Goal: Task Accomplishment & Management: Use online tool/utility

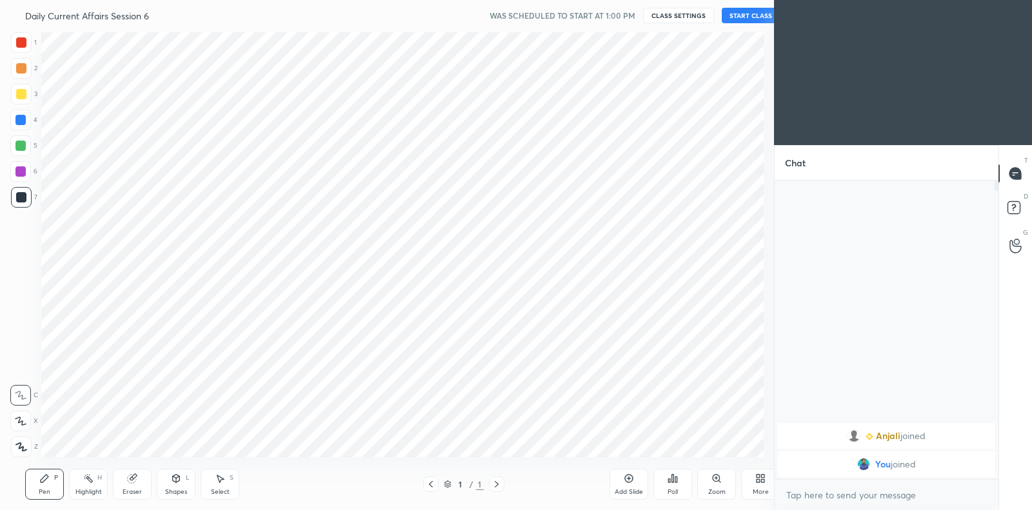
scroll to position [64059, 63765]
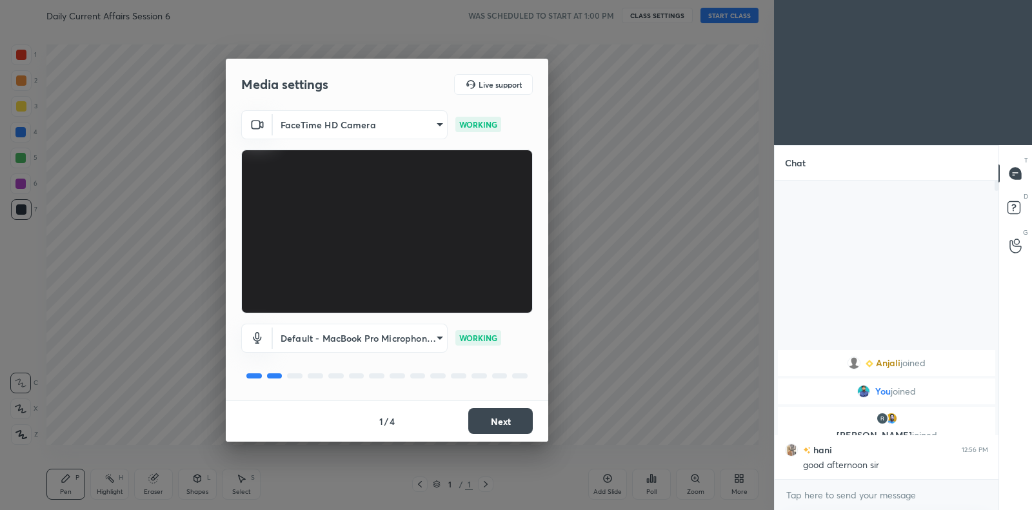
click at [524, 429] on button "Next" at bounding box center [500, 421] width 64 height 26
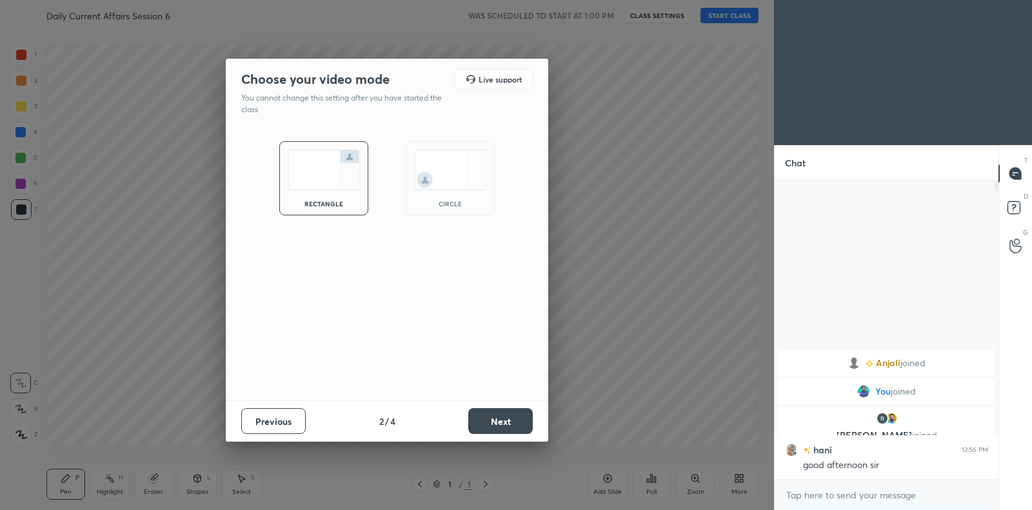
click at [524, 429] on button "Next" at bounding box center [500, 421] width 64 height 26
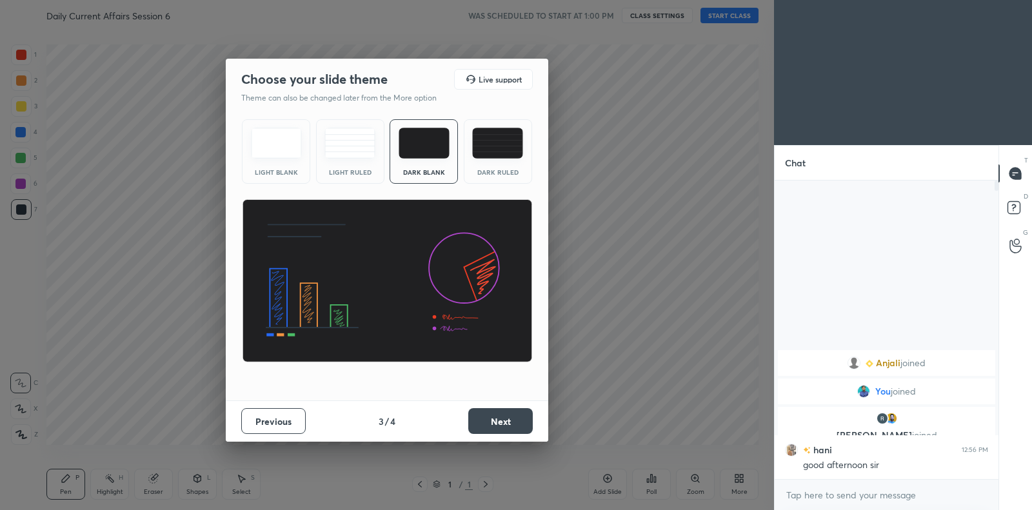
click at [512, 422] on button "Next" at bounding box center [500, 421] width 64 height 26
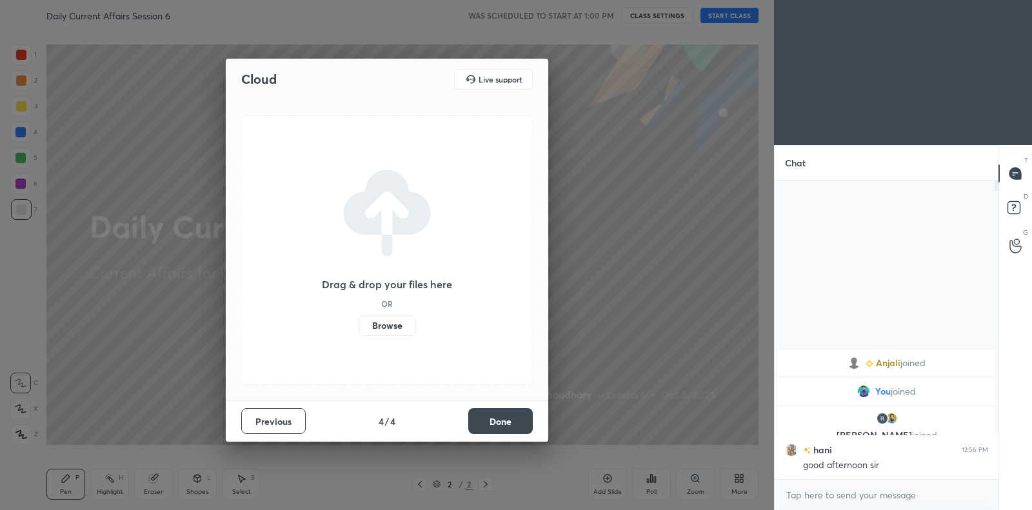
click at [381, 328] on label "Browse" at bounding box center [387, 325] width 57 height 21
click at [359, 328] on input "Browse" at bounding box center [359, 325] width 0 height 21
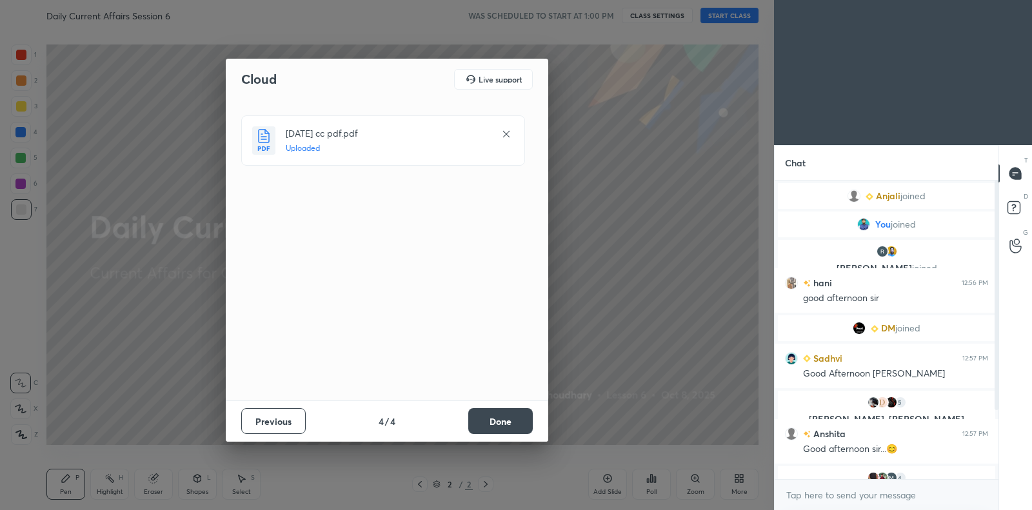
click at [506, 418] on button "Done" at bounding box center [500, 421] width 64 height 26
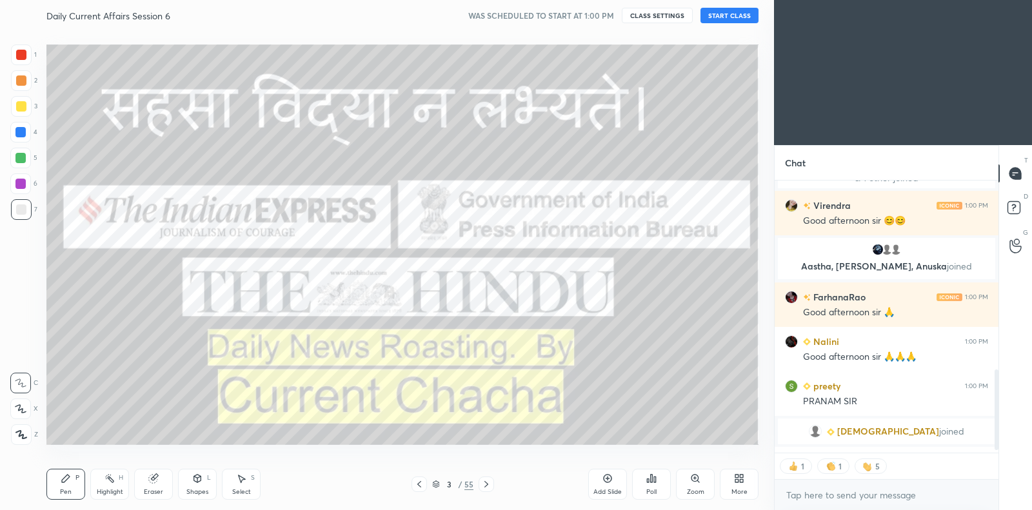
scroll to position [659, 0]
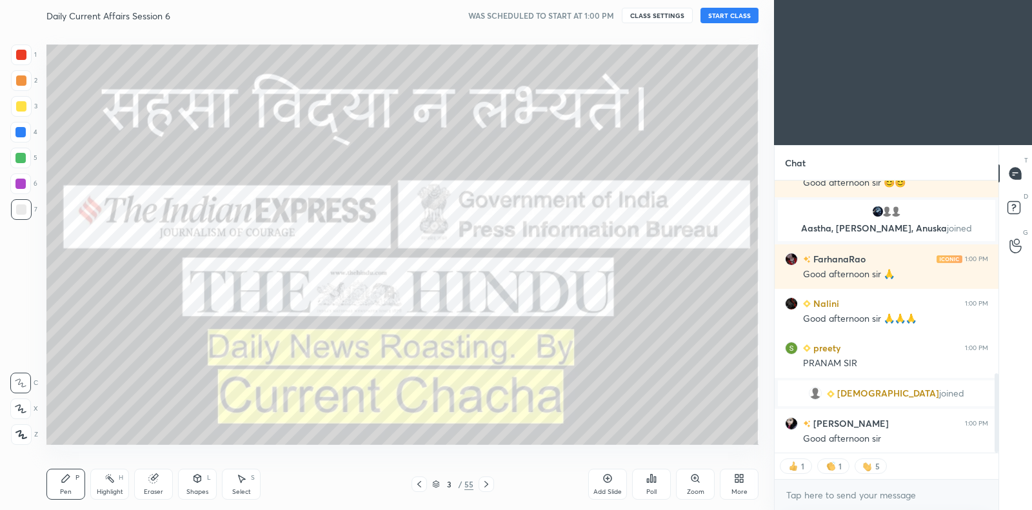
click at [736, 15] on button "START CLASS" at bounding box center [729, 15] width 58 height 15
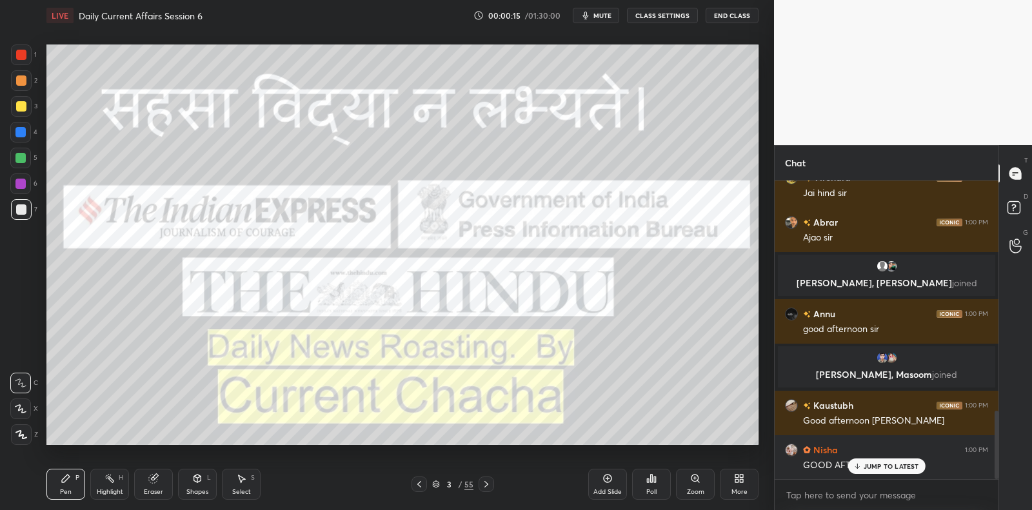
scroll to position [1011, 0]
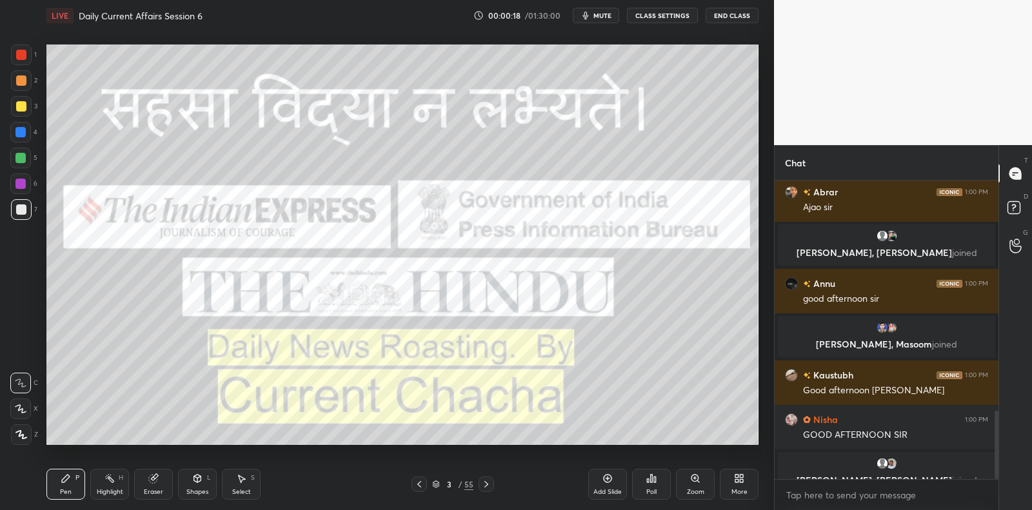
click at [21, 111] on div at bounding box center [21, 106] width 21 height 21
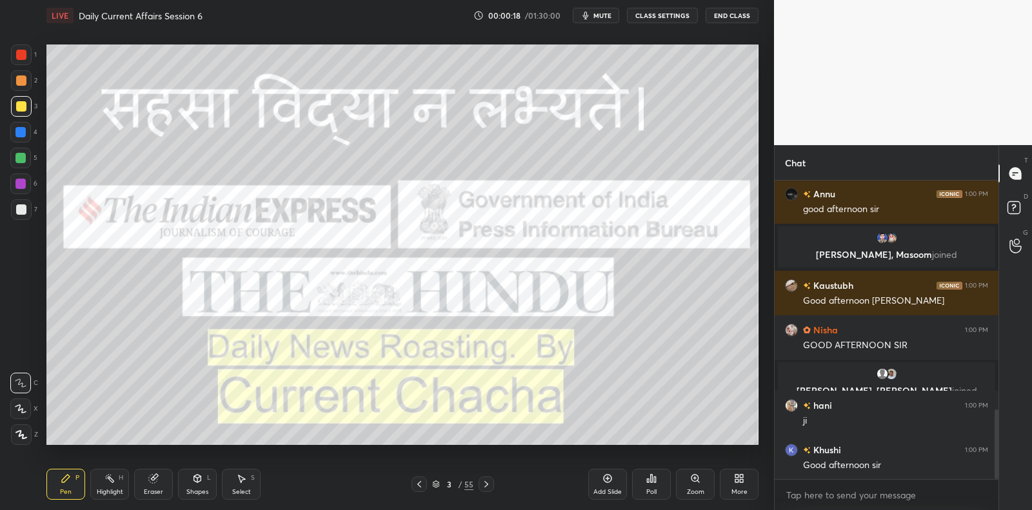
click at [23, 108] on div at bounding box center [21, 106] width 10 height 10
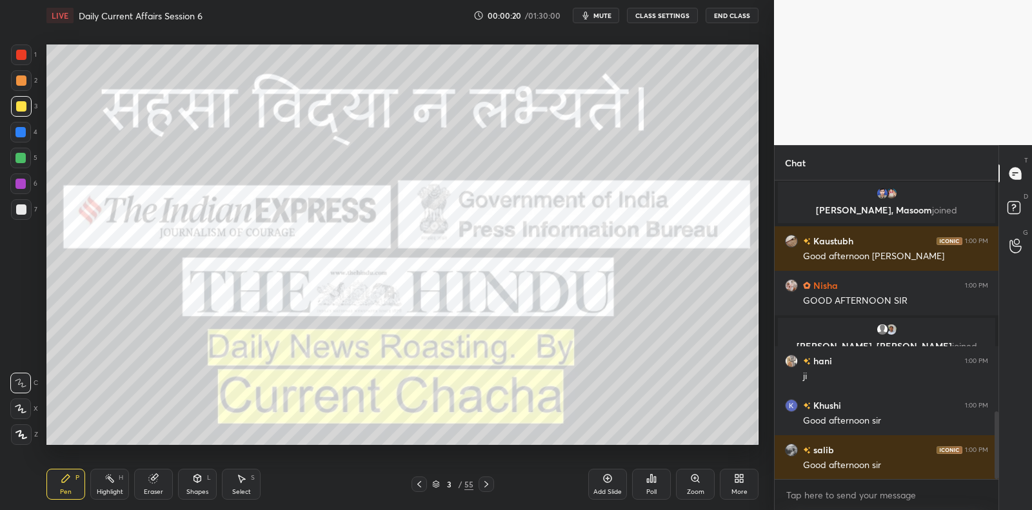
scroll to position [0, 0]
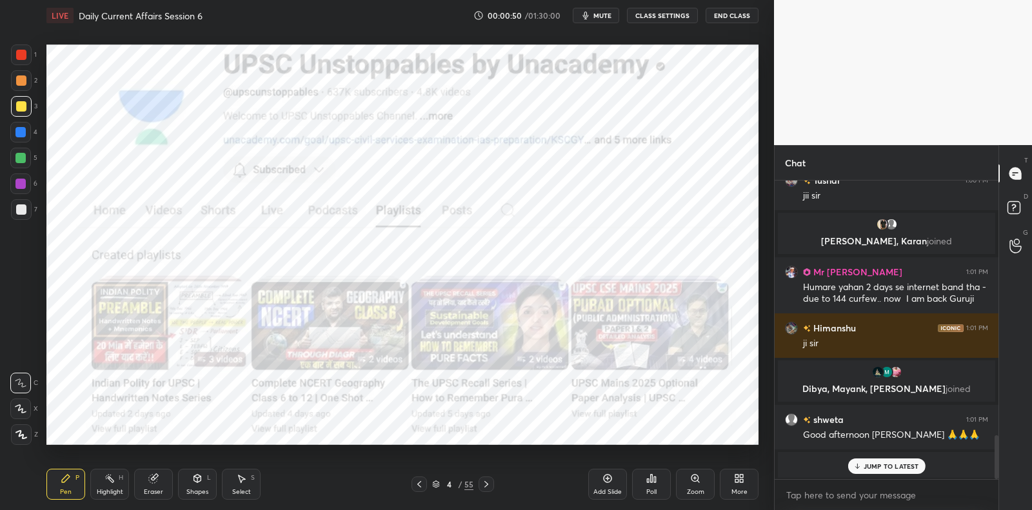
click at [24, 61] on div at bounding box center [21, 54] width 21 height 21
click at [25, 58] on div at bounding box center [21, 55] width 10 height 10
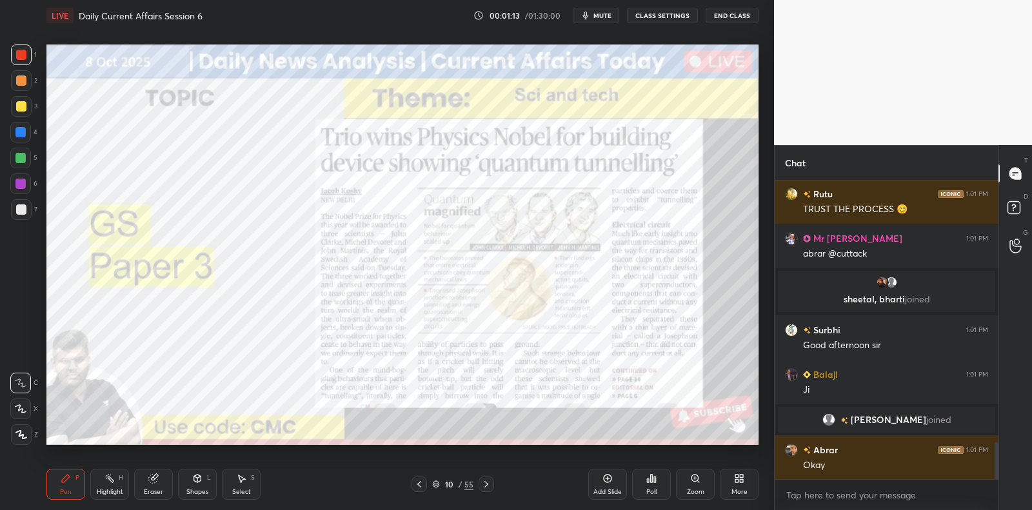
scroll to position [2128, 0]
click at [25, 184] on div at bounding box center [20, 184] width 10 height 10
drag, startPoint x: 25, startPoint y: 184, endPoint x: 37, endPoint y: 175, distance: 15.2
click at [25, 184] on div at bounding box center [20, 184] width 10 height 10
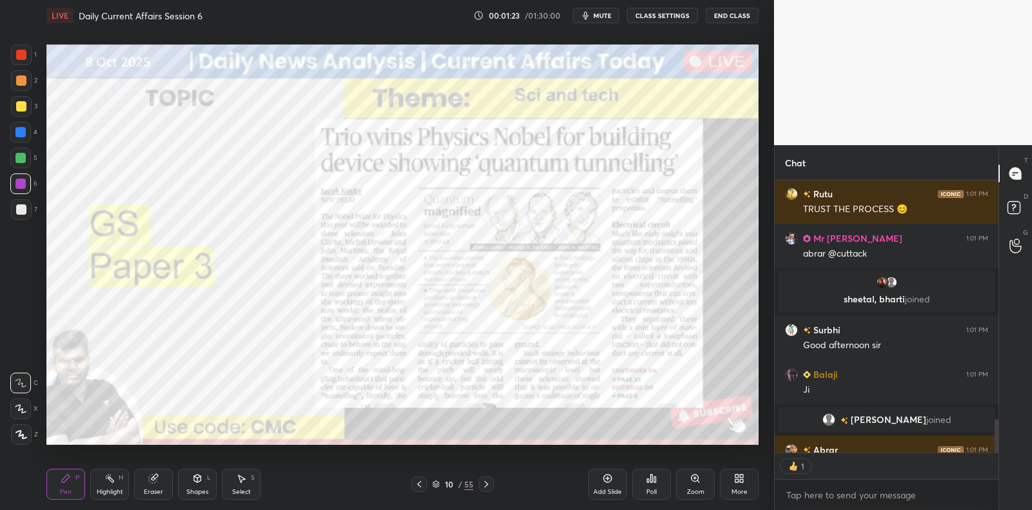
scroll to position [2185, 0]
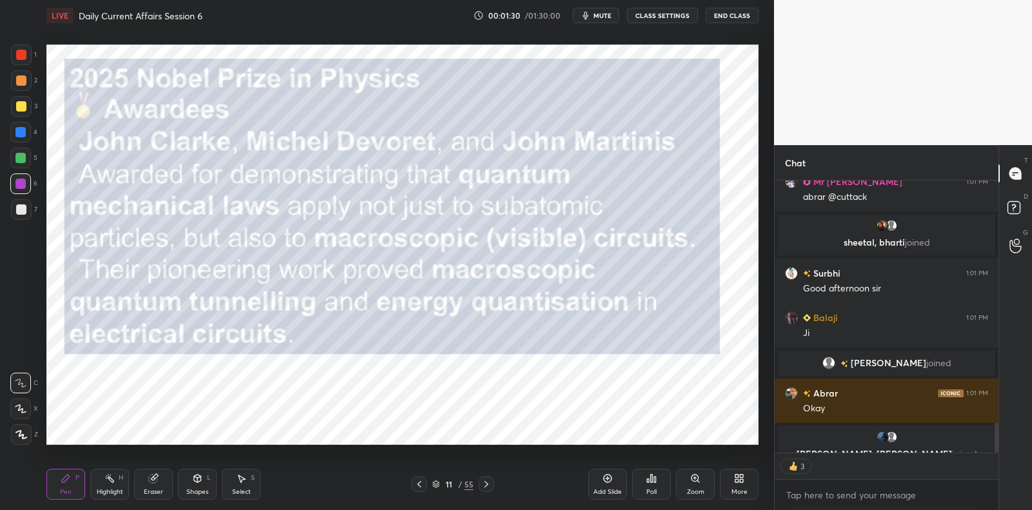
click at [23, 206] on div at bounding box center [21, 209] width 10 height 10
drag, startPoint x: 23, startPoint y: 206, endPoint x: 44, endPoint y: 199, distance: 22.6
click at [23, 206] on div at bounding box center [21, 209] width 10 height 10
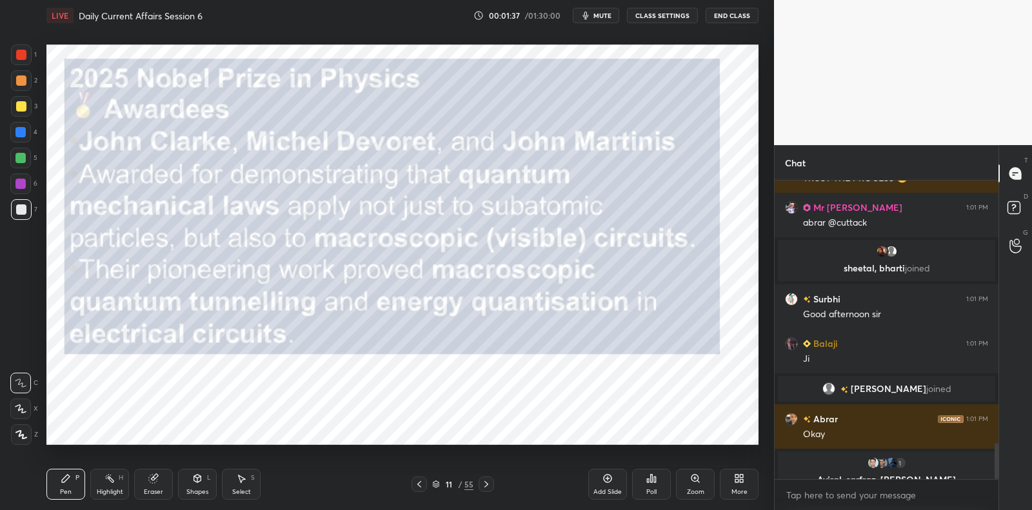
scroll to position [2184, 0]
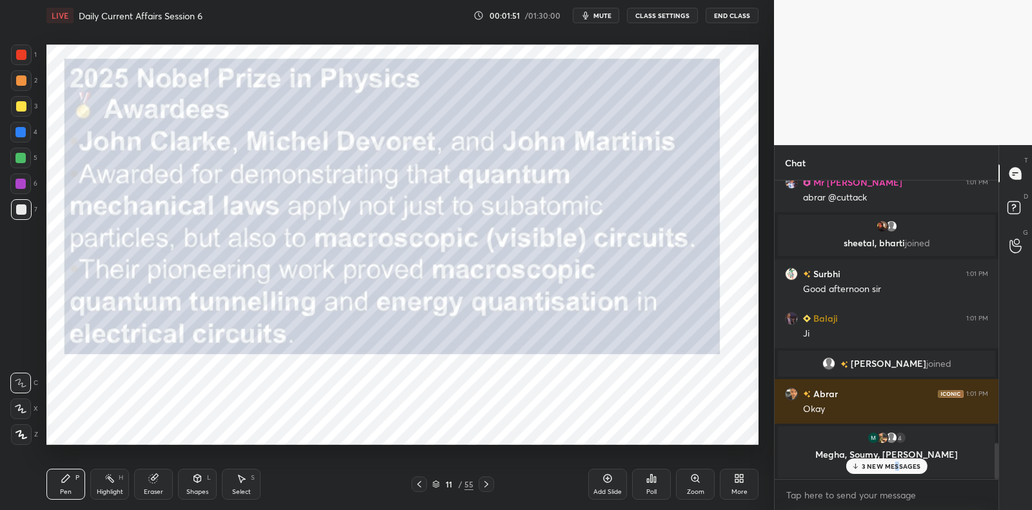
drag, startPoint x: 896, startPoint y: 469, endPoint x: 887, endPoint y: 468, distance: 9.8
click at [896, 469] on p "3 NEW MESSAGES" at bounding box center [891, 466] width 59 height 8
click at [609, 483] on icon at bounding box center [607, 478] width 10 height 10
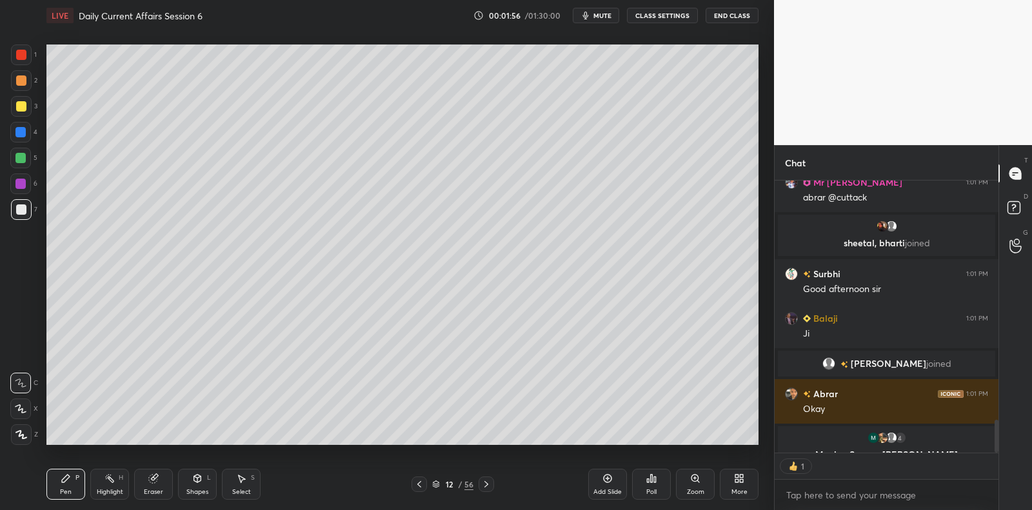
click at [25, 207] on div at bounding box center [21, 209] width 10 height 10
click at [25, 208] on div at bounding box center [21, 209] width 10 height 10
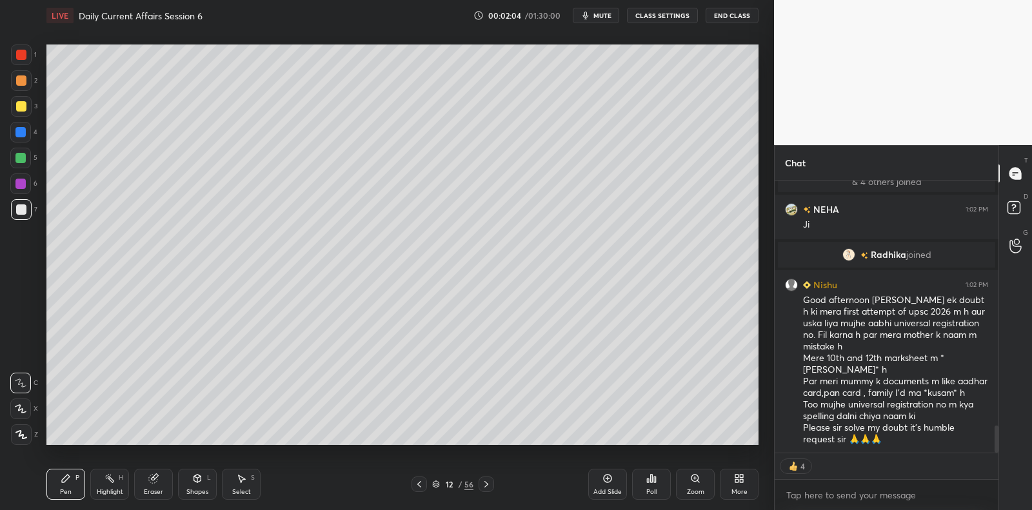
scroll to position [2451, 0]
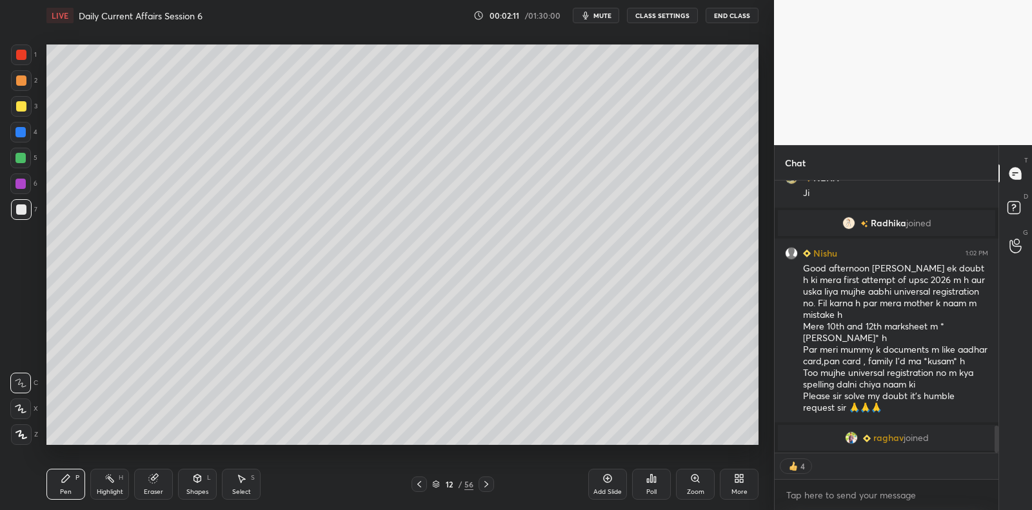
click at [28, 408] on div at bounding box center [20, 409] width 21 height 21
click at [25, 422] on div "Z" at bounding box center [24, 432] width 27 height 26
drag, startPoint x: 26, startPoint y: 428, endPoint x: 44, endPoint y: 329, distance: 100.3
click at [26, 428] on div at bounding box center [21, 434] width 21 height 21
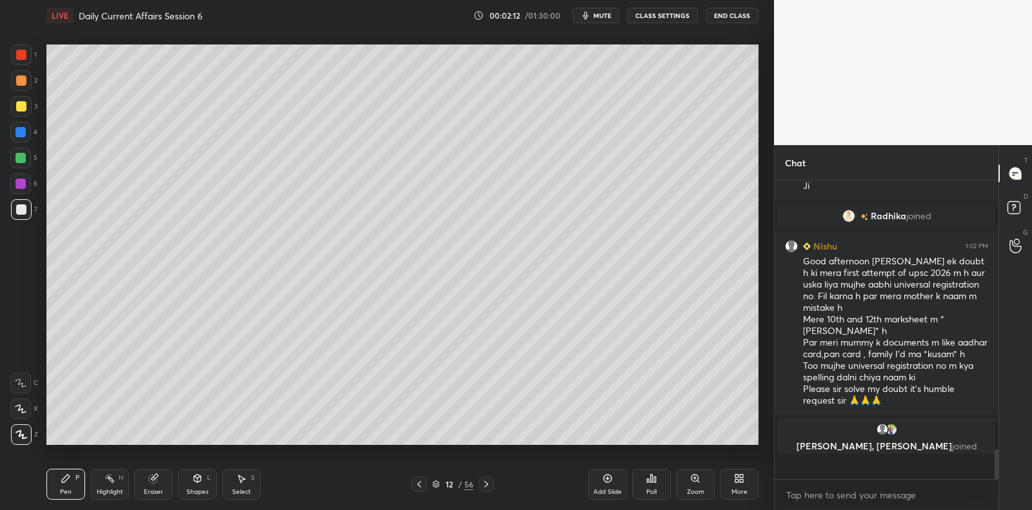
click at [22, 109] on div at bounding box center [21, 106] width 10 height 10
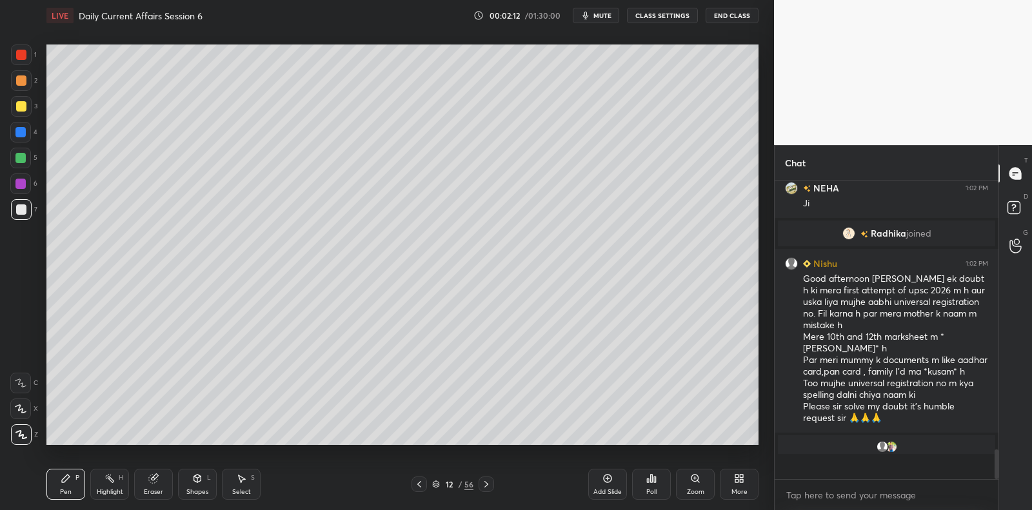
click at [22, 109] on div at bounding box center [21, 106] width 10 height 10
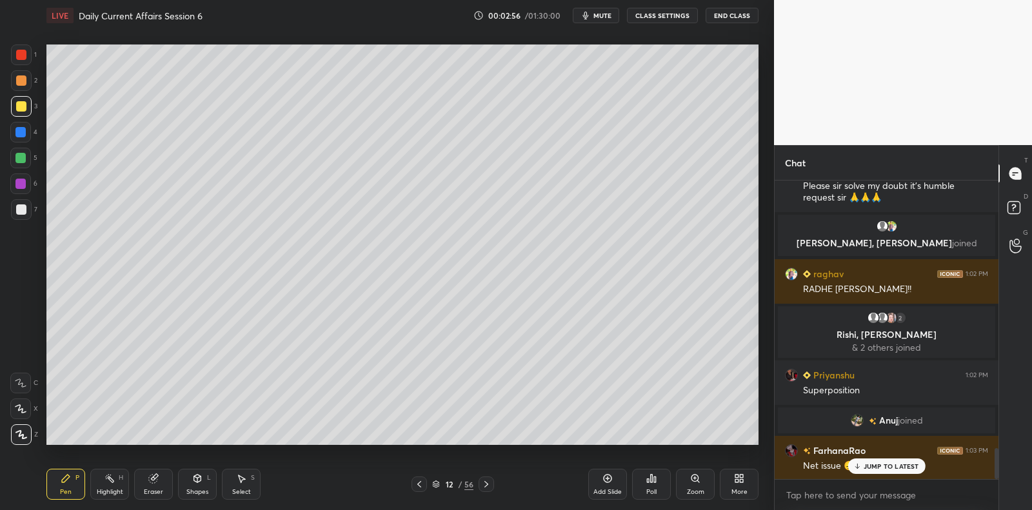
scroll to position [2648, 0]
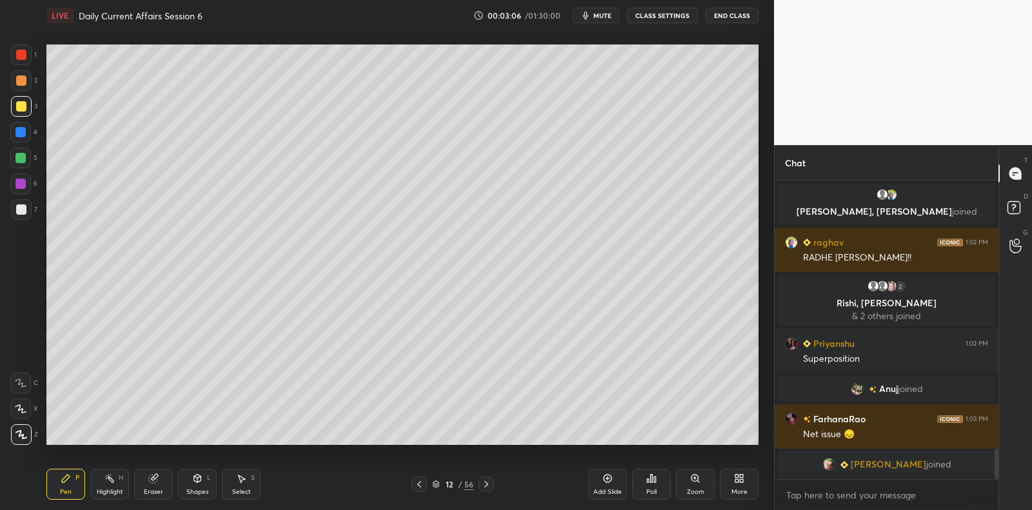
click at [22, 206] on div at bounding box center [21, 209] width 10 height 10
drag, startPoint x: 22, startPoint y: 206, endPoint x: 45, endPoint y: 208, distance: 23.3
click at [22, 206] on div at bounding box center [21, 209] width 10 height 10
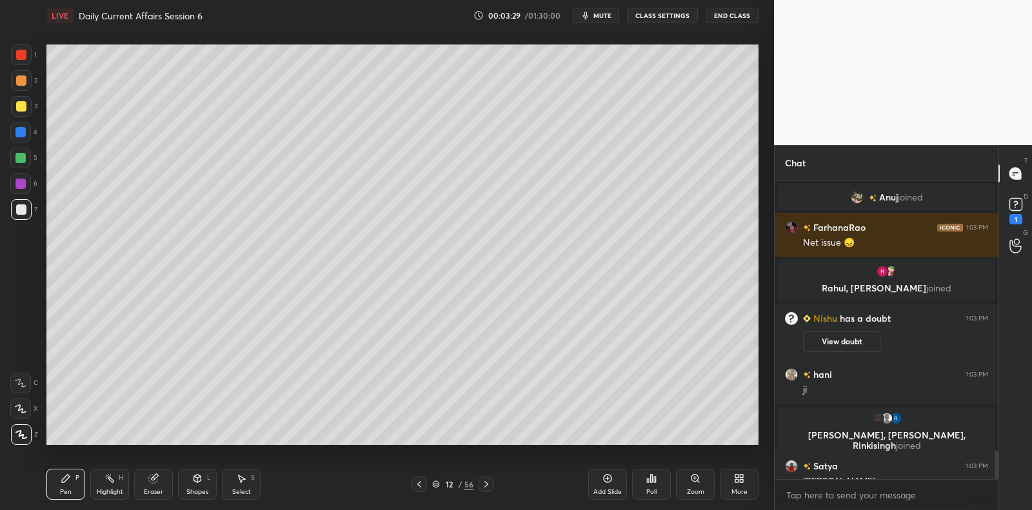
scroll to position [2847, 0]
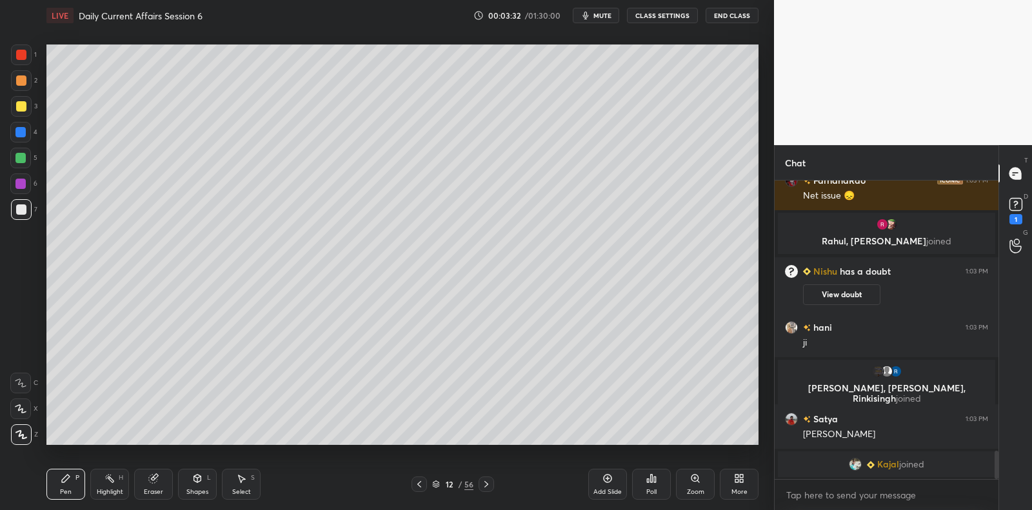
click at [24, 190] on div at bounding box center [20, 183] width 21 height 21
click at [27, 188] on div at bounding box center [20, 183] width 21 height 21
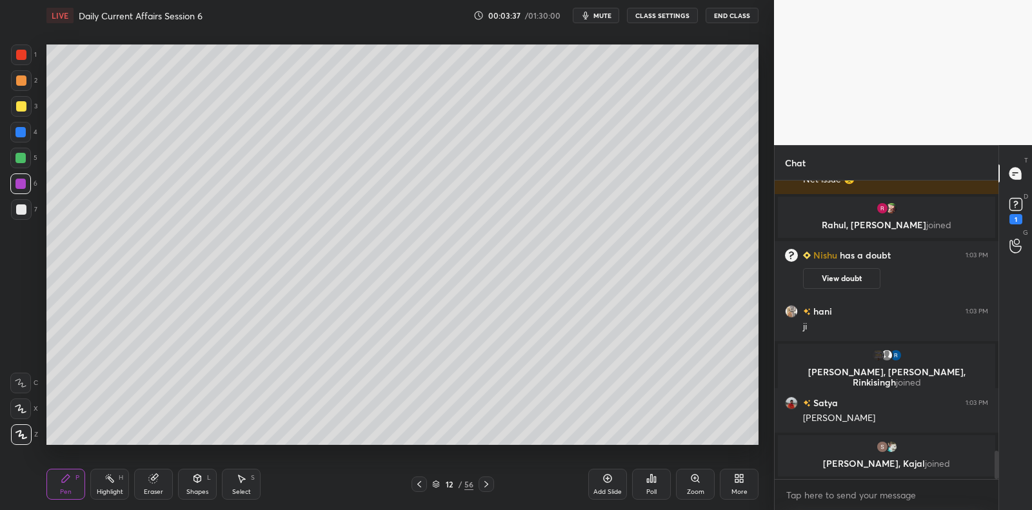
click at [21, 206] on div at bounding box center [21, 209] width 10 height 10
click at [24, 213] on div at bounding box center [21, 209] width 10 height 10
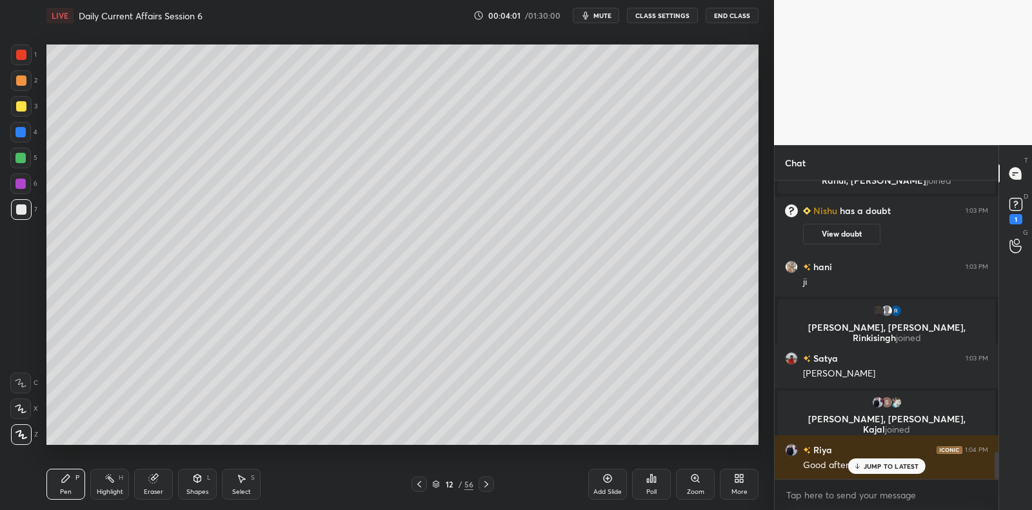
scroll to position [2977, 0]
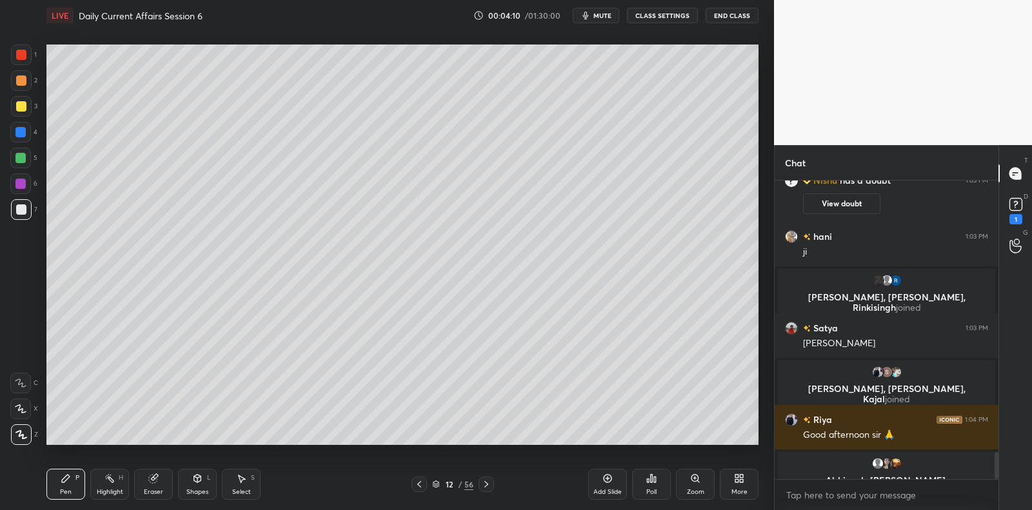
click at [605, 476] on icon at bounding box center [607, 478] width 10 height 10
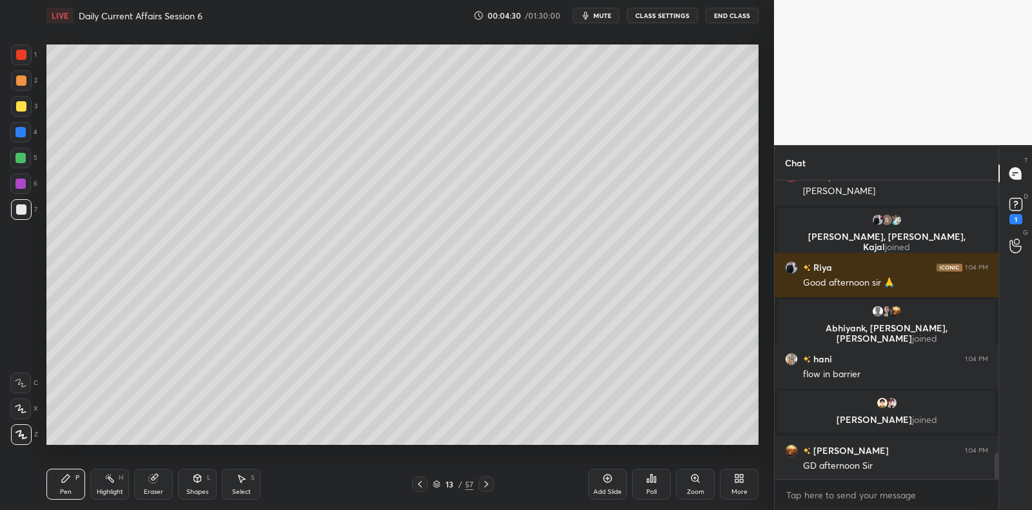
scroll to position [3051, 0]
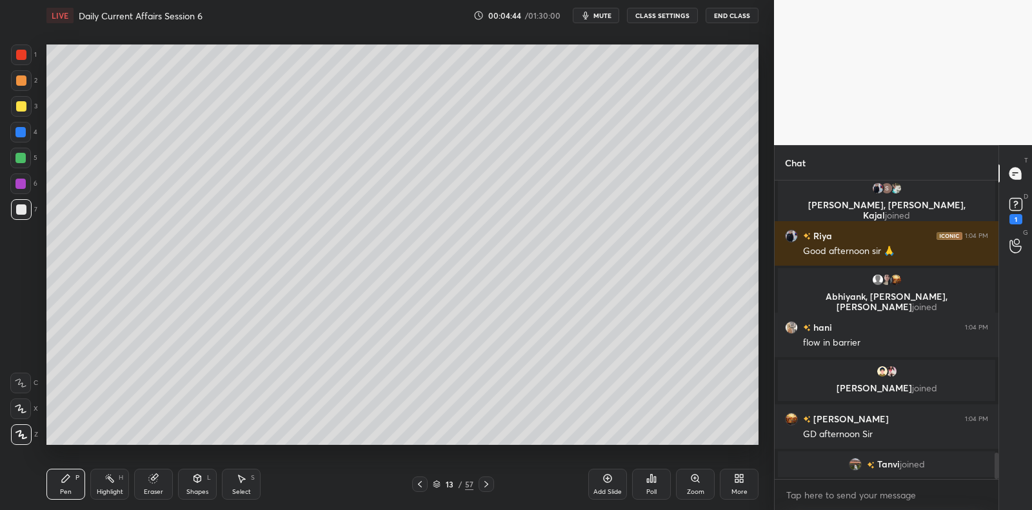
click at [28, 164] on div at bounding box center [20, 158] width 21 height 21
click at [31, 164] on div "5" at bounding box center [23, 158] width 27 height 21
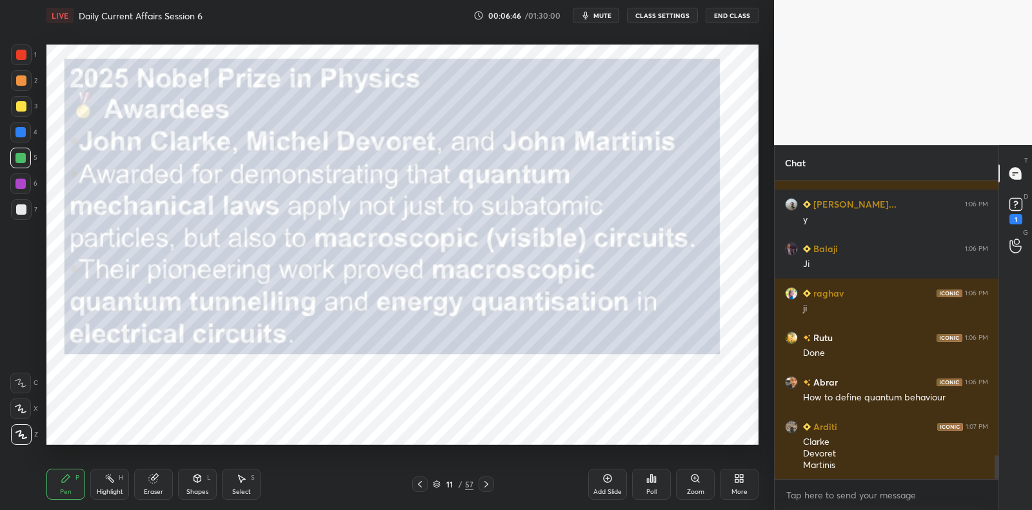
scroll to position [4, 4]
drag, startPoint x: 609, startPoint y: 484, endPoint x: 605, endPoint y: 477, distance: 7.9
click at [609, 484] on div "Add Slide" at bounding box center [607, 484] width 39 height 31
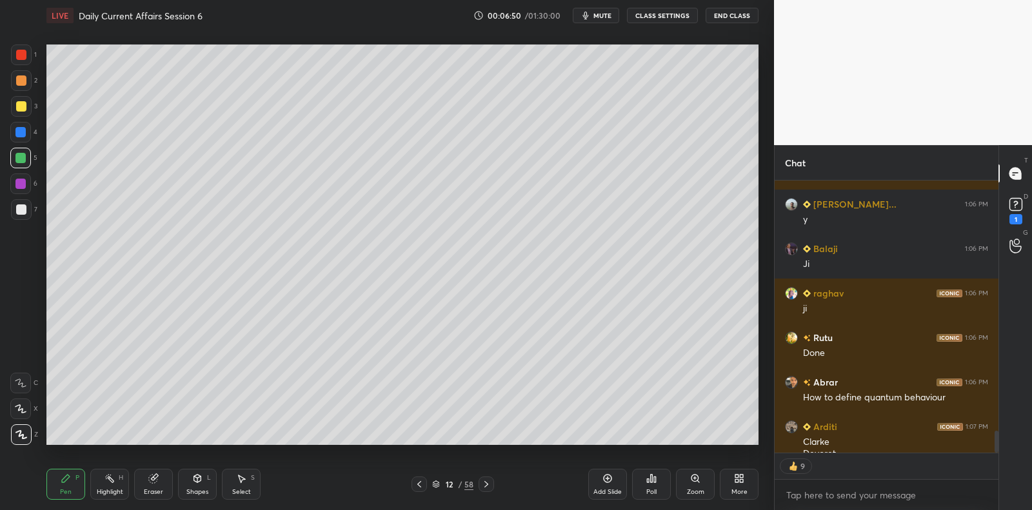
drag, startPoint x: 21, startPoint y: 105, endPoint x: 31, endPoint y: 103, distance: 9.9
click at [22, 106] on div at bounding box center [21, 106] width 10 height 10
click at [21, 105] on div at bounding box center [21, 106] width 10 height 10
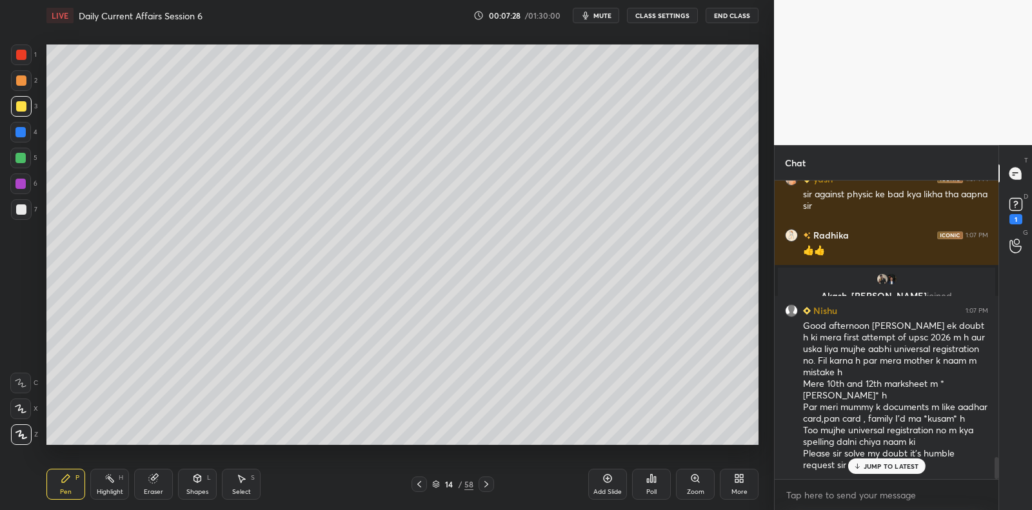
scroll to position [3800, 0]
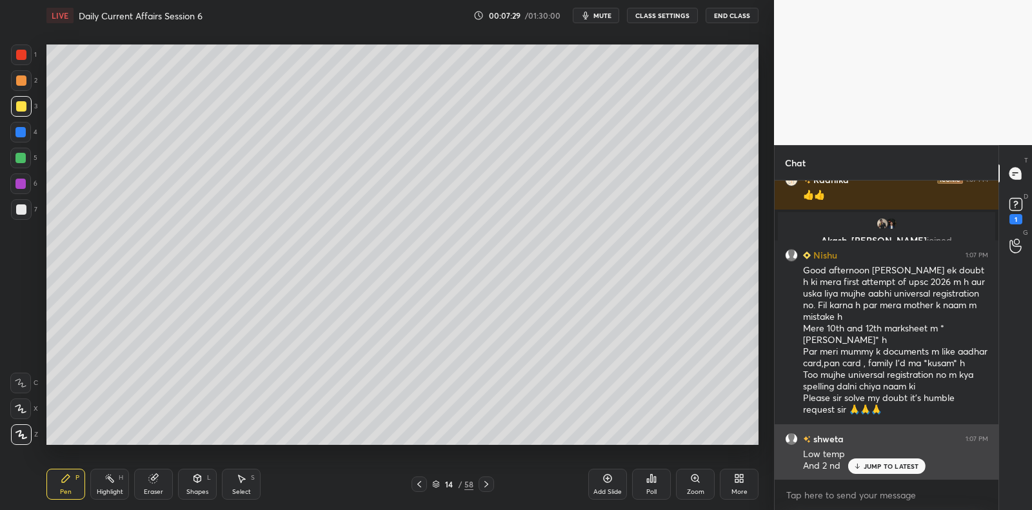
click at [873, 469] on p "JUMP TO LATEST" at bounding box center [890, 466] width 55 height 8
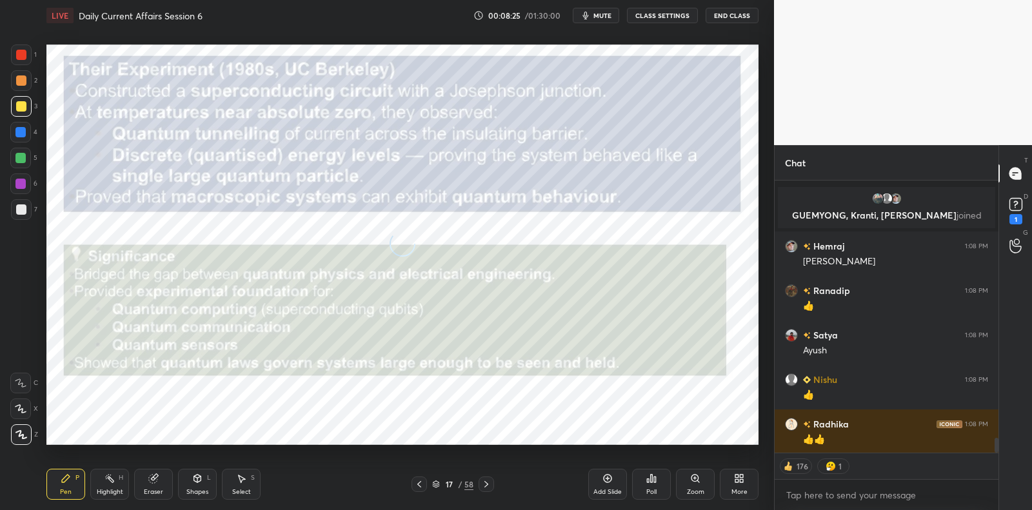
scroll to position [4637, 0]
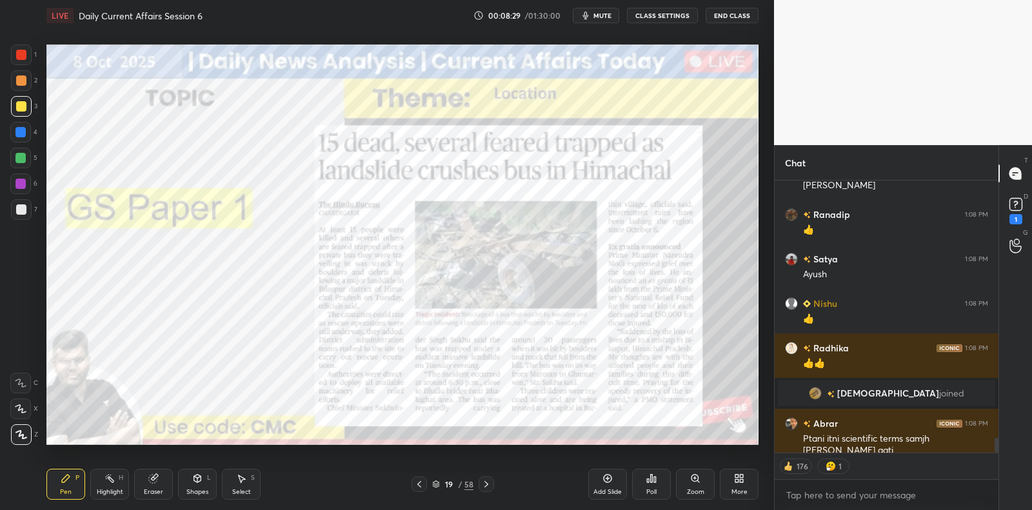
click at [23, 189] on div at bounding box center [20, 183] width 21 height 21
drag, startPoint x: 23, startPoint y: 189, endPoint x: 34, endPoint y: 177, distance: 15.5
click at [21, 186] on div at bounding box center [20, 183] width 21 height 21
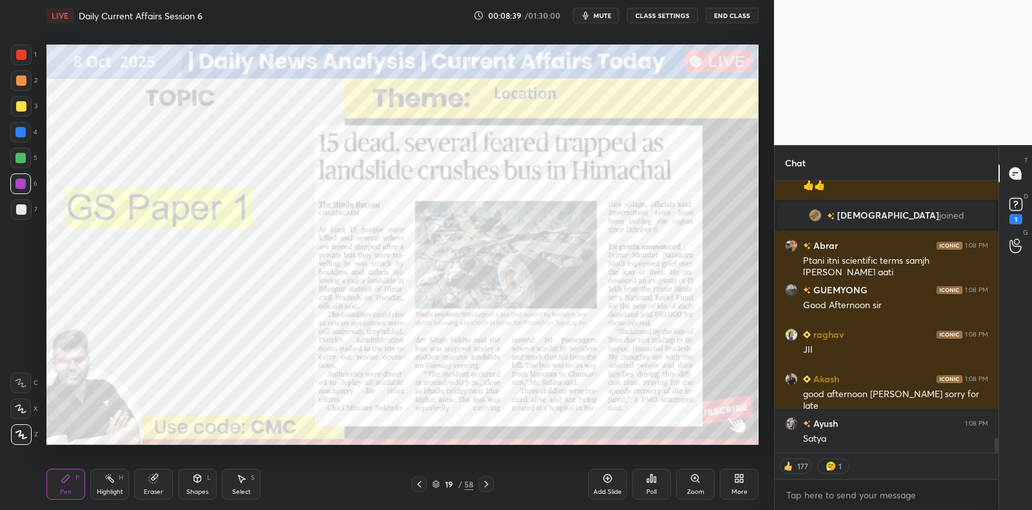
scroll to position [4860, 0]
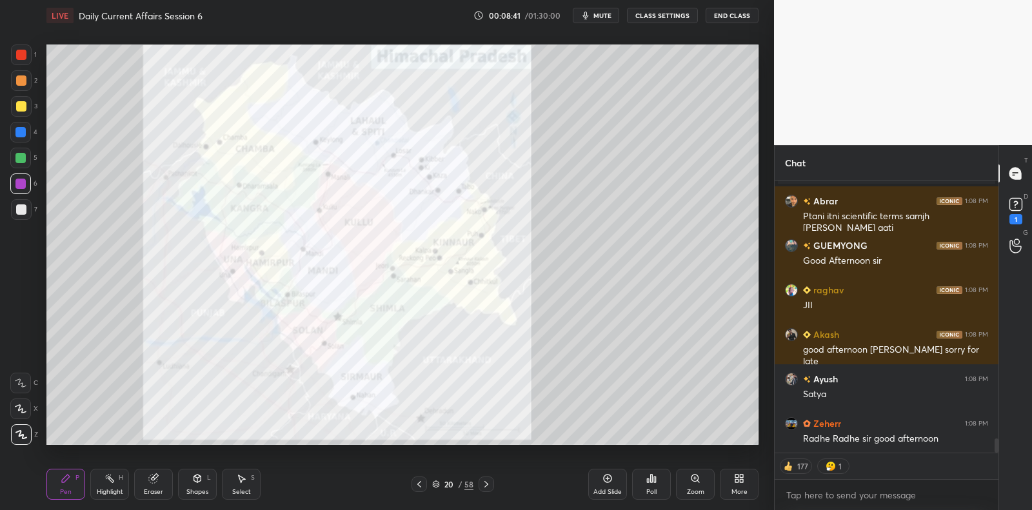
click at [19, 55] on div at bounding box center [21, 55] width 10 height 10
click at [25, 53] on div at bounding box center [21, 55] width 10 height 10
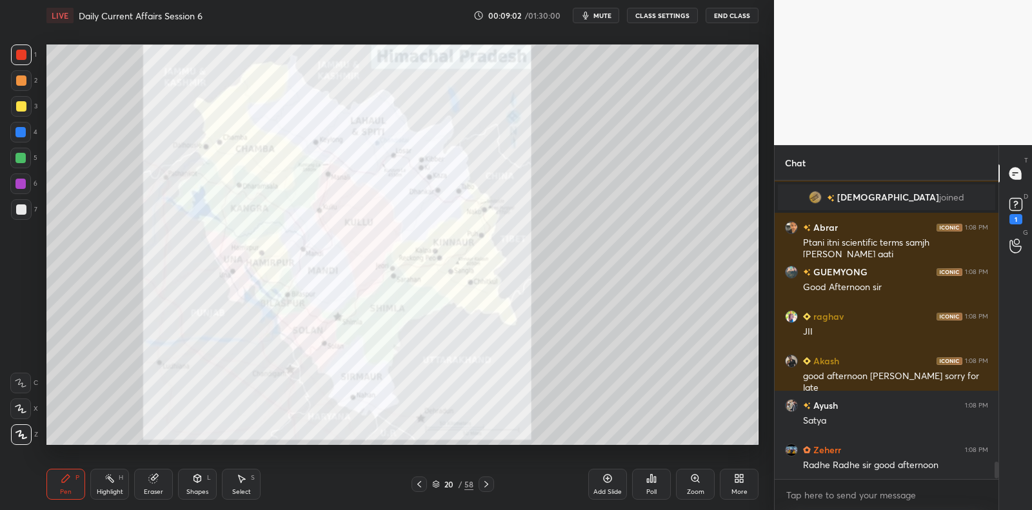
click at [26, 213] on div at bounding box center [21, 209] width 21 height 21
click at [26, 206] on div at bounding box center [21, 209] width 21 height 21
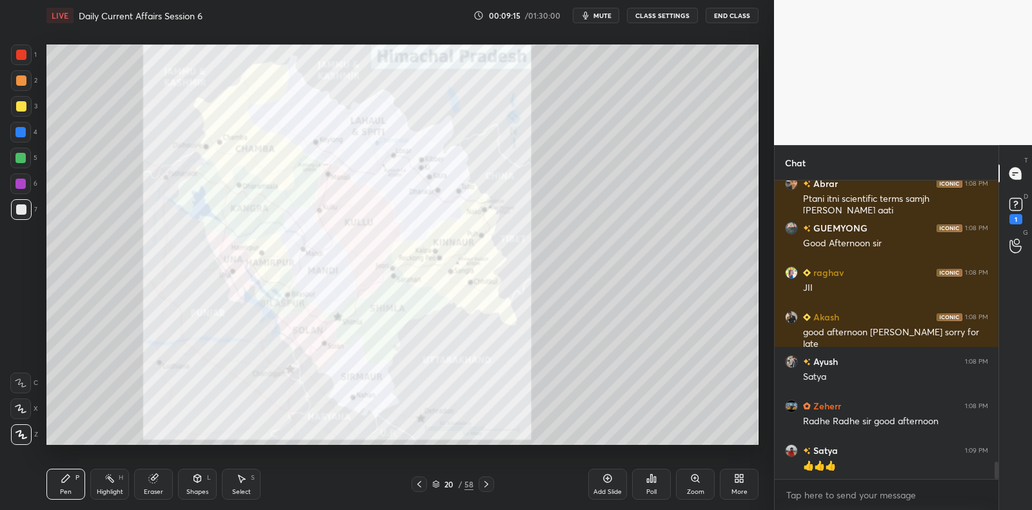
scroll to position [4922, 0]
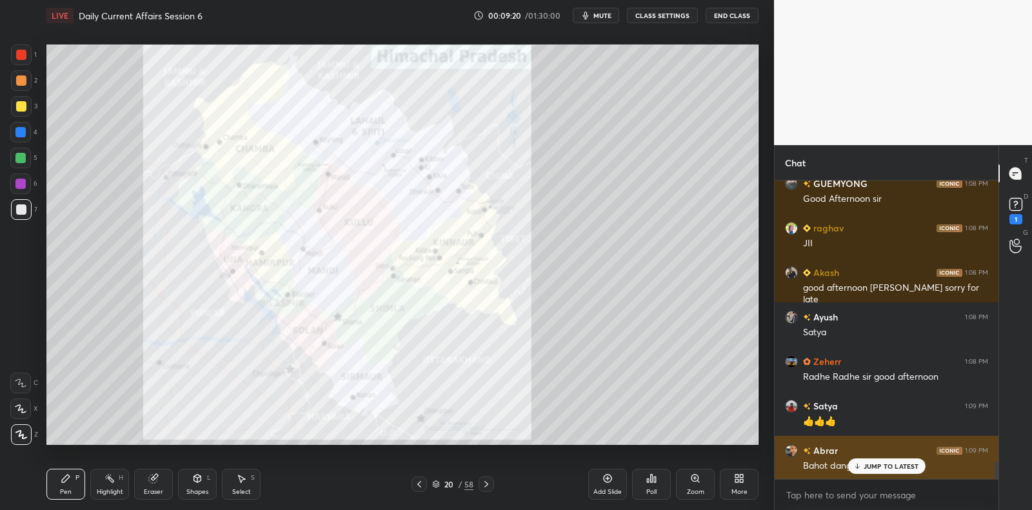
drag, startPoint x: 860, startPoint y: 467, endPoint x: 834, endPoint y: 459, distance: 27.1
click at [860, 467] on icon at bounding box center [857, 466] width 8 height 8
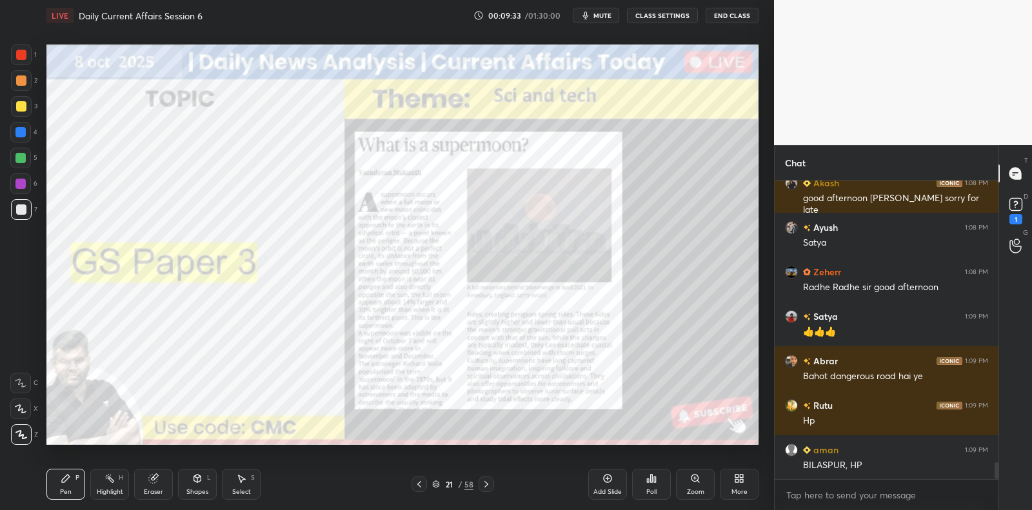
scroll to position [5056, 0]
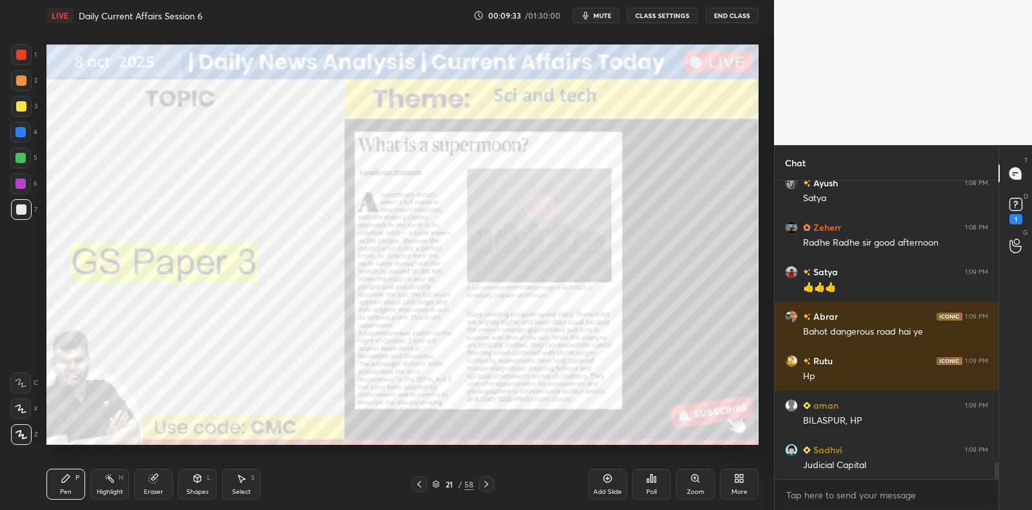
drag, startPoint x: 608, startPoint y: 487, endPoint x: 521, endPoint y: 450, distance: 94.5
click at [608, 487] on div "Add Slide" at bounding box center [607, 484] width 39 height 31
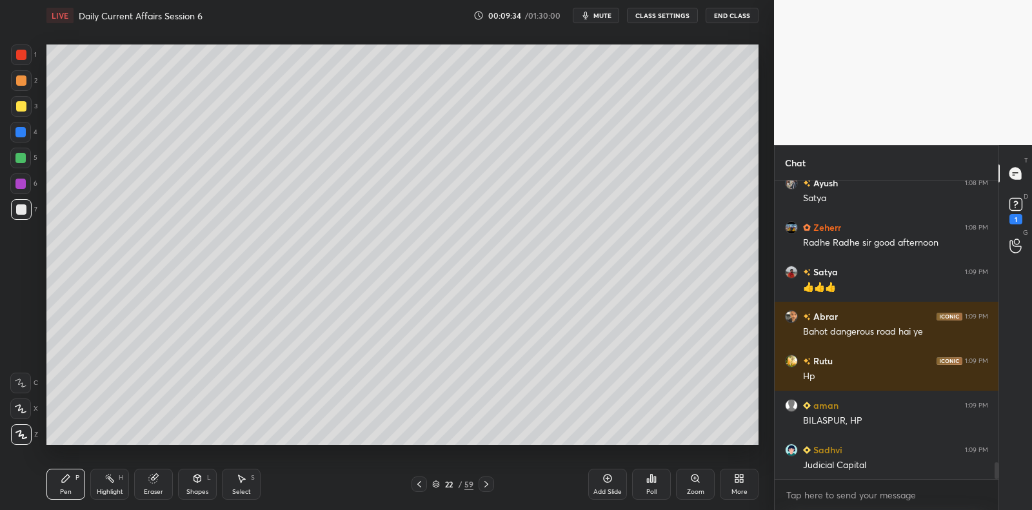
click at [25, 209] on div at bounding box center [21, 209] width 10 height 10
drag, startPoint x: 25, startPoint y: 209, endPoint x: 39, endPoint y: 206, distance: 14.5
click at [25, 209] on div at bounding box center [21, 209] width 10 height 10
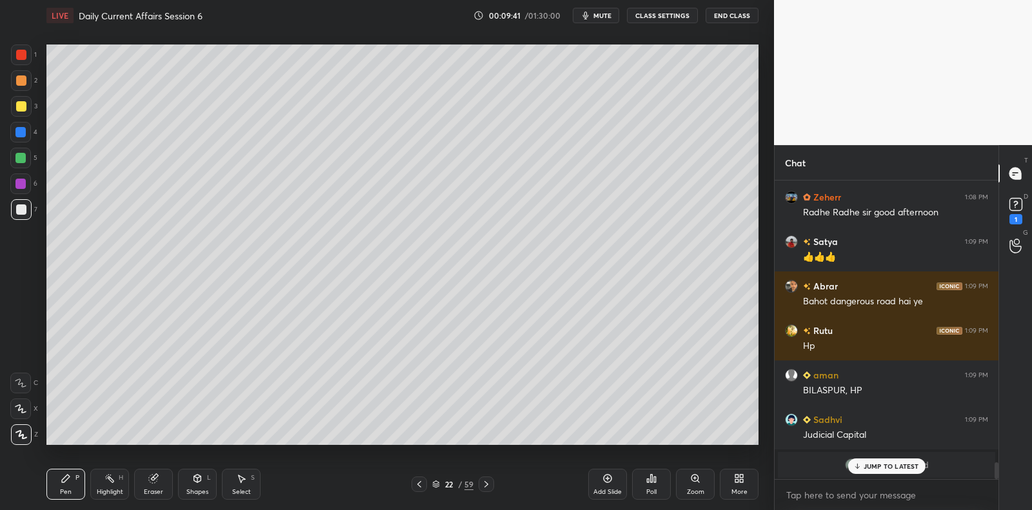
scroll to position [4711, 0]
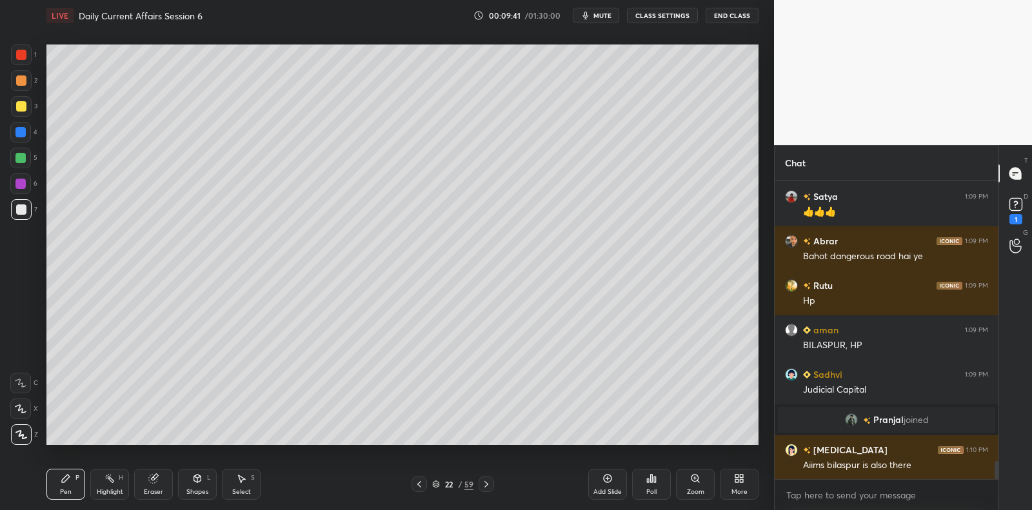
click at [25, 131] on div at bounding box center [20, 132] width 10 height 10
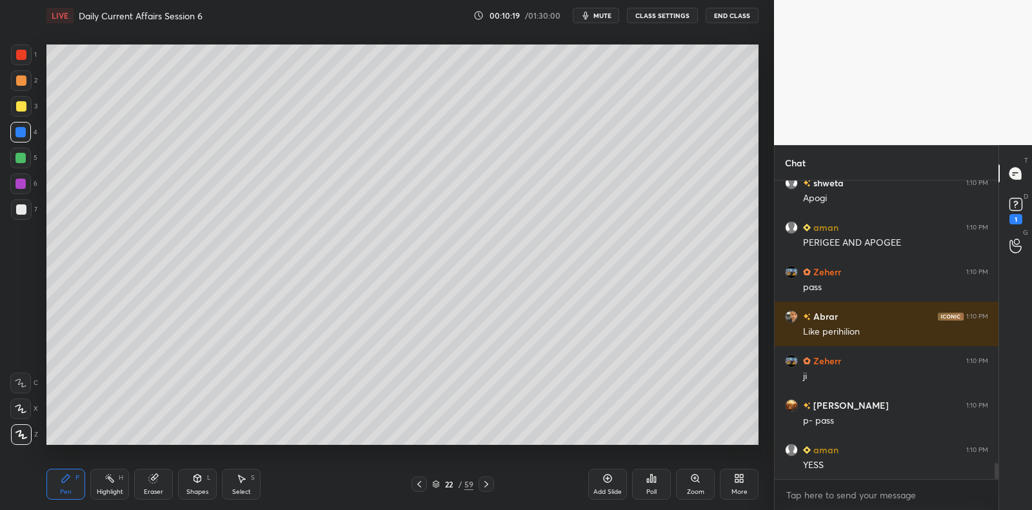
scroll to position [5334, 0]
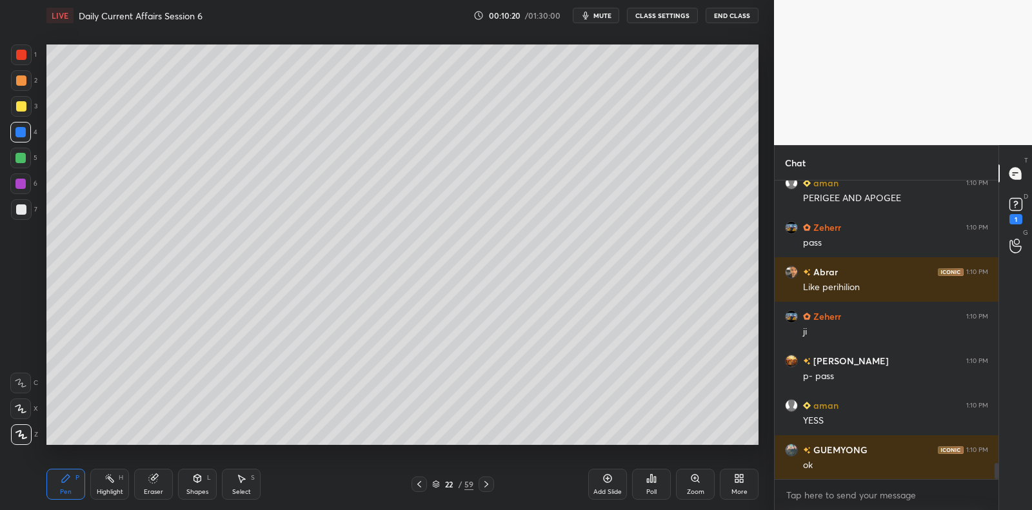
click at [31, 217] on div "7" at bounding box center [24, 209] width 26 height 21
drag, startPoint x: 30, startPoint y: 219, endPoint x: 19, endPoint y: 208, distance: 15.1
click at [30, 219] on div "7" at bounding box center [24, 209] width 26 height 21
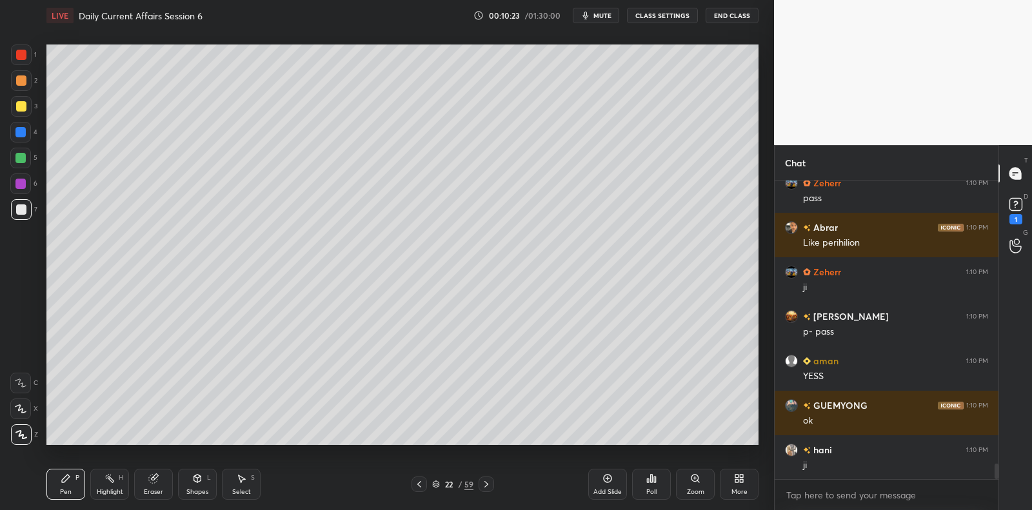
scroll to position [5409, 0]
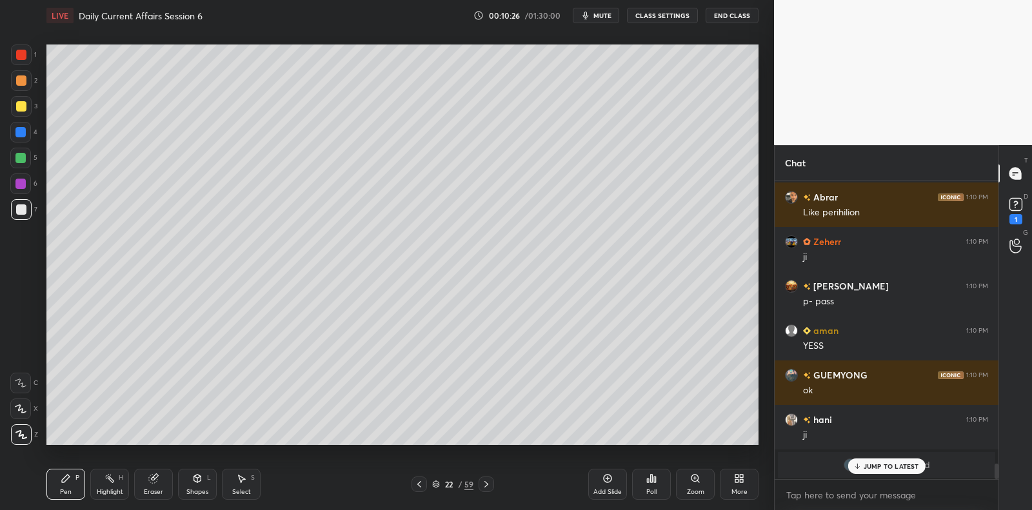
click at [33, 213] on div "7" at bounding box center [24, 209] width 26 height 21
click at [30, 213] on div at bounding box center [21, 209] width 21 height 21
click at [24, 208] on div at bounding box center [21, 209] width 10 height 10
click at [28, 209] on div at bounding box center [21, 209] width 21 height 21
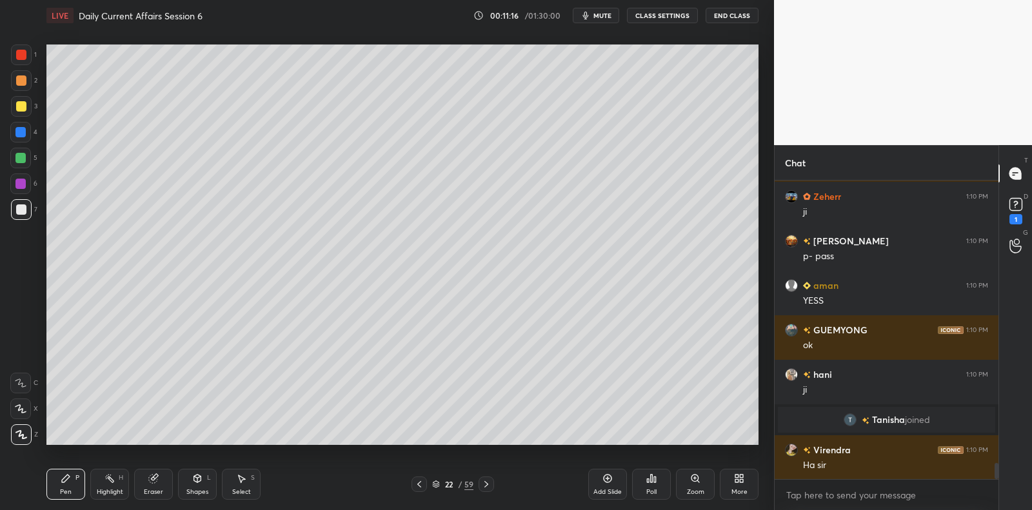
scroll to position [5303, 0]
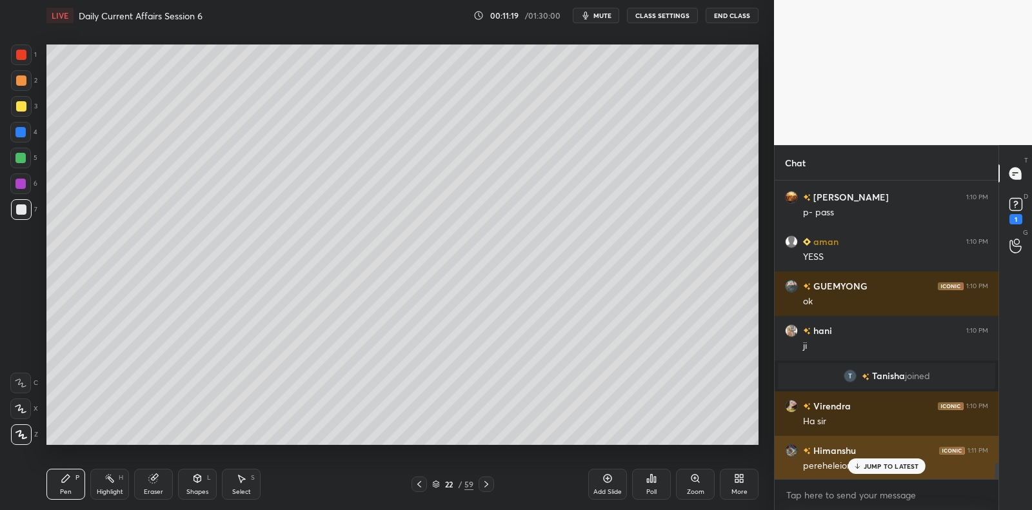
drag, startPoint x: 882, startPoint y: 466, endPoint x: 829, endPoint y: 462, distance: 53.7
click at [882, 465] on p "JUMP TO LATEST" at bounding box center [890, 466] width 55 height 8
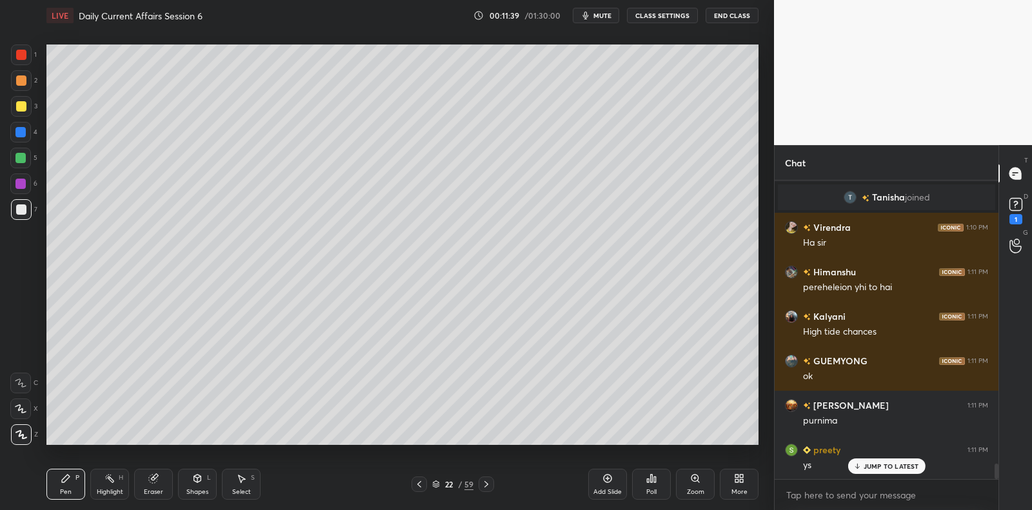
scroll to position [5525, 0]
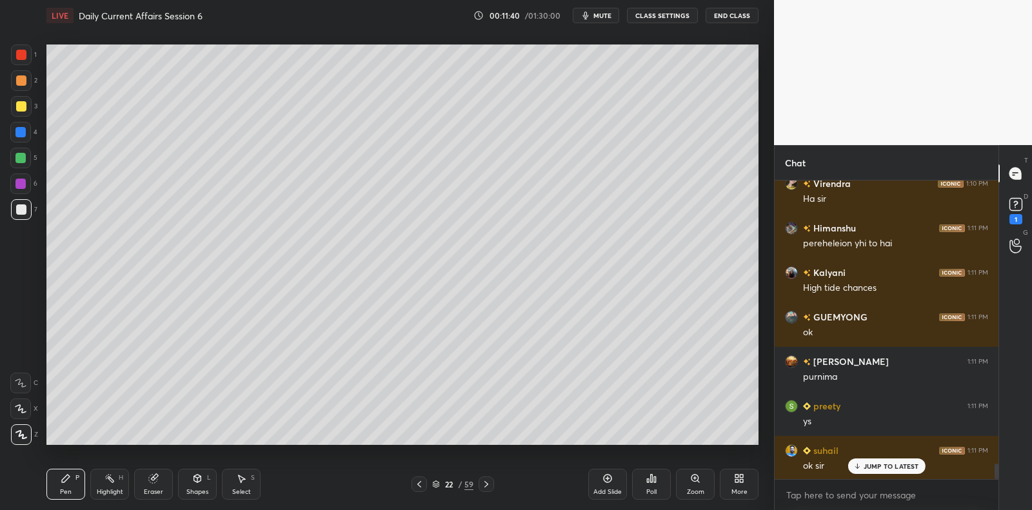
click at [30, 182] on div at bounding box center [20, 183] width 21 height 21
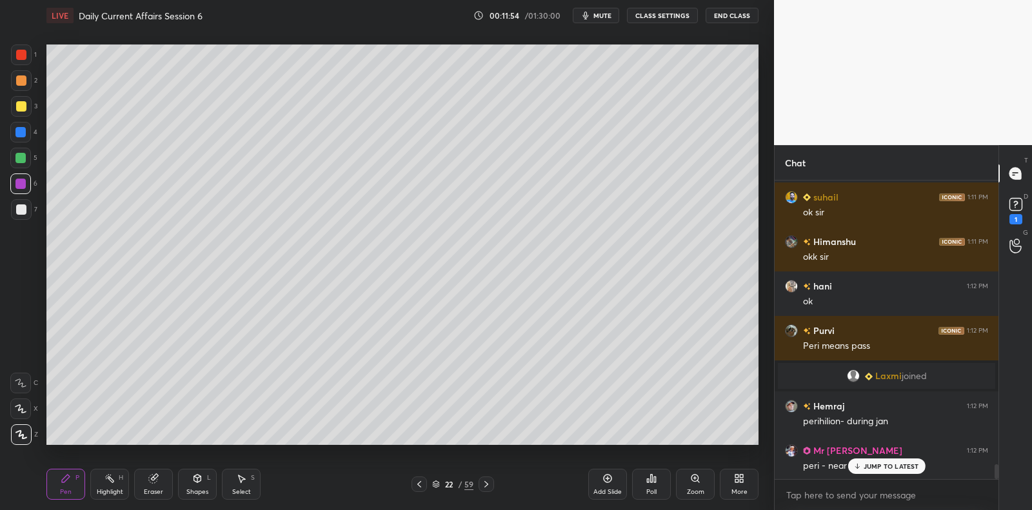
scroll to position [5702, 0]
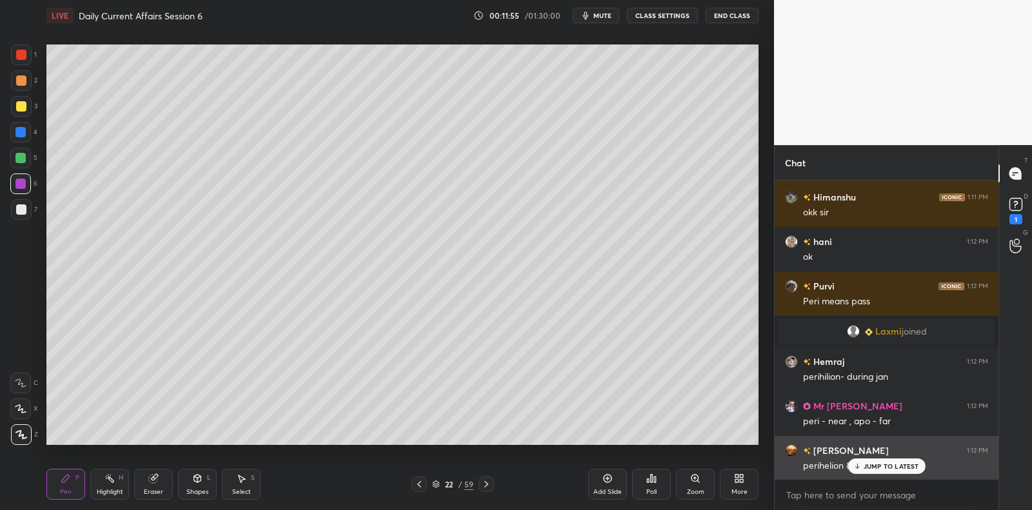
click at [873, 464] on p "JUMP TO LATEST" at bounding box center [890, 466] width 55 height 8
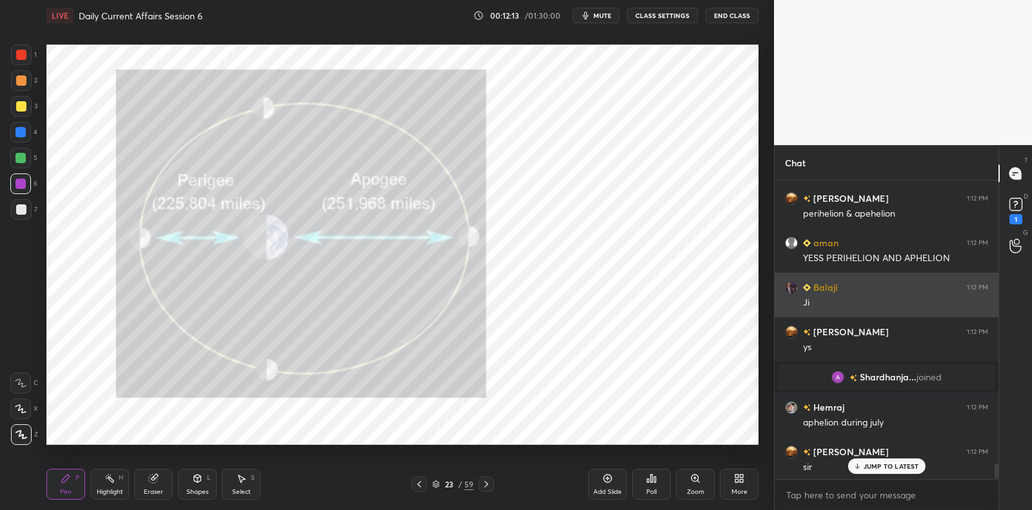
scroll to position [5870, 0]
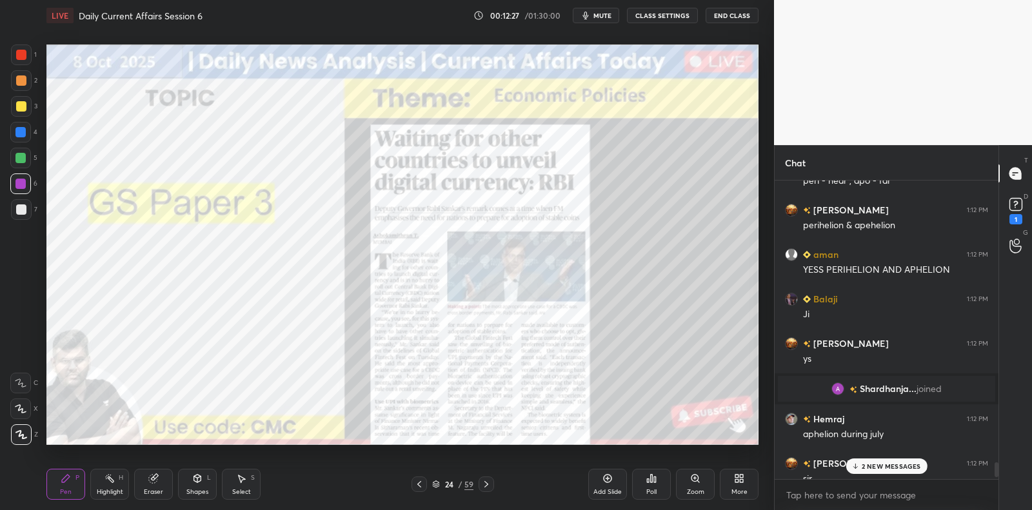
drag, startPoint x: 883, startPoint y: 469, endPoint x: 846, endPoint y: 463, distance: 37.3
click at [883, 469] on p "2 NEW MESSAGES" at bounding box center [891, 466] width 59 height 8
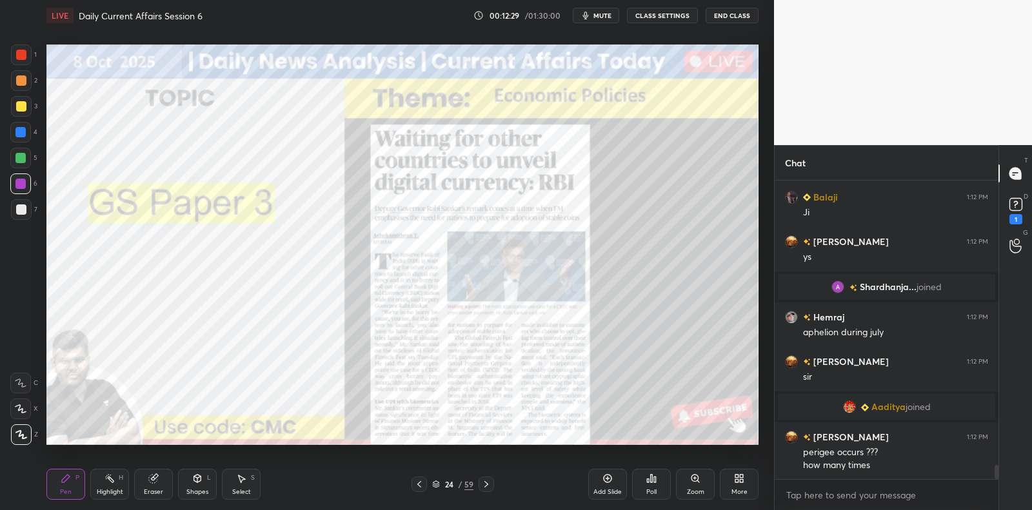
drag, startPoint x: 601, startPoint y: 481, endPoint x: 606, endPoint y: 477, distance: 6.9
click at [604, 478] on div "Add Slide" at bounding box center [607, 484] width 39 height 31
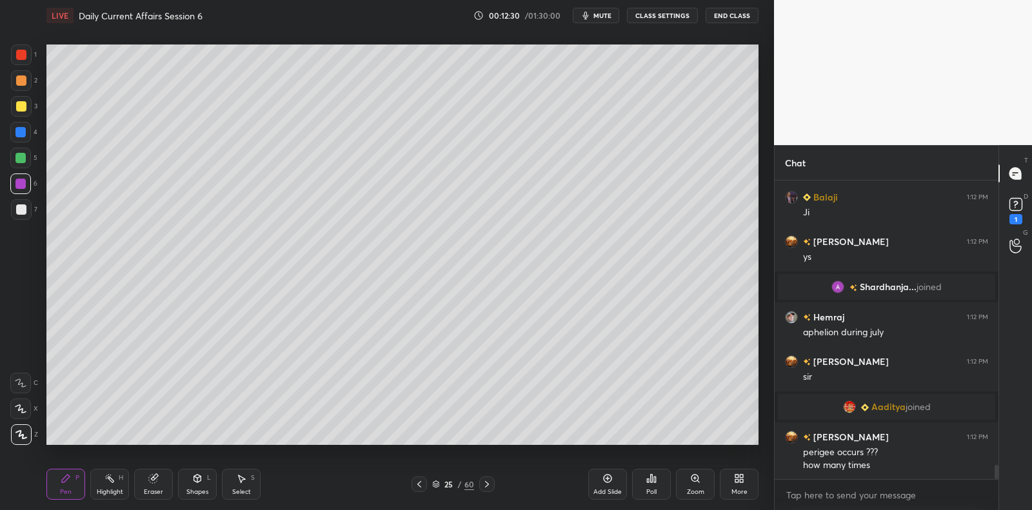
click at [23, 162] on div at bounding box center [20, 158] width 10 height 10
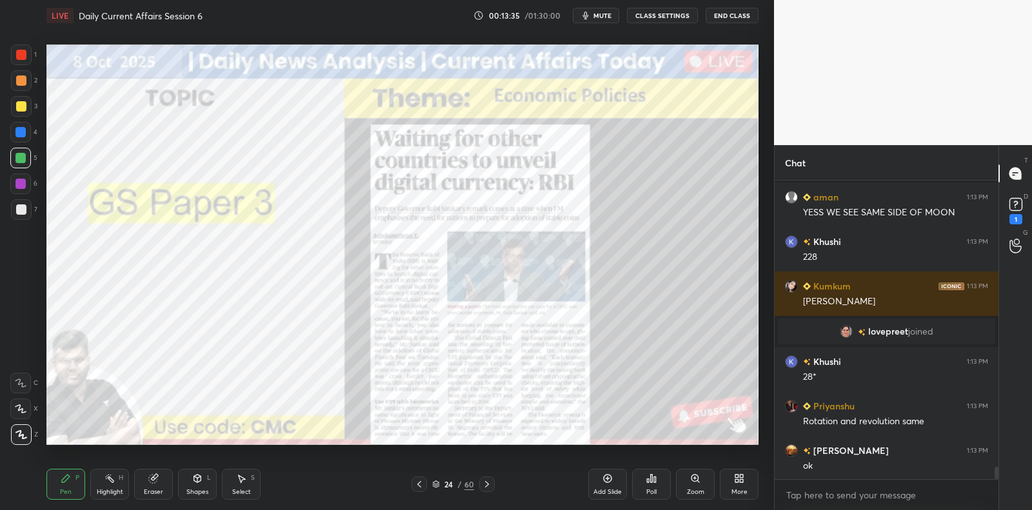
scroll to position [7094, 0]
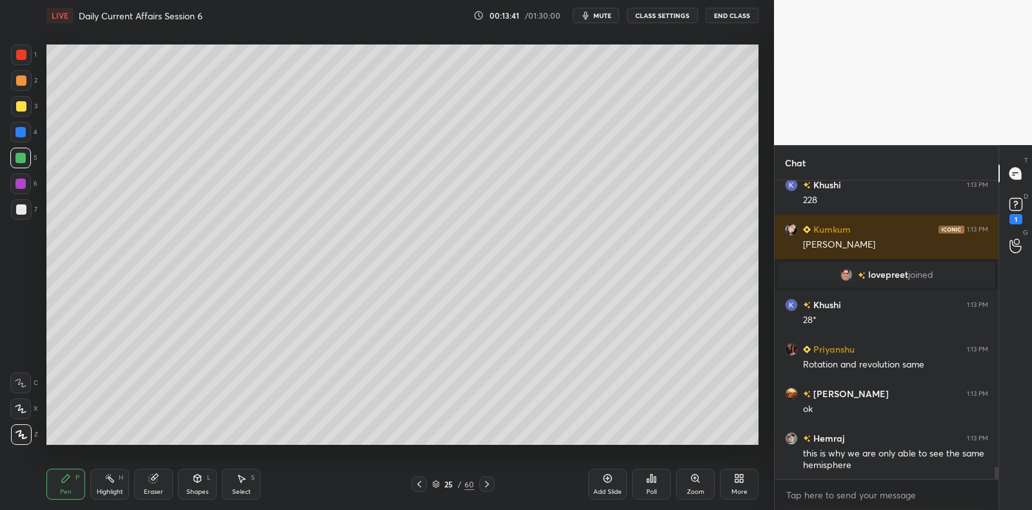
click at [15, 160] on div at bounding box center [20, 158] width 10 height 10
click at [23, 161] on div at bounding box center [20, 158] width 10 height 10
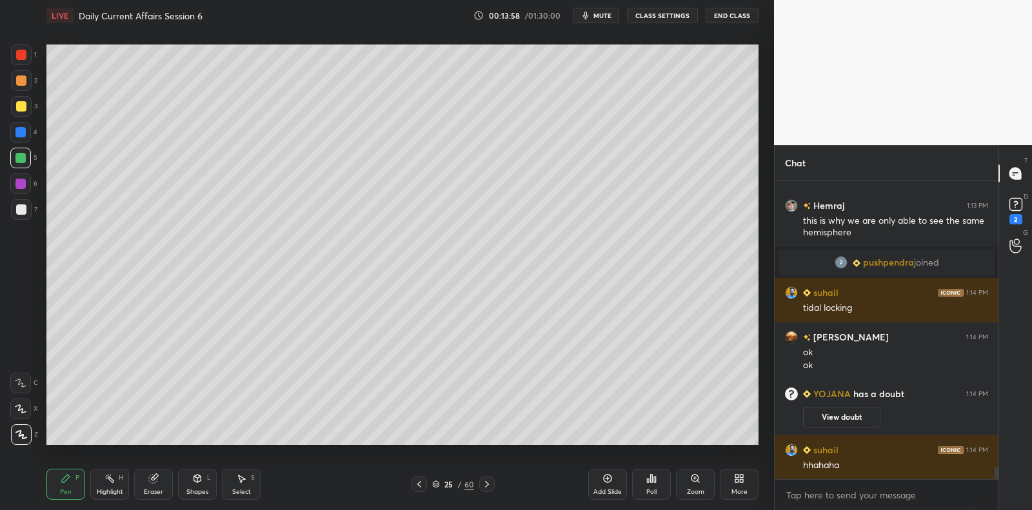
scroll to position [7027, 0]
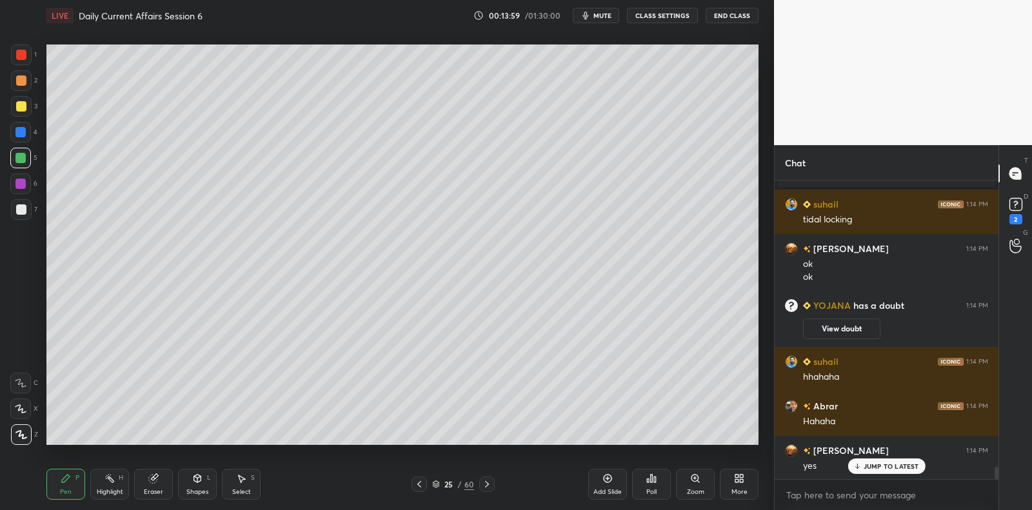
click at [24, 100] on div at bounding box center [21, 106] width 21 height 21
click at [28, 96] on div "3" at bounding box center [24, 106] width 26 height 21
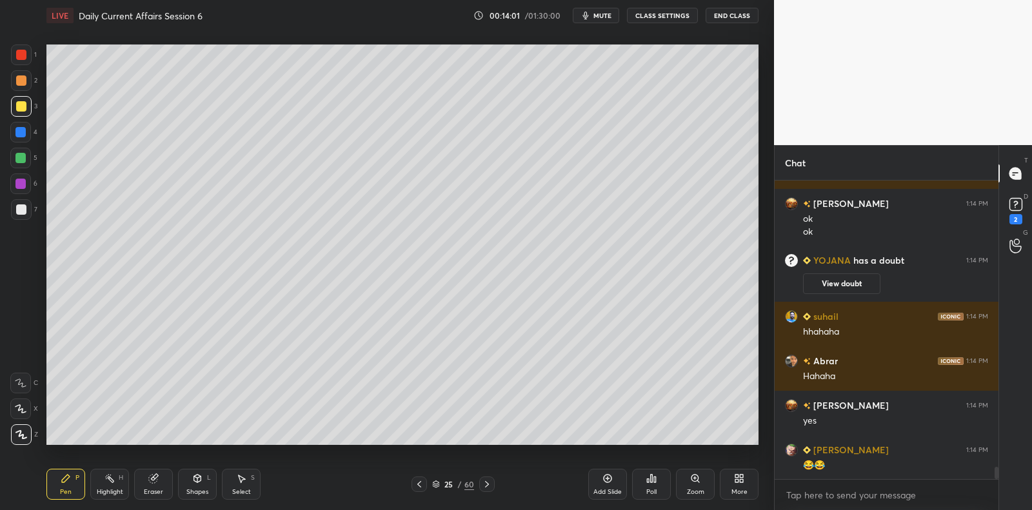
click at [32, 97] on div "3" at bounding box center [24, 106] width 26 height 21
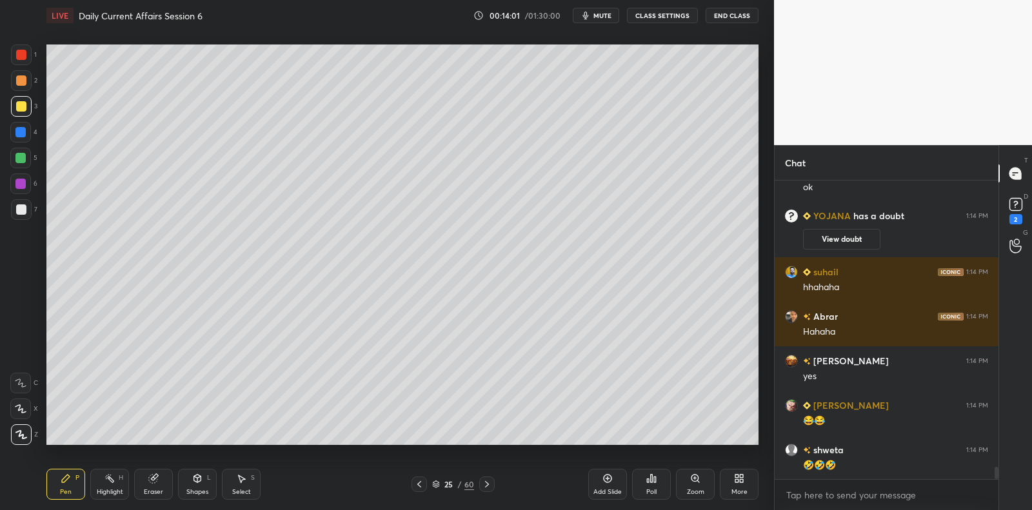
drag, startPoint x: 26, startPoint y: 84, endPoint x: 23, endPoint y: 78, distance: 6.9
click at [25, 83] on div at bounding box center [21, 80] width 21 height 21
click at [23, 78] on div at bounding box center [21, 80] width 10 height 10
drag, startPoint x: 23, startPoint y: 78, endPoint x: 29, endPoint y: 83, distance: 7.4
click at [23, 78] on div at bounding box center [21, 80] width 10 height 10
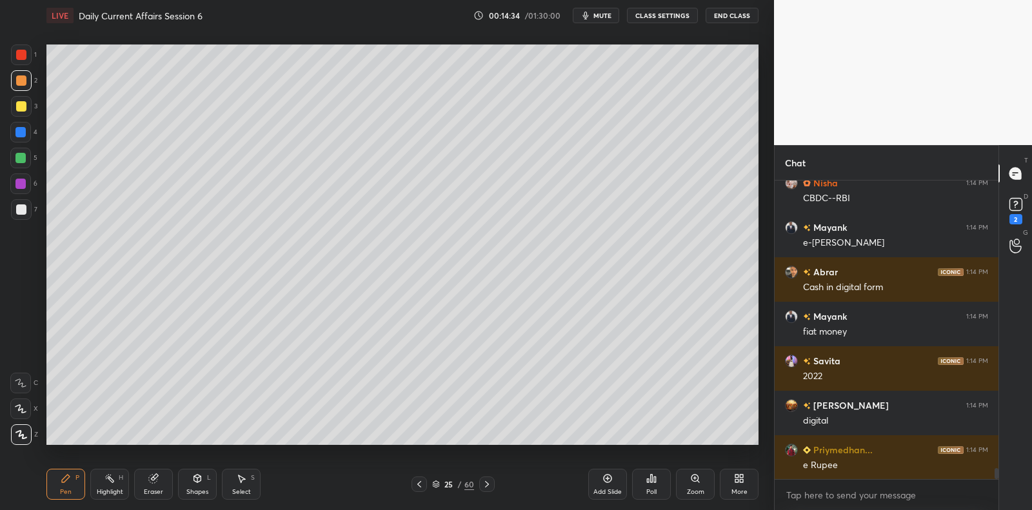
scroll to position [7695, 0]
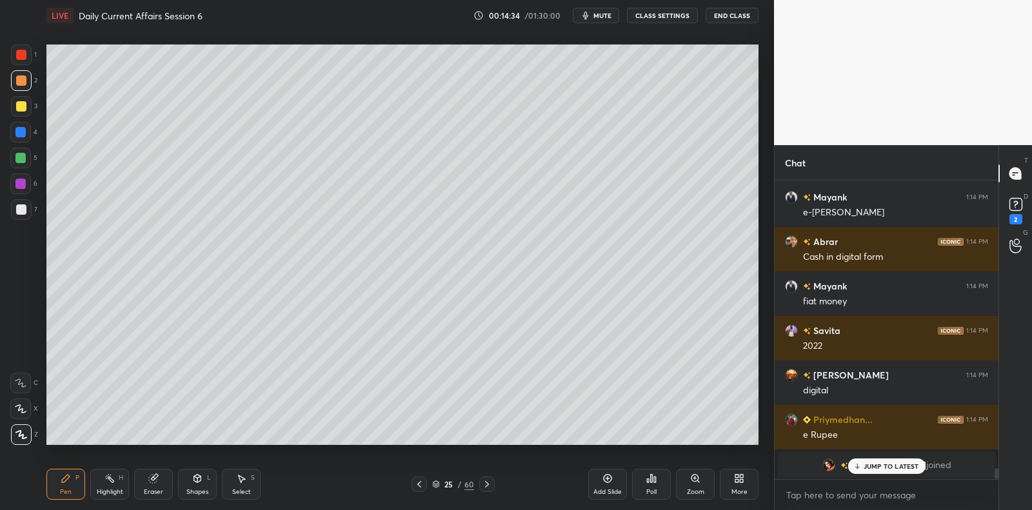
click at [35, 101] on div "3" at bounding box center [24, 106] width 26 height 21
click at [32, 105] on div "3" at bounding box center [24, 106] width 26 height 21
click at [25, 159] on div at bounding box center [20, 158] width 10 height 10
drag, startPoint x: 25, startPoint y: 186, endPoint x: 25, endPoint y: 202, distance: 16.1
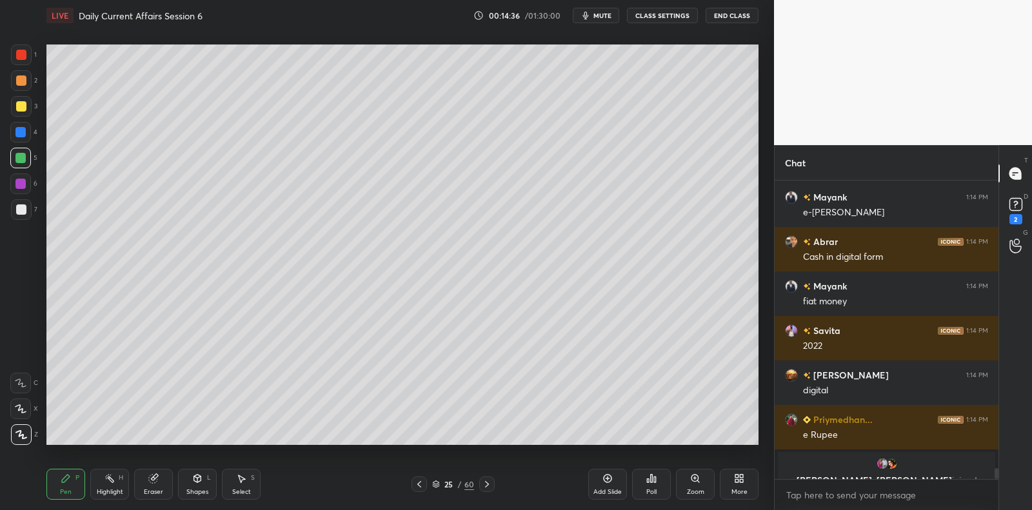
click at [25, 186] on div at bounding box center [20, 184] width 10 height 10
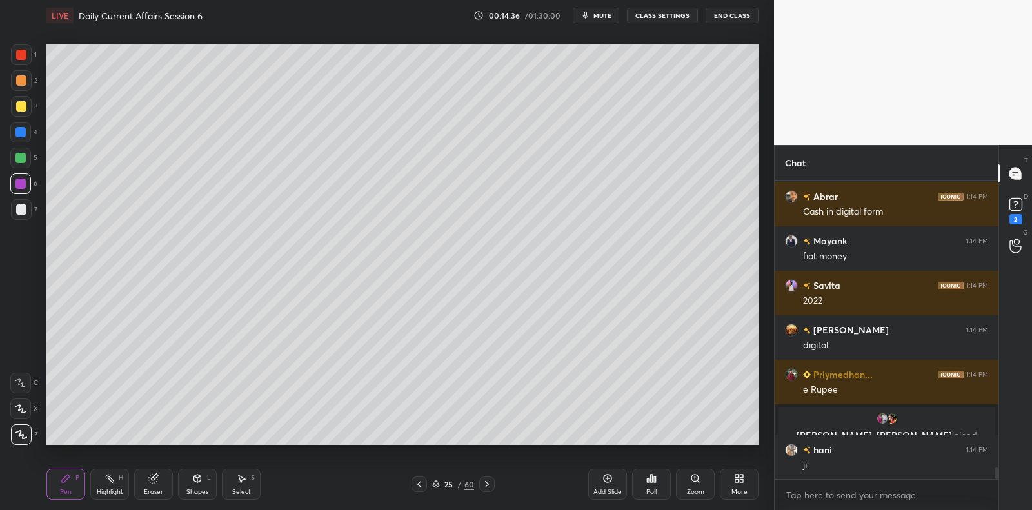
scroll to position [7548, 0]
click at [25, 215] on div at bounding box center [21, 209] width 21 height 21
click at [32, 218] on div "7" at bounding box center [24, 209] width 26 height 21
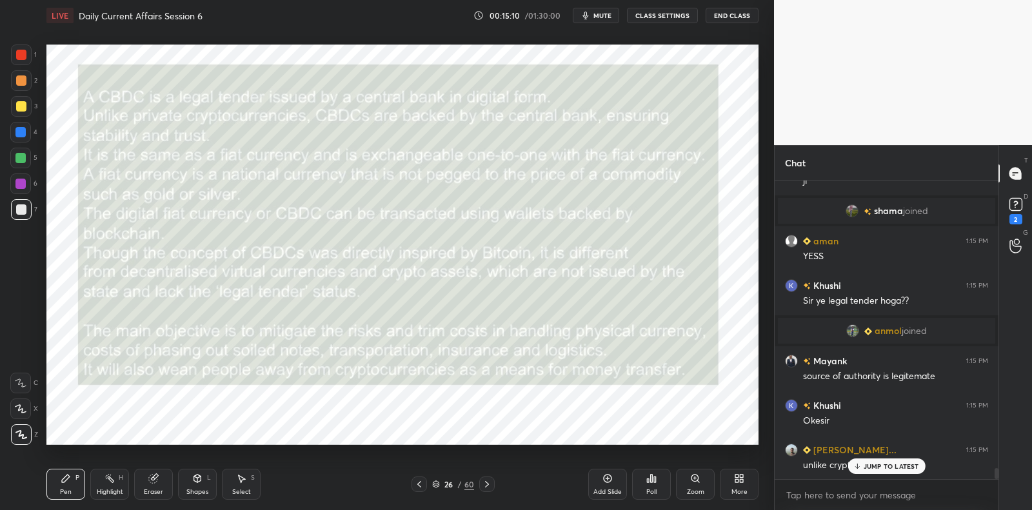
scroll to position [7844, 0]
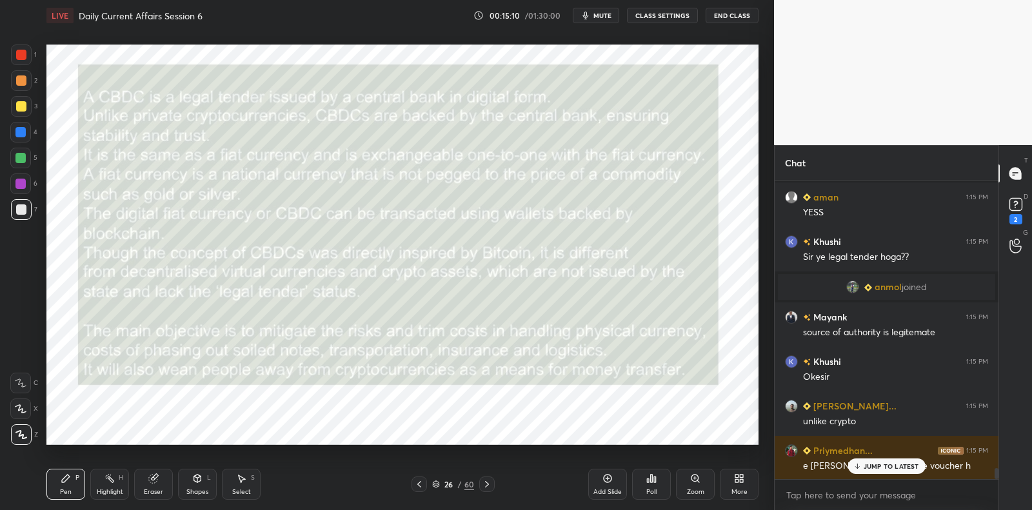
click at [19, 213] on div at bounding box center [21, 209] width 21 height 21
click at [23, 205] on div at bounding box center [21, 209] width 10 height 10
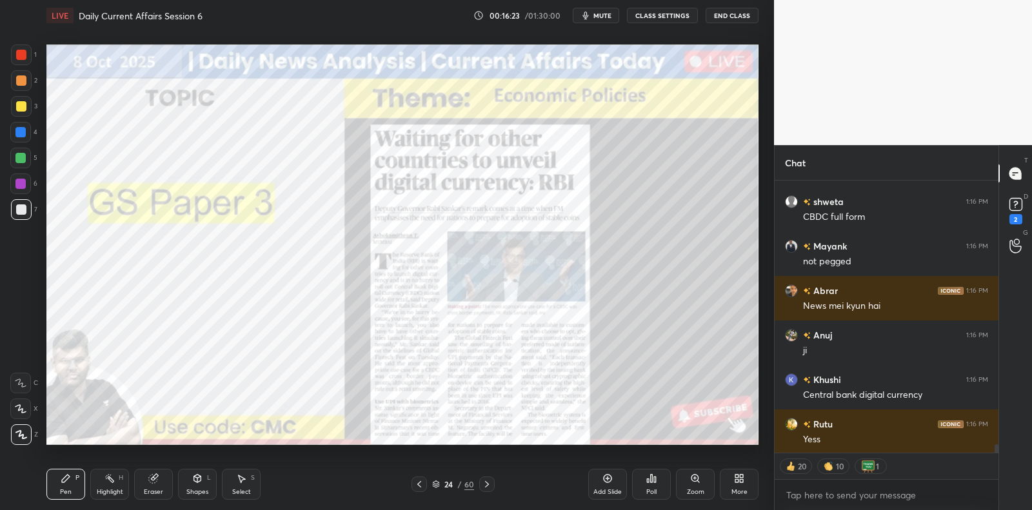
scroll to position [8423, 0]
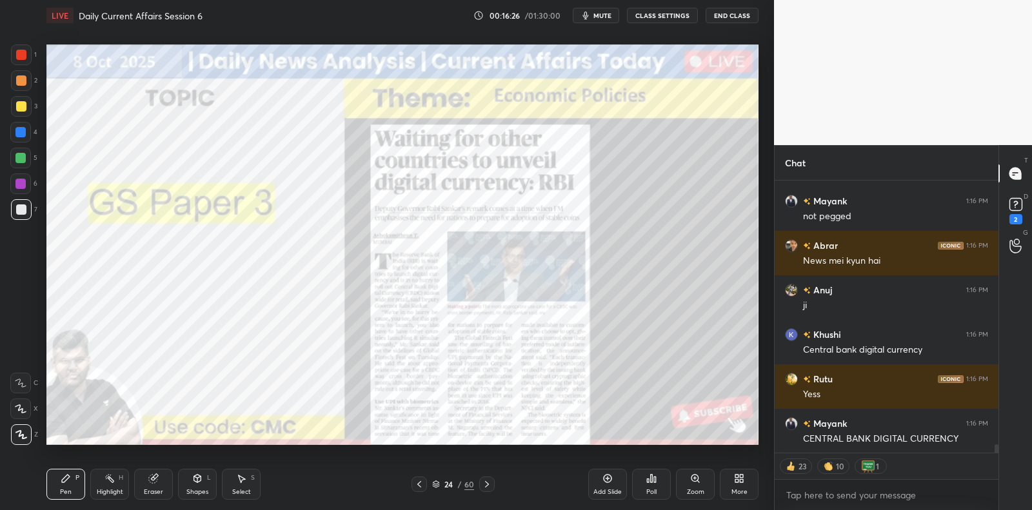
click at [155, 478] on icon at bounding box center [153, 478] width 10 height 10
click at [156, 477] on div "Eraser" at bounding box center [153, 484] width 39 height 31
click at [17, 437] on span "Erase all" at bounding box center [20, 434] width 19 height 9
drag, startPoint x: 23, startPoint y: 429, endPoint x: 40, endPoint y: 408, distance: 27.0
click at [23, 429] on div "1 2 3 4 5 6 7 C X Z C X Z E E Erase all H H" at bounding box center [20, 244] width 41 height 400
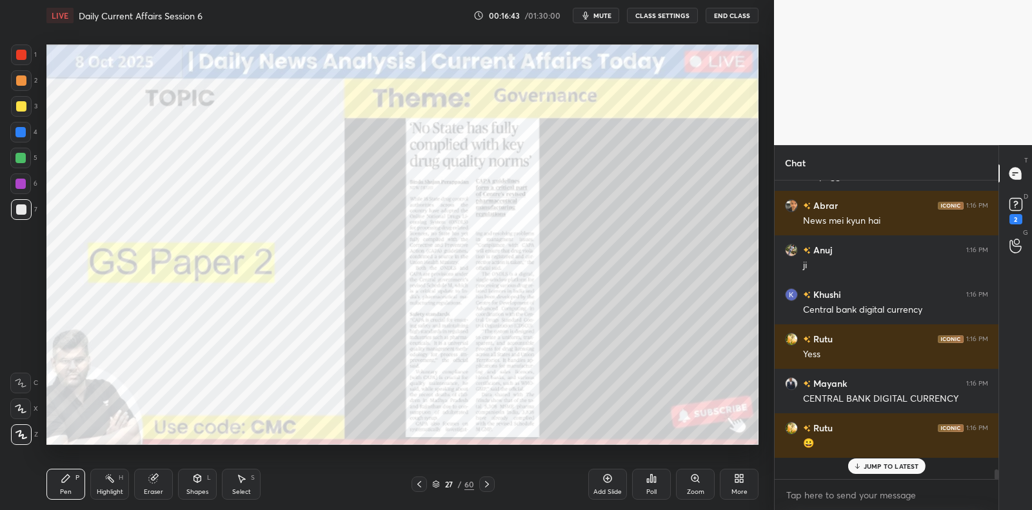
scroll to position [8441, 0]
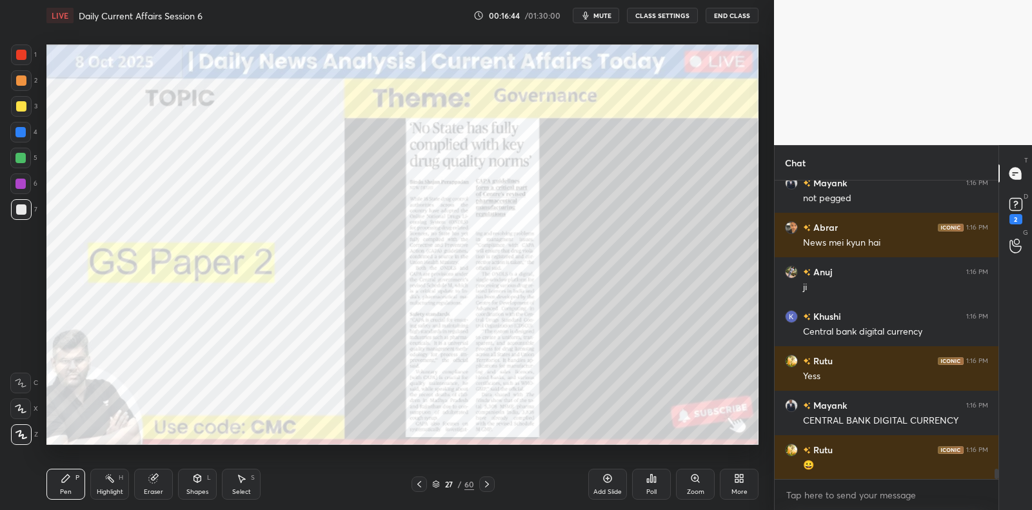
click at [21, 215] on div at bounding box center [21, 209] width 21 height 21
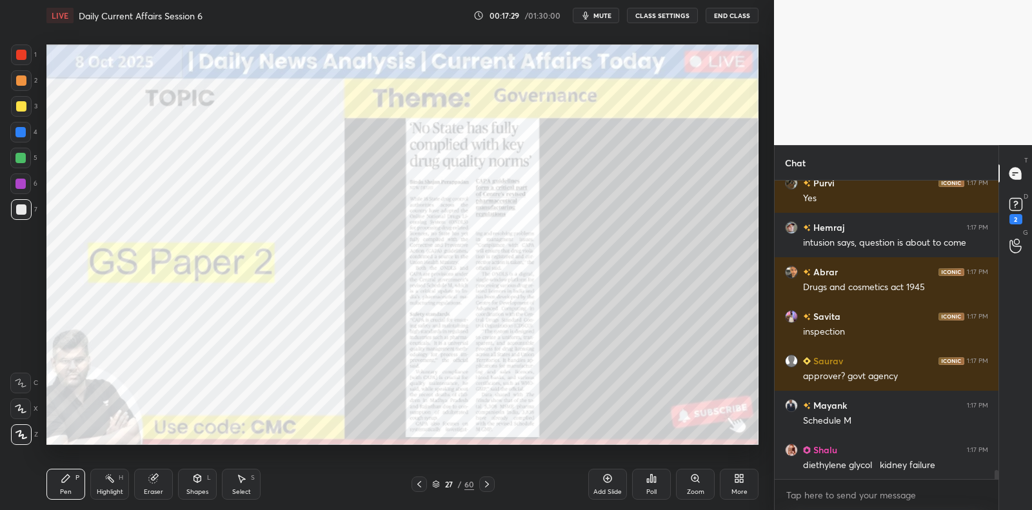
scroll to position [9598, 0]
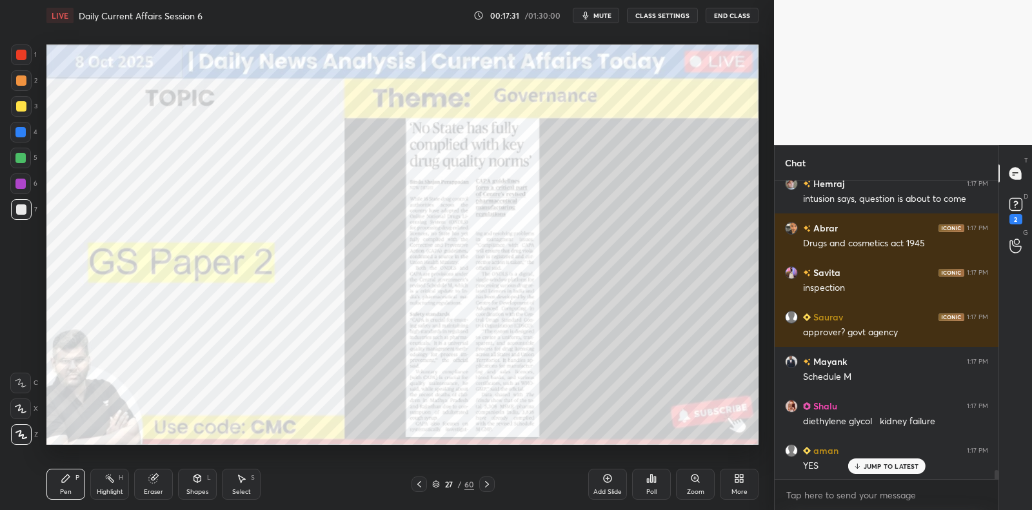
click at [488, 483] on icon at bounding box center [487, 484] width 10 height 10
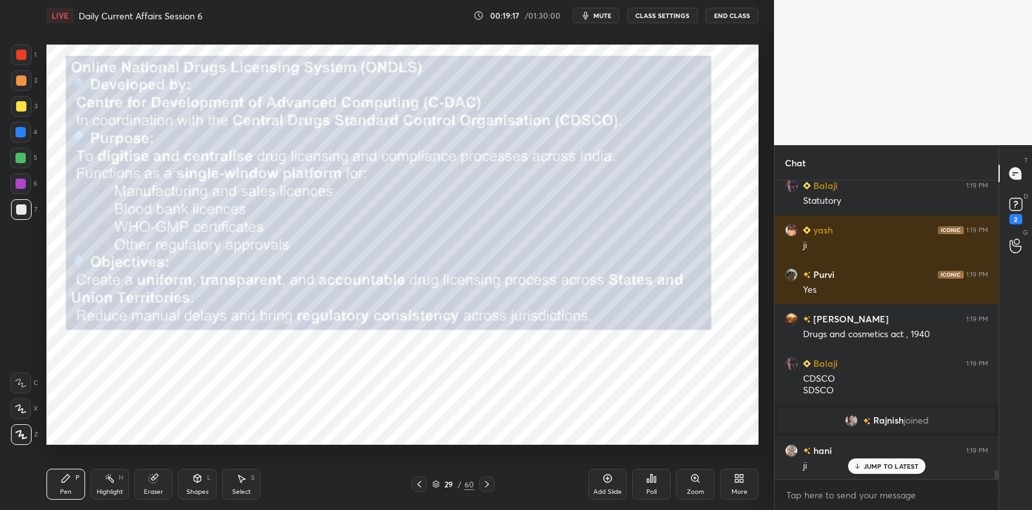
scroll to position [9700, 0]
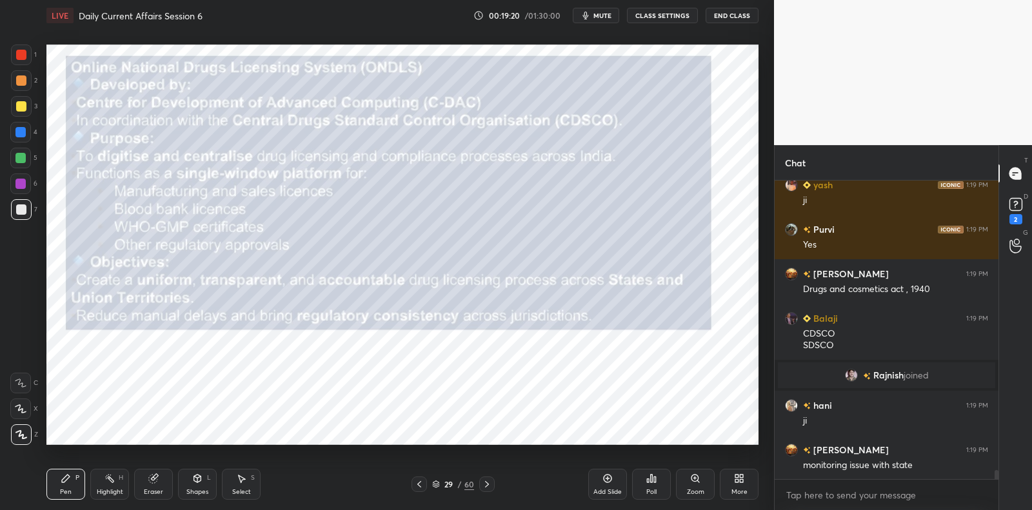
drag, startPoint x: 148, startPoint y: 484, endPoint x: 144, endPoint y: 478, distance: 6.6
click at [148, 483] on div "Eraser" at bounding box center [153, 484] width 39 height 31
click at [20, 437] on span "Erase all" at bounding box center [20, 434] width 19 height 9
click at [22, 420] on div "1 2 3 4 5 6 7 C X Z C X Z E E Erase all H H" at bounding box center [20, 244] width 41 height 400
click at [153, 476] on g at bounding box center [154, 479] width 10 height 10
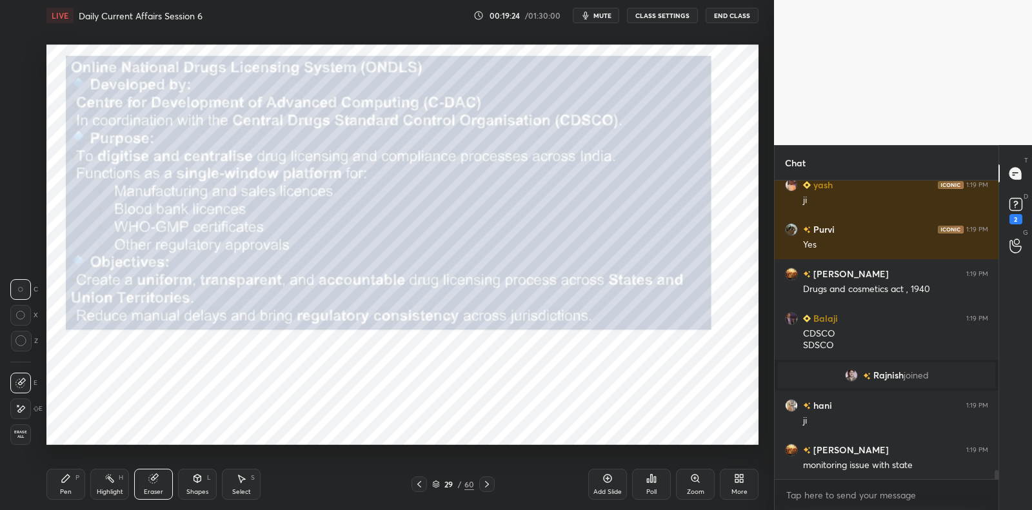
click at [150, 467] on div "Pen P Highlight H Eraser Shapes L Select S 29 / 60 Add Slide Poll Zoom More" at bounding box center [402, 485] width 712 height 52
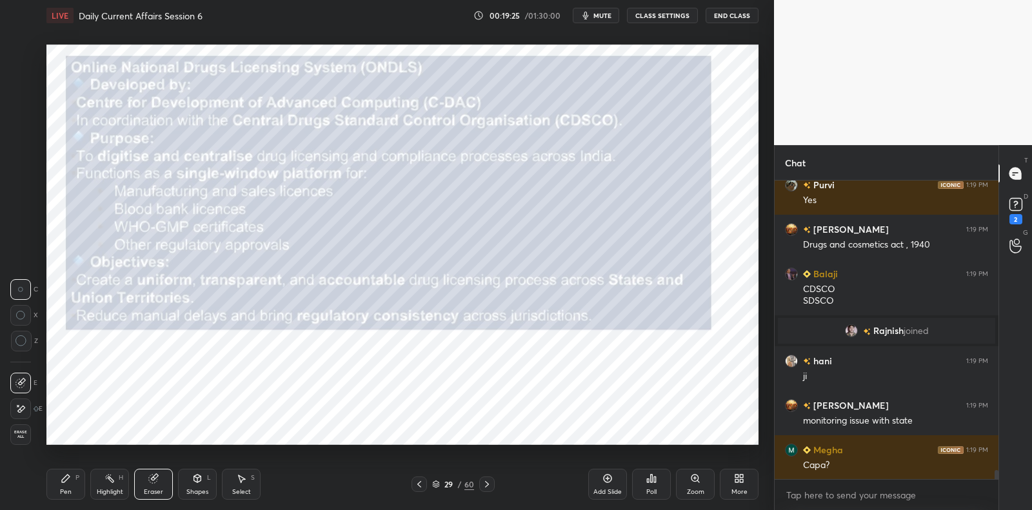
click at [20, 427] on div "Erase all" at bounding box center [20, 434] width 21 height 21
drag, startPoint x: 24, startPoint y: 420, endPoint x: 34, endPoint y: 400, distance: 22.8
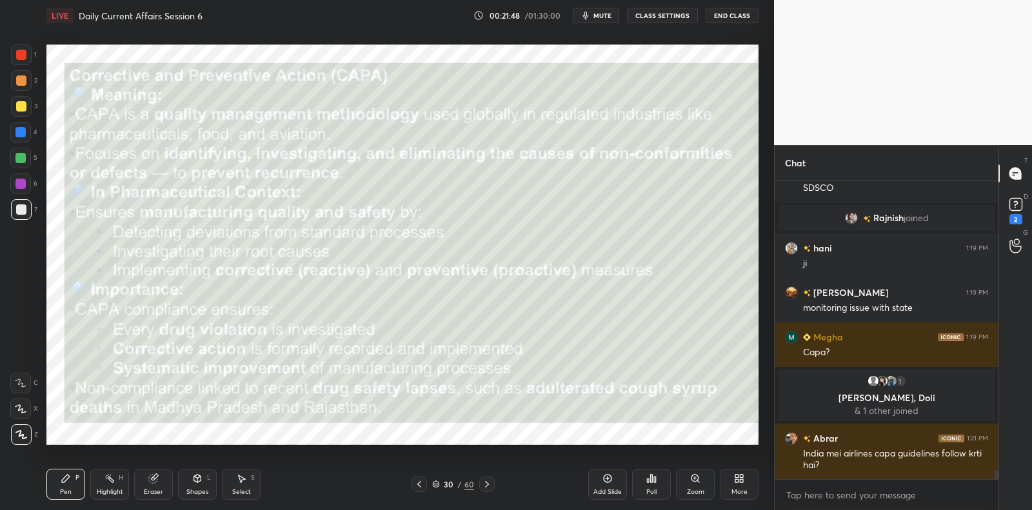
scroll to position [9841, 0]
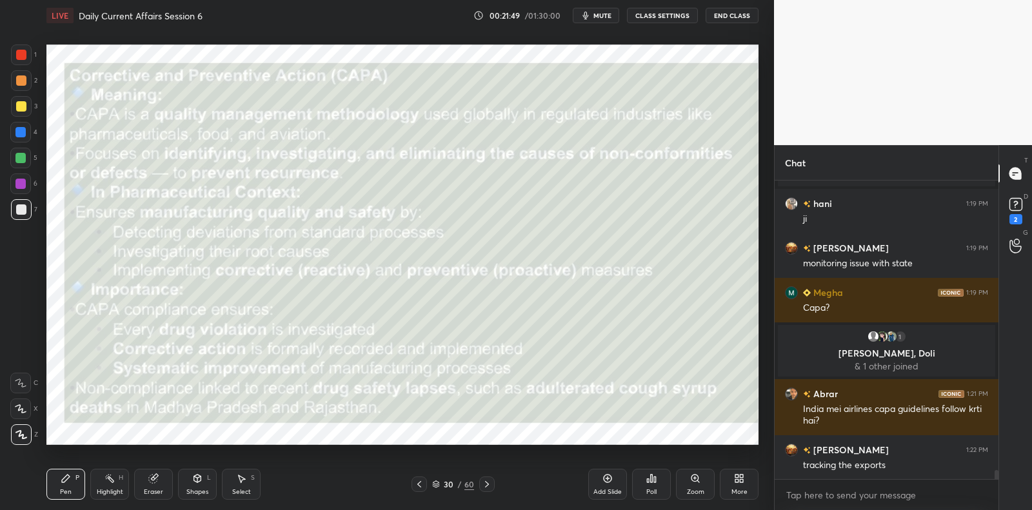
click at [21, 104] on div at bounding box center [21, 106] width 10 height 10
click at [28, 104] on div at bounding box center [21, 106] width 21 height 21
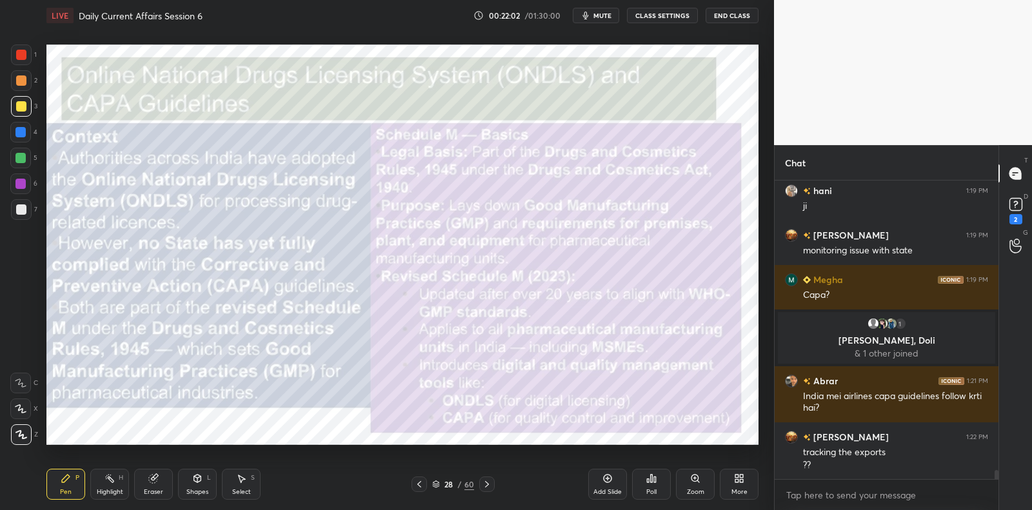
scroll to position [9898, 0]
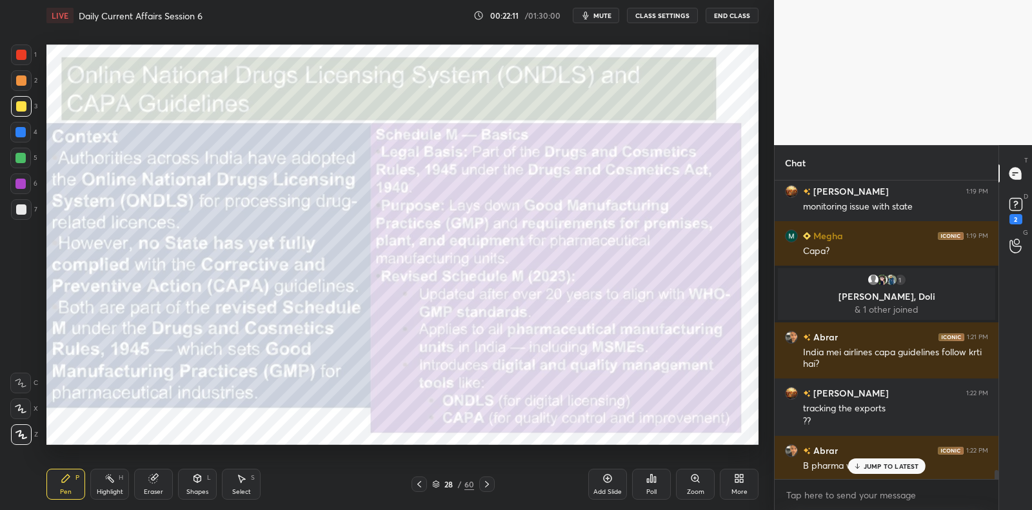
drag, startPoint x: 605, startPoint y: 482, endPoint x: 572, endPoint y: 460, distance: 39.5
click at [607, 482] on icon at bounding box center [607, 478] width 10 height 10
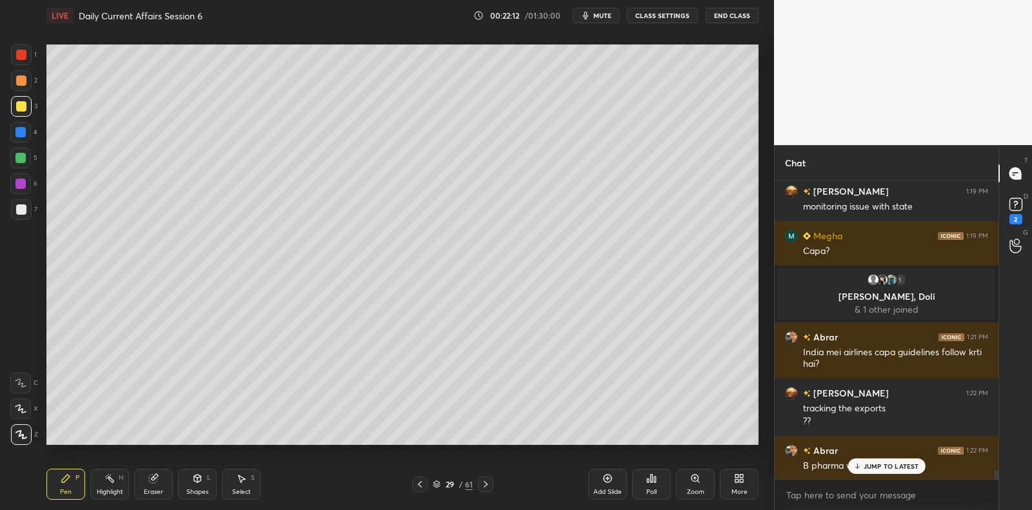
click at [23, 208] on div at bounding box center [21, 209] width 10 height 10
drag, startPoint x: 23, startPoint y: 208, endPoint x: 39, endPoint y: 190, distance: 24.2
click at [23, 208] on div at bounding box center [21, 209] width 10 height 10
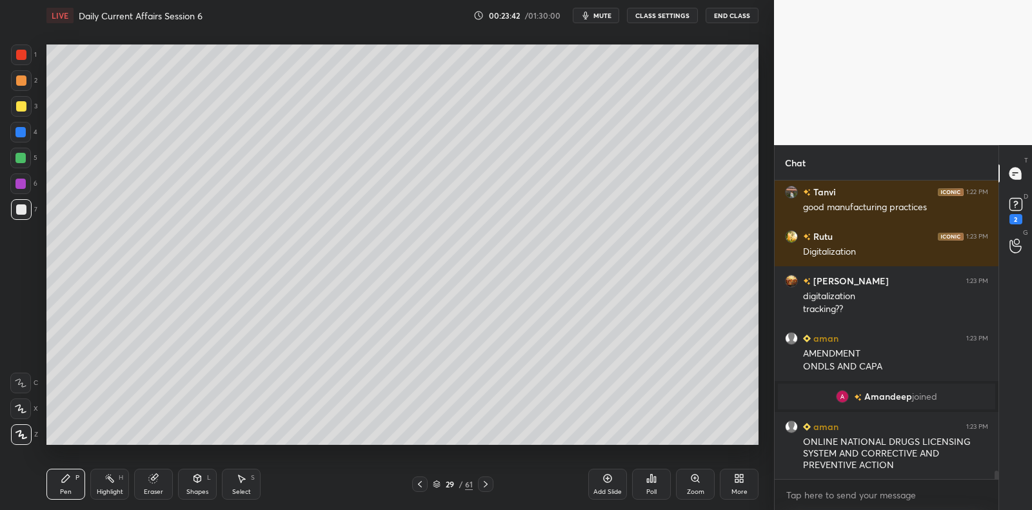
scroll to position [10281, 0]
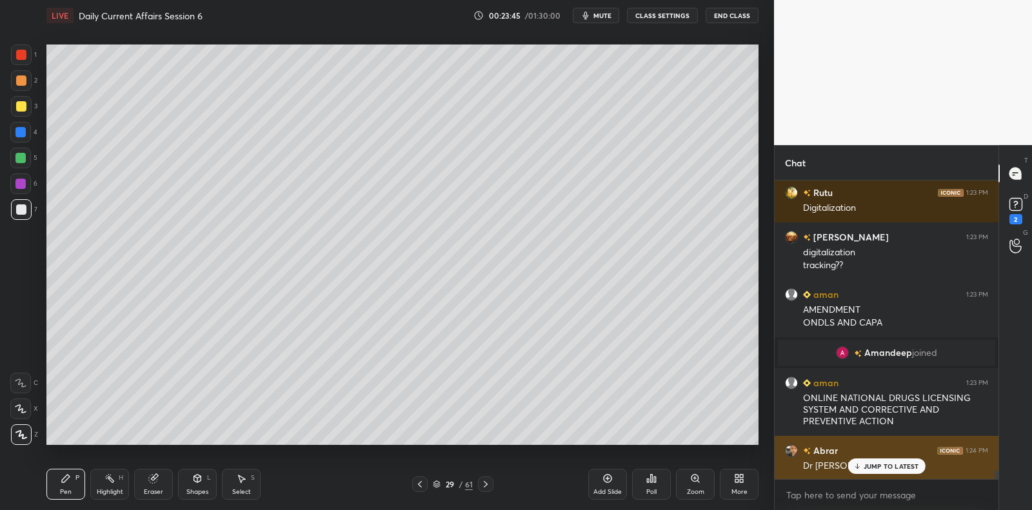
drag, startPoint x: 905, startPoint y: 470, endPoint x: 895, endPoint y: 466, distance: 10.4
click at [905, 470] on p "JUMP TO LATEST" at bounding box center [890, 466] width 55 height 8
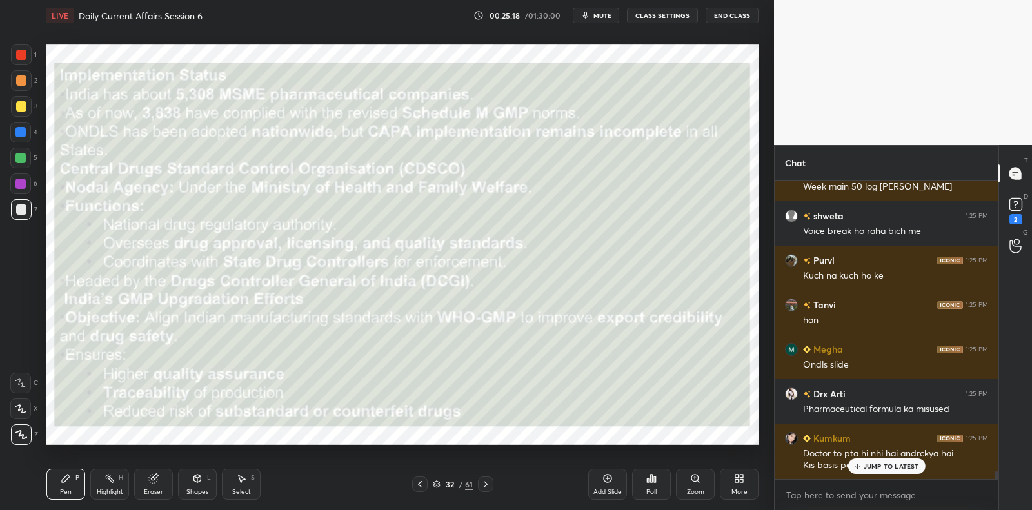
scroll to position [11641, 0]
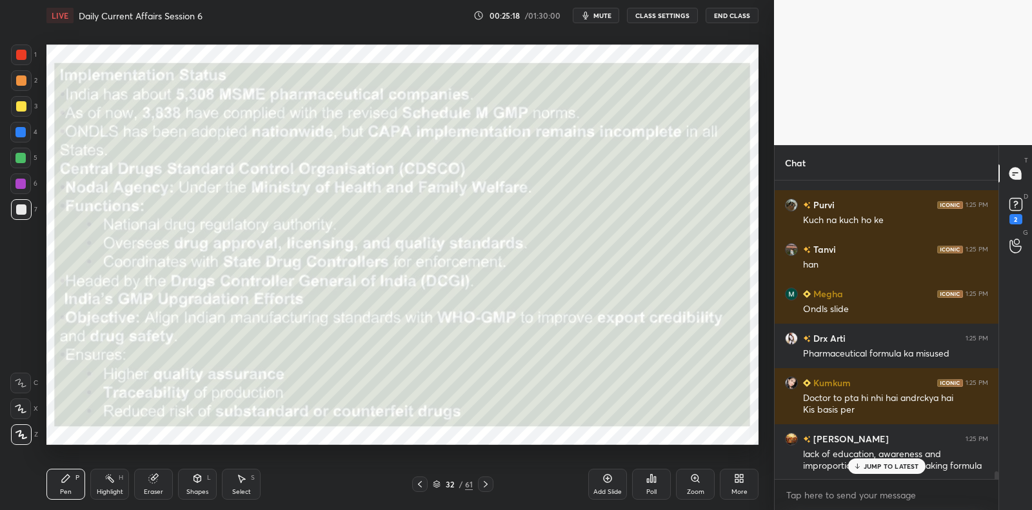
drag, startPoint x: 613, startPoint y: 471, endPoint x: 578, endPoint y: 449, distance: 40.6
click at [613, 471] on div "Add Slide" at bounding box center [607, 484] width 39 height 31
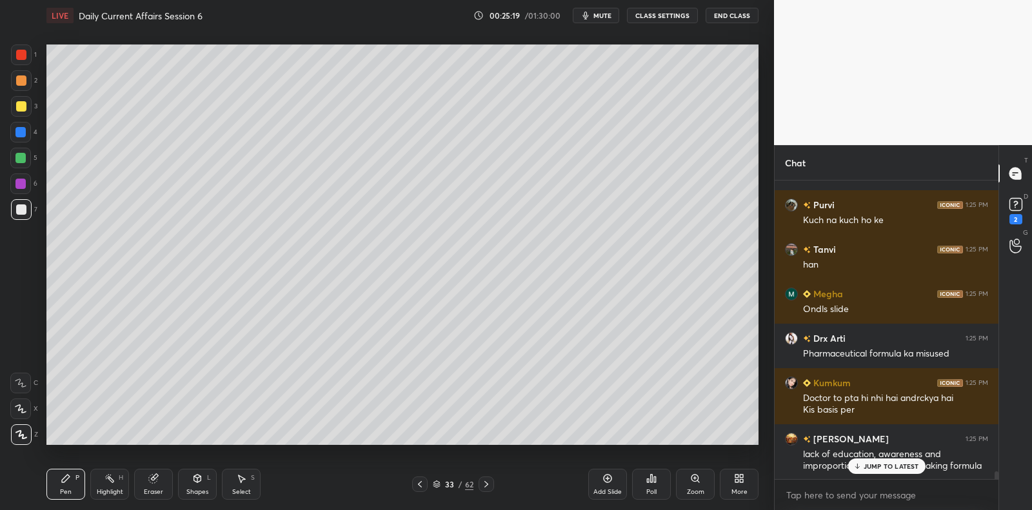
click at [26, 210] on div at bounding box center [21, 209] width 21 height 21
click at [32, 203] on div "7" at bounding box center [24, 209] width 26 height 21
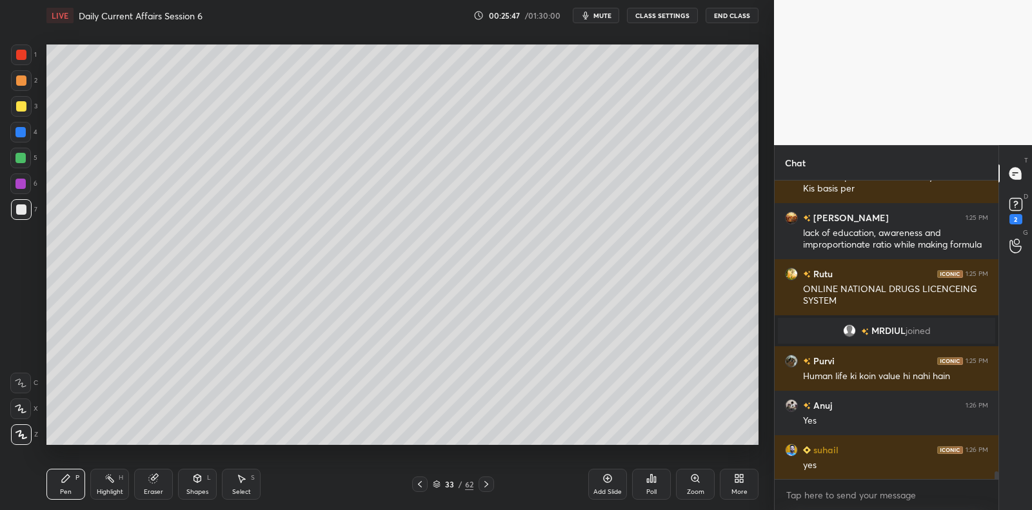
scroll to position [11384, 0]
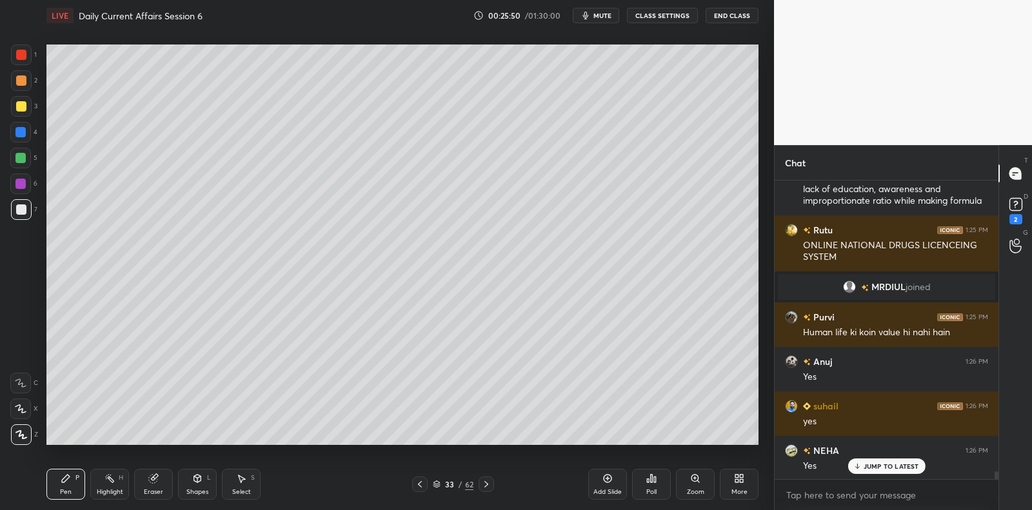
click at [653, 482] on icon at bounding box center [651, 478] width 10 height 10
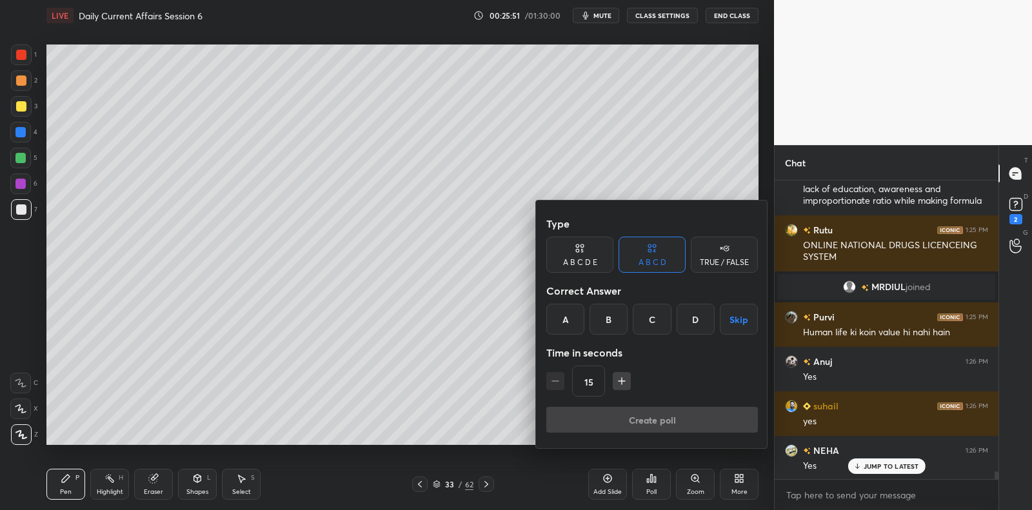
drag, startPoint x: 337, startPoint y: 190, endPoint x: 337, endPoint y: 198, distance: 7.8
click at [337, 191] on div at bounding box center [516, 255] width 1032 height 510
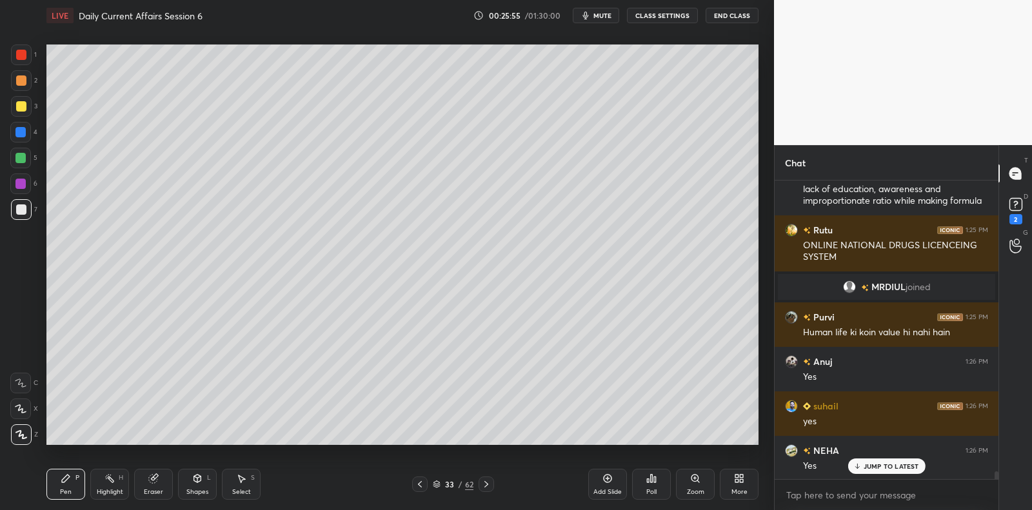
click at [646, 482] on div "Poll" at bounding box center [651, 484] width 39 height 31
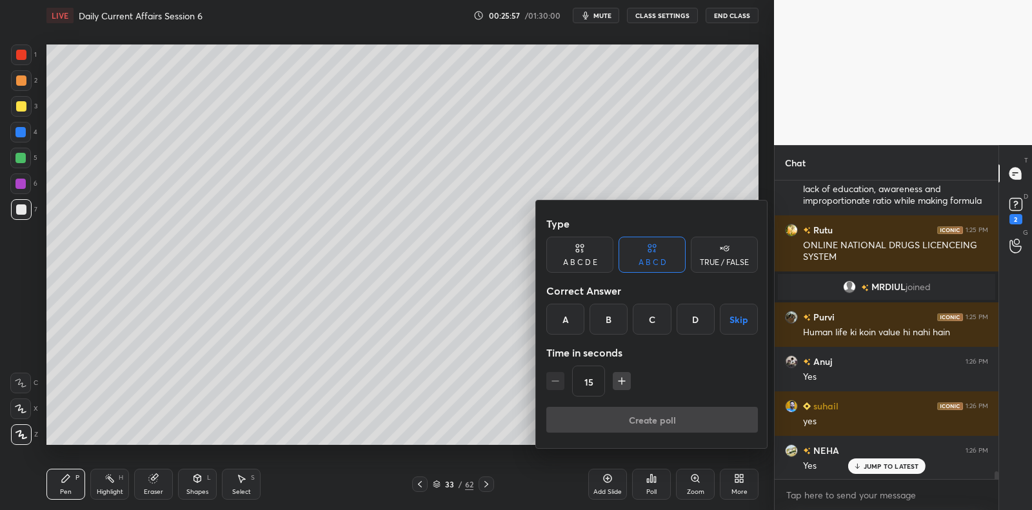
click at [714, 268] on div "TRUE / FALSE" at bounding box center [724, 255] width 67 height 36
click at [577, 324] on div "True" at bounding box center [579, 319] width 67 height 31
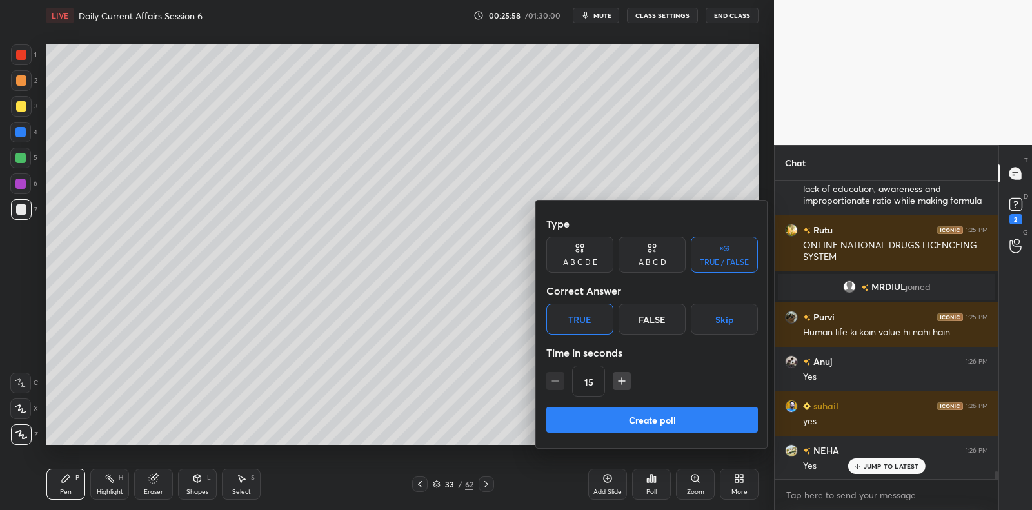
click at [593, 423] on button "Create poll" at bounding box center [652, 420] width 212 height 26
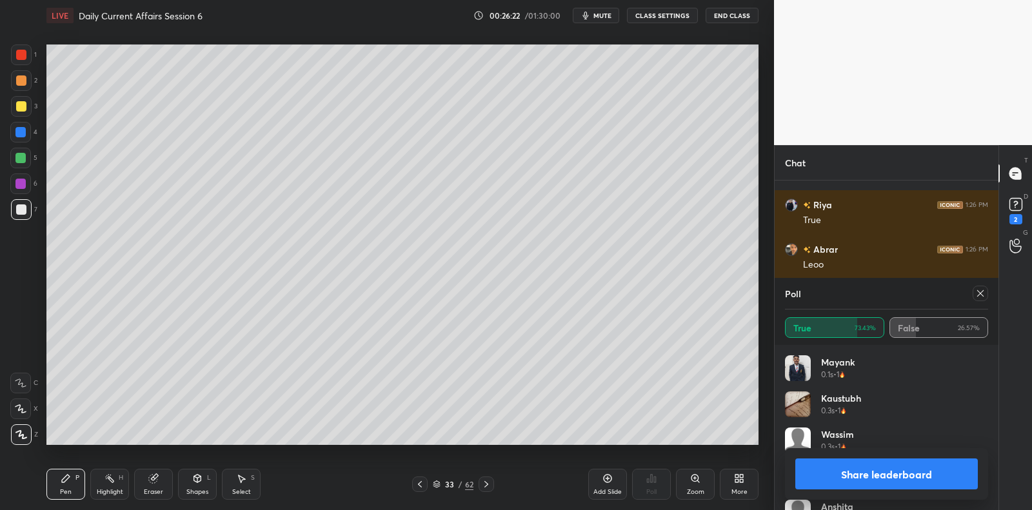
scroll to position [11808, 0]
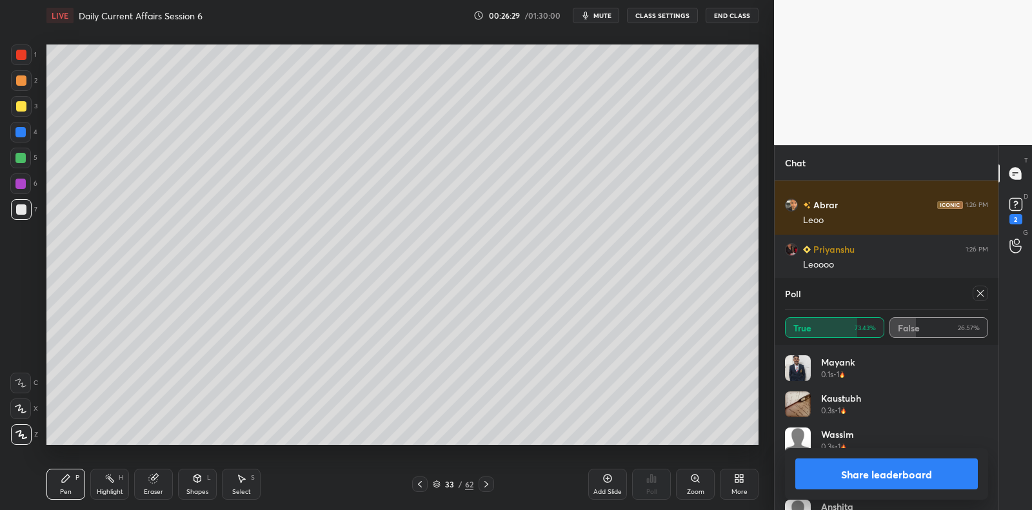
drag, startPoint x: 982, startPoint y: 292, endPoint x: 974, endPoint y: 297, distance: 9.5
click at [982, 294] on icon at bounding box center [980, 293] width 10 height 10
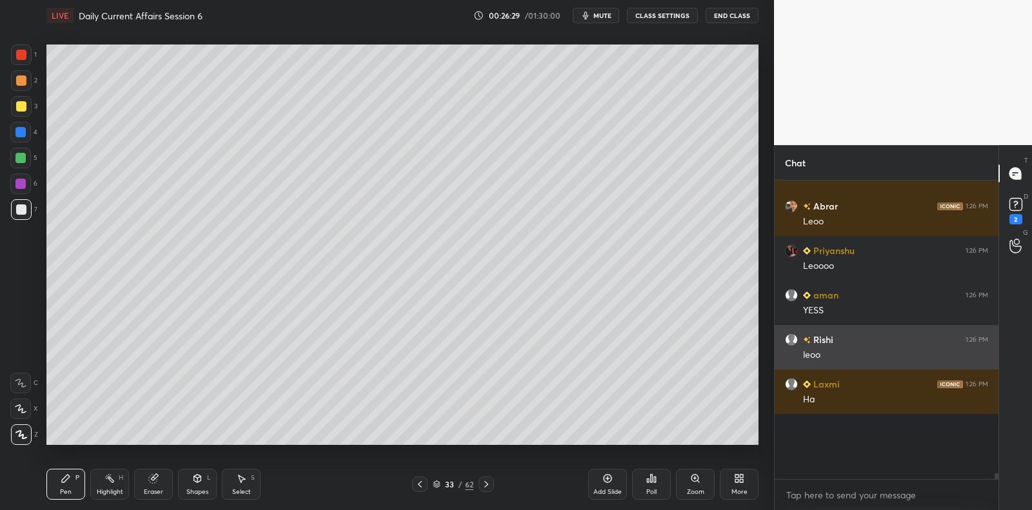
scroll to position [262, 221]
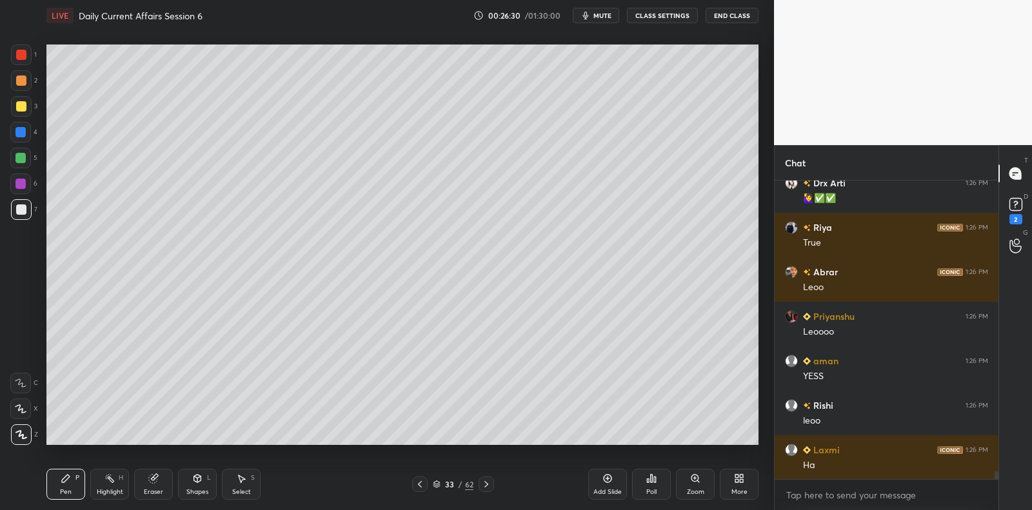
click at [21, 187] on div at bounding box center [20, 184] width 10 height 10
drag, startPoint x: 21, startPoint y: 187, endPoint x: 39, endPoint y: 194, distance: 19.4
click at [25, 188] on div at bounding box center [20, 183] width 21 height 21
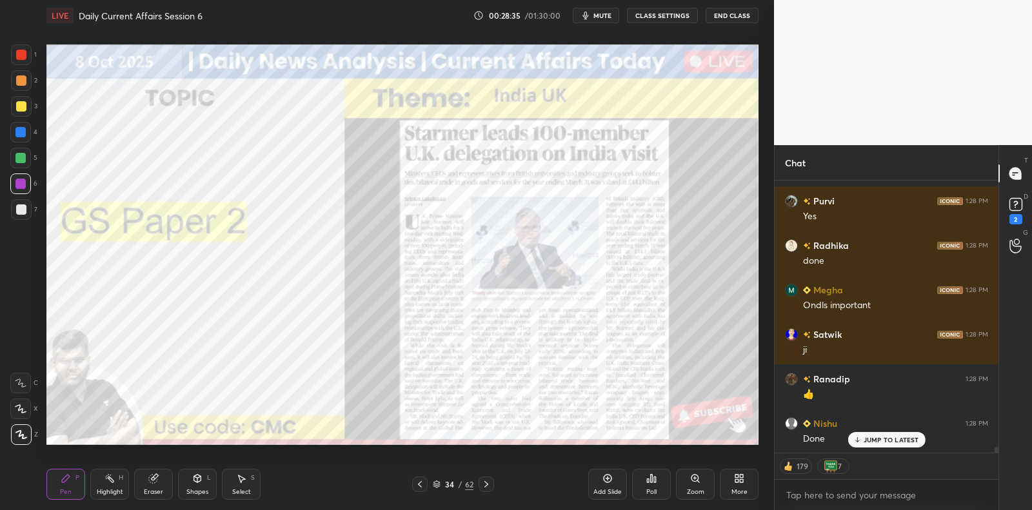
scroll to position [12996, 0]
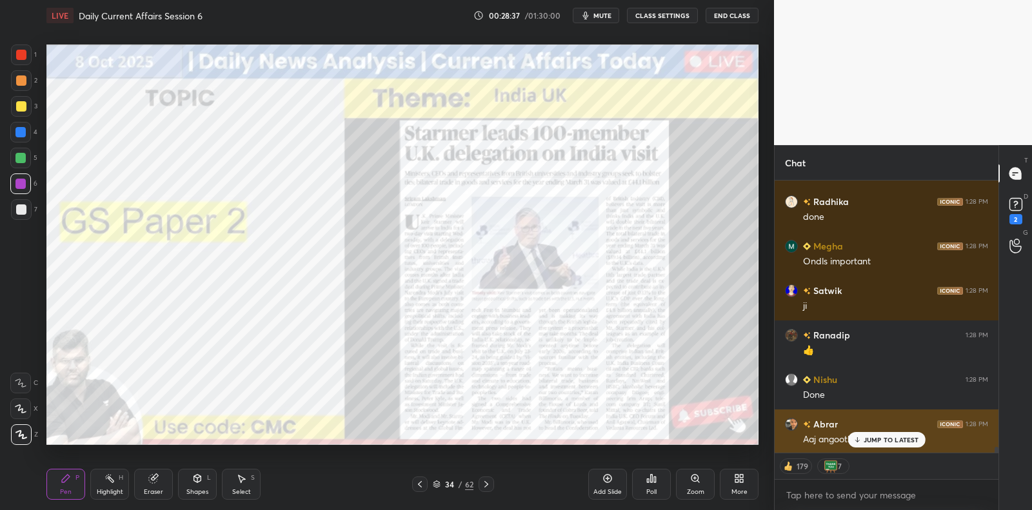
click at [876, 439] on p "JUMP TO LATEST" at bounding box center [890, 440] width 55 height 8
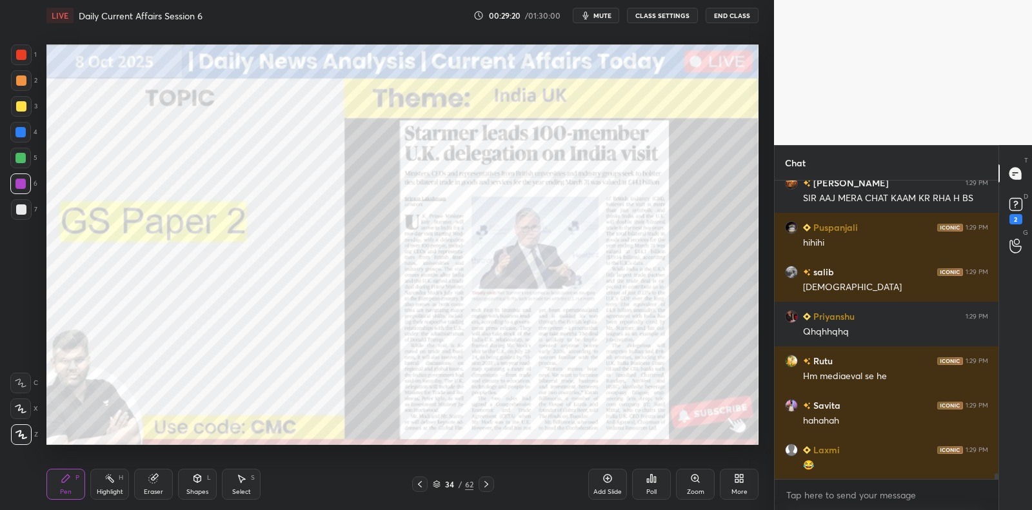
scroll to position [14863, 0]
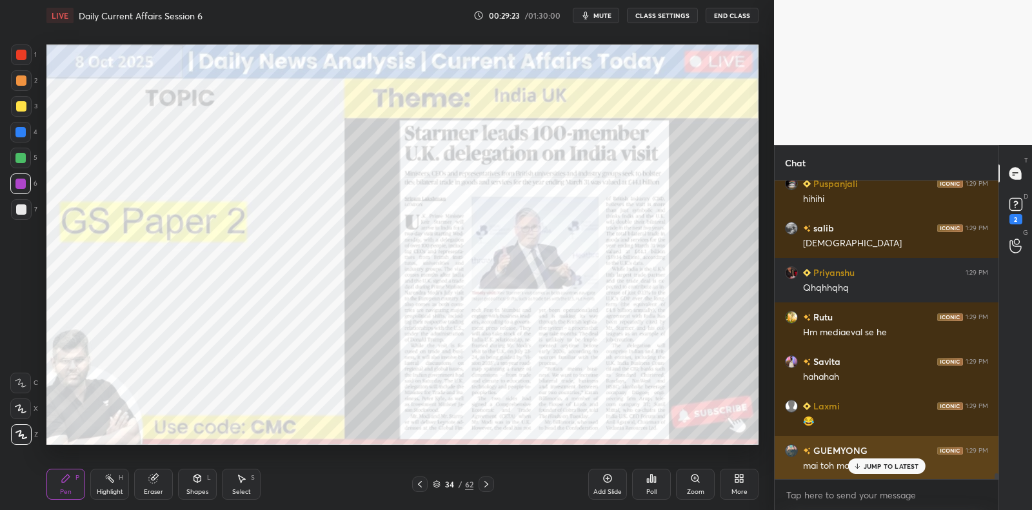
click at [877, 468] on p "JUMP TO LATEST" at bounding box center [890, 466] width 55 height 8
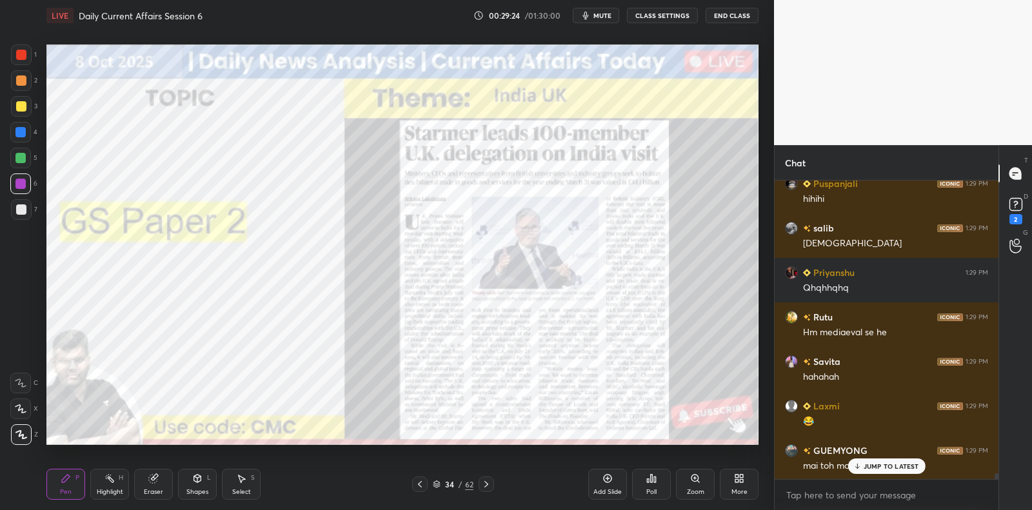
scroll to position [14908, 0]
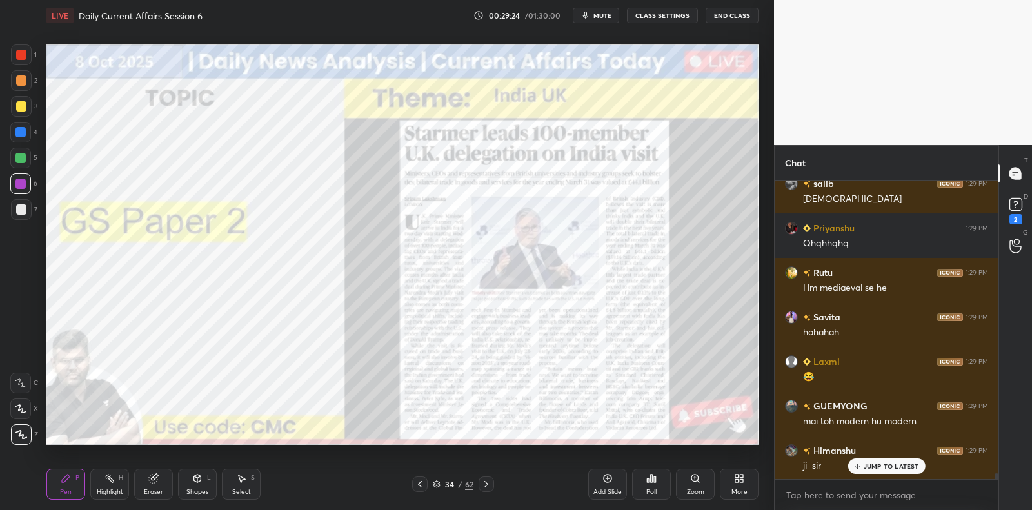
drag, startPoint x: 603, startPoint y: 485, endPoint x: 574, endPoint y: 466, distance: 34.5
click at [603, 482] on div "Add Slide" at bounding box center [607, 484] width 39 height 31
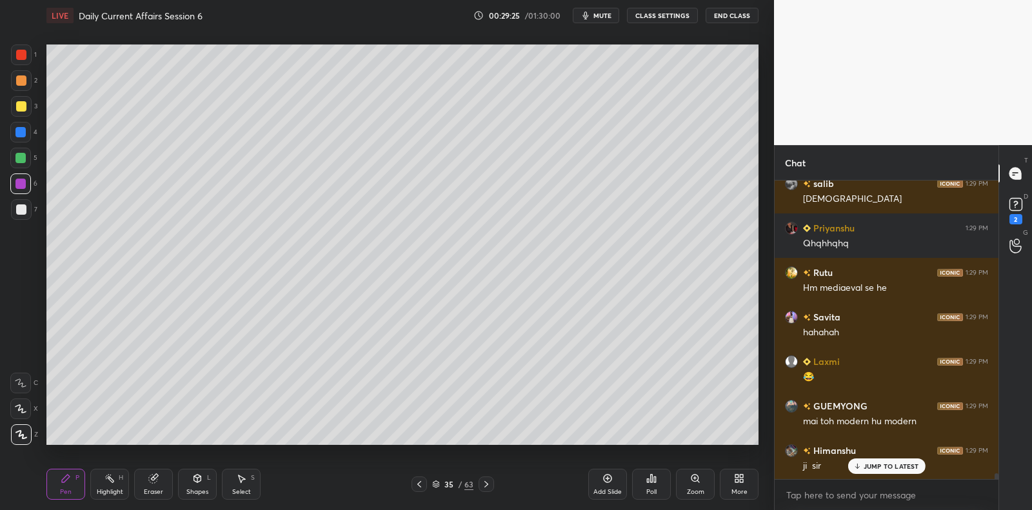
click at [26, 210] on div at bounding box center [21, 209] width 10 height 10
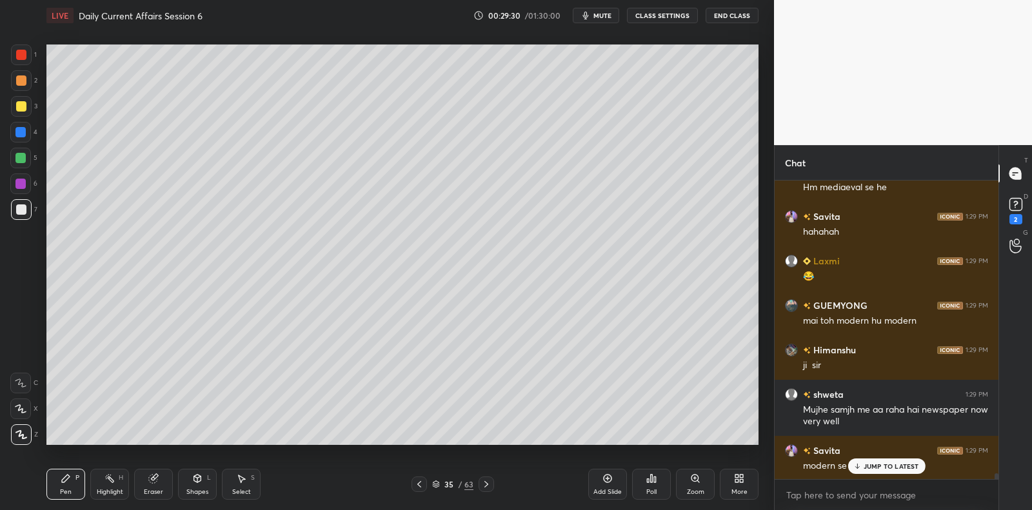
scroll to position [15053, 0]
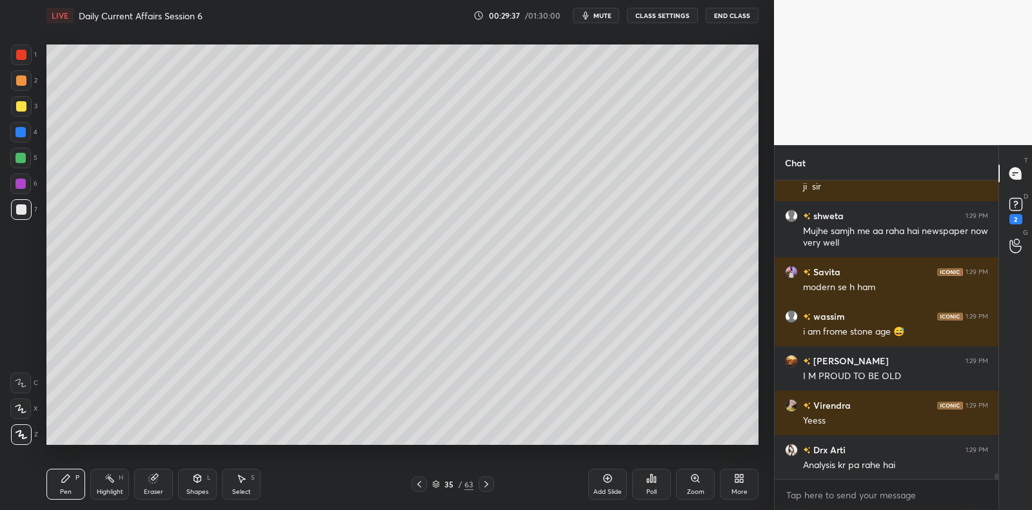
click at [15, 179] on div at bounding box center [20, 183] width 21 height 21
click at [21, 175] on div at bounding box center [20, 183] width 21 height 21
drag, startPoint x: 25, startPoint y: 177, endPoint x: 45, endPoint y: 180, distance: 20.2
click at [25, 177] on div at bounding box center [20, 183] width 21 height 21
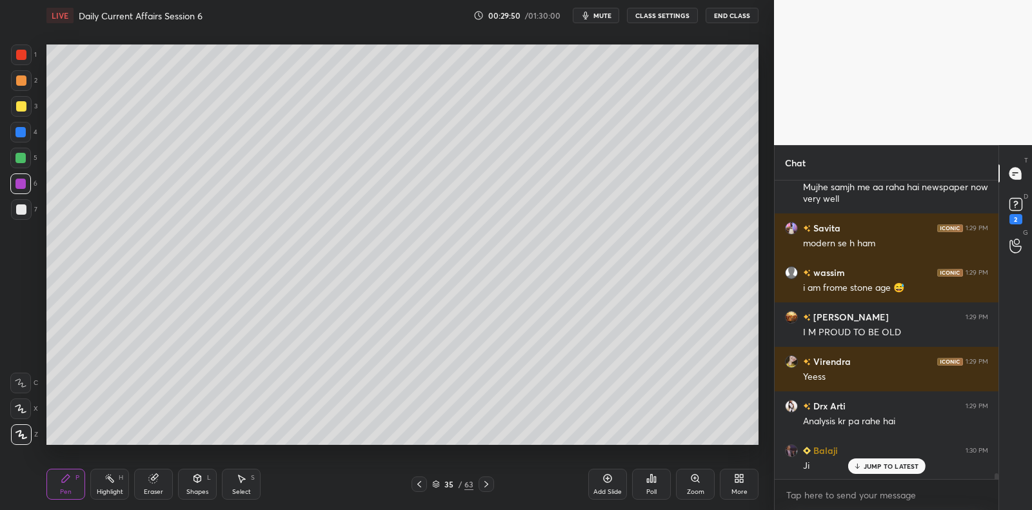
scroll to position [15275, 0]
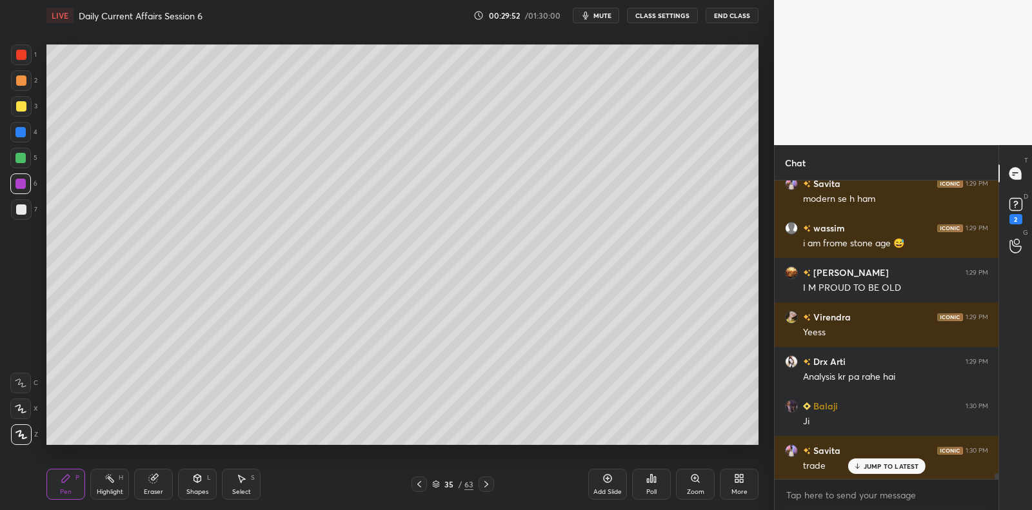
click at [27, 161] on div at bounding box center [20, 158] width 21 height 21
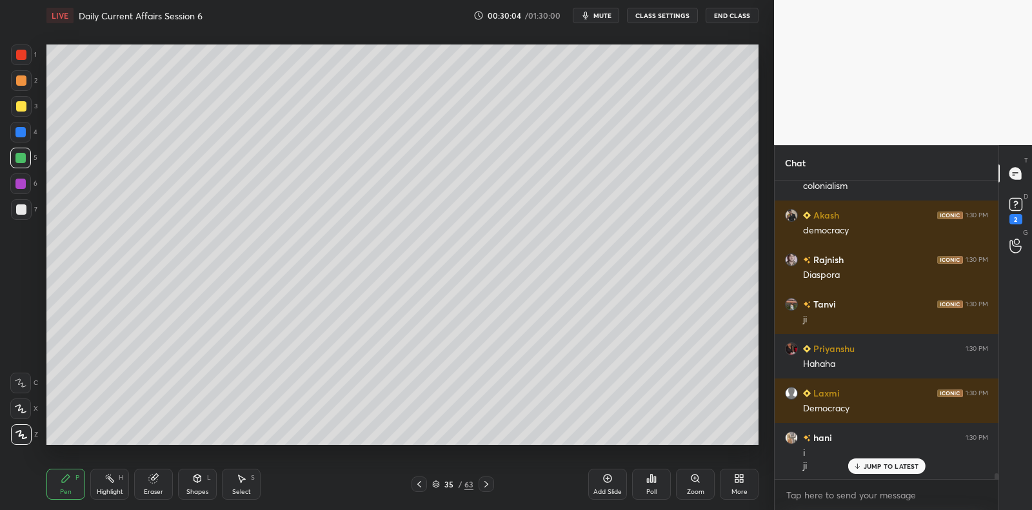
scroll to position [15778, 0]
click at [28, 164] on div at bounding box center [20, 158] width 21 height 21
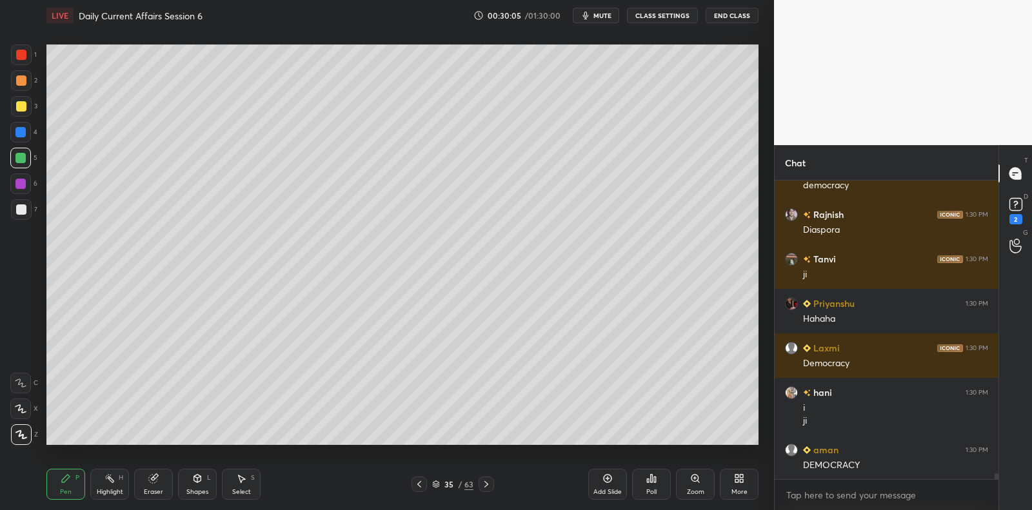
drag, startPoint x: 28, startPoint y: 164, endPoint x: 37, endPoint y: 173, distance: 13.2
click at [28, 164] on div at bounding box center [20, 158] width 21 height 21
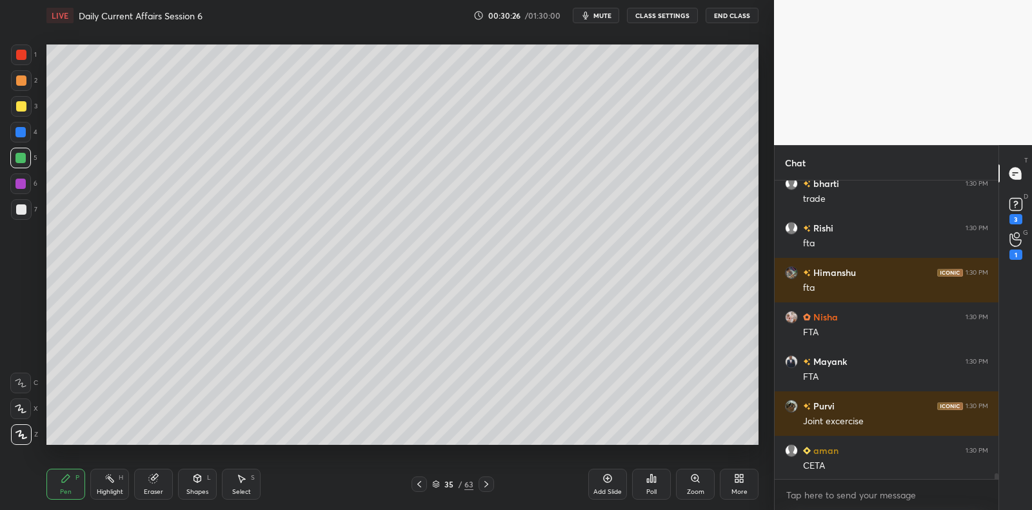
scroll to position [15488, 0]
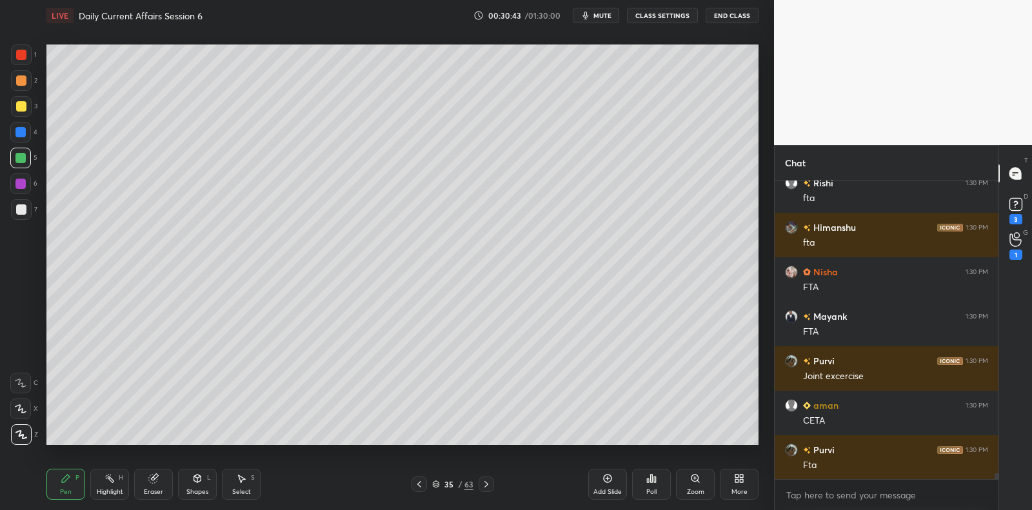
click at [18, 133] on div at bounding box center [20, 132] width 10 height 10
drag, startPoint x: 17, startPoint y: 128, endPoint x: 23, endPoint y: 124, distance: 7.5
click at [17, 128] on div at bounding box center [20, 132] width 10 height 10
click at [23, 126] on div at bounding box center [20, 132] width 21 height 21
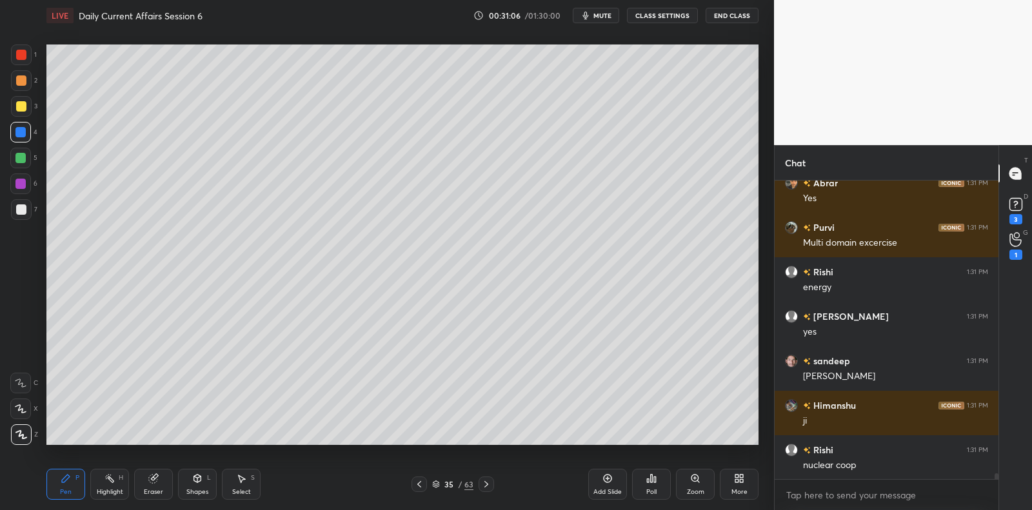
scroll to position [15977, 0]
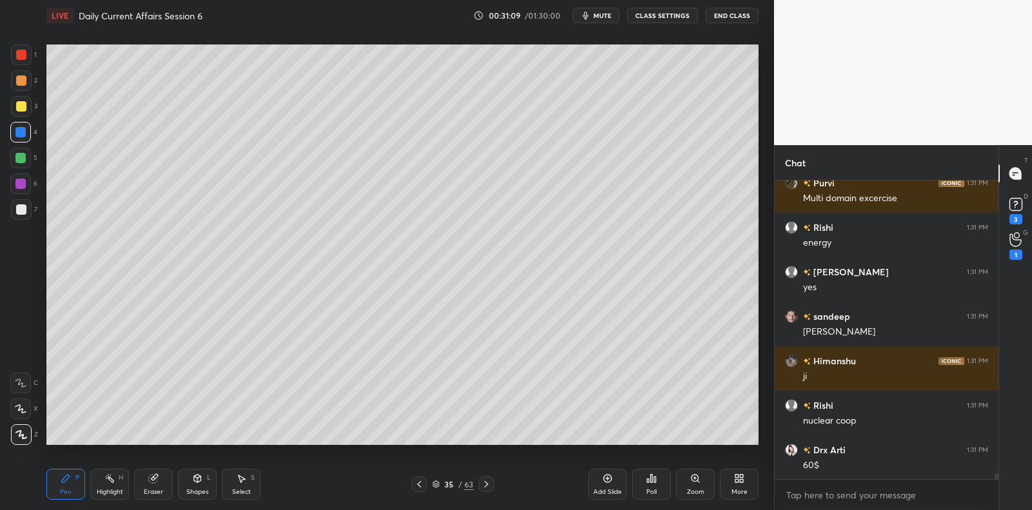
click at [25, 213] on div at bounding box center [21, 209] width 10 height 10
click at [25, 208] on div at bounding box center [21, 209] width 10 height 10
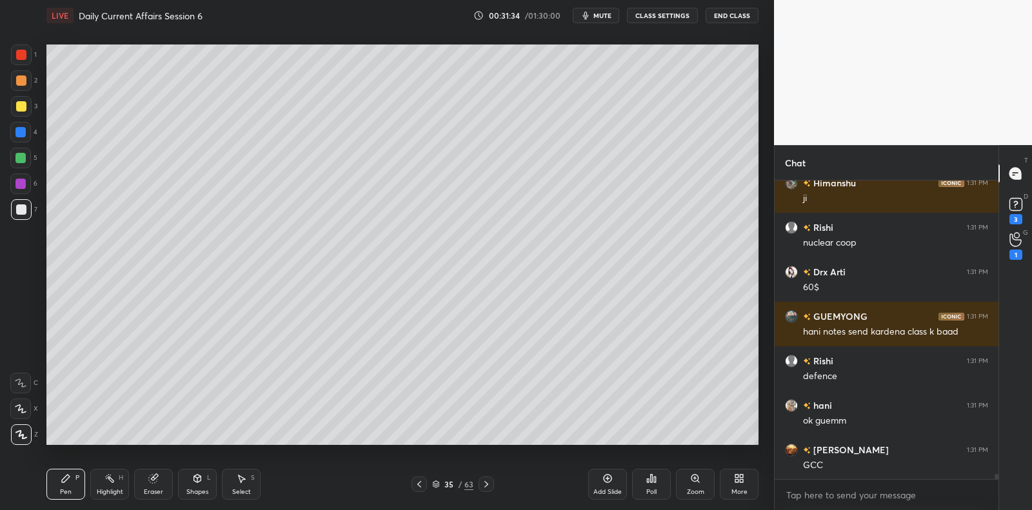
scroll to position [16200, 0]
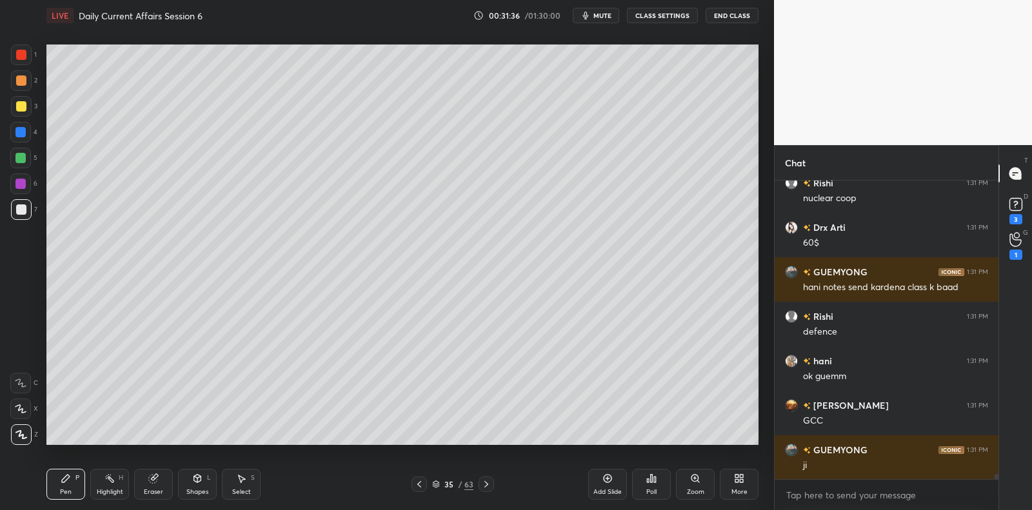
drag, startPoint x: 23, startPoint y: 106, endPoint x: 34, endPoint y: 104, distance: 11.1
click at [23, 106] on div at bounding box center [21, 106] width 10 height 10
click at [29, 103] on div at bounding box center [21, 106] width 21 height 21
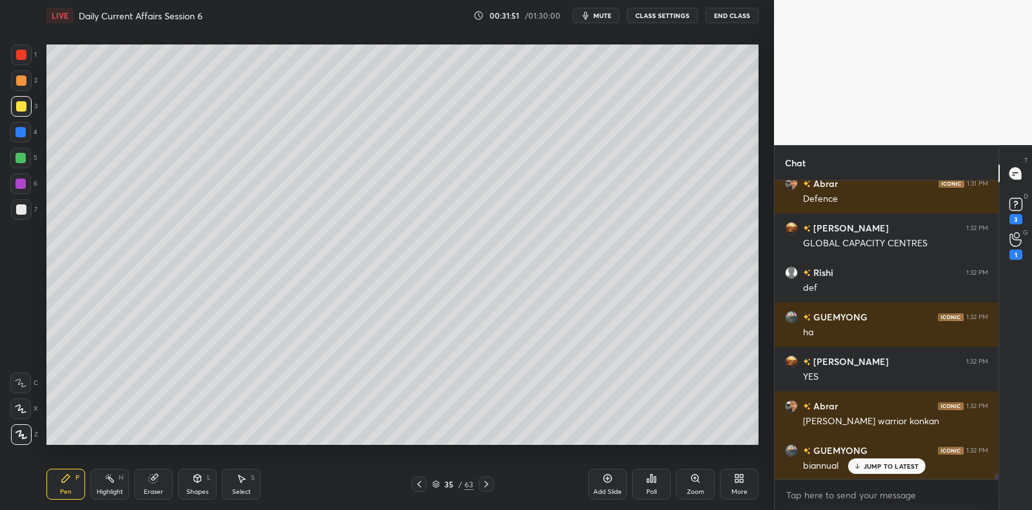
scroll to position [16555, 0]
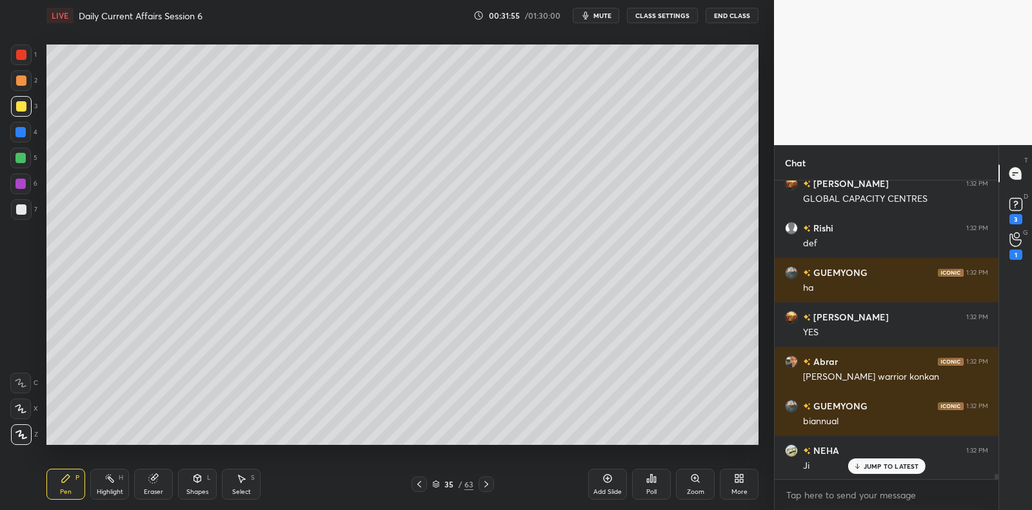
click at [24, 207] on div at bounding box center [21, 209] width 10 height 10
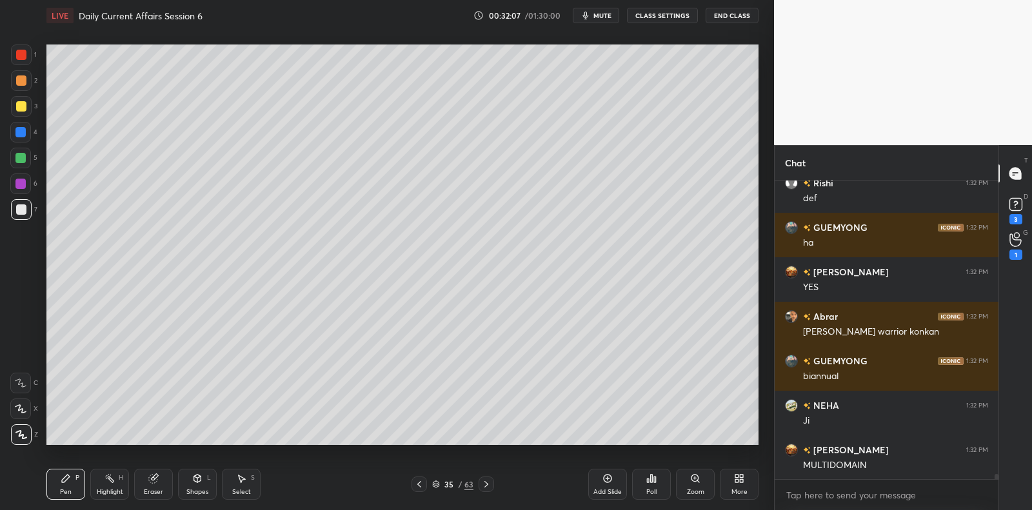
click at [36, 181] on div "6" at bounding box center [23, 183] width 27 height 21
click at [41, 176] on div "Setting up your live class Poll for secs No correct answer Start poll" at bounding box center [402, 245] width 722 height 428
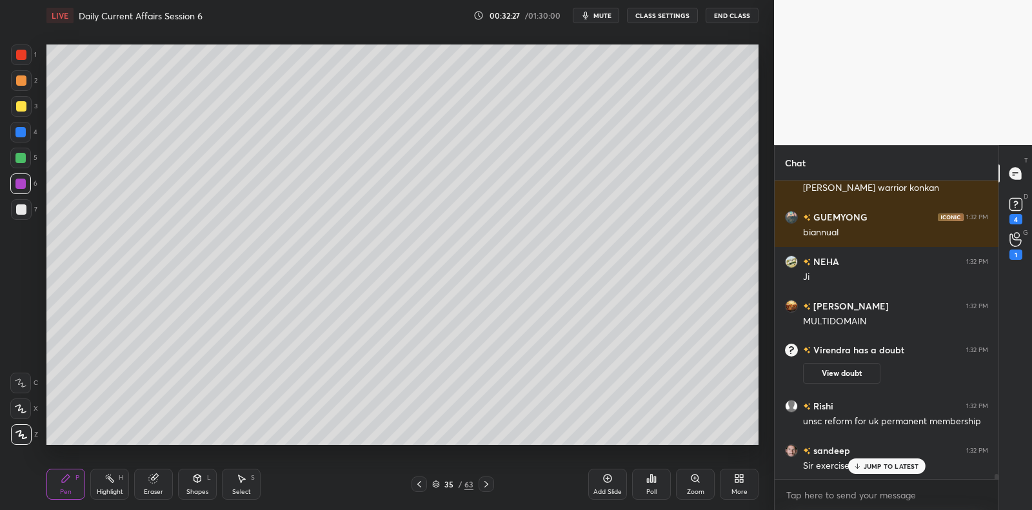
scroll to position [16336, 0]
click at [890, 467] on p "JUMP TO LATEST" at bounding box center [890, 466] width 55 height 8
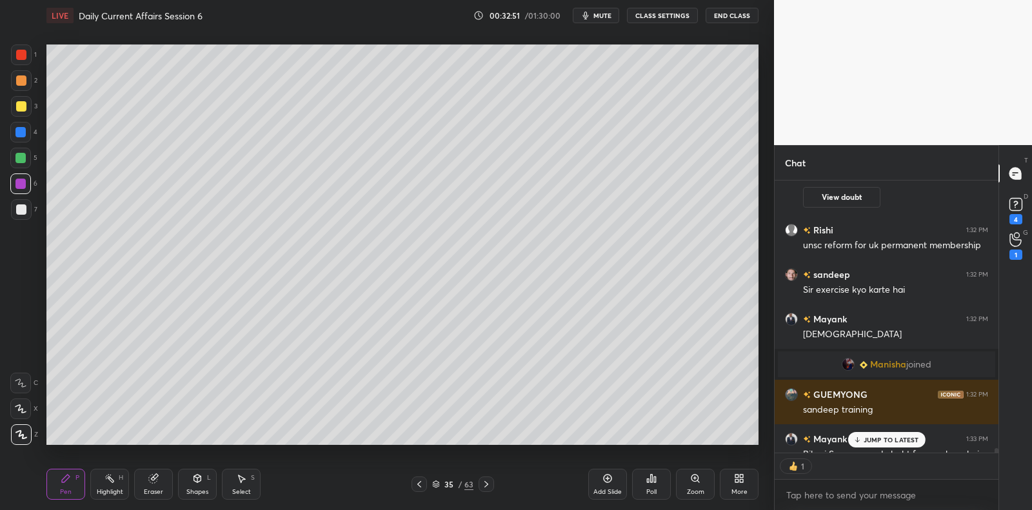
scroll to position [16514, 0]
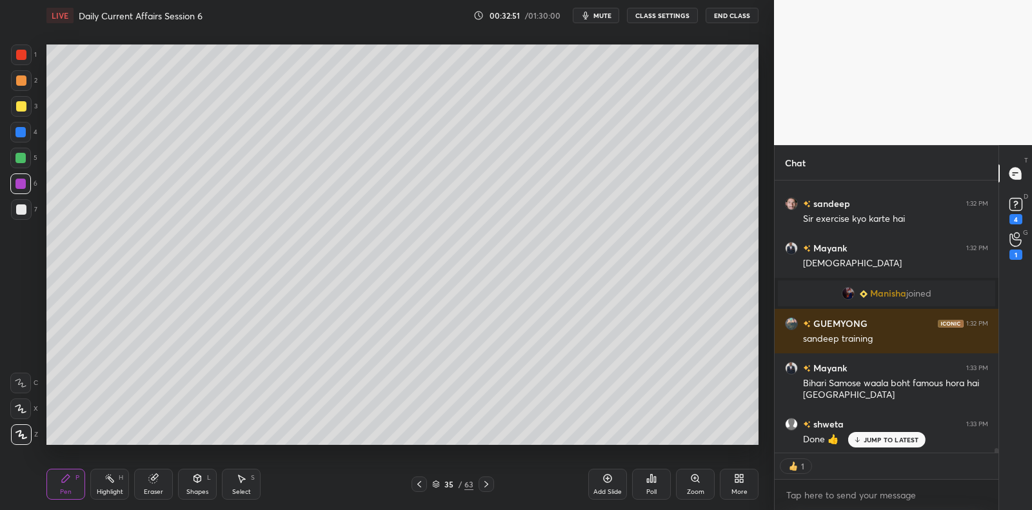
click at [22, 164] on div at bounding box center [20, 158] width 21 height 21
click at [21, 162] on div at bounding box center [20, 158] width 10 height 10
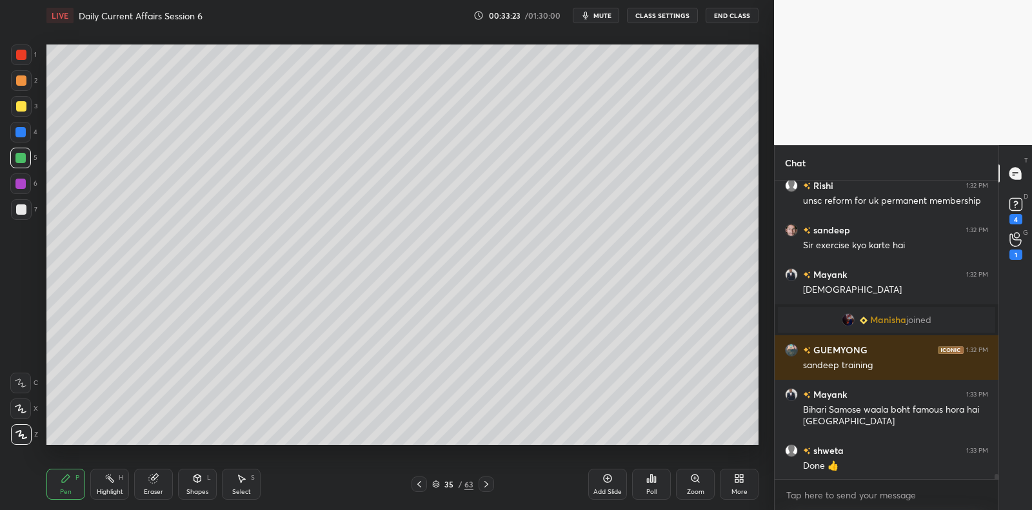
scroll to position [16533, 0]
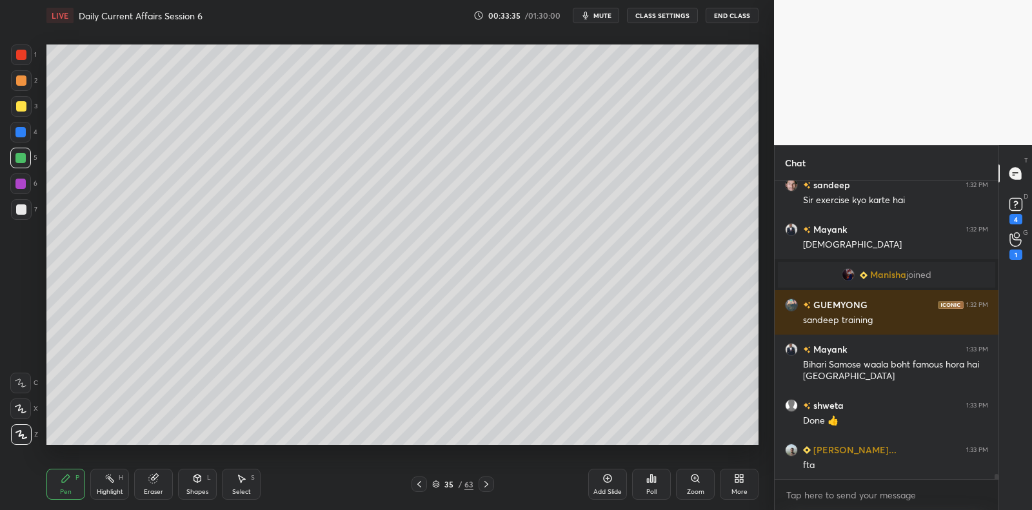
click at [18, 109] on div at bounding box center [21, 106] width 10 height 10
click at [23, 107] on div at bounding box center [21, 106] width 10 height 10
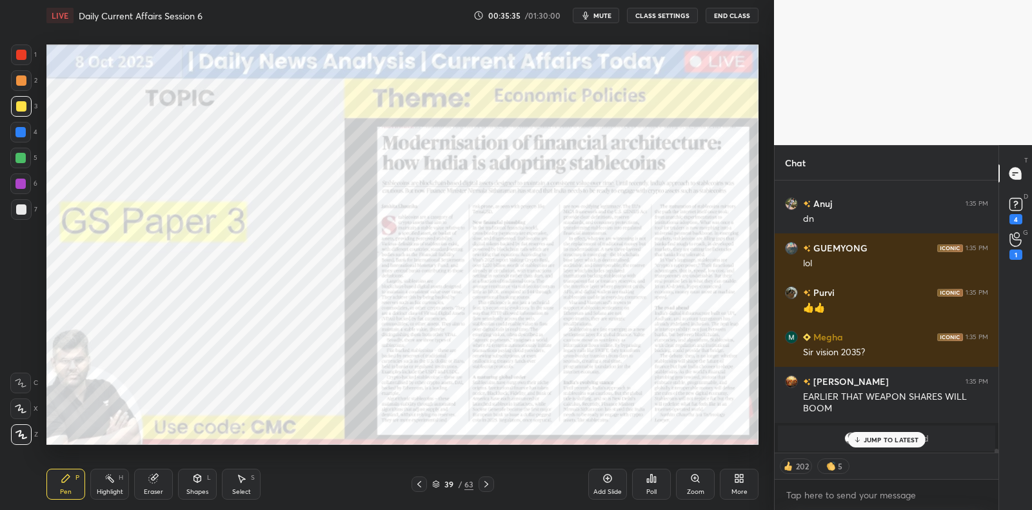
scroll to position [19044, 0]
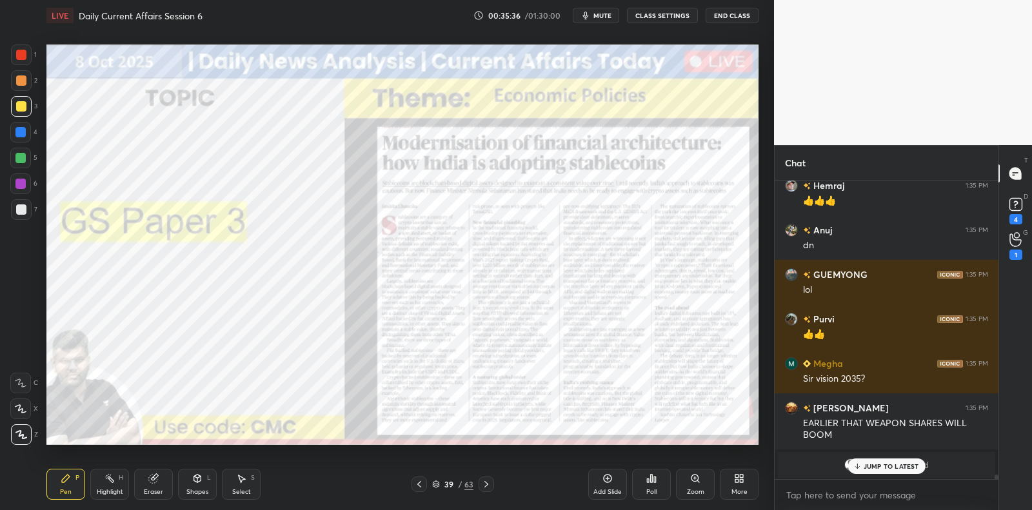
drag, startPoint x: 11, startPoint y: 185, endPoint x: 18, endPoint y: 182, distance: 7.8
click at [12, 185] on div at bounding box center [20, 183] width 21 height 21
drag, startPoint x: 18, startPoint y: 182, endPoint x: 38, endPoint y: 182, distance: 20.0
click at [18, 182] on div at bounding box center [20, 184] width 10 height 10
click at [614, 475] on div "Add Slide" at bounding box center [607, 484] width 39 height 31
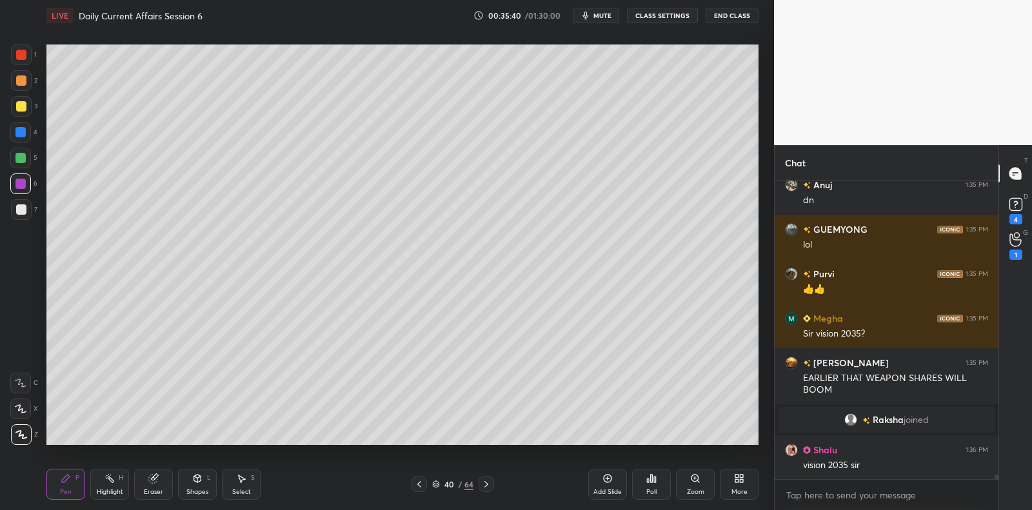
scroll to position [18298, 0]
click at [32, 213] on div "7" at bounding box center [24, 209] width 26 height 21
drag, startPoint x: 32, startPoint y: 213, endPoint x: 44, endPoint y: 193, distance: 22.9
click at [30, 206] on div "7" at bounding box center [24, 209] width 26 height 21
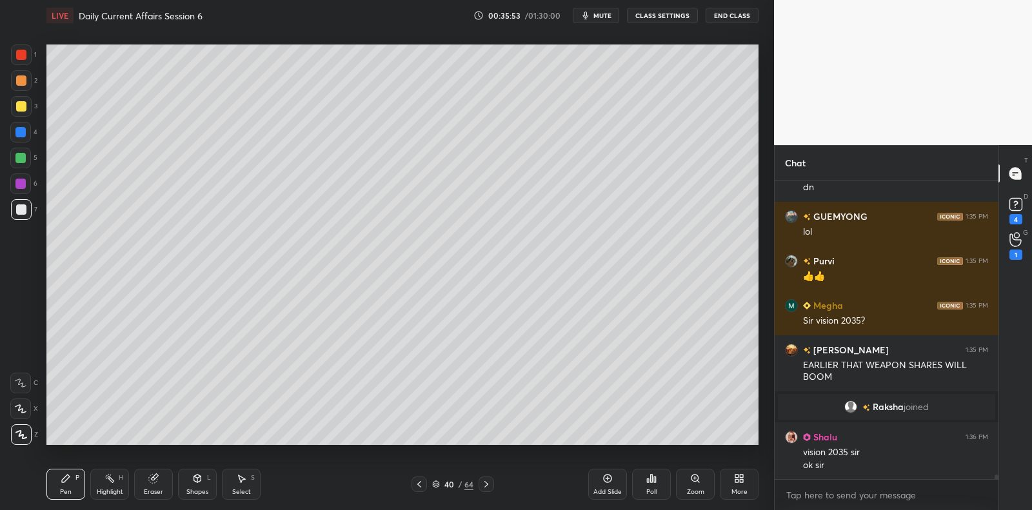
click at [28, 182] on div at bounding box center [20, 183] width 21 height 21
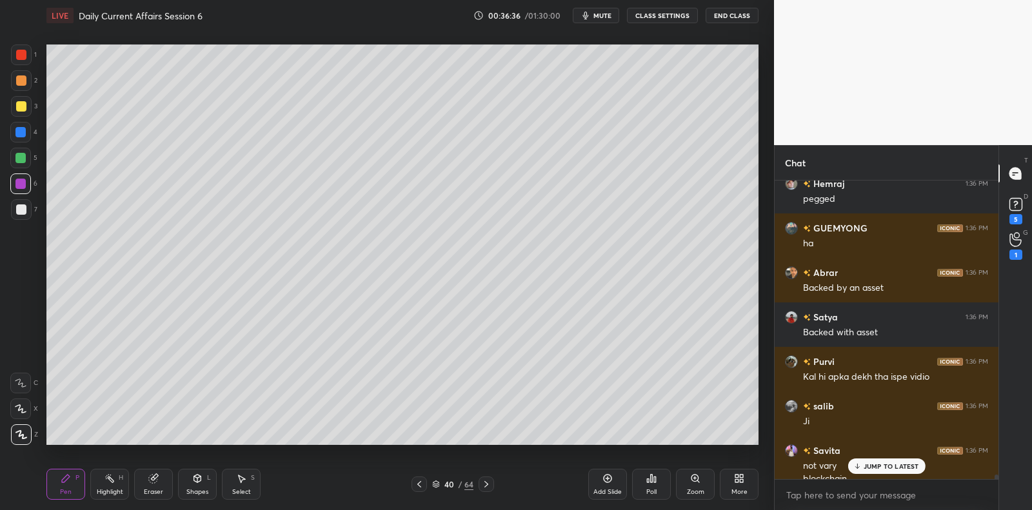
scroll to position [18635, 0]
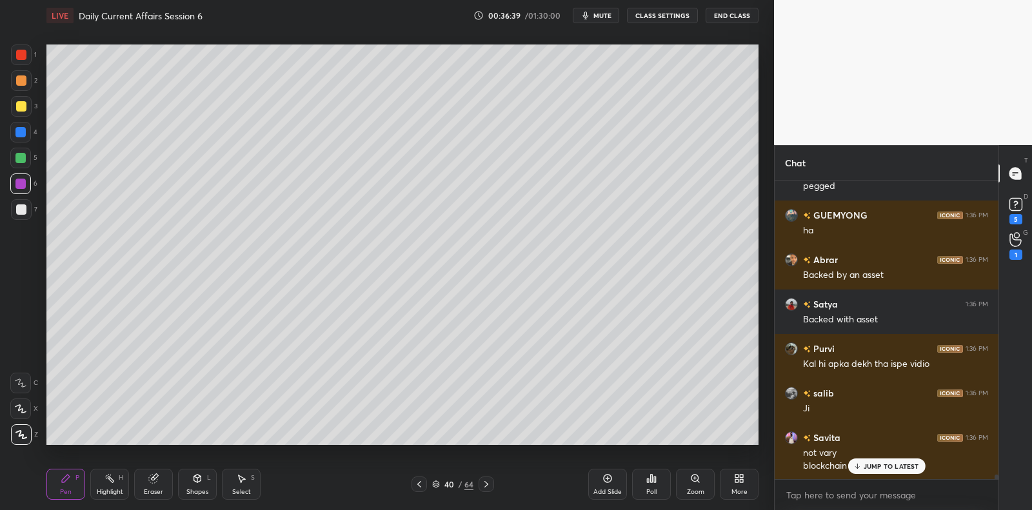
click at [28, 210] on div at bounding box center [21, 209] width 21 height 21
drag, startPoint x: 28, startPoint y: 210, endPoint x: 34, endPoint y: 226, distance: 17.7
click at [28, 210] on div at bounding box center [21, 209] width 21 height 21
click at [31, 154] on div "5" at bounding box center [23, 158] width 27 height 21
drag, startPoint x: 31, startPoint y: 154, endPoint x: 41, endPoint y: 155, distance: 10.3
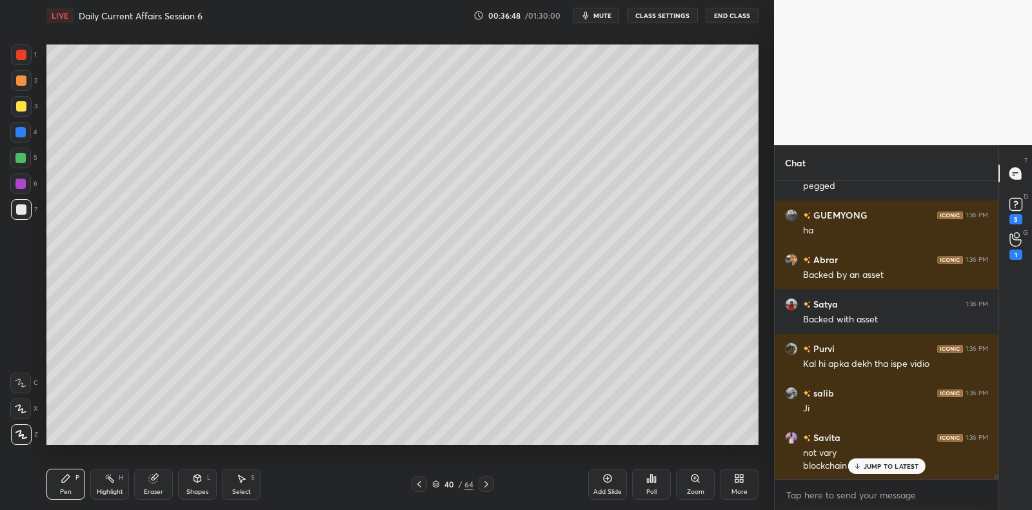
click at [31, 154] on div "5" at bounding box center [23, 158] width 27 height 21
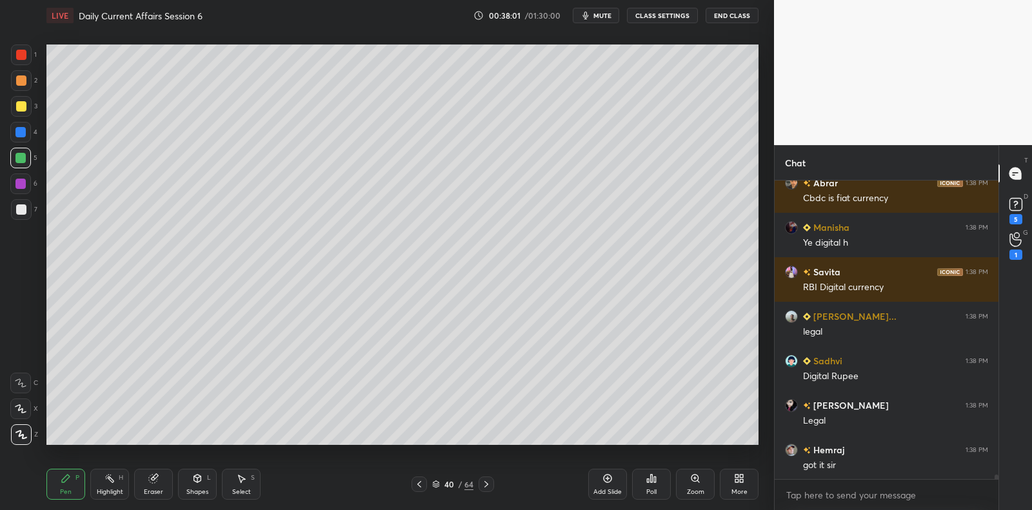
scroll to position [19473, 0]
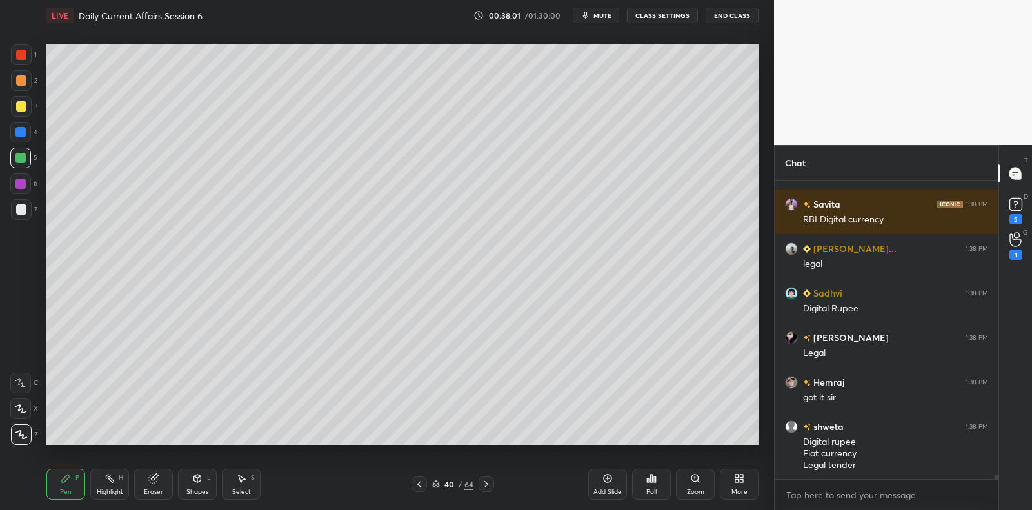
click at [25, 201] on div at bounding box center [21, 209] width 21 height 21
drag, startPoint x: 25, startPoint y: 204, endPoint x: 44, endPoint y: 208, distance: 19.6
click at [25, 204] on div at bounding box center [21, 209] width 10 height 10
click at [602, 482] on icon at bounding box center [607, 478] width 10 height 10
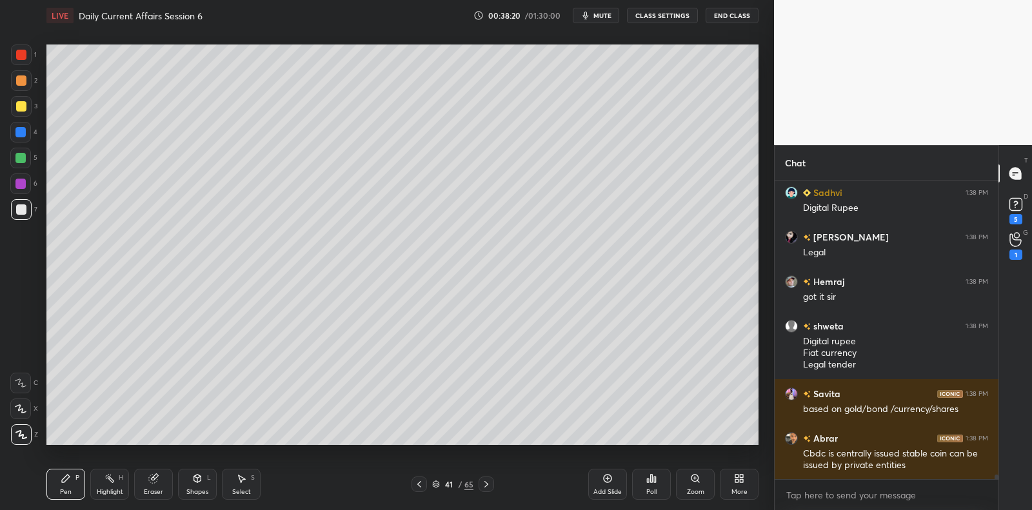
scroll to position [19618, 0]
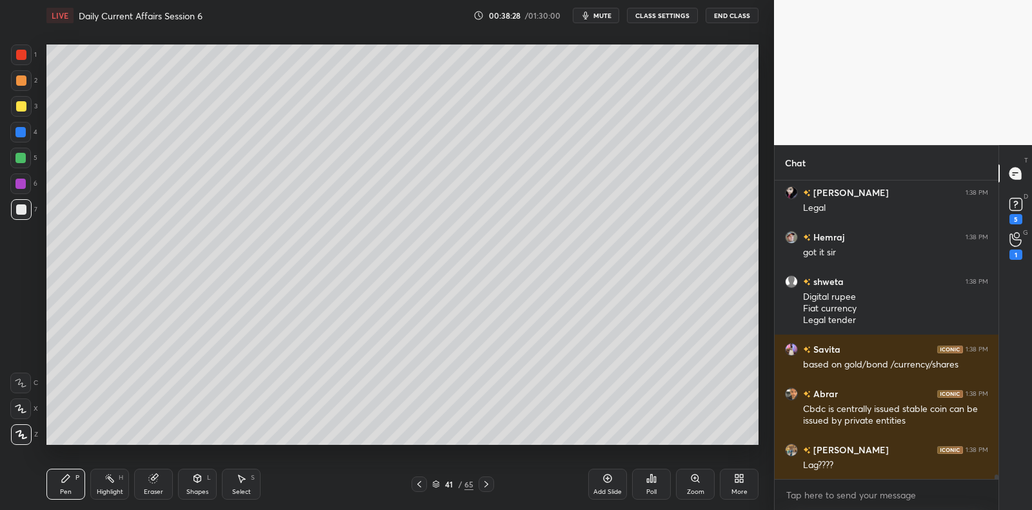
click at [15, 212] on div at bounding box center [21, 209] width 21 height 21
click at [21, 191] on div at bounding box center [20, 183] width 21 height 21
click at [26, 191] on div at bounding box center [20, 183] width 21 height 21
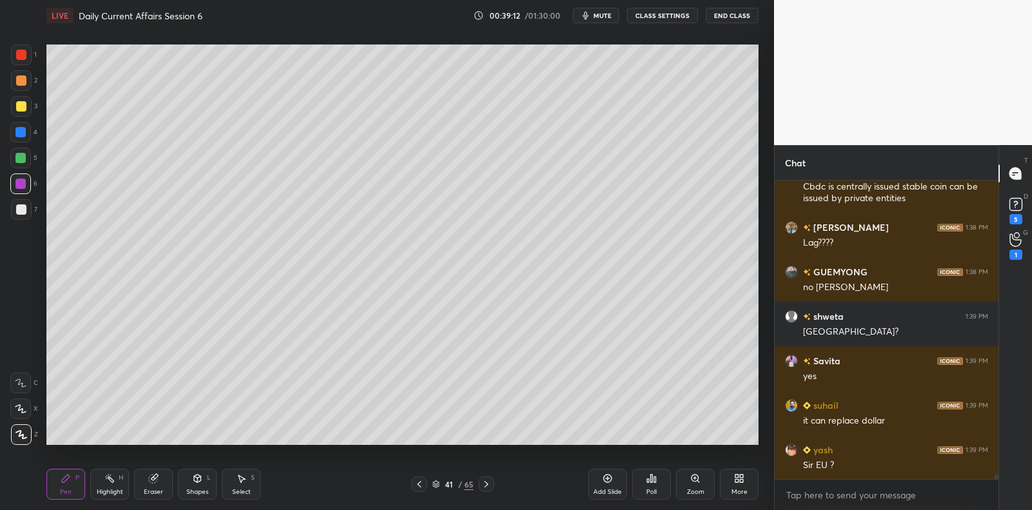
scroll to position [19896, 0]
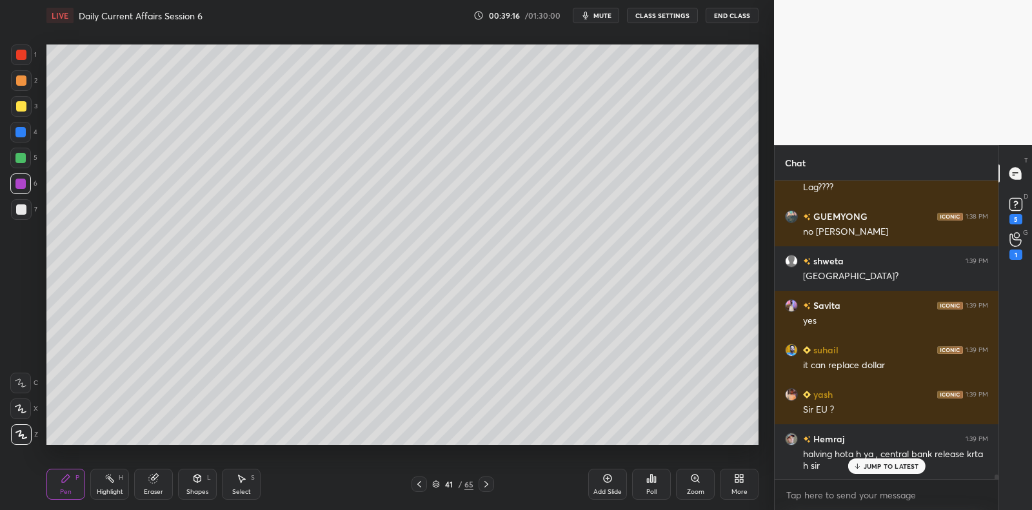
click at [17, 155] on div at bounding box center [20, 158] width 10 height 10
drag, startPoint x: 17, startPoint y: 155, endPoint x: 22, endPoint y: 206, distance: 51.8
click at [17, 155] on div at bounding box center [20, 158] width 10 height 10
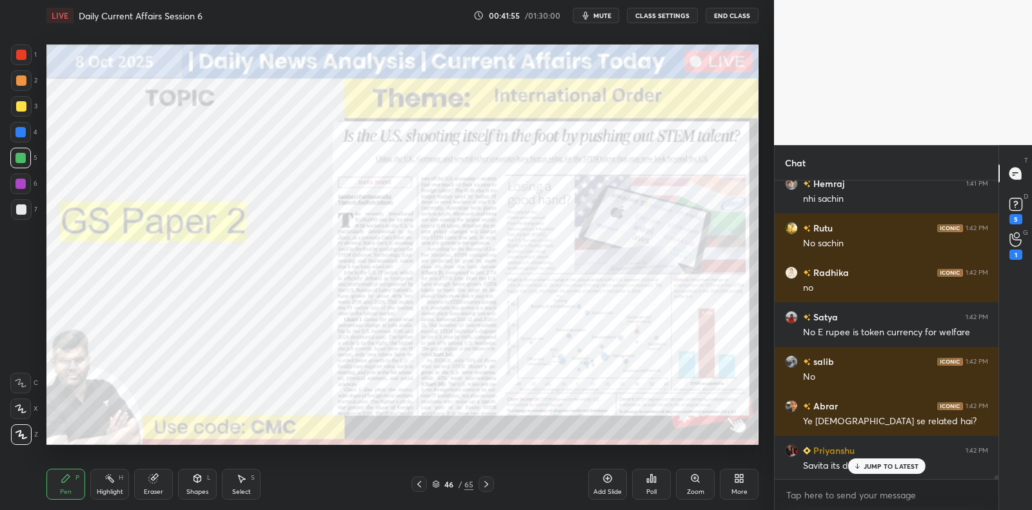
scroll to position [21198, 0]
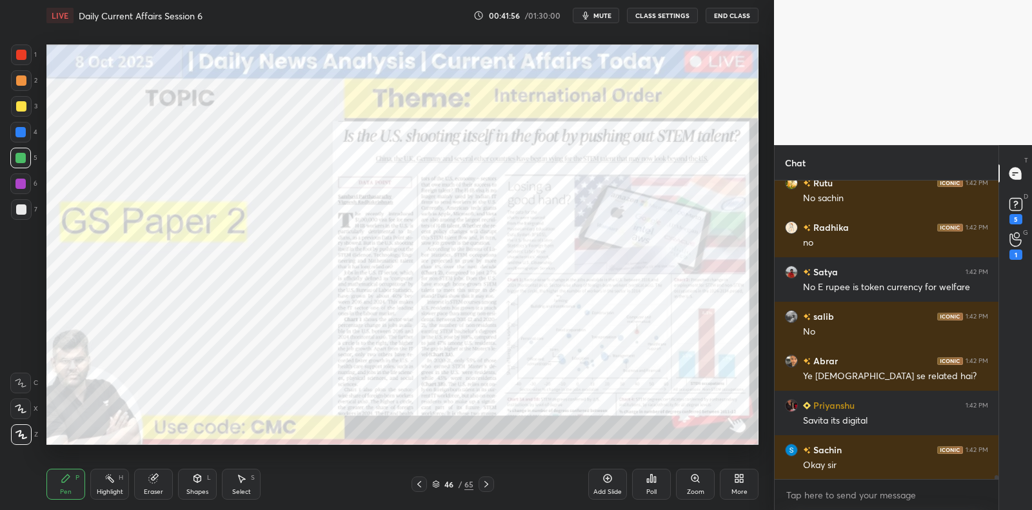
click at [34, 110] on div "3" at bounding box center [24, 106] width 26 height 21
click at [23, 97] on div at bounding box center [21, 106] width 21 height 21
click at [18, 83] on div at bounding box center [21, 80] width 21 height 21
click at [17, 66] on div "1" at bounding box center [24, 57] width 26 height 26
click at [21, 57] on div at bounding box center [21, 55] width 10 height 10
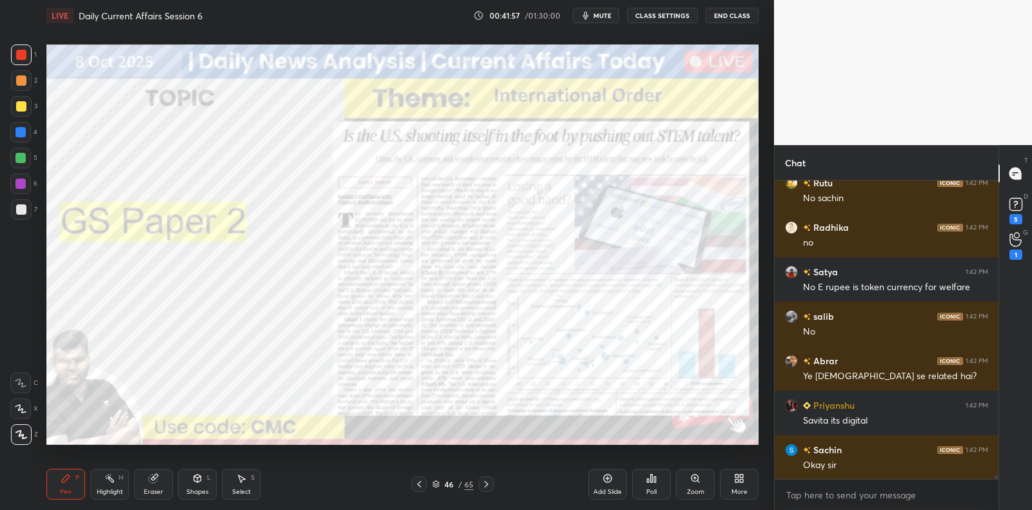
drag, startPoint x: 21, startPoint y: 57, endPoint x: 40, endPoint y: 93, distance: 41.0
click at [21, 57] on div at bounding box center [21, 55] width 10 height 10
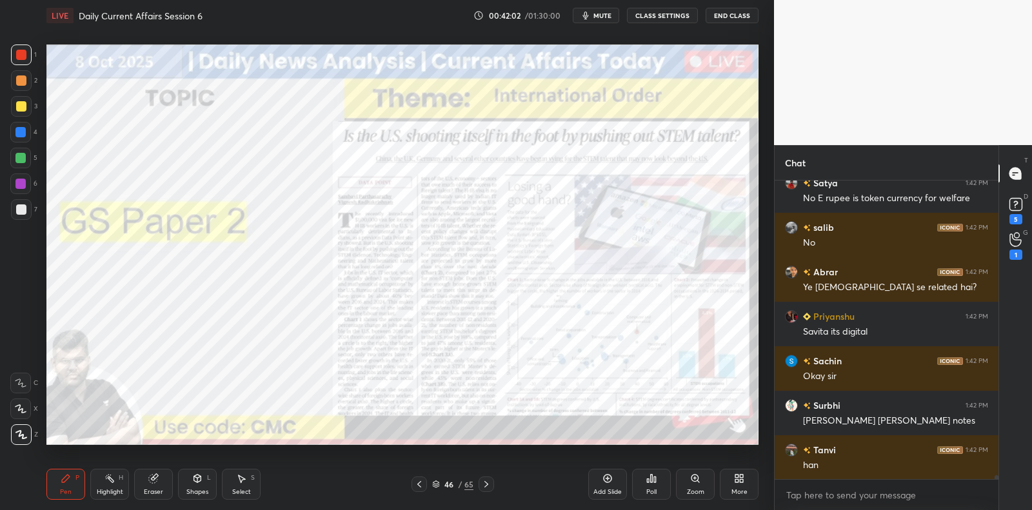
scroll to position [21331, 0]
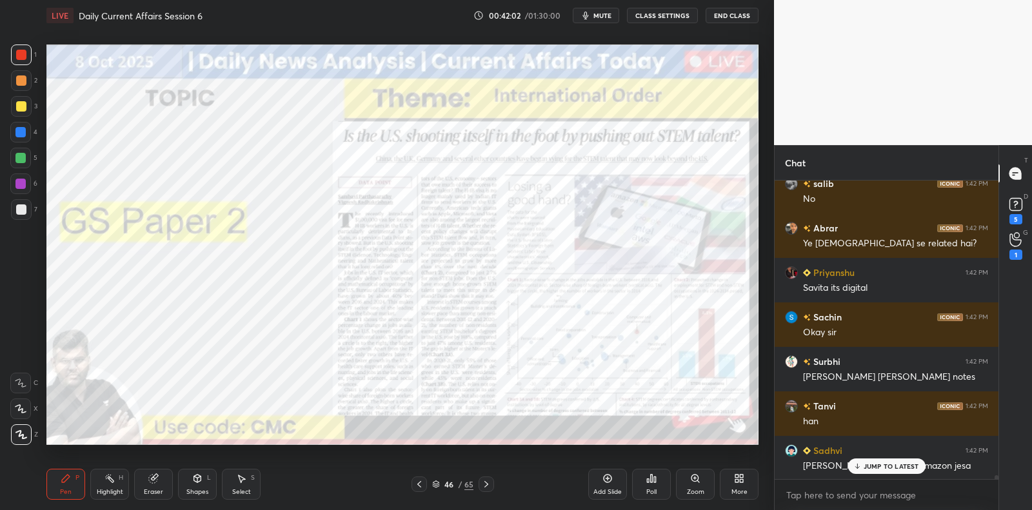
click at [612, 482] on icon at bounding box center [607, 478] width 10 height 10
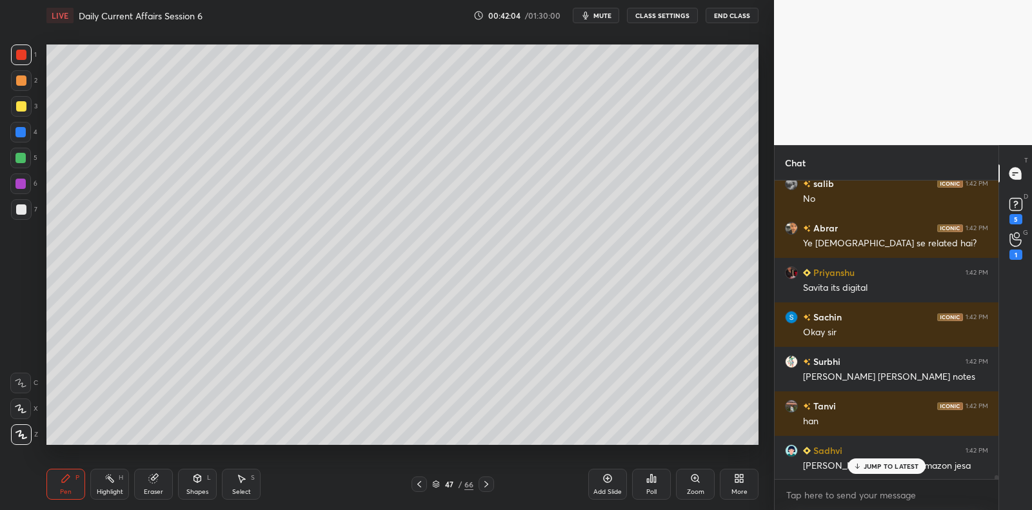
click at [26, 211] on div at bounding box center [21, 209] width 21 height 21
drag, startPoint x: 27, startPoint y: 210, endPoint x: 43, endPoint y: 202, distance: 18.2
click at [27, 210] on div at bounding box center [21, 209] width 21 height 21
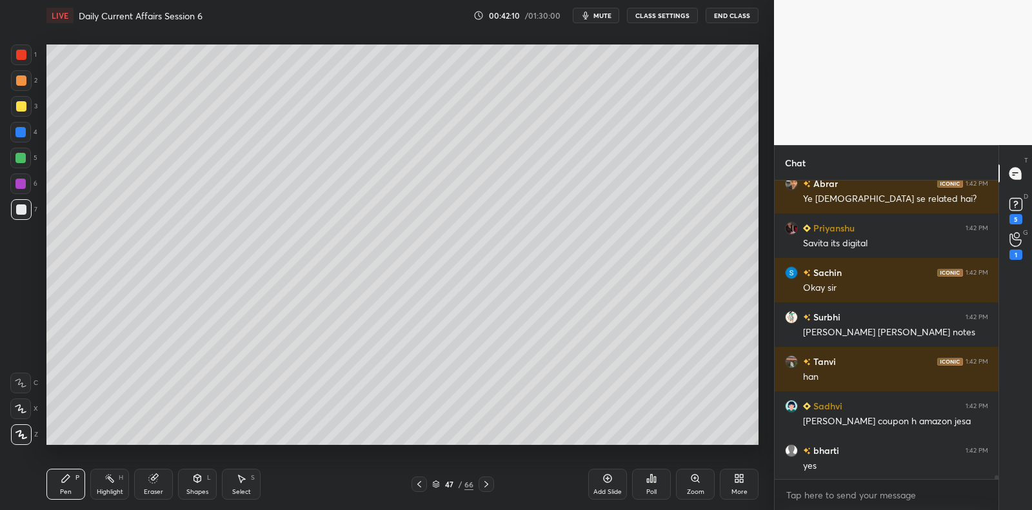
scroll to position [21432, 0]
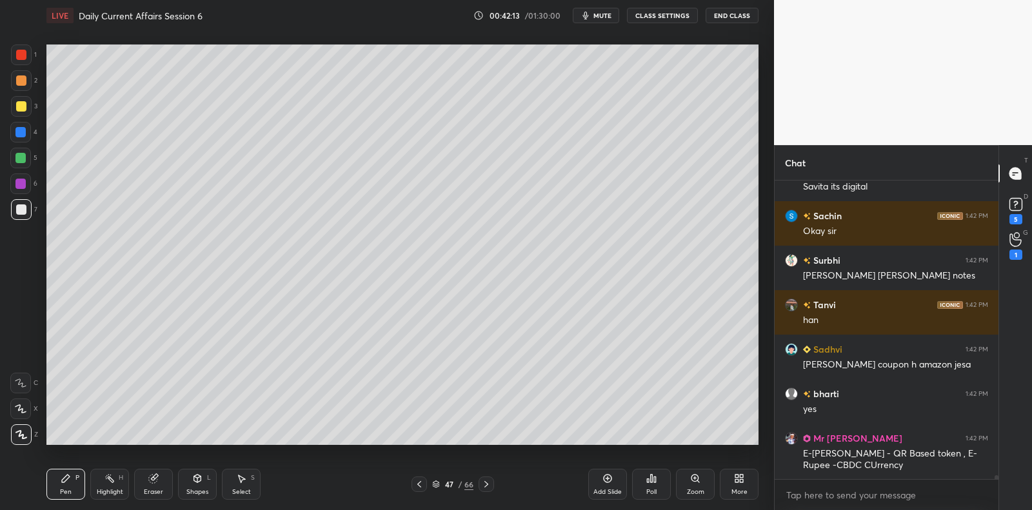
click at [19, 159] on div at bounding box center [20, 158] width 10 height 10
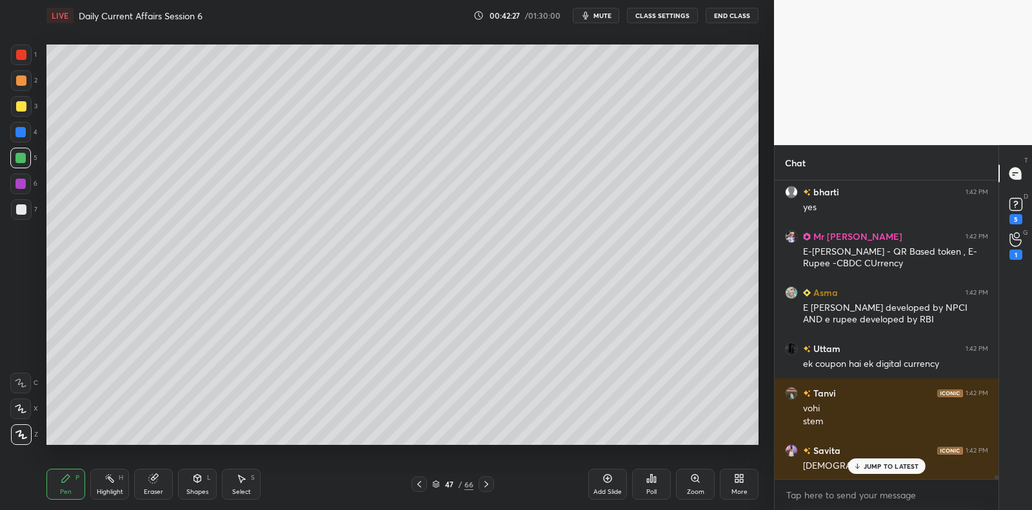
scroll to position [21679, 0]
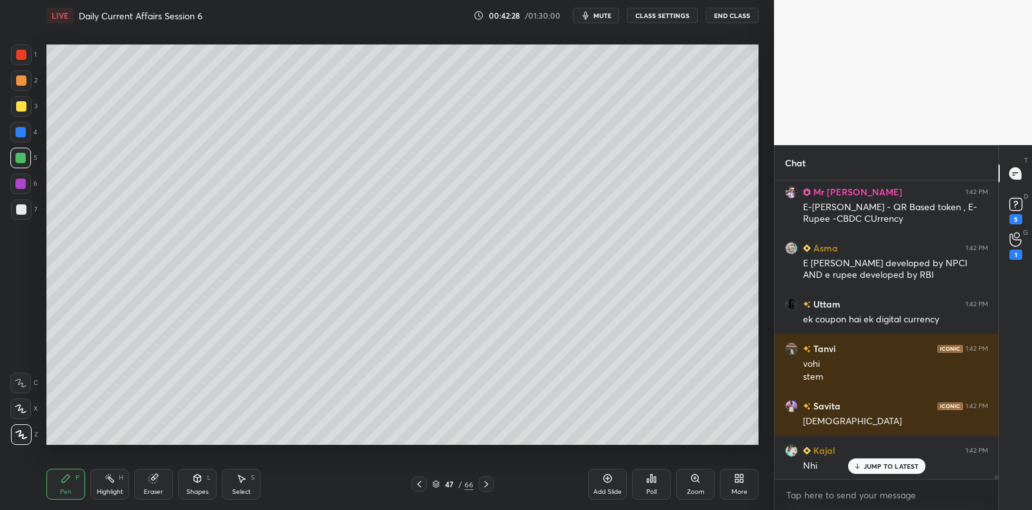
click at [23, 190] on div at bounding box center [20, 183] width 21 height 21
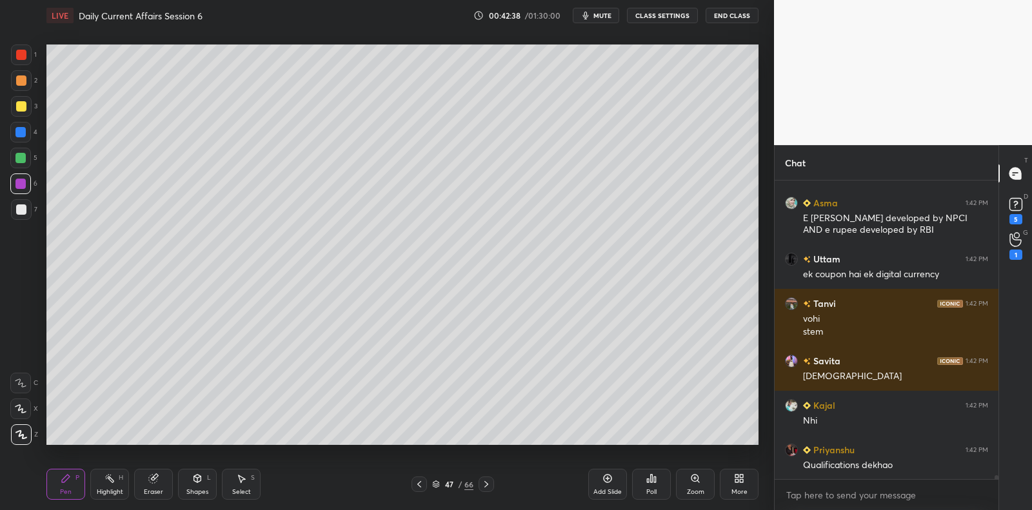
scroll to position [21768, 0]
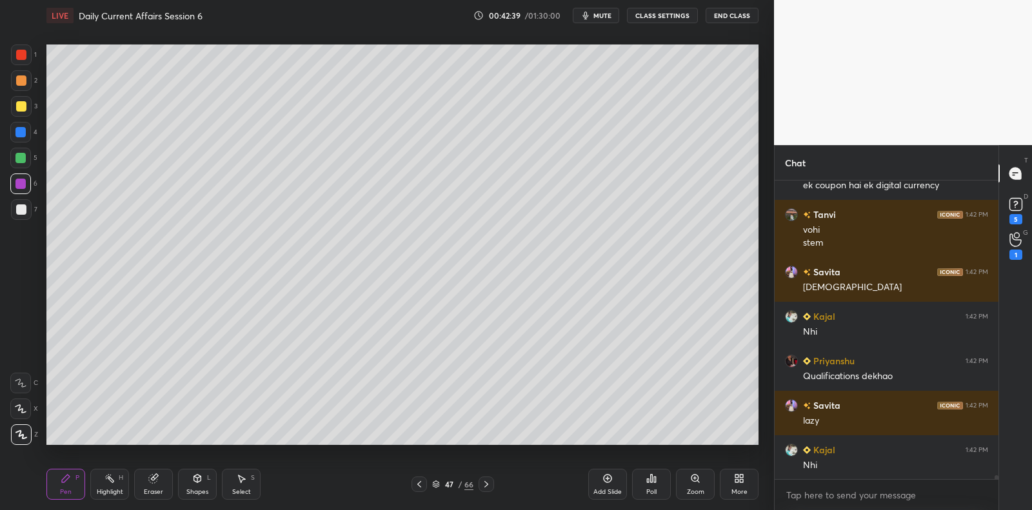
click at [40, 212] on div "1 2 3 4 5 6 7 C X Z C X Z E E Erase all H H LIVE Daily Current Affairs Session …" at bounding box center [382, 255] width 764 height 510
click at [35, 210] on div "7" at bounding box center [24, 209] width 26 height 21
click at [28, 162] on div at bounding box center [20, 158] width 21 height 21
click at [25, 157] on div at bounding box center [20, 158] width 10 height 10
click at [24, 141] on div at bounding box center [20, 132] width 21 height 21
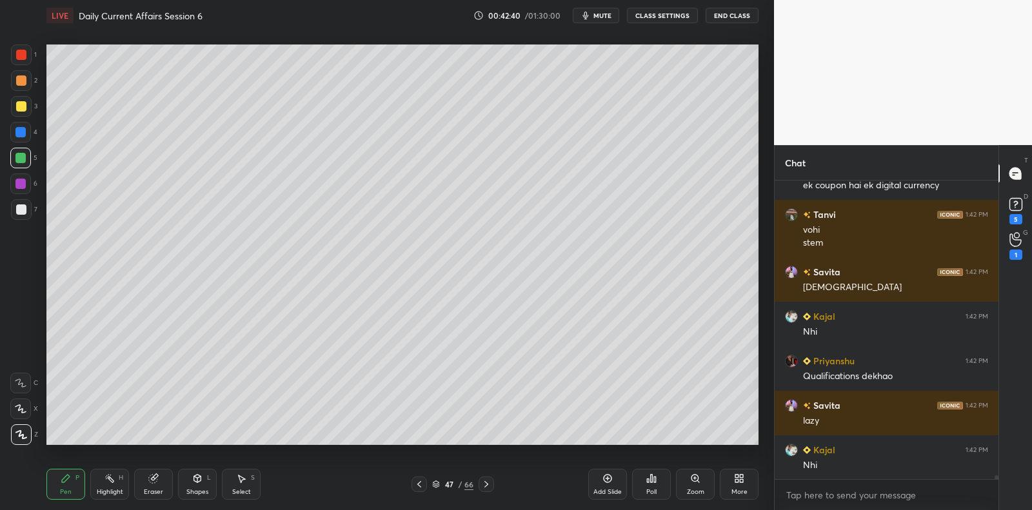
scroll to position [21901, 0]
click at [28, 138] on div at bounding box center [20, 132] width 21 height 21
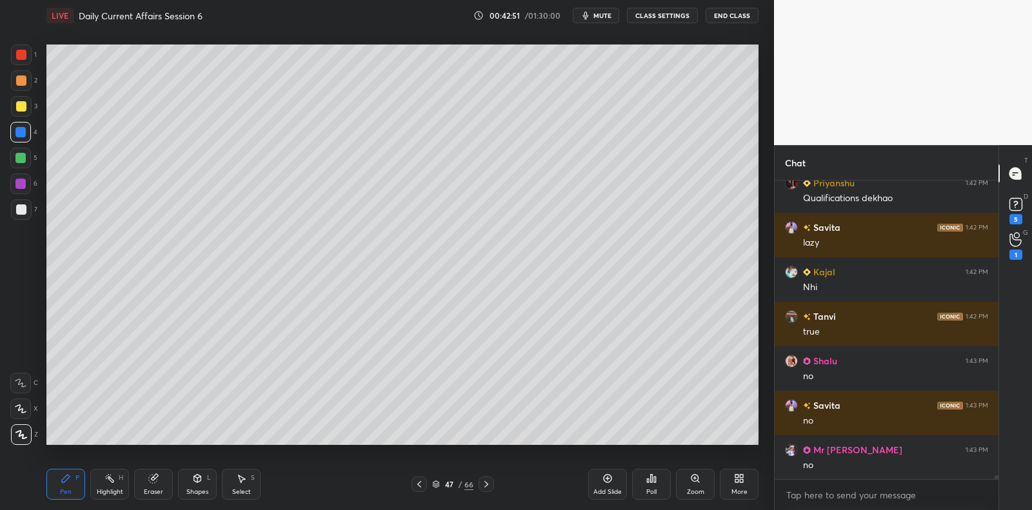
scroll to position [22035, 0]
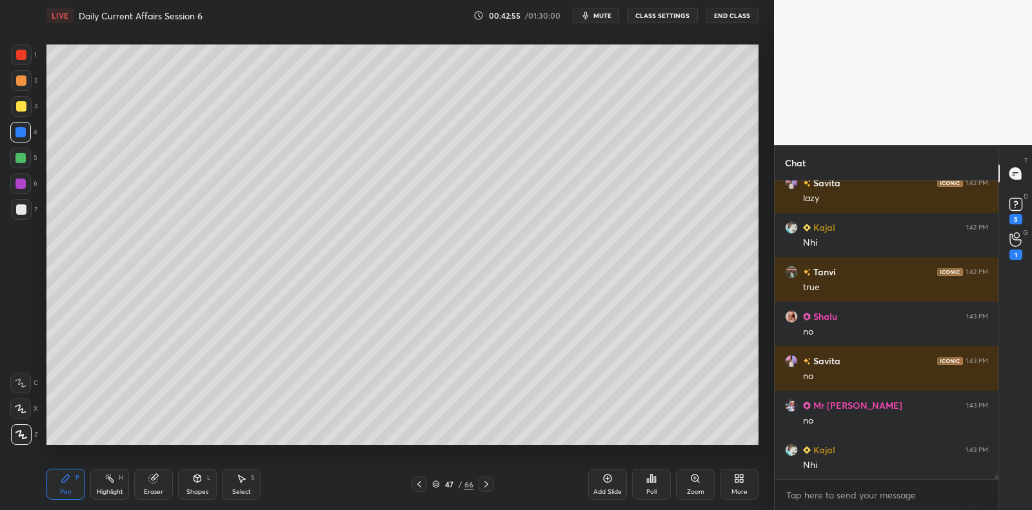
click at [24, 212] on div at bounding box center [21, 209] width 10 height 10
drag, startPoint x: 24, startPoint y: 211, endPoint x: 23, endPoint y: 217, distance: 6.6
click at [24, 210] on div at bounding box center [21, 209] width 10 height 10
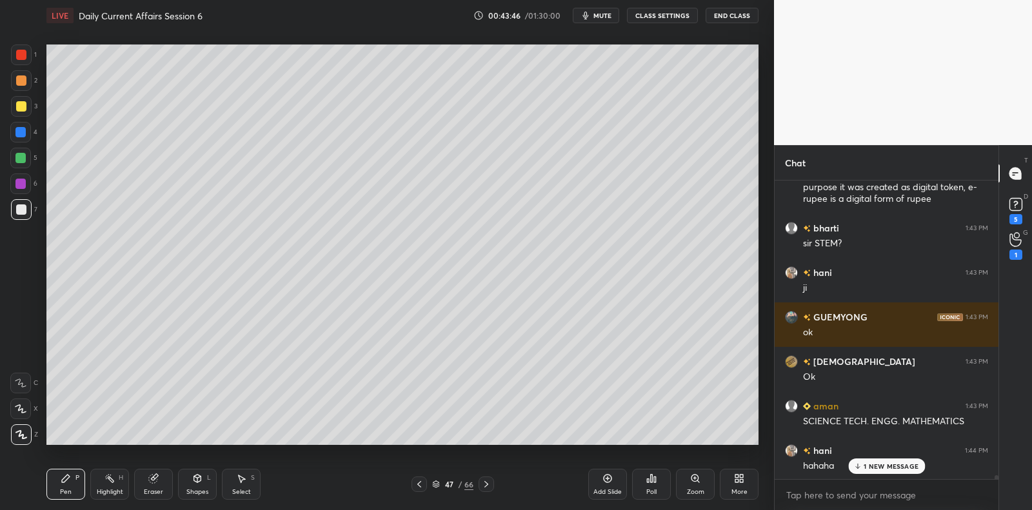
scroll to position [22414, 0]
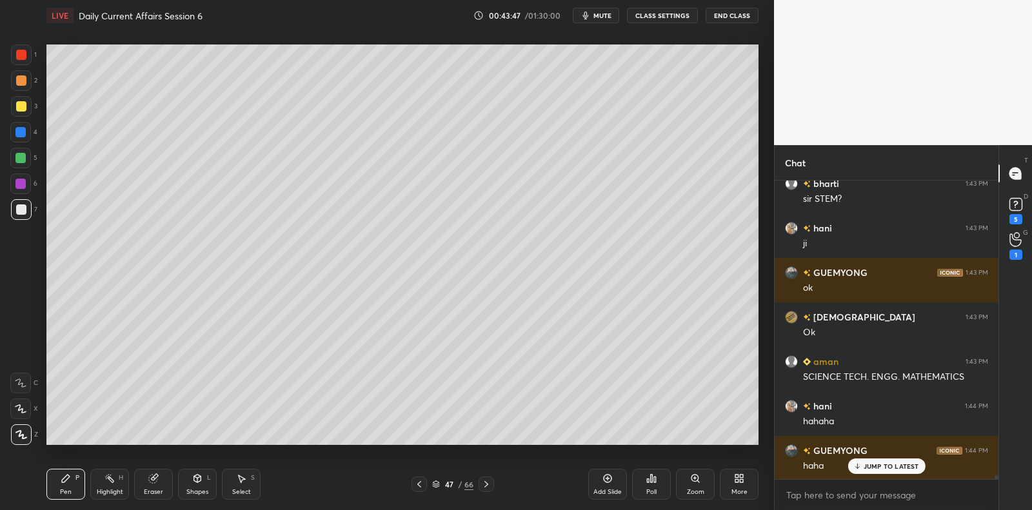
click at [19, 109] on div at bounding box center [21, 106] width 10 height 10
click at [24, 110] on div at bounding box center [21, 106] width 10 height 10
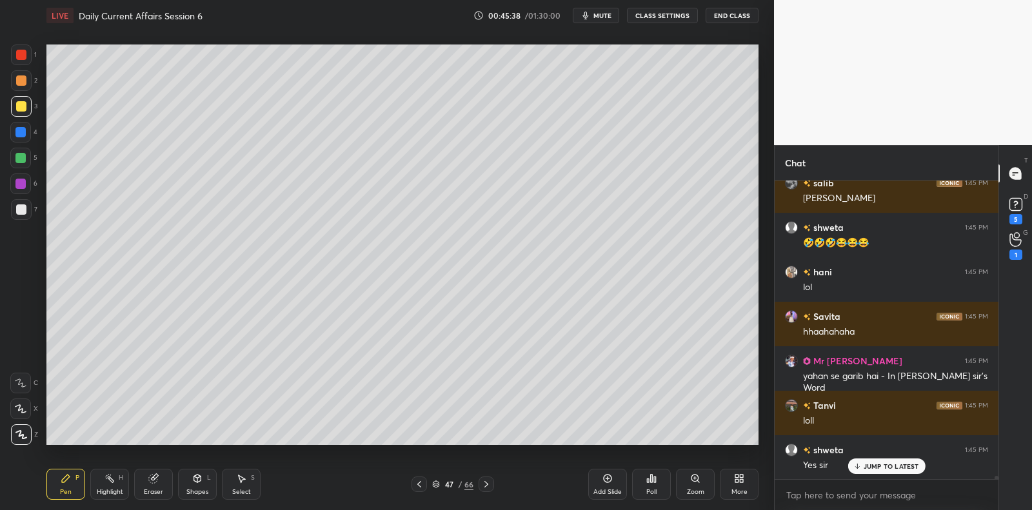
scroll to position [25397, 0]
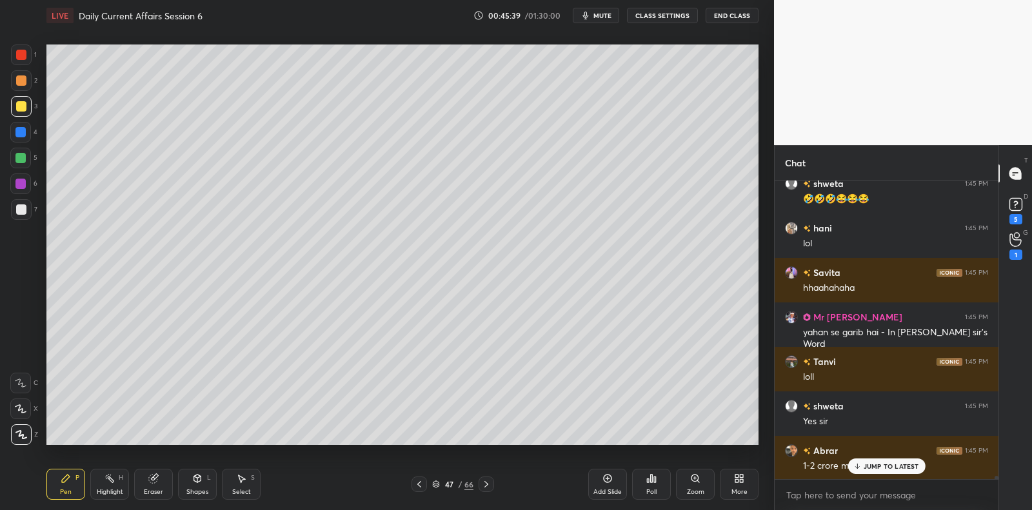
click at [19, 63] on div at bounding box center [21, 54] width 21 height 21
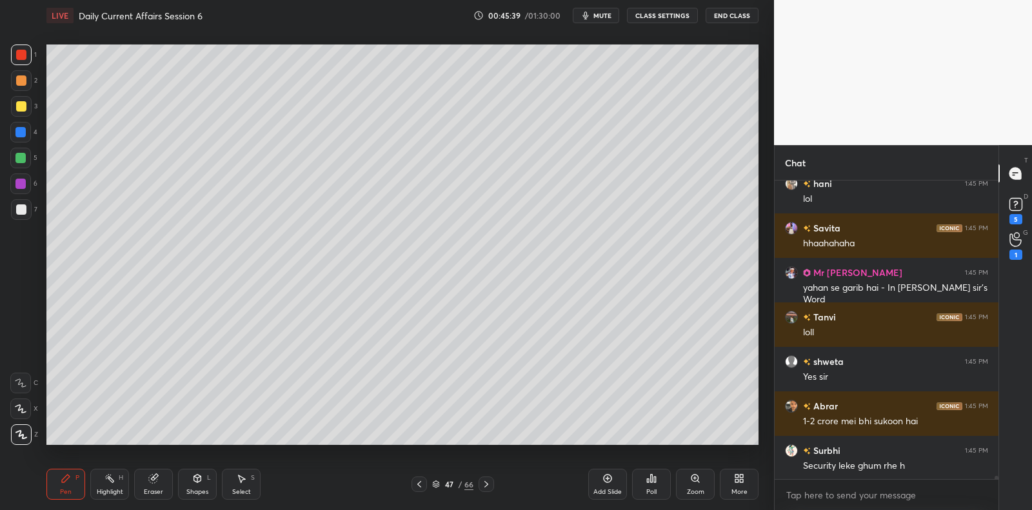
click at [18, 73] on div at bounding box center [21, 80] width 21 height 21
click at [19, 84] on div at bounding box center [21, 80] width 10 height 10
drag, startPoint x: 19, startPoint y: 84, endPoint x: 44, endPoint y: 104, distance: 32.6
click at [19, 88] on div at bounding box center [21, 80] width 21 height 21
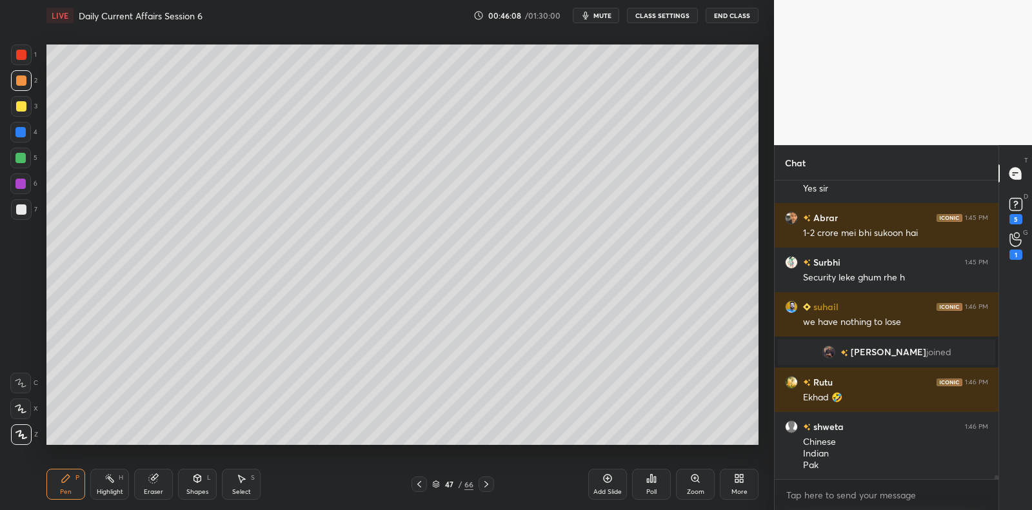
scroll to position [23606, 0]
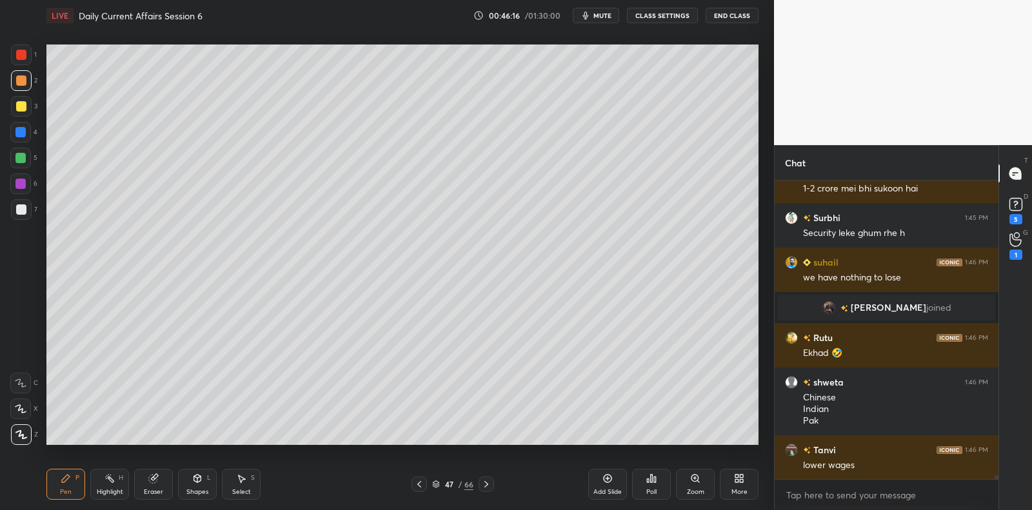
click at [19, 208] on div at bounding box center [21, 209] width 10 height 10
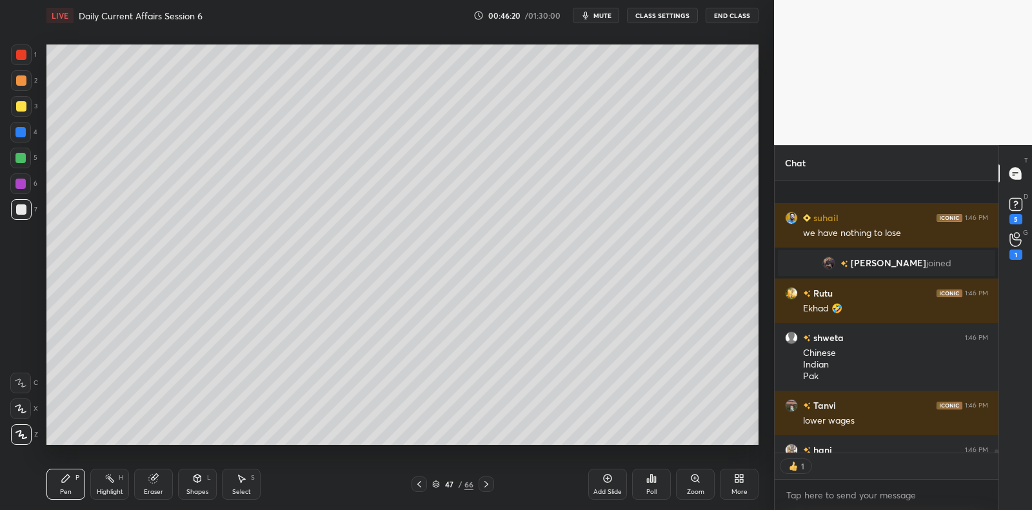
scroll to position [23722, 0]
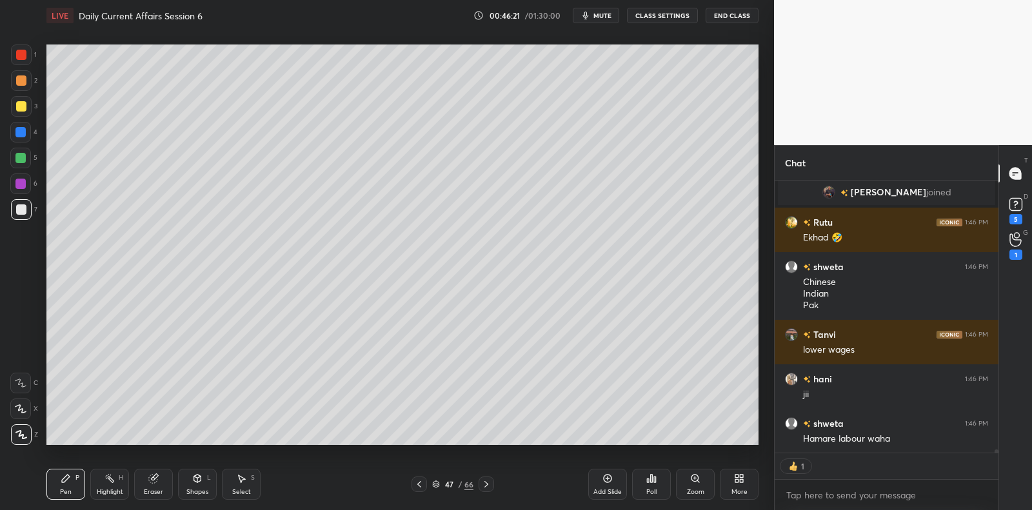
click at [600, 482] on div "Add Slide" at bounding box center [607, 484] width 39 height 31
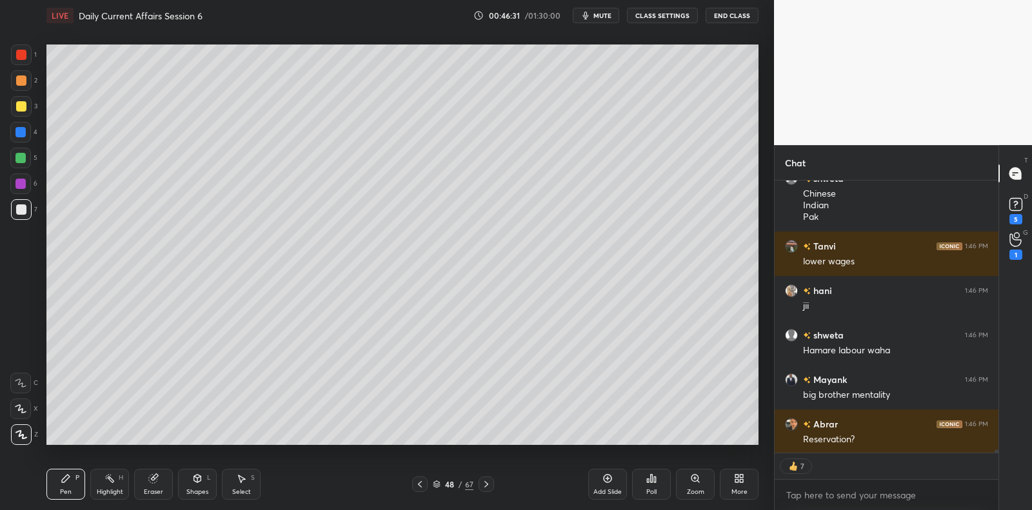
scroll to position [23855, 0]
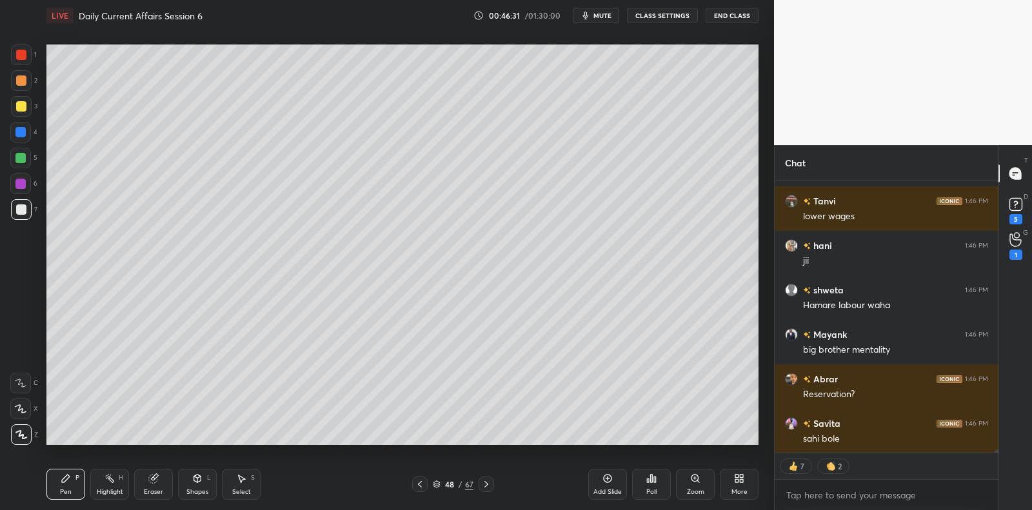
click at [150, 481] on icon at bounding box center [153, 479] width 8 height 8
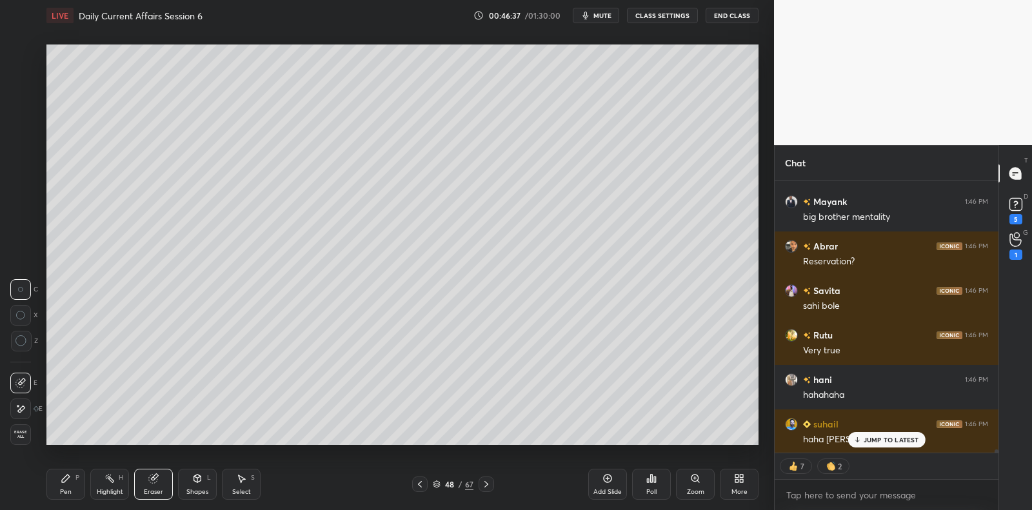
scroll to position [24032, 0]
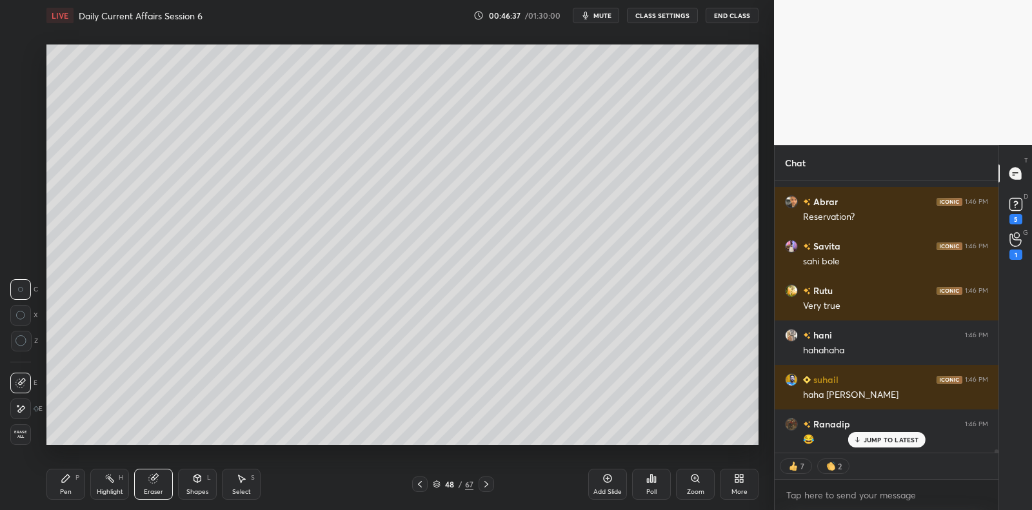
click at [67, 479] on icon at bounding box center [66, 478] width 10 height 10
drag, startPoint x: 67, startPoint y: 479, endPoint x: 77, endPoint y: 445, distance: 35.5
click at [66, 475] on icon at bounding box center [66, 478] width 10 height 10
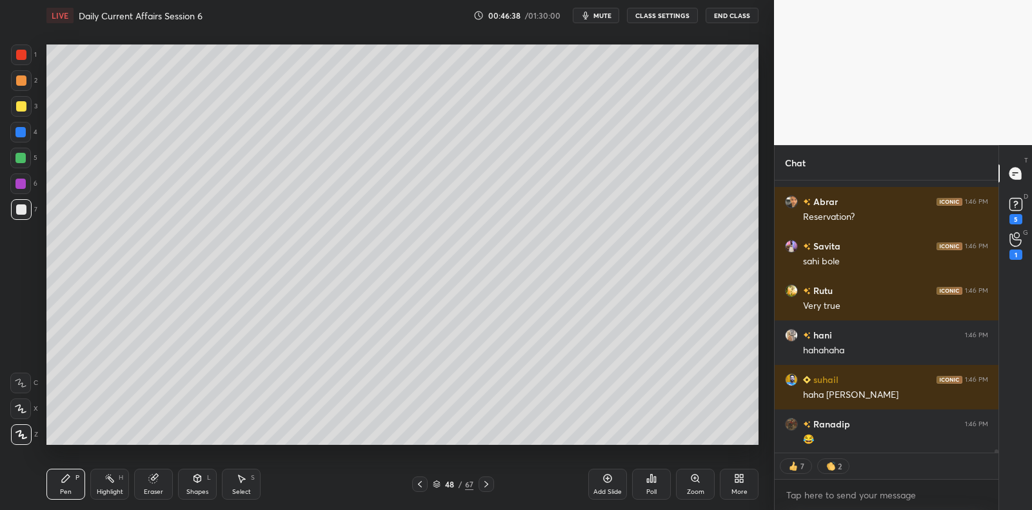
scroll to position [24078, 0]
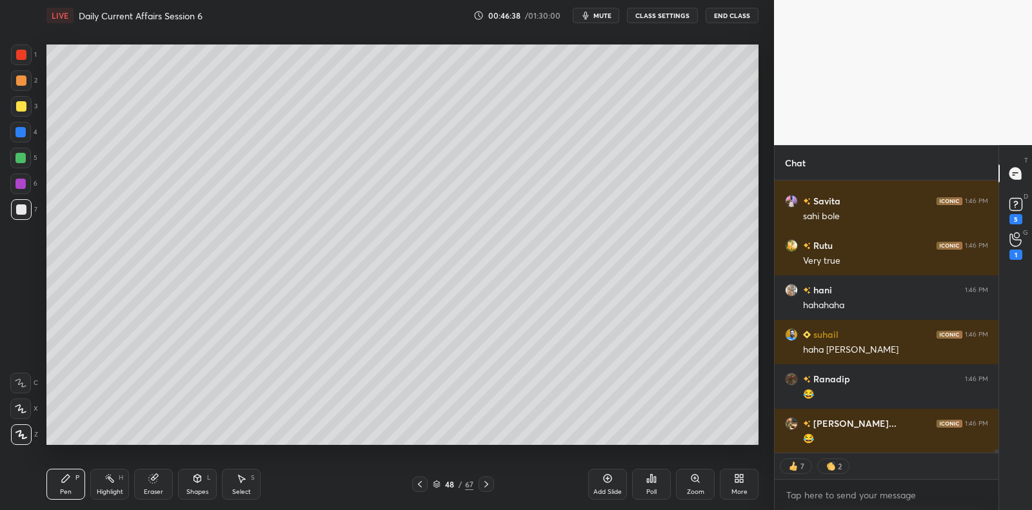
click at [19, 116] on div at bounding box center [21, 106] width 21 height 21
click at [23, 112] on div at bounding box center [21, 106] width 21 height 21
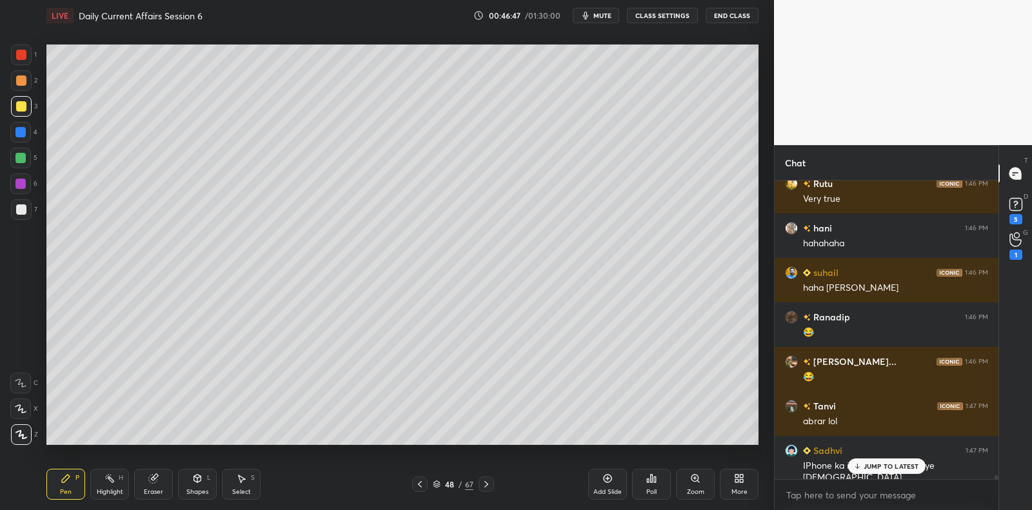
scroll to position [24184, 0]
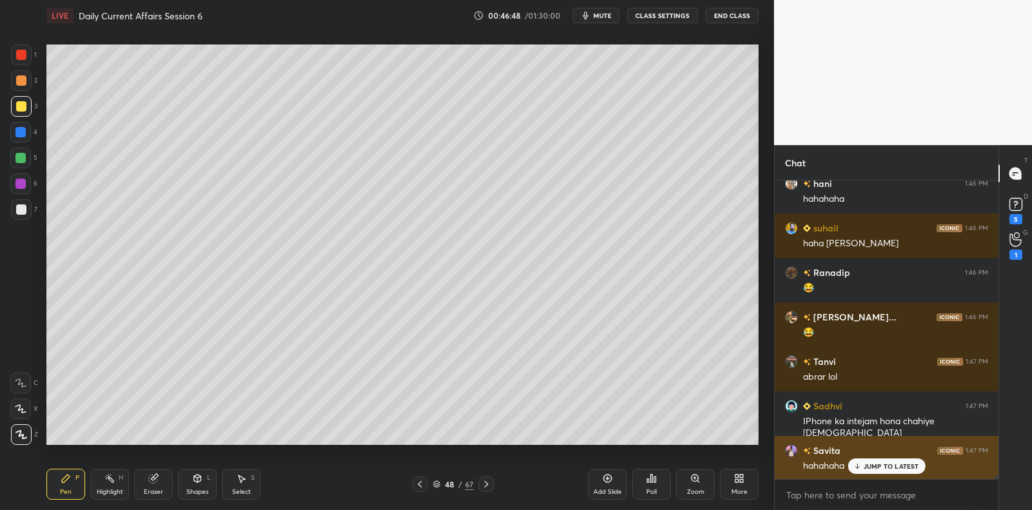
click at [900, 473] on div "JUMP TO LATEST" at bounding box center [885, 466] width 77 height 15
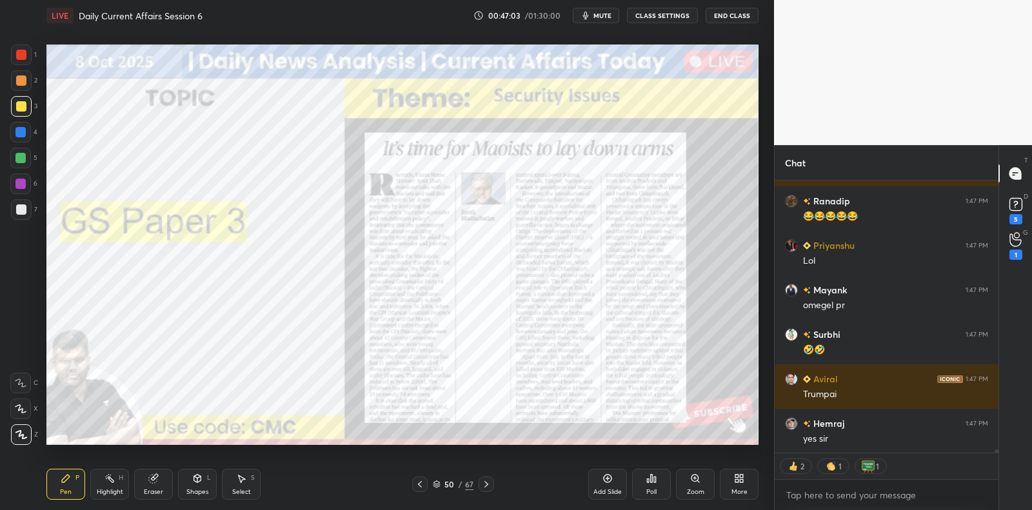
scroll to position [24655, 0]
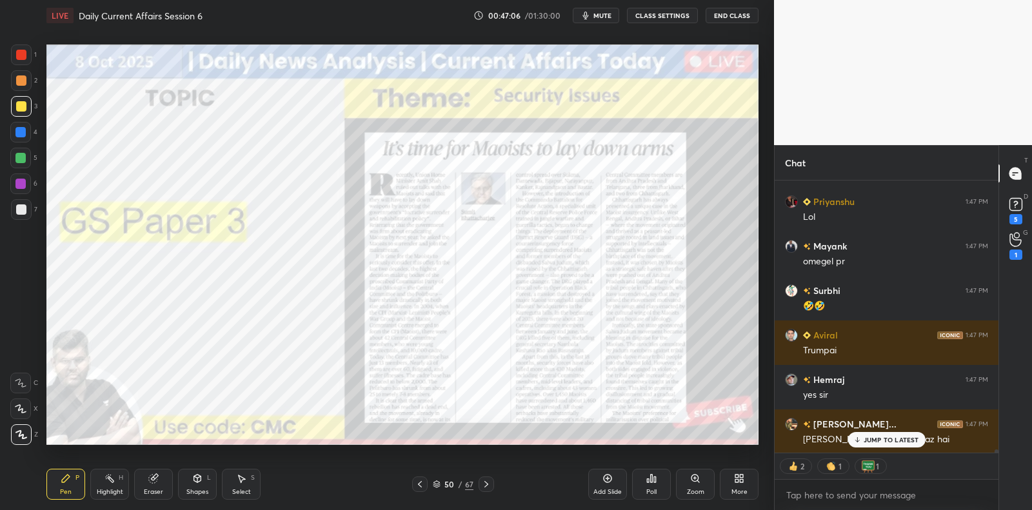
click at [898, 440] on p "JUMP TO LATEST" at bounding box center [890, 440] width 55 height 8
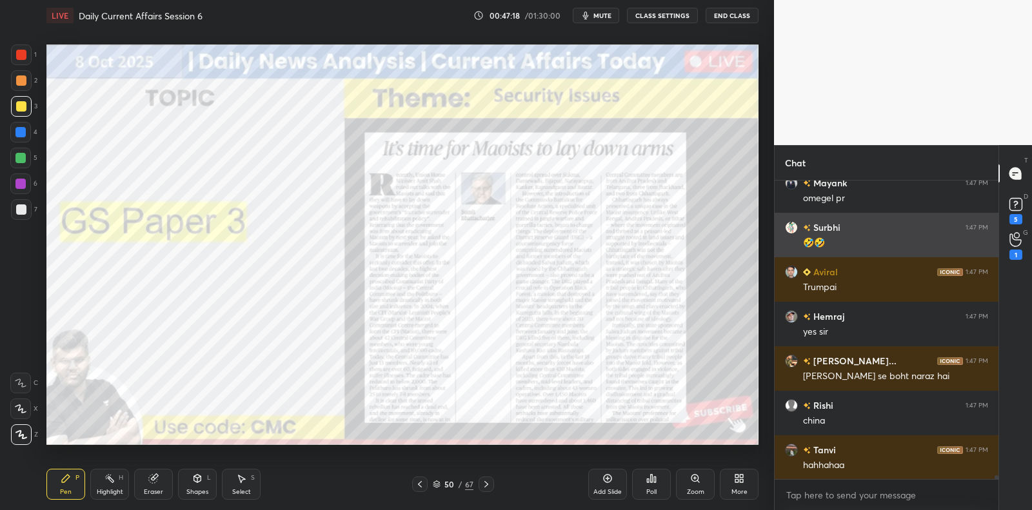
scroll to position [24763, 0]
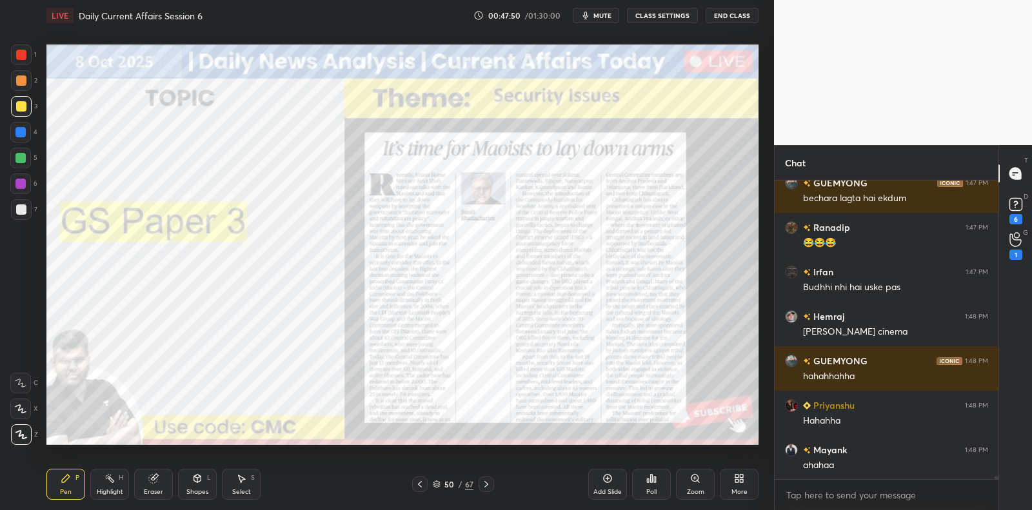
click at [14, 59] on div at bounding box center [21, 54] width 21 height 21
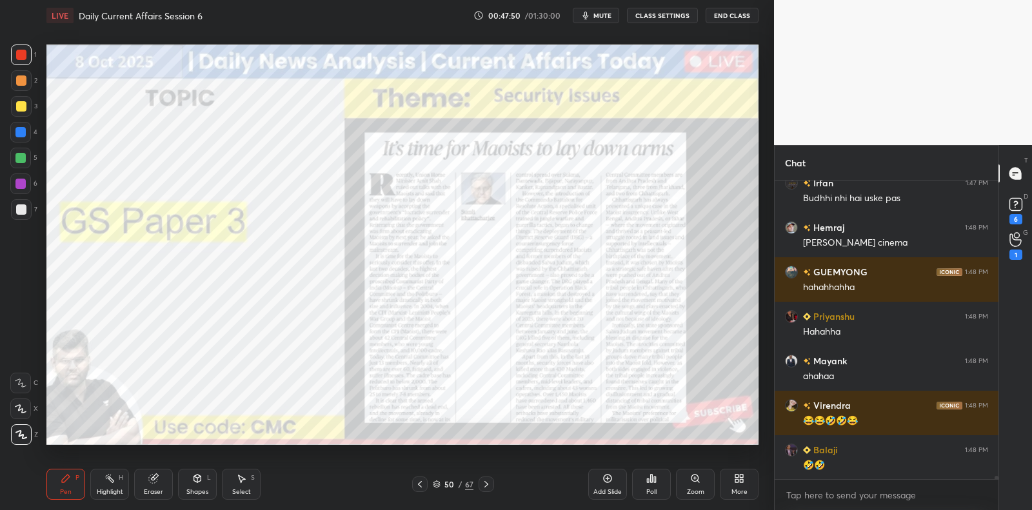
drag, startPoint x: 20, startPoint y: 56, endPoint x: 41, endPoint y: 61, distance: 21.3
click at [23, 56] on div at bounding box center [21, 55] width 10 height 10
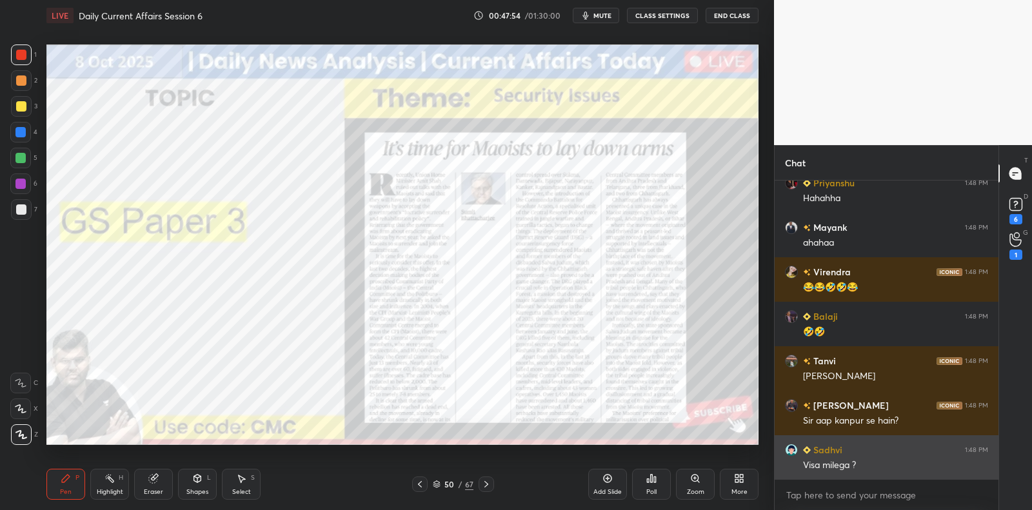
click at [879, 457] on div "Visa milega ?" at bounding box center [895, 464] width 185 height 15
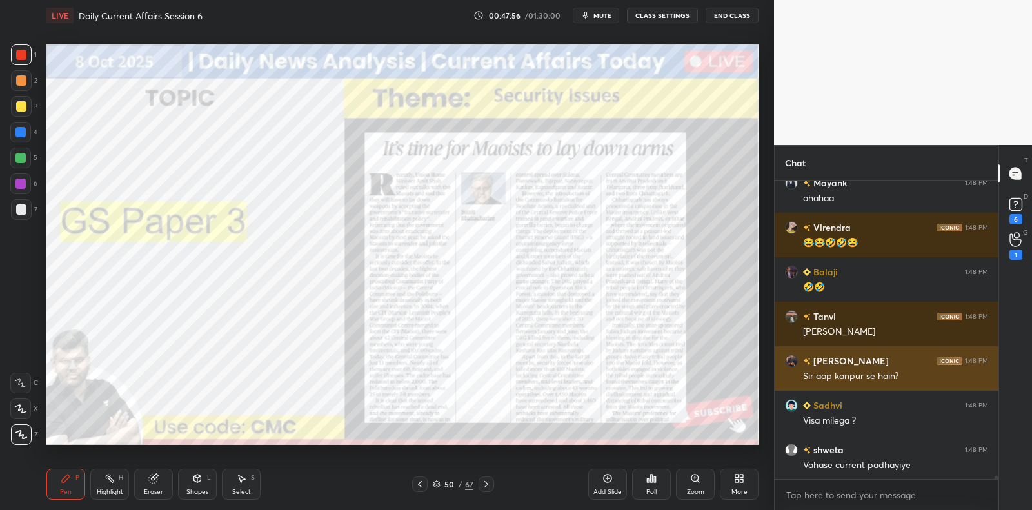
click at [789, 359] on img "grid" at bounding box center [791, 361] width 13 height 13
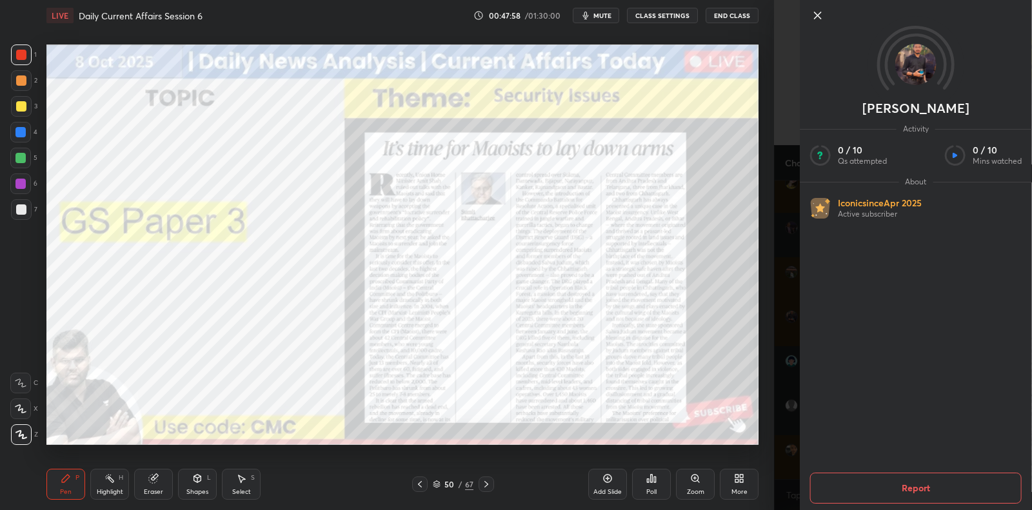
click at [815, 14] on icon at bounding box center [817, 15] width 15 height 15
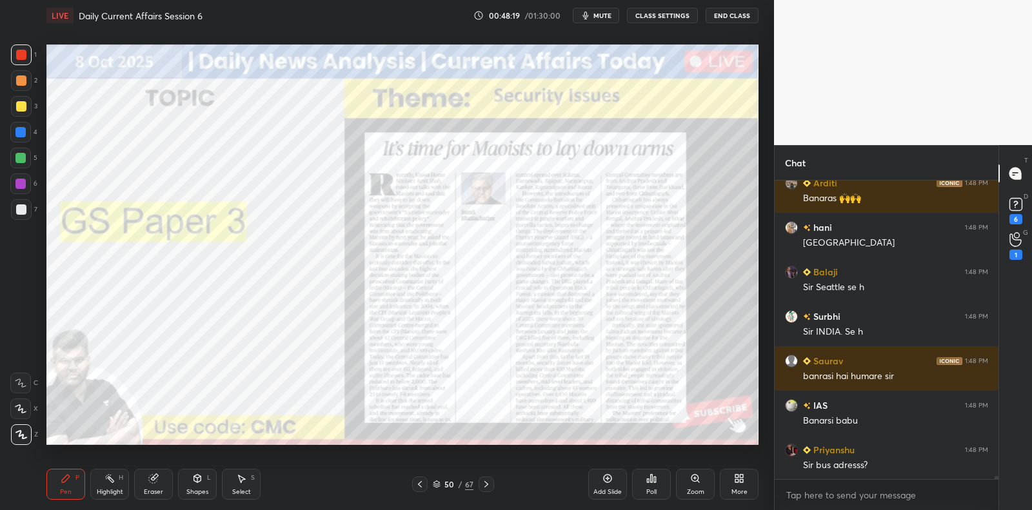
click at [25, 57] on div at bounding box center [21, 55] width 10 height 10
drag, startPoint x: 30, startPoint y: 57, endPoint x: 35, endPoint y: 84, distance: 27.7
click at [30, 57] on div at bounding box center [21, 54] width 21 height 21
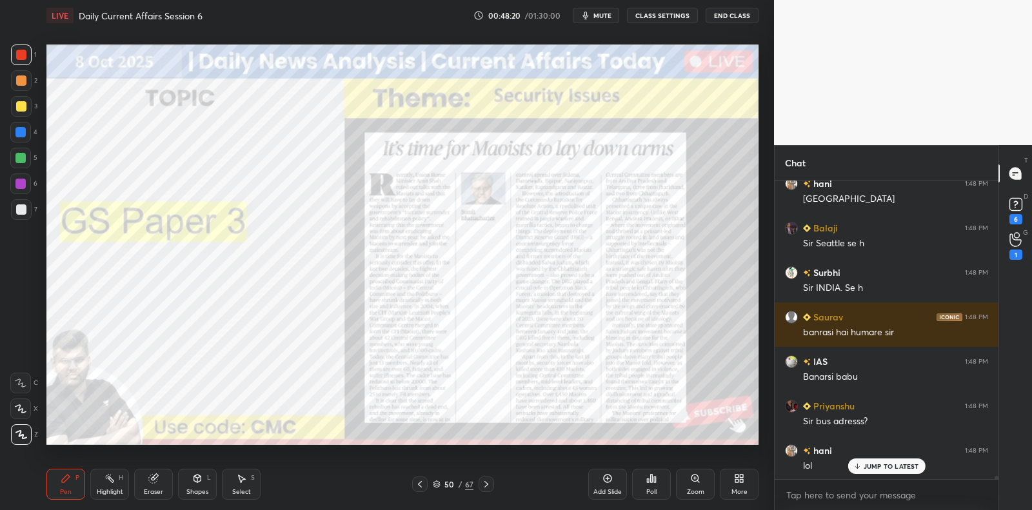
click at [607, 480] on icon at bounding box center [607, 478] width 10 height 10
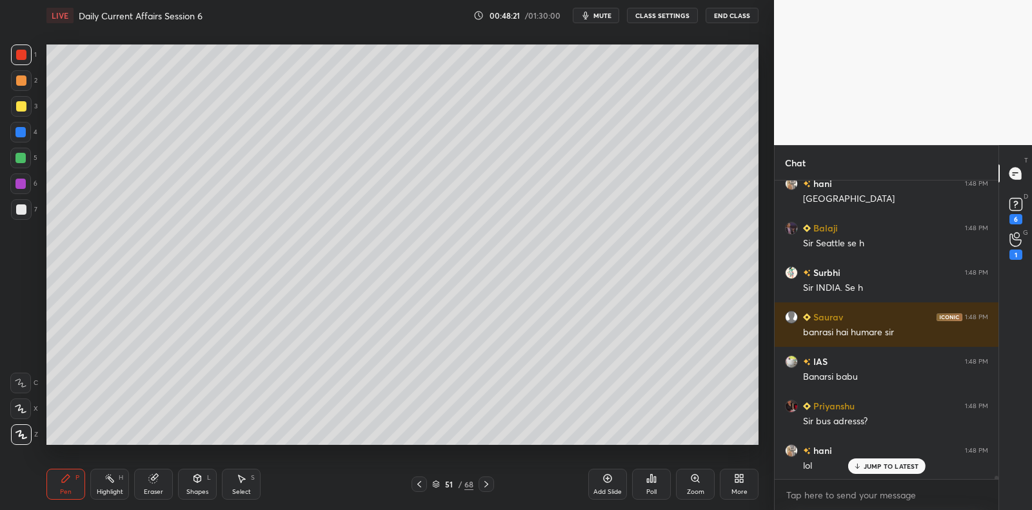
click at [32, 101] on div "3" at bounding box center [24, 106] width 26 height 21
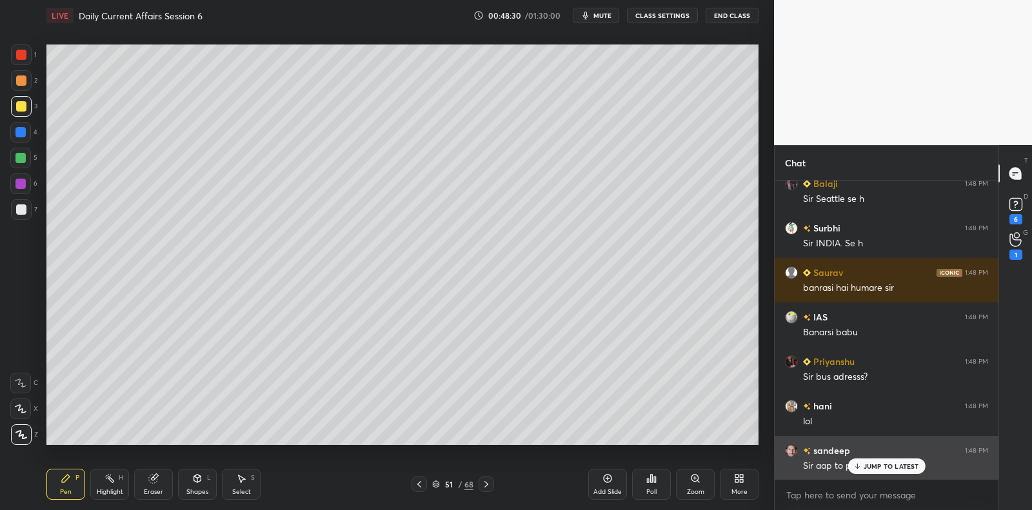
drag, startPoint x: 905, startPoint y: 468, endPoint x: 849, endPoint y: 473, distance: 55.7
click at [903, 469] on p "JUMP TO LATEST" at bounding box center [890, 466] width 55 height 8
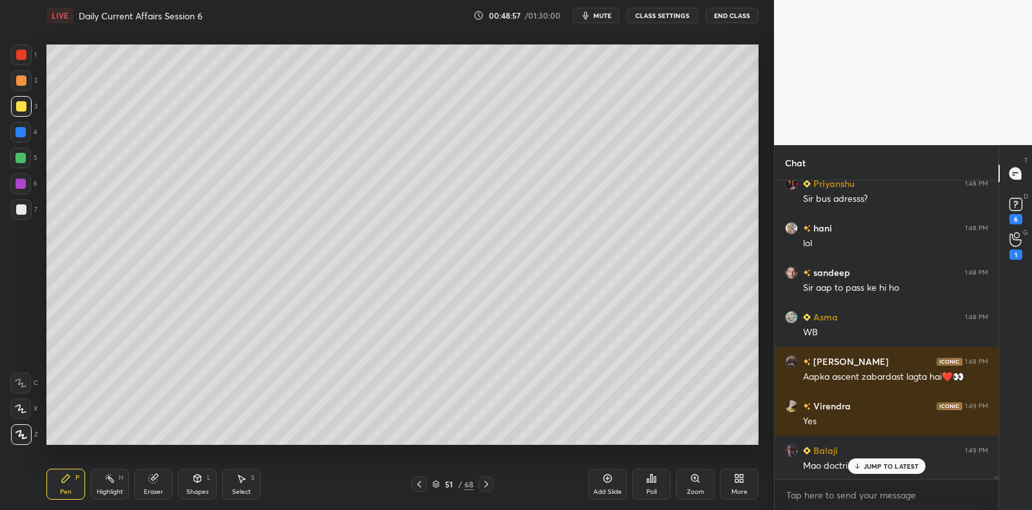
scroll to position [26999, 0]
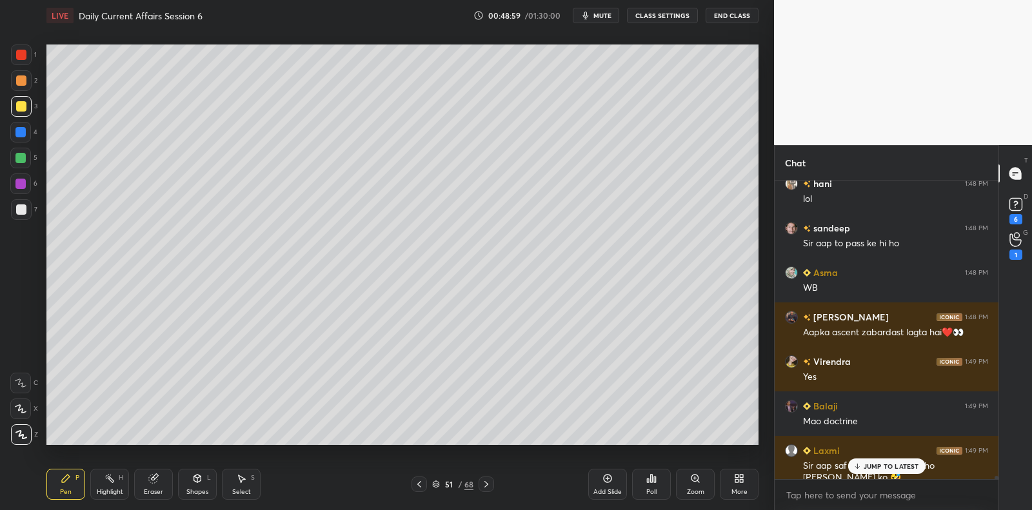
click at [24, 160] on div at bounding box center [20, 158] width 10 height 10
click at [18, 210] on div at bounding box center [21, 209] width 10 height 10
drag, startPoint x: 26, startPoint y: 206, endPoint x: 37, endPoint y: 220, distance: 17.5
click at [26, 206] on div at bounding box center [21, 209] width 21 height 21
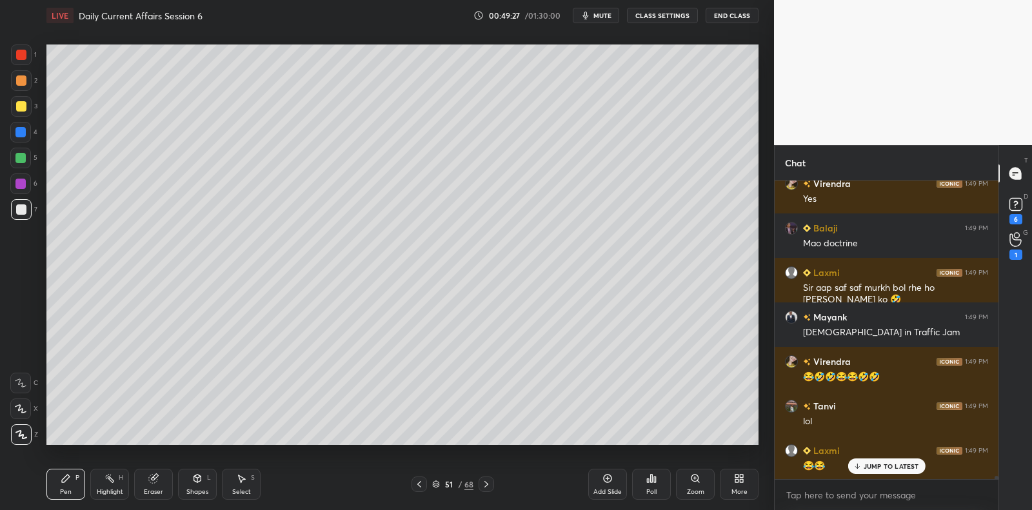
scroll to position [27221, 0]
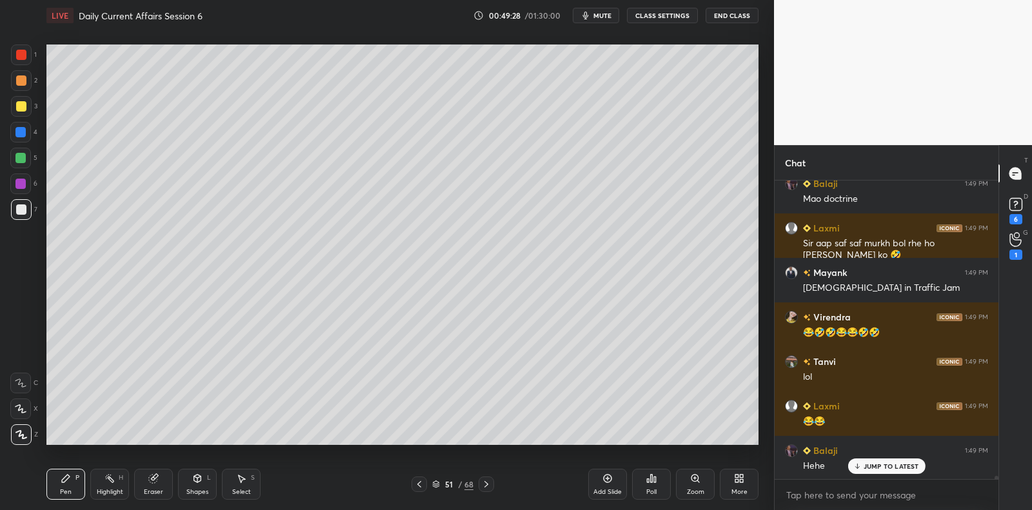
drag, startPoint x: 18, startPoint y: 204, endPoint x: 30, endPoint y: 203, distance: 12.3
click at [21, 204] on div at bounding box center [21, 209] width 10 height 10
click at [32, 204] on div "7" at bounding box center [24, 209] width 26 height 21
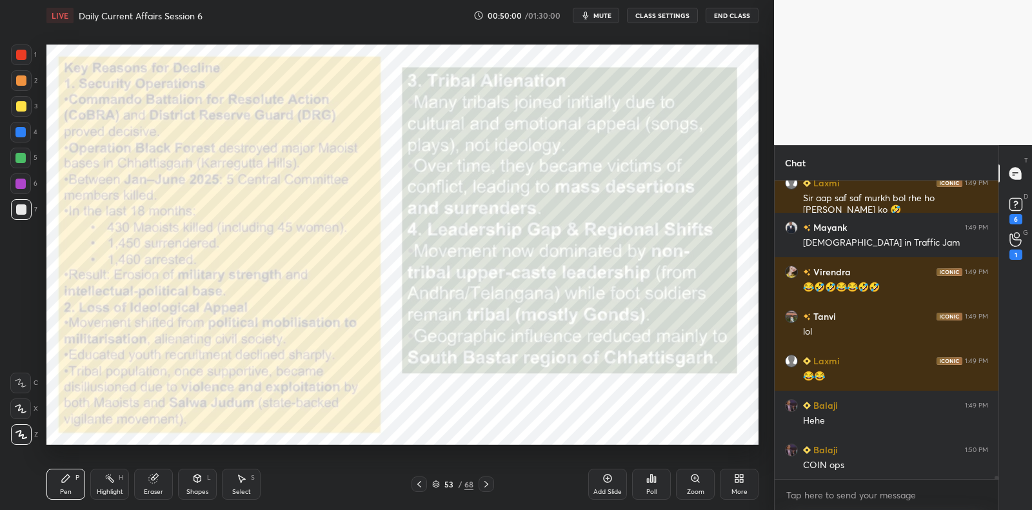
click at [18, 88] on div at bounding box center [21, 80] width 21 height 21
drag, startPoint x: 21, startPoint y: 78, endPoint x: 22, endPoint y: 67, distance: 11.0
click at [21, 78] on div at bounding box center [21, 80] width 10 height 10
click at [21, 61] on div at bounding box center [21, 54] width 21 height 21
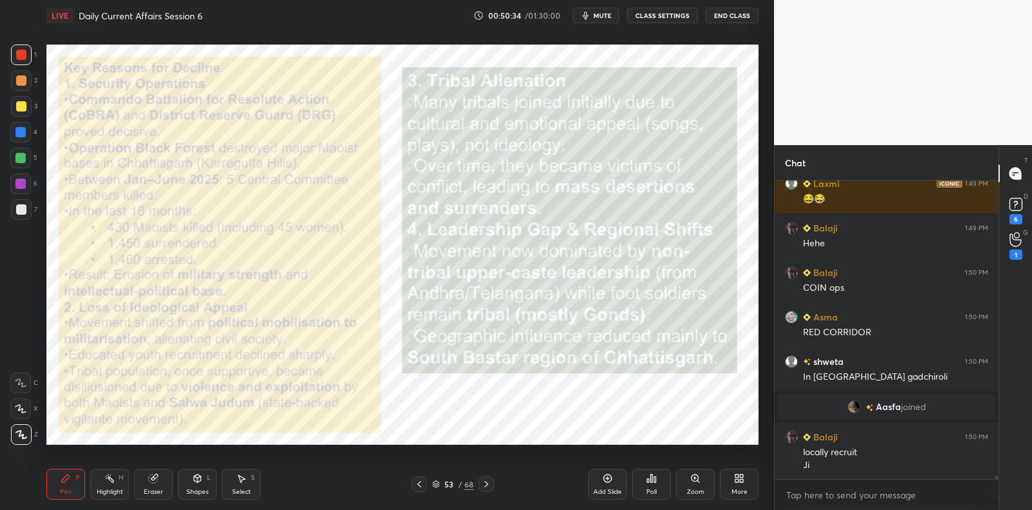
scroll to position [26385, 0]
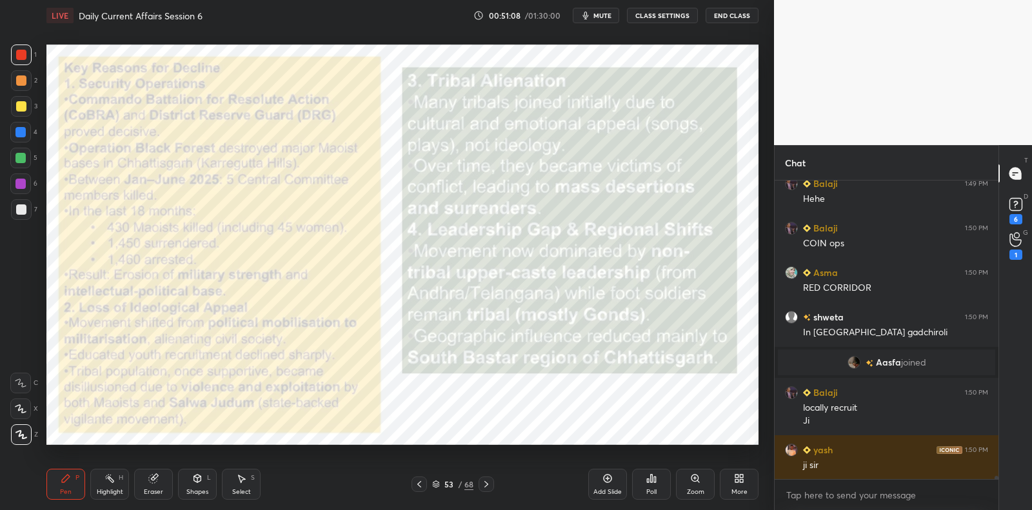
click at [59, 324] on div "Setting up your live class Poll for secs No correct answer Start poll" at bounding box center [402, 245] width 722 height 428
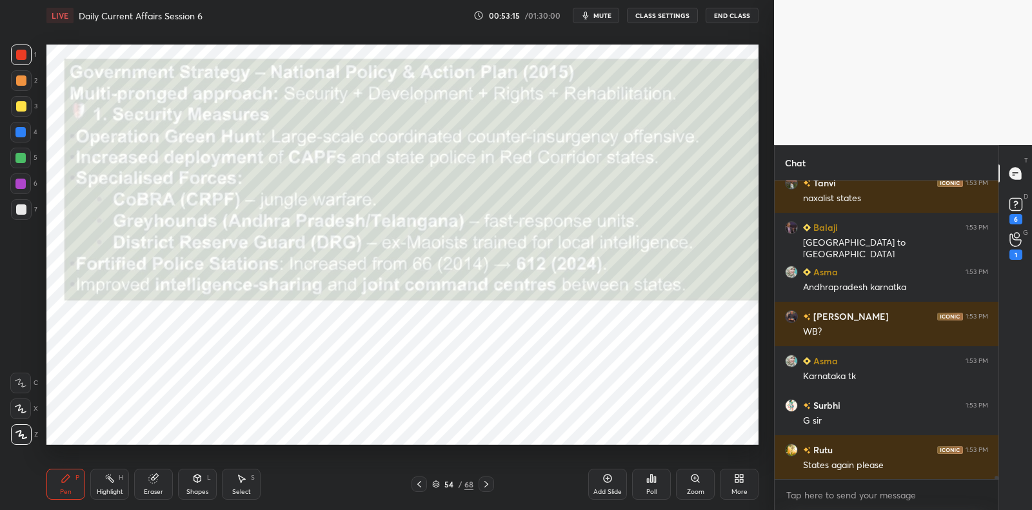
scroll to position [27386, 0]
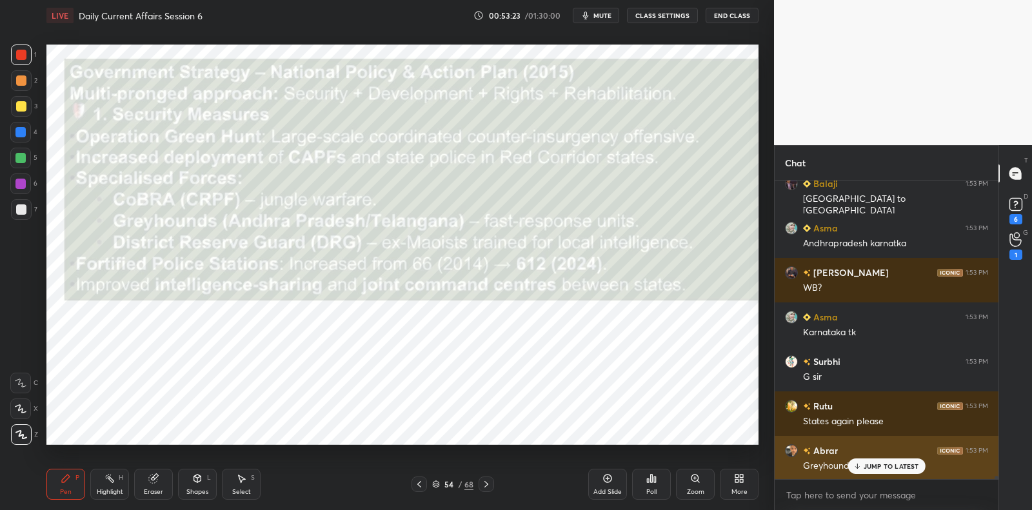
drag, startPoint x: 898, startPoint y: 466, endPoint x: 891, endPoint y: 460, distance: 9.2
click at [898, 467] on p "JUMP TO LATEST" at bounding box center [890, 466] width 55 height 8
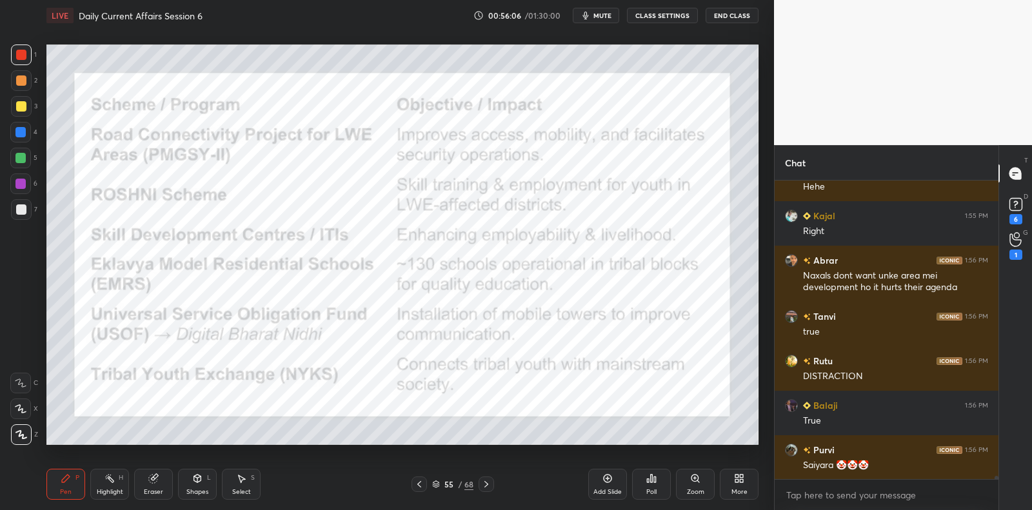
scroll to position [28502, 0]
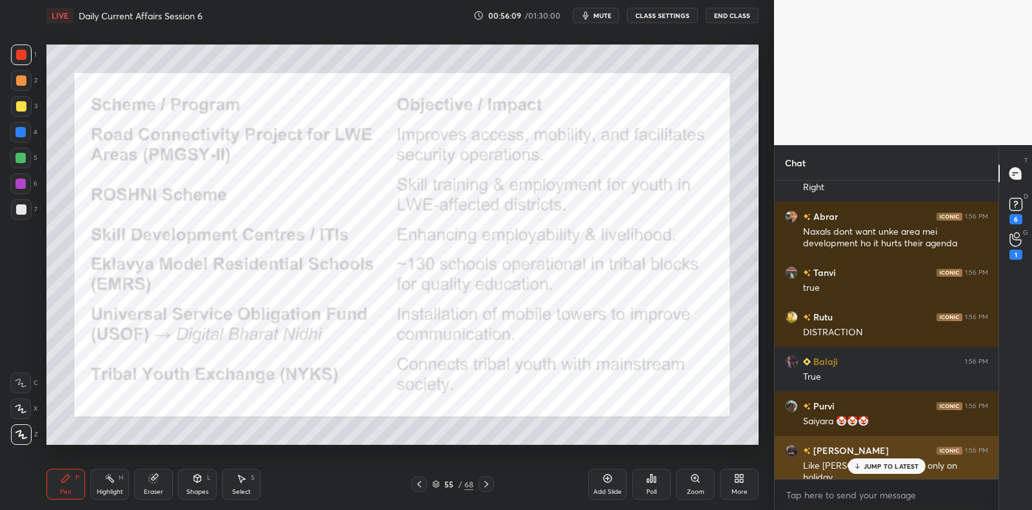
drag, startPoint x: 889, startPoint y: 468, endPoint x: 880, endPoint y: 471, distance: 9.0
click at [889, 468] on p "JUMP TO LATEST" at bounding box center [890, 466] width 55 height 8
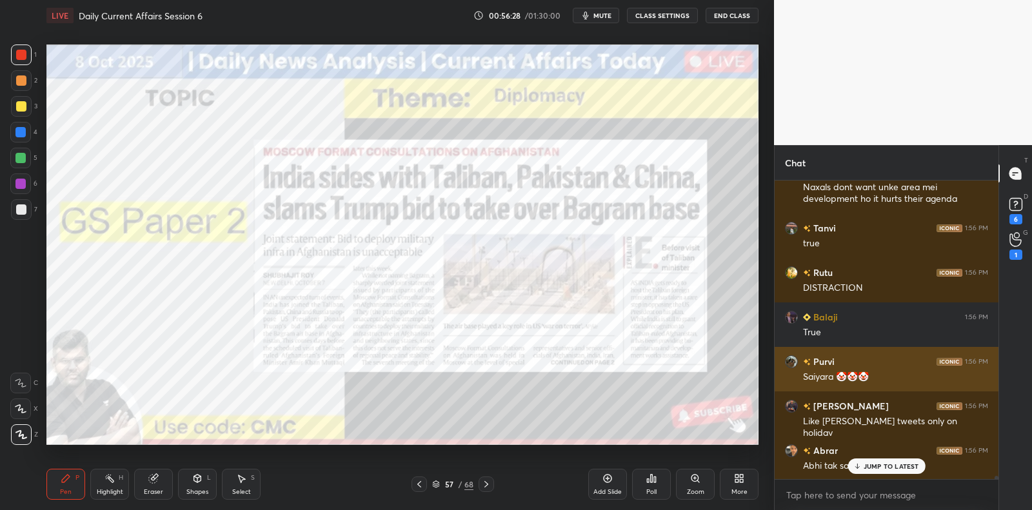
scroll to position [28592, 0]
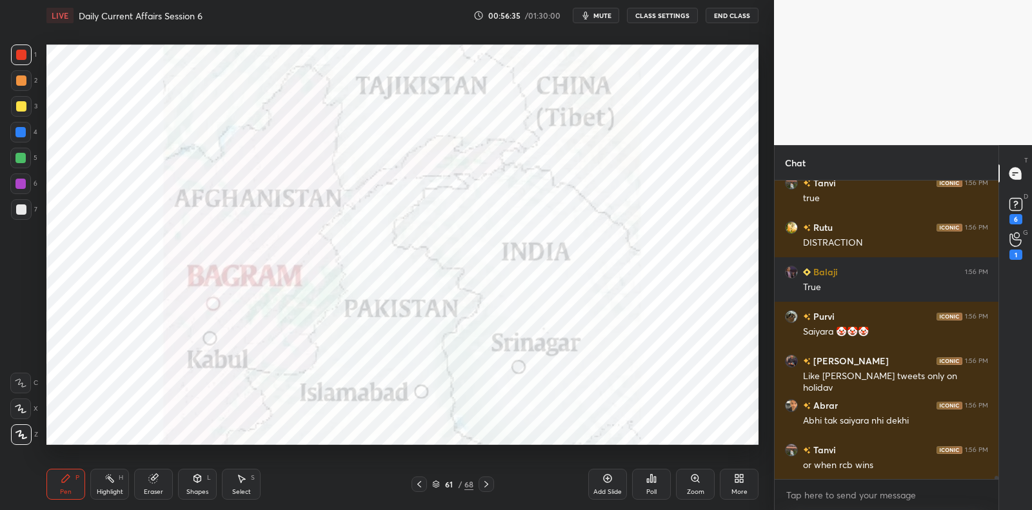
click at [25, 192] on div at bounding box center [20, 183] width 21 height 21
click at [26, 184] on div at bounding box center [20, 183] width 21 height 21
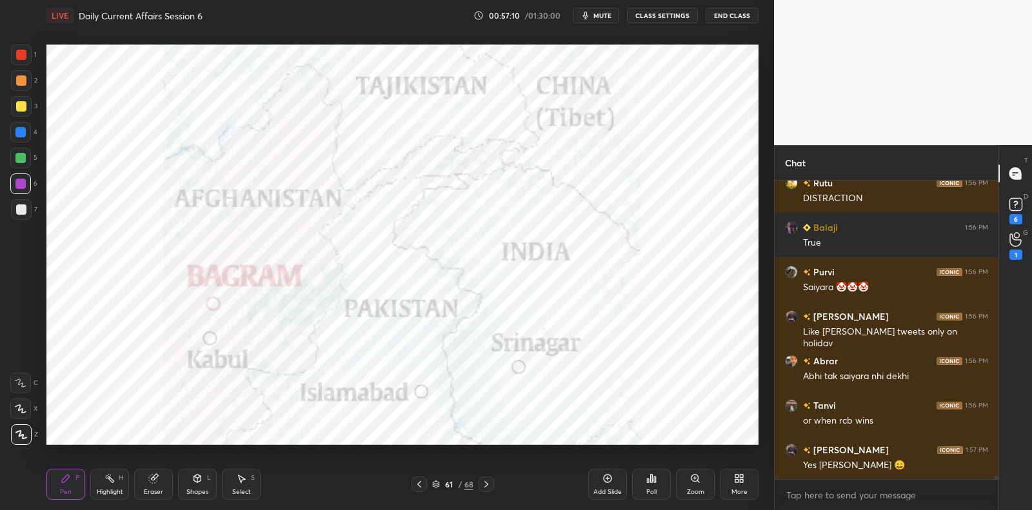
click at [604, 482] on icon at bounding box center [607, 478] width 10 height 10
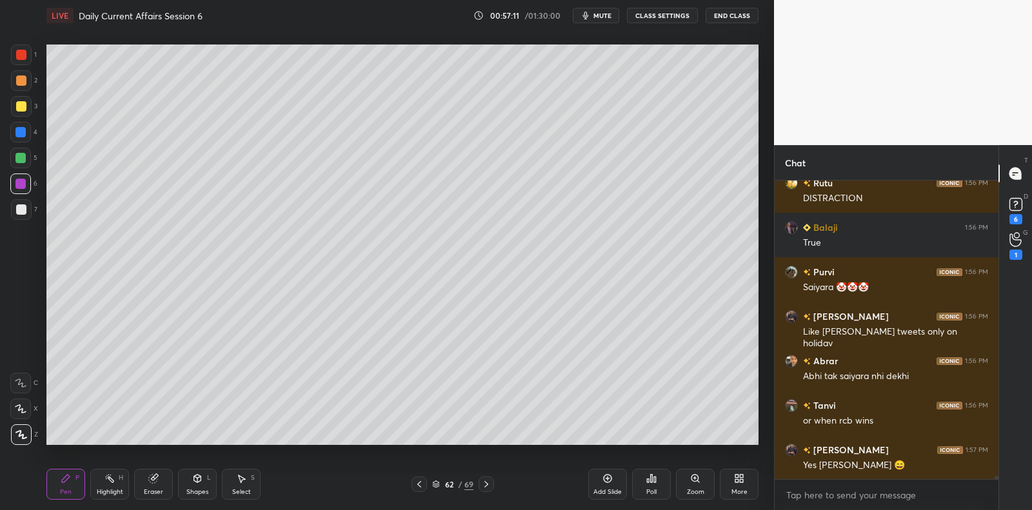
click at [26, 211] on div at bounding box center [21, 209] width 21 height 21
click at [26, 209] on div at bounding box center [21, 209] width 21 height 21
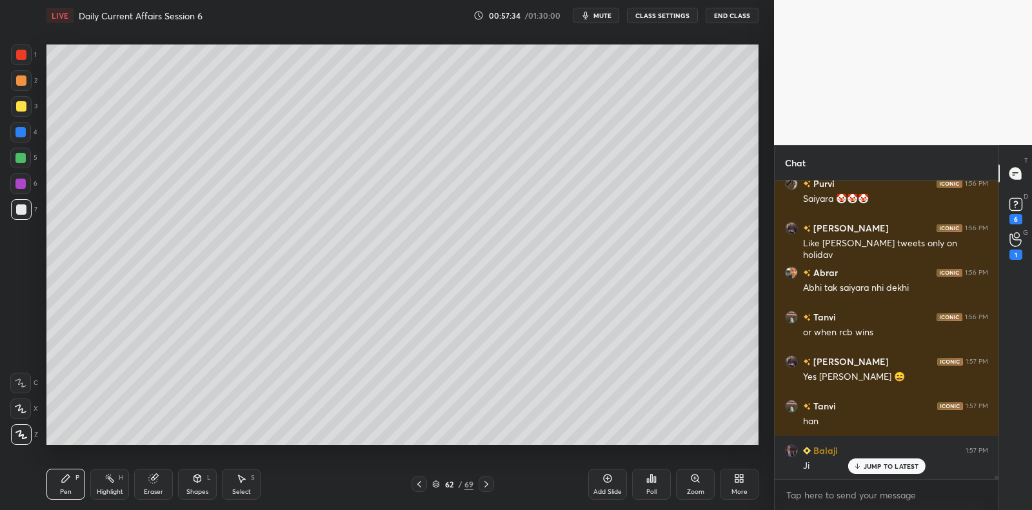
scroll to position [28769, 0]
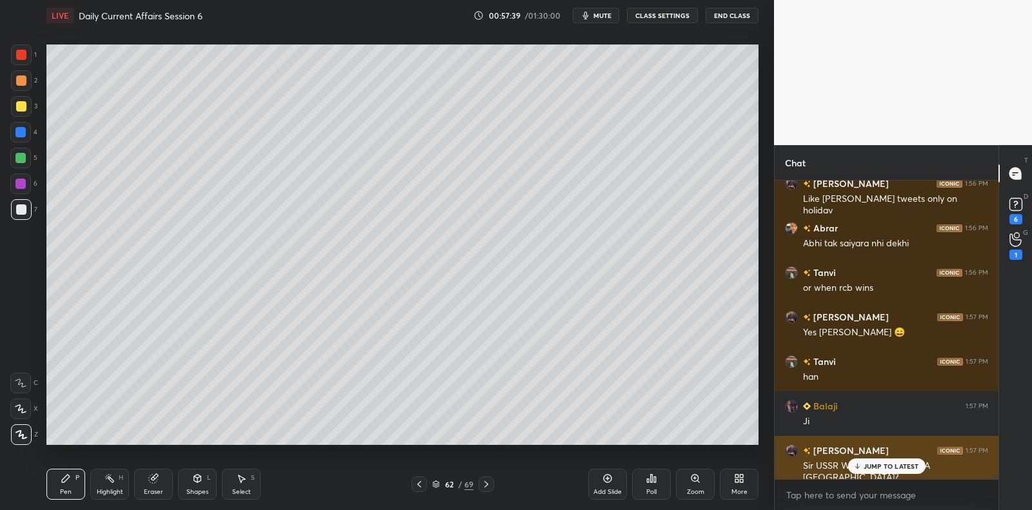
click at [882, 468] on p "JUMP TO LATEST" at bounding box center [890, 466] width 55 height 8
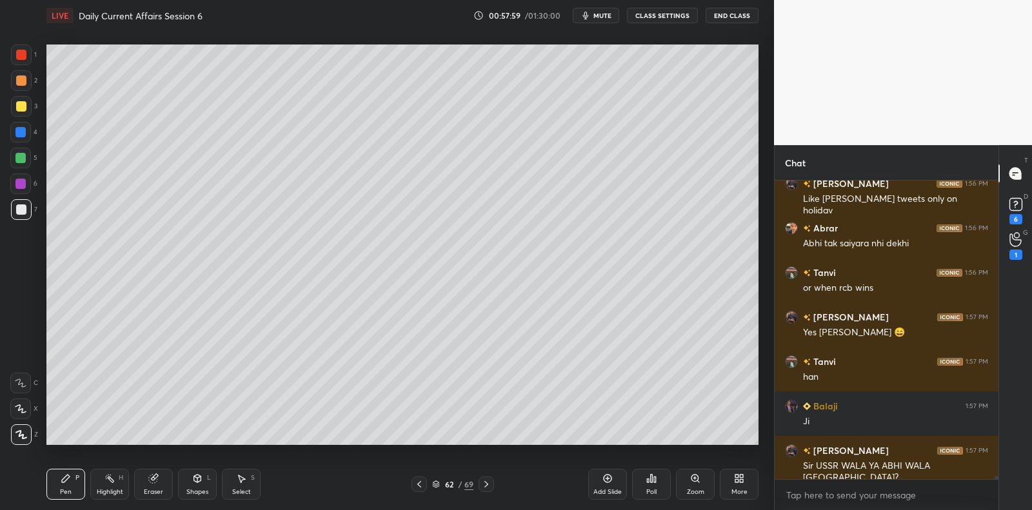
click at [26, 162] on div at bounding box center [20, 158] width 21 height 21
drag, startPoint x: 26, startPoint y: 160, endPoint x: 39, endPoint y: 157, distance: 13.8
click at [30, 157] on div at bounding box center [20, 158] width 21 height 21
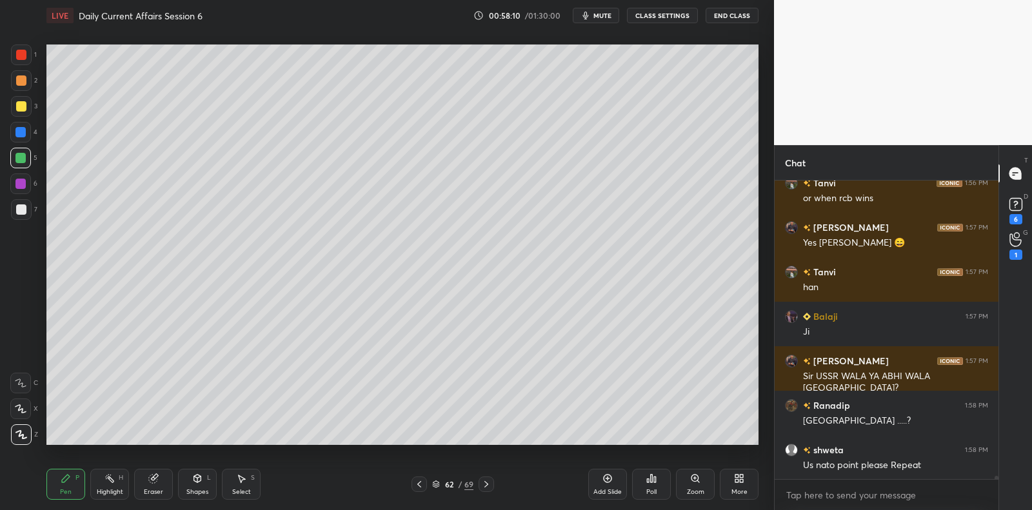
scroll to position [28220, 0]
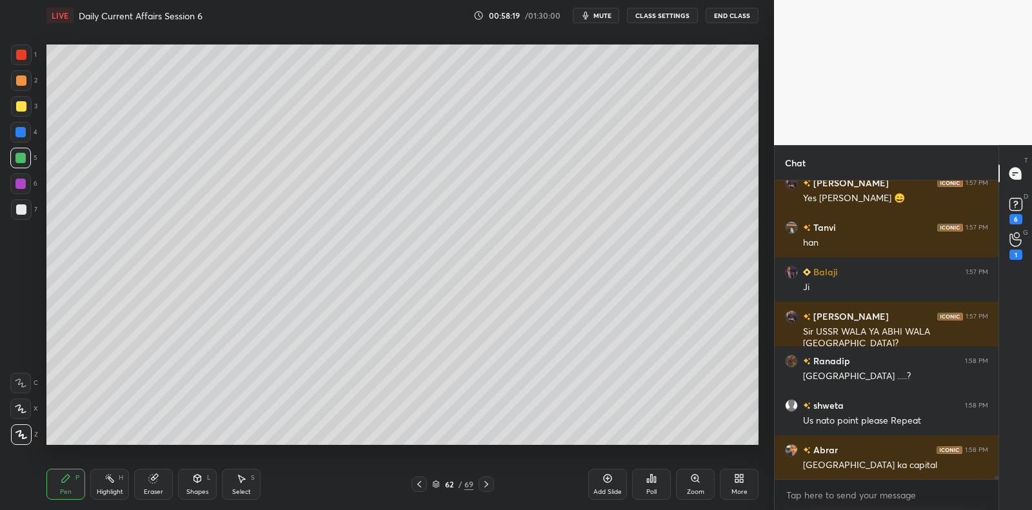
click at [26, 212] on div at bounding box center [21, 209] width 21 height 21
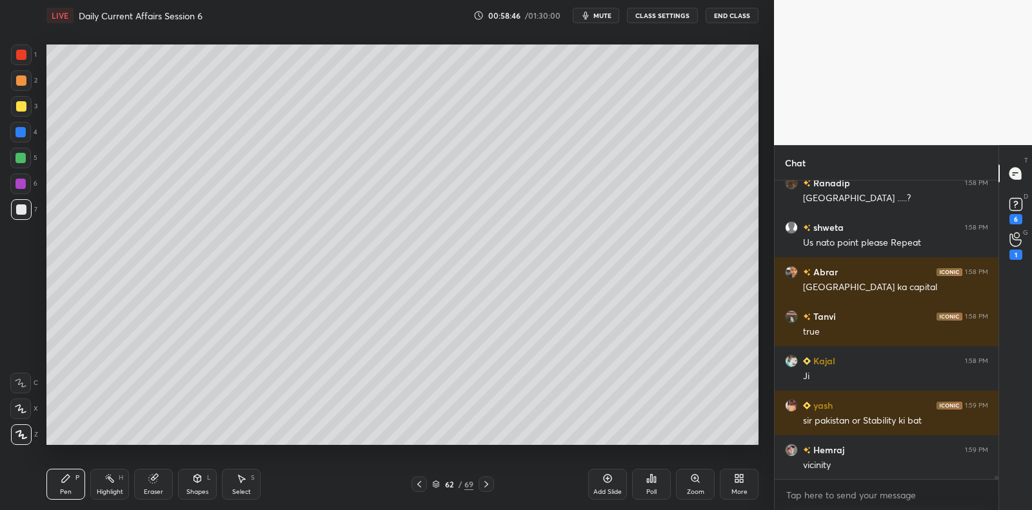
scroll to position [28443, 0]
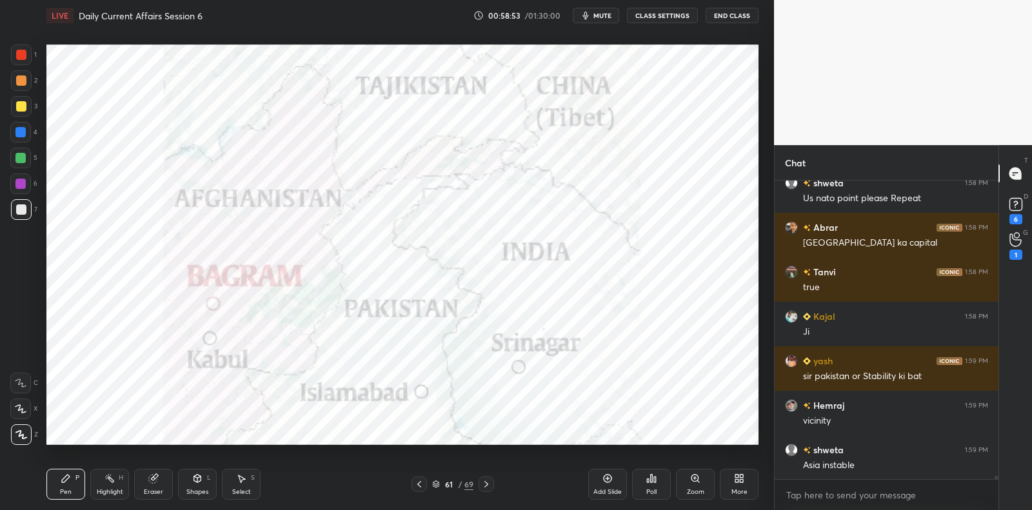
drag, startPoint x: 12, startPoint y: 188, endPoint x: 26, endPoint y: 183, distance: 15.1
click at [12, 188] on div at bounding box center [20, 183] width 21 height 21
click at [26, 183] on div at bounding box center [20, 183] width 21 height 21
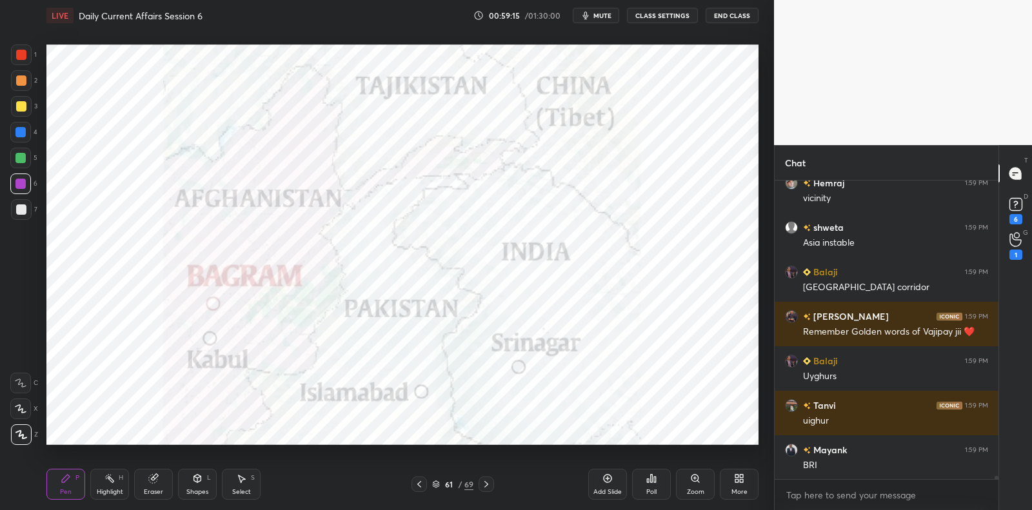
scroll to position [28721, 0]
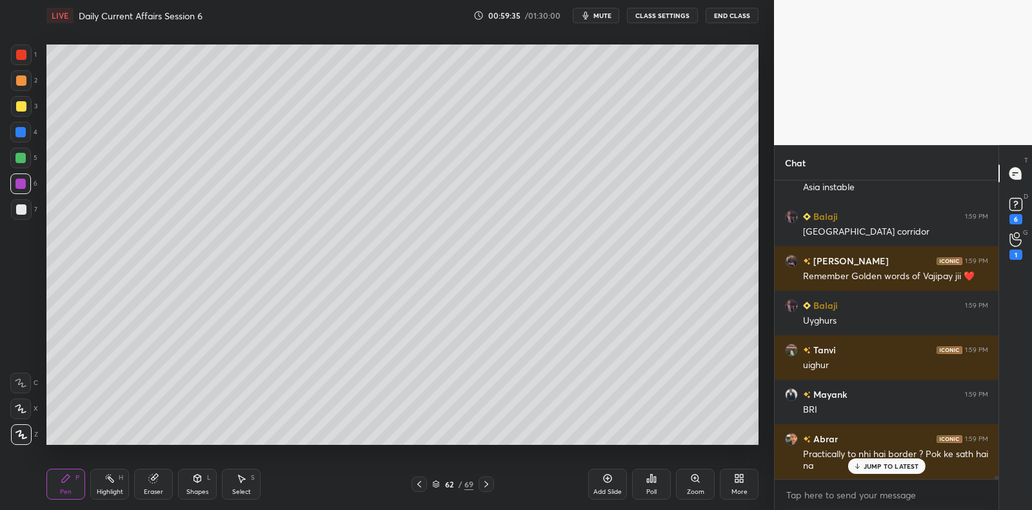
click at [26, 210] on div at bounding box center [21, 209] width 21 height 21
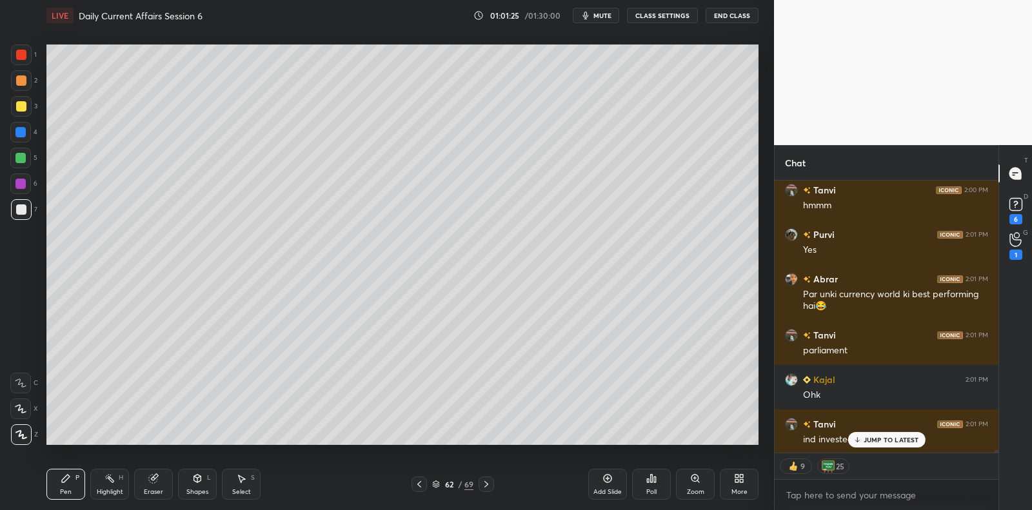
scroll to position [29382, 0]
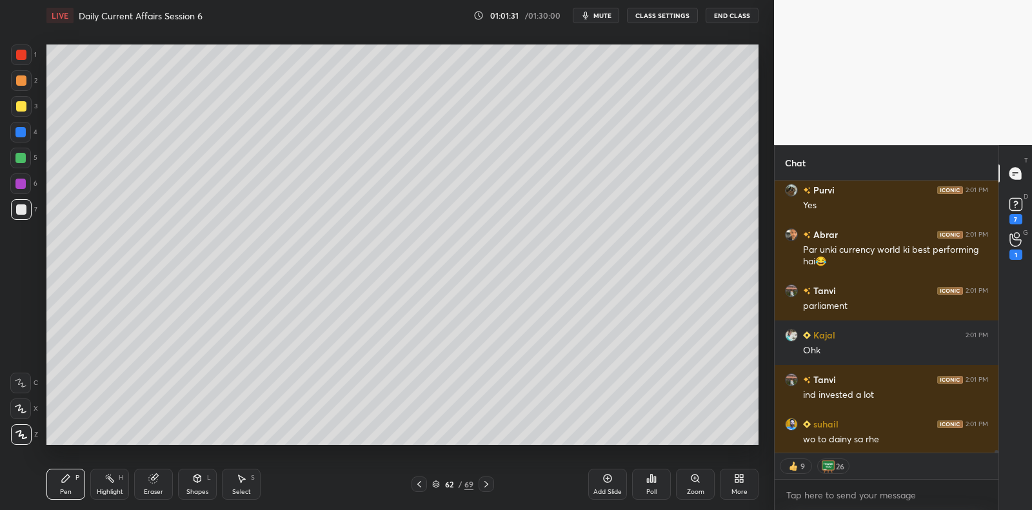
click at [21, 157] on div at bounding box center [20, 158] width 10 height 10
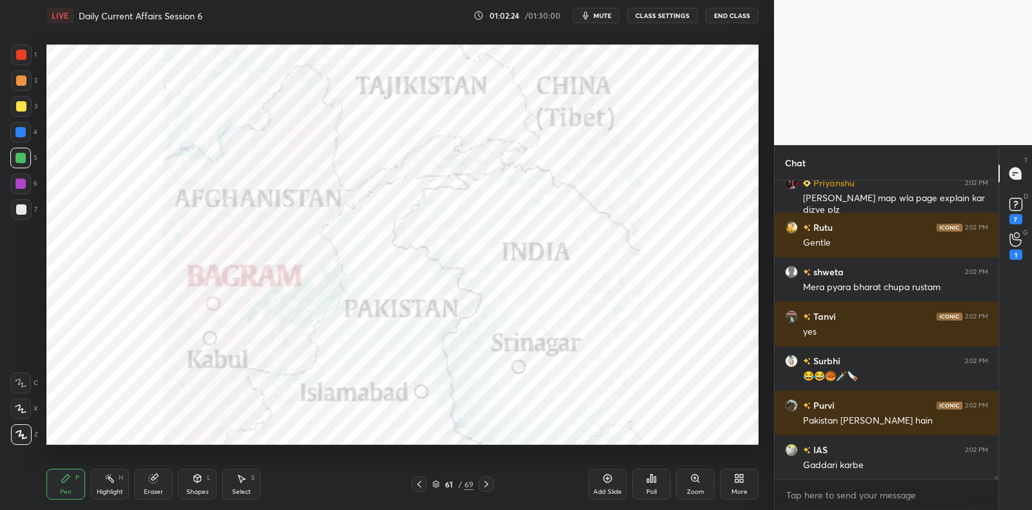
scroll to position [30114, 0]
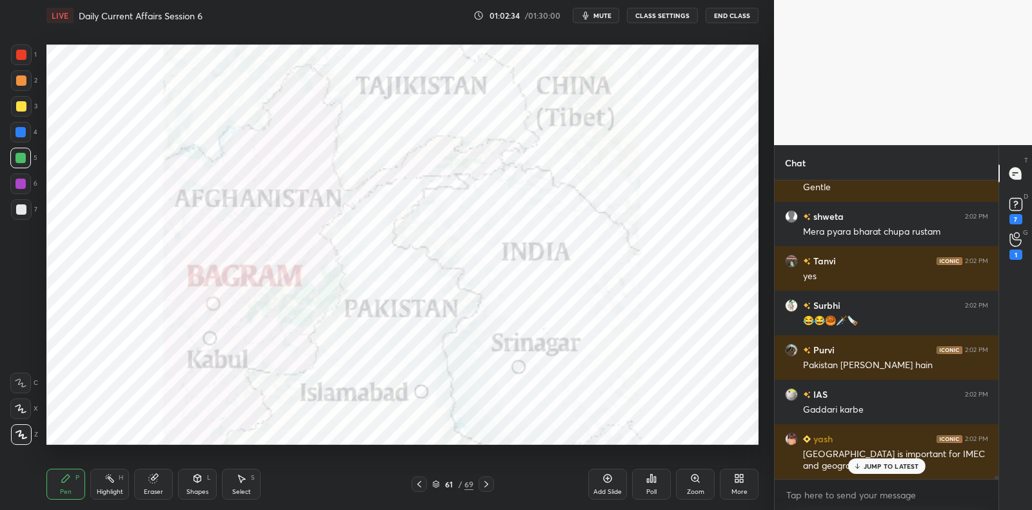
drag, startPoint x: 18, startPoint y: 199, endPoint x: 21, endPoint y: 192, distance: 7.8
click at [18, 199] on div "6" at bounding box center [23, 186] width 27 height 26
click at [22, 192] on div at bounding box center [20, 183] width 21 height 21
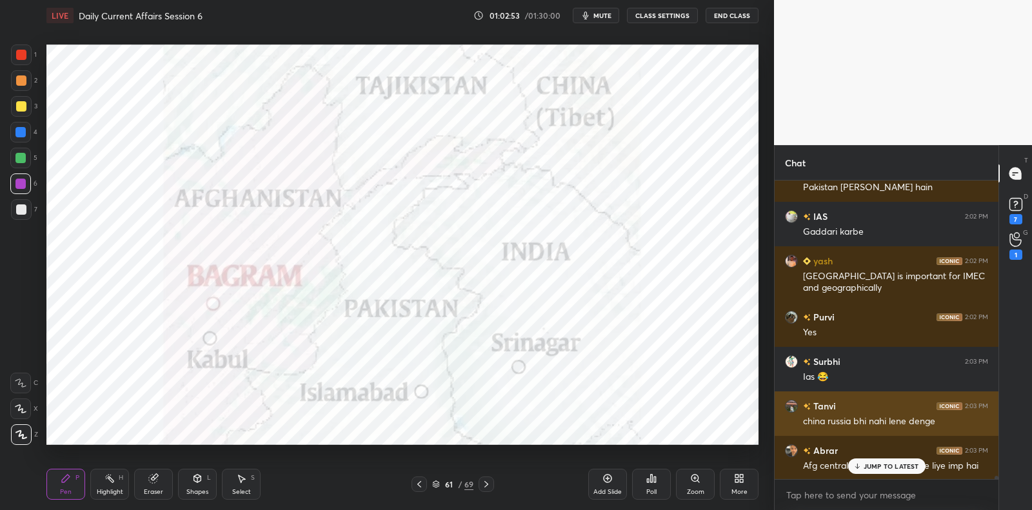
scroll to position [30336, 0]
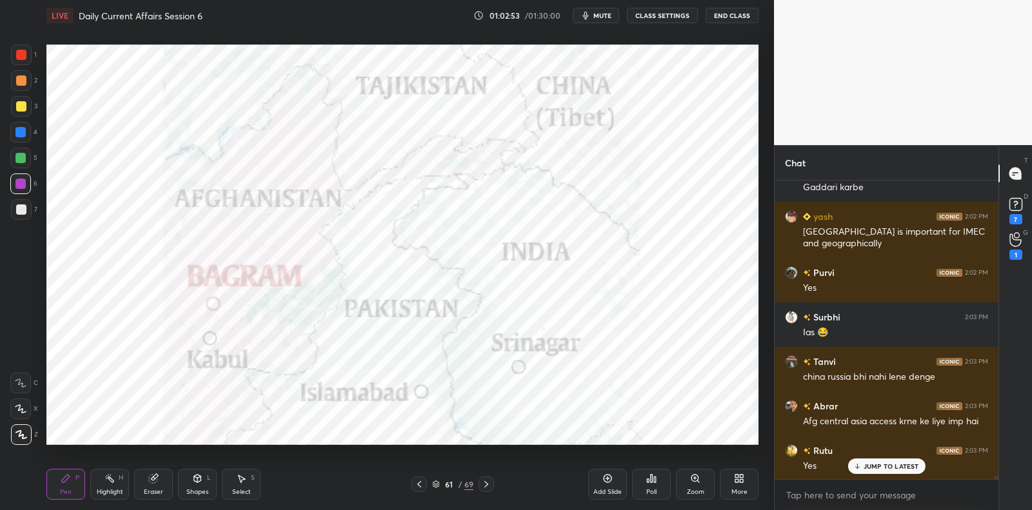
click at [872, 466] on p "JUMP TO LATEST" at bounding box center [890, 466] width 55 height 8
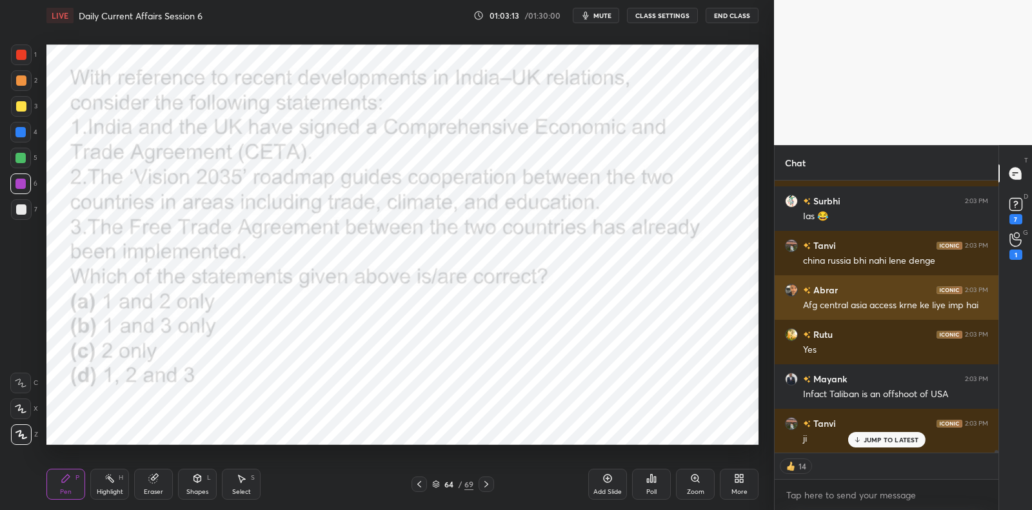
scroll to position [30508, 0]
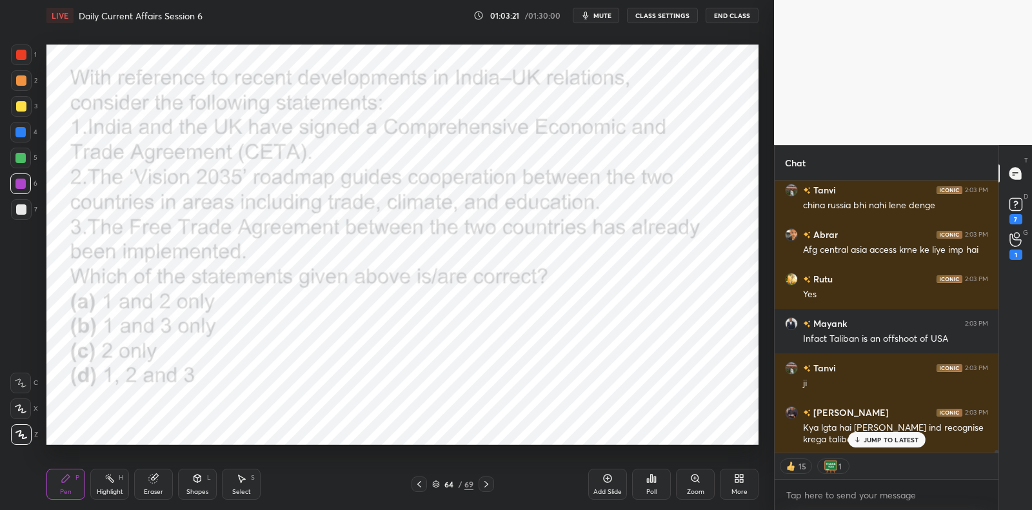
click at [651, 484] on div "Poll" at bounding box center [651, 484] width 39 height 31
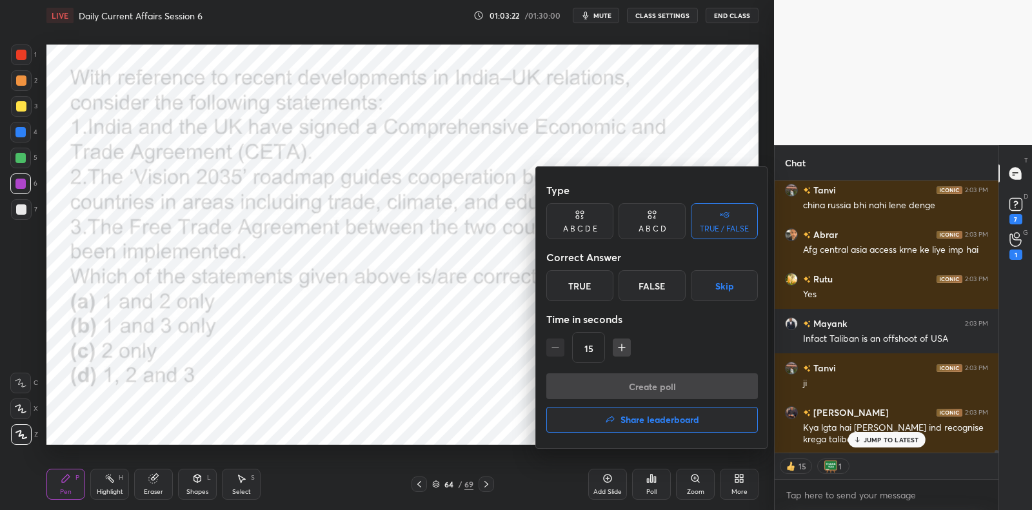
drag, startPoint x: 578, startPoint y: 288, endPoint x: 580, endPoint y: 297, distance: 9.4
click at [578, 288] on div "True" at bounding box center [579, 285] width 67 height 31
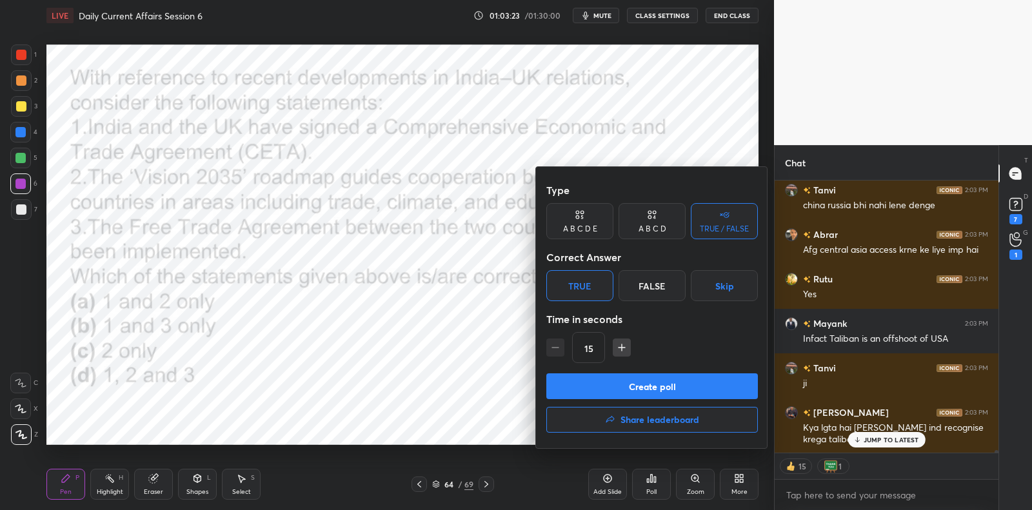
click at [640, 231] on div "A B C D" at bounding box center [652, 229] width 28 height 8
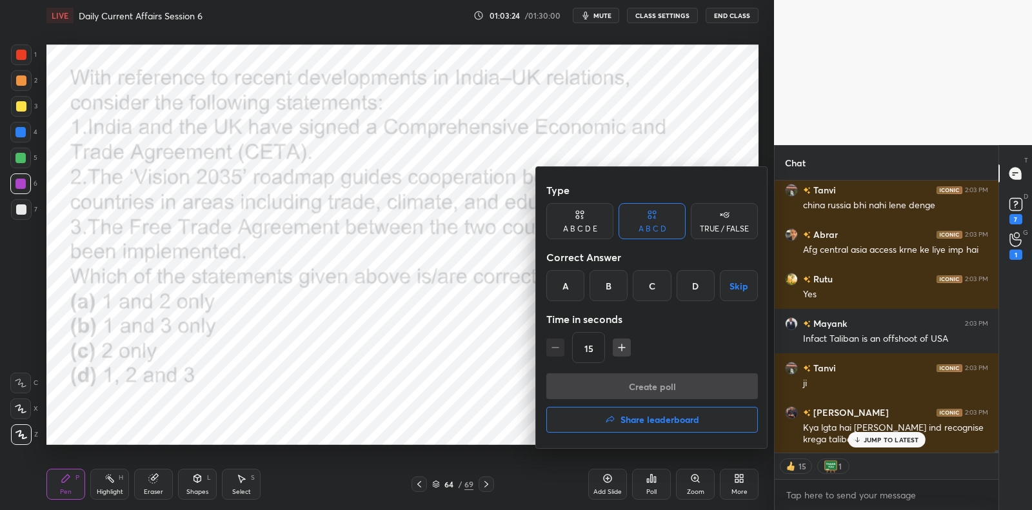
click at [580, 287] on div "A" at bounding box center [565, 285] width 38 height 31
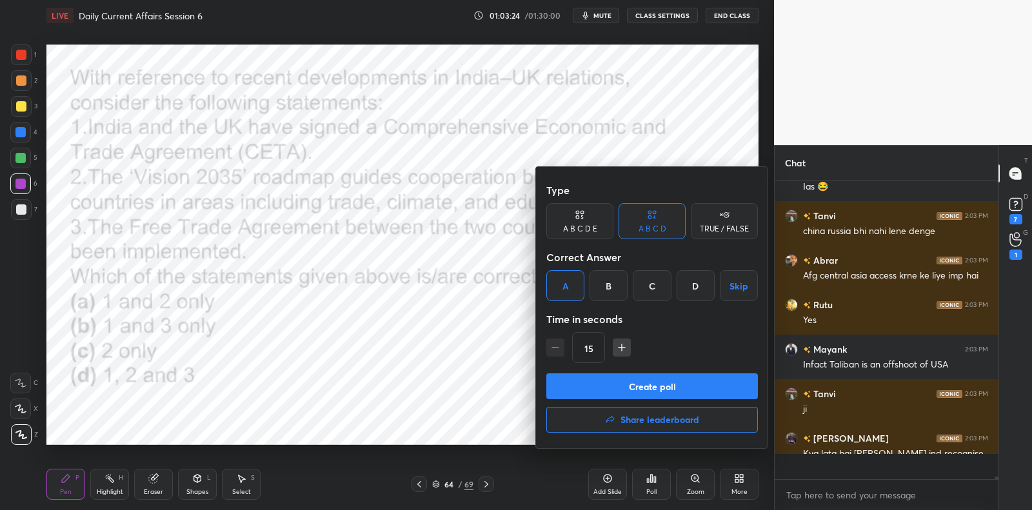
scroll to position [30482, 0]
click at [594, 388] on button "Create poll" at bounding box center [652, 386] width 212 height 26
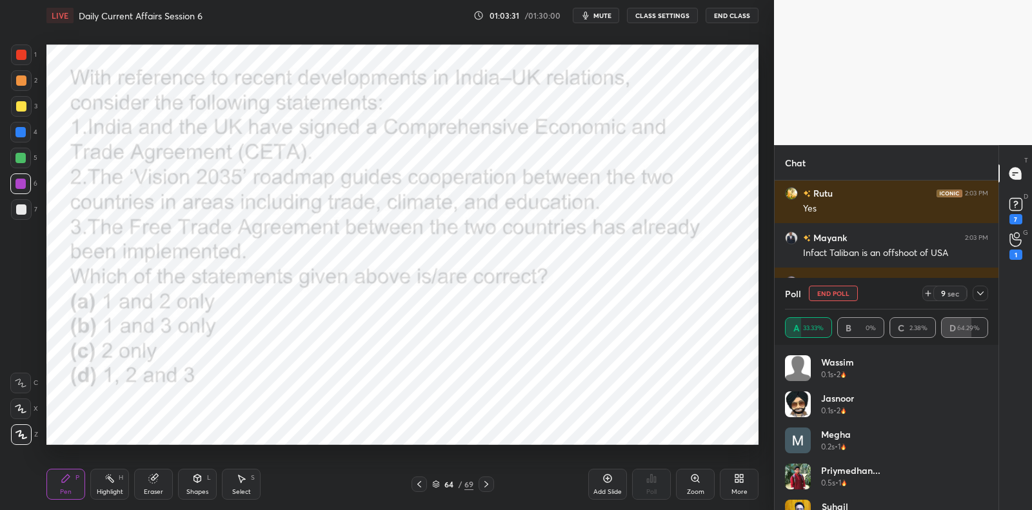
scroll to position [30638, 0]
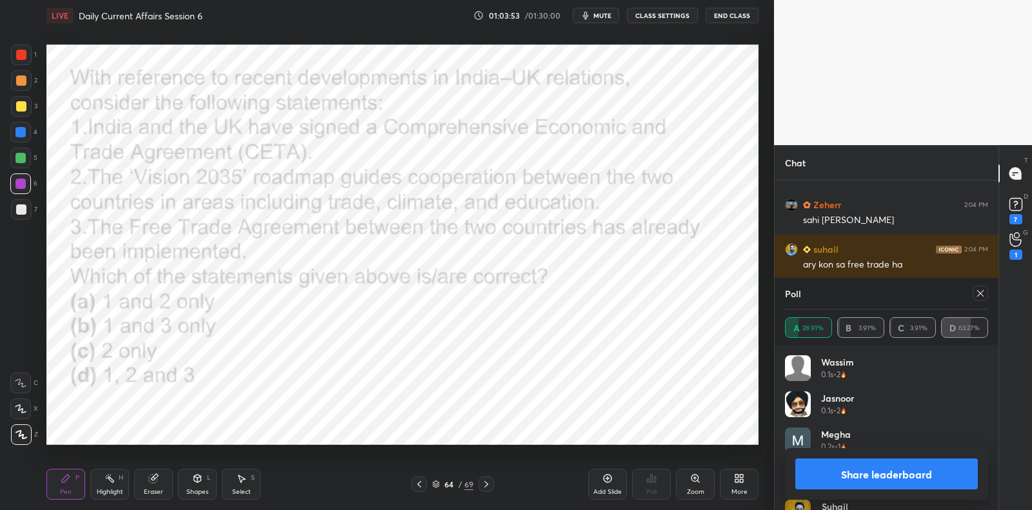
click at [977, 293] on icon at bounding box center [980, 293] width 10 height 10
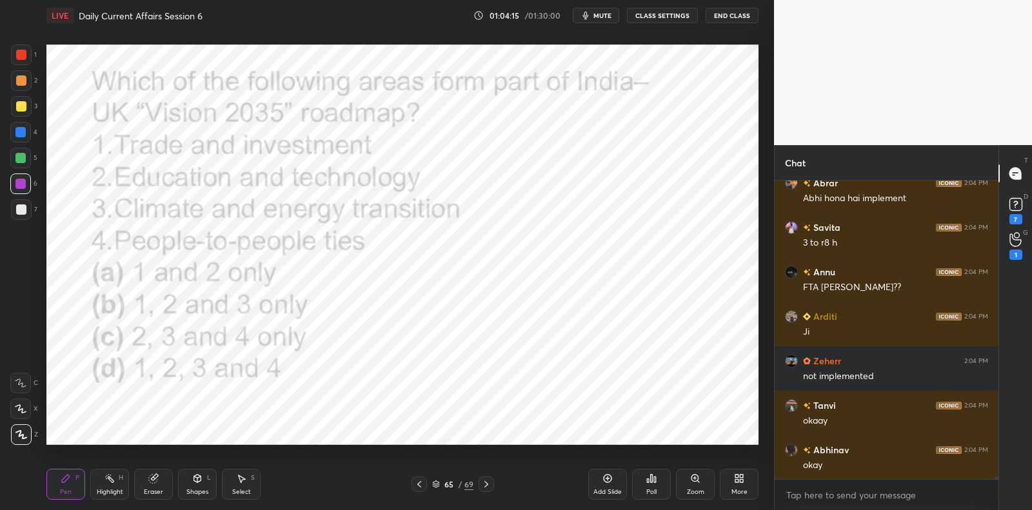
click at [658, 481] on div "Poll" at bounding box center [651, 484] width 39 height 31
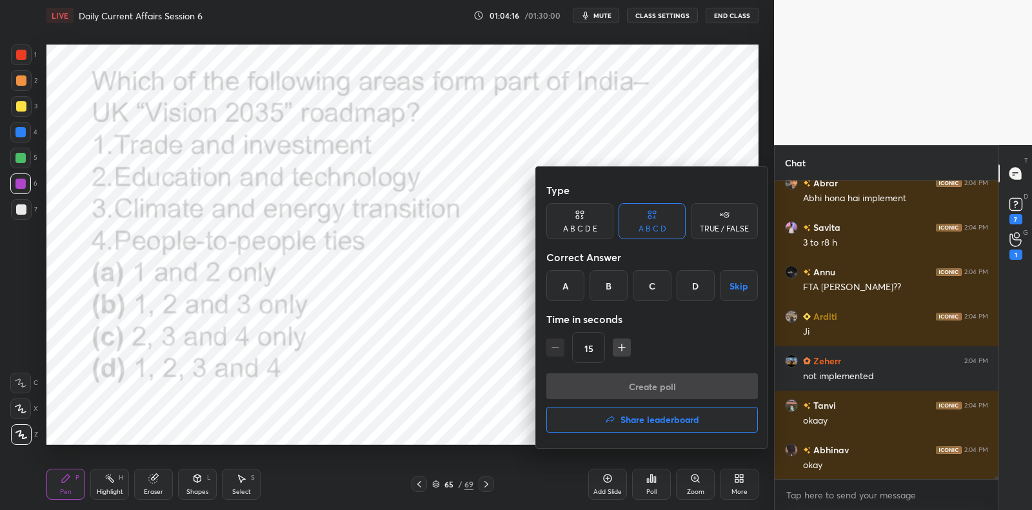
drag, startPoint x: 689, startPoint y: 287, endPoint x: 673, endPoint y: 305, distance: 24.2
click at [689, 286] on div "D" at bounding box center [695, 285] width 38 height 31
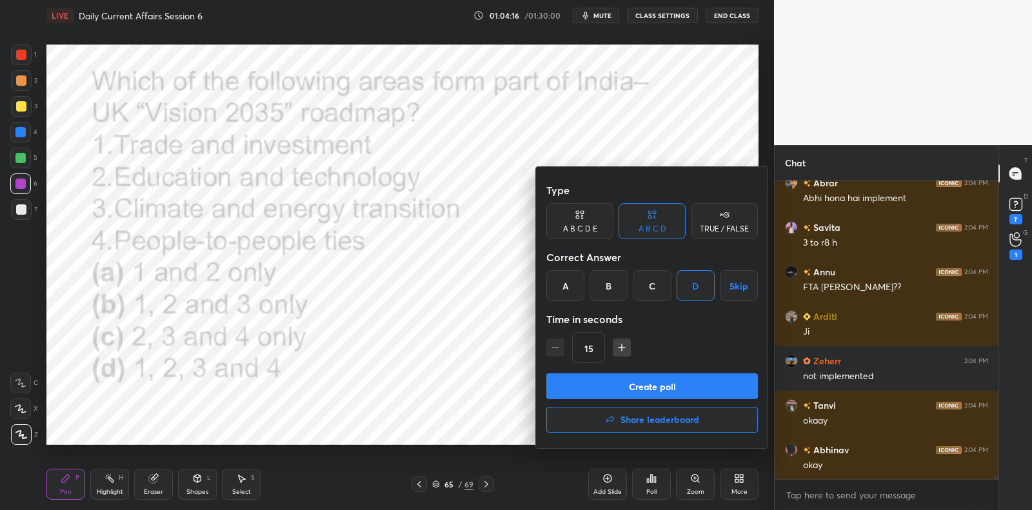
click at [647, 390] on button "Create poll" at bounding box center [652, 386] width 212 height 26
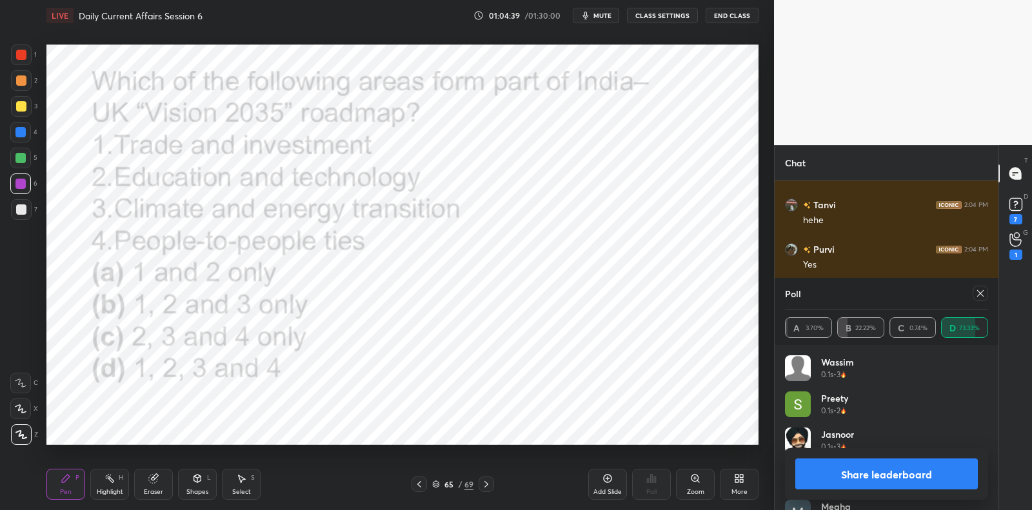
click at [978, 301] on div at bounding box center [979, 293] width 15 height 15
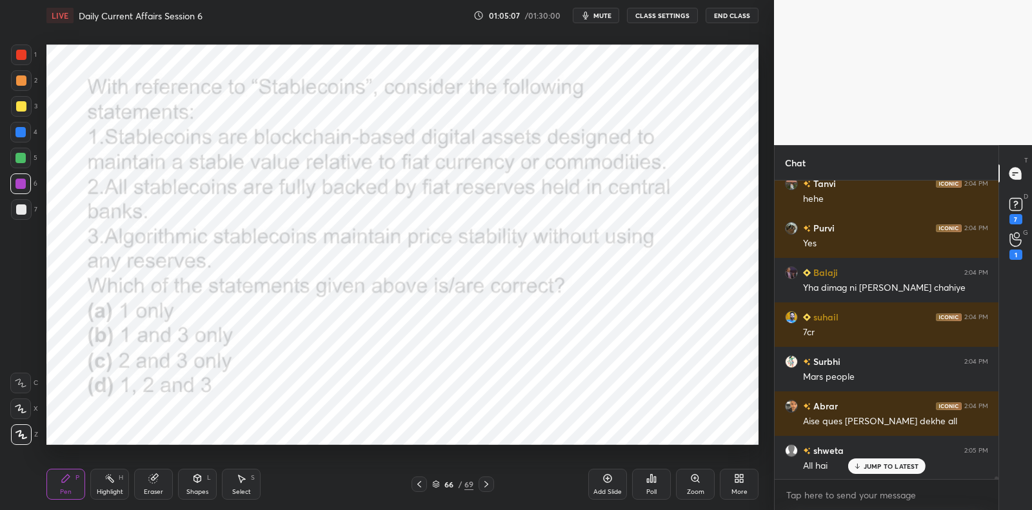
click at [660, 482] on div "Poll" at bounding box center [651, 484] width 39 height 31
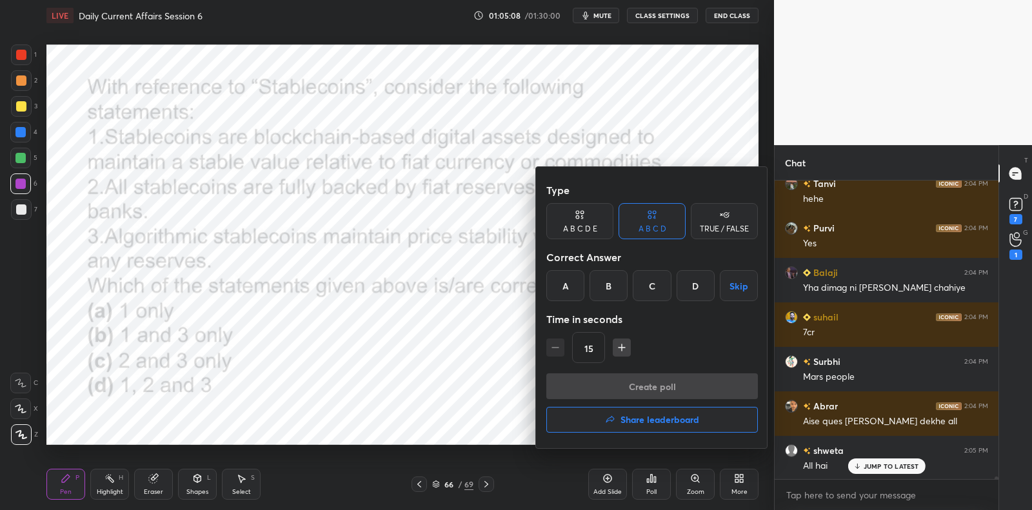
drag, startPoint x: 616, startPoint y: 279, endPoint x: 612, endPoint y: 339, distance: 60.1
click at [613, 281] on div "B" at bounding box center [608, 285] width 38 height 31
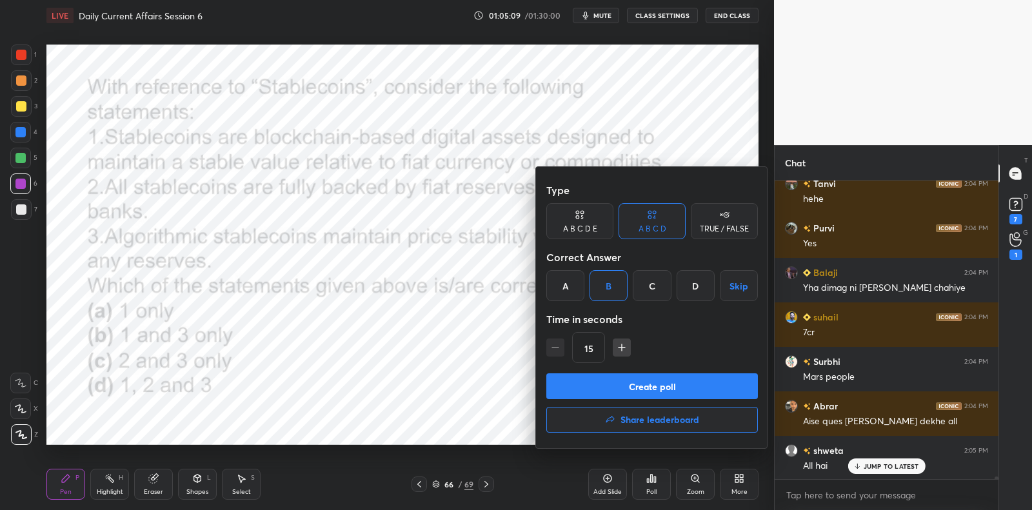
drag, startPoint x: 620, startPoint y: 381, endPoint x: 627, endPoint y: 359, distance: 23.9
click at [622, 379] on button "Create poll" at bounding box center [652, 386] width 212 height 26
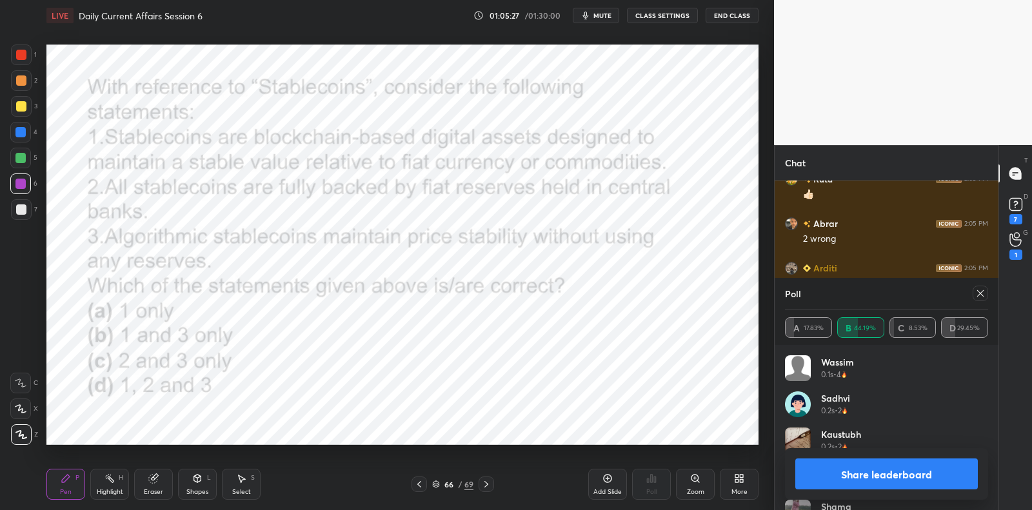
click at [983, 294] on icon at bounding box center [980, 293] width 10 height 10
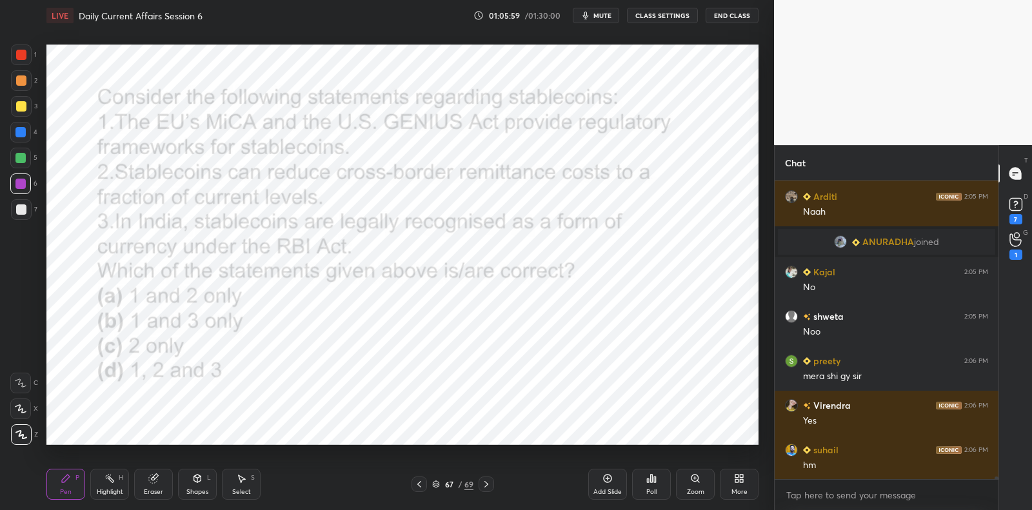
click at [654, 475] on icon at bounding box center [651, 478] width 10 height 10
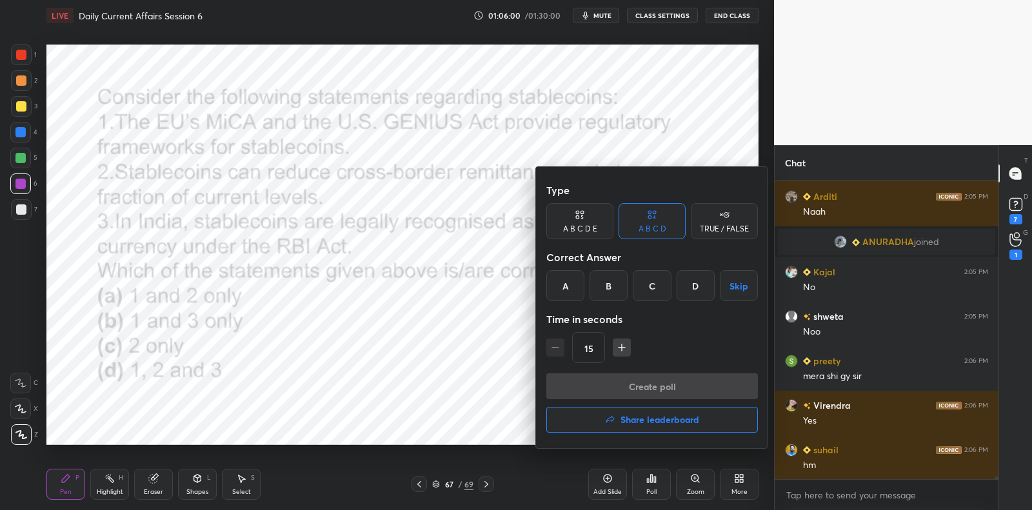
click at [566, 293] on div "A" at bounding box center [565, 285] width 38 height 31
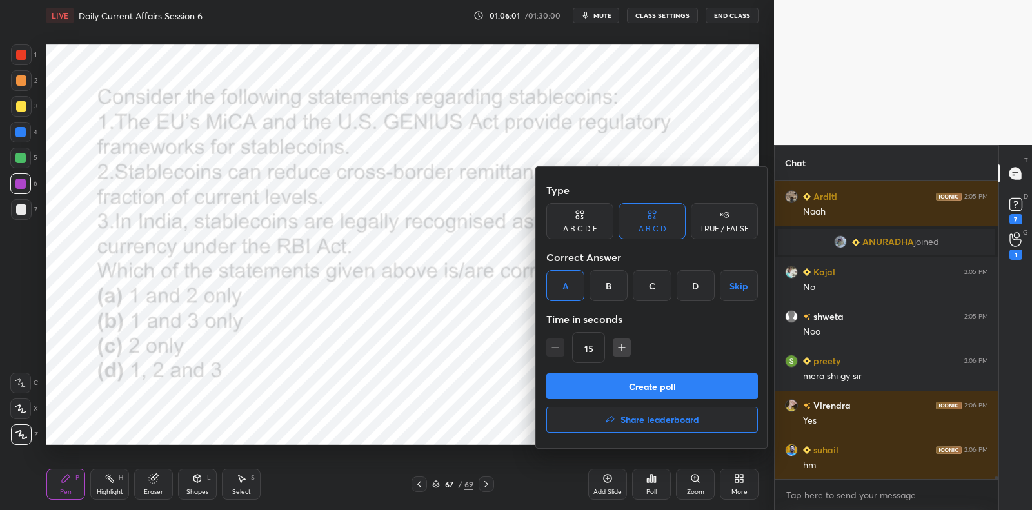
click at [635, 390] on button "Create poll" at bounding box center [652, 386] width 212 height 26
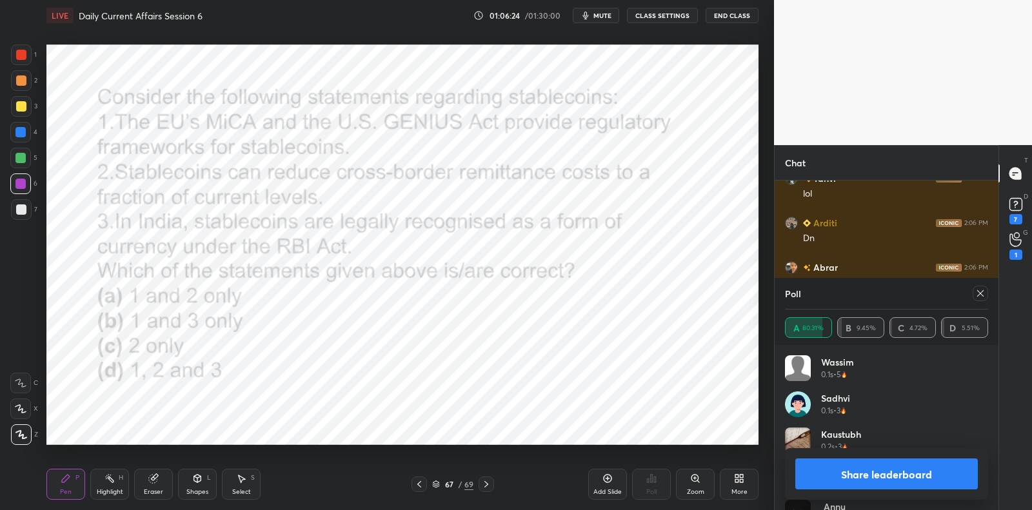
click at [979, 295] on icon at bounding box center [980, 293] width 10 height 10
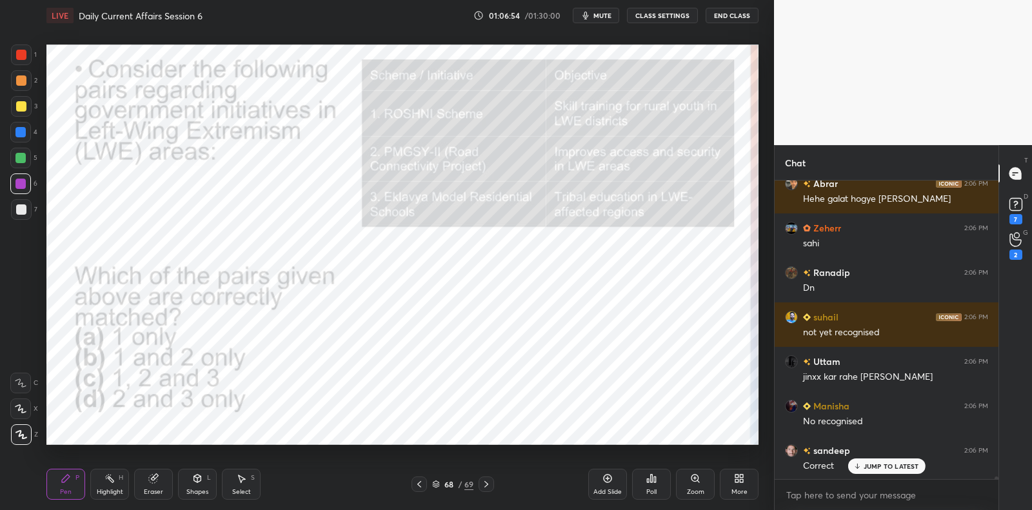
click at [25, 181] on div at bounding box center [20, 184] width 10 height 10
click at [654, 480] on icon at bounding box center [655, 480] width 2 height 6
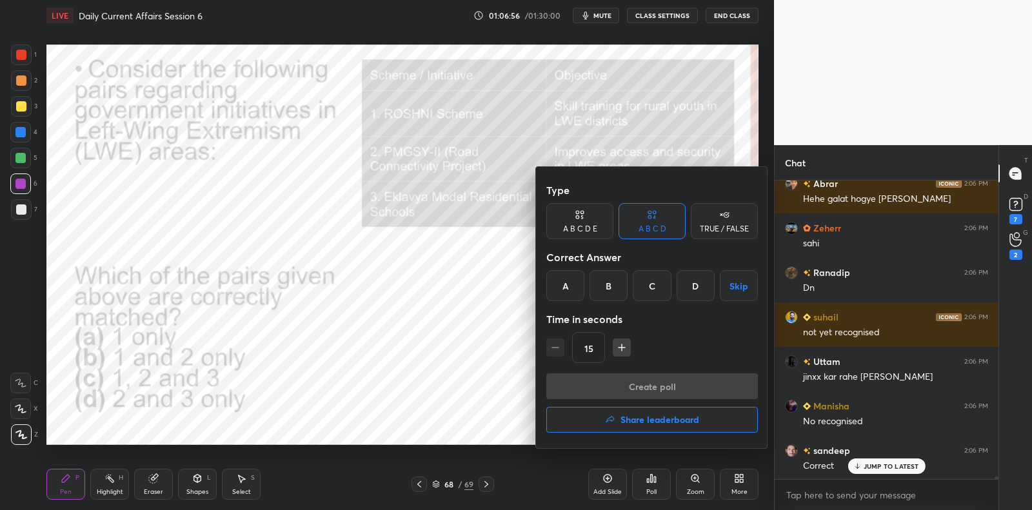
click at [658, 287] on div "C" at bounding box center [652, 285] width 38 height 31
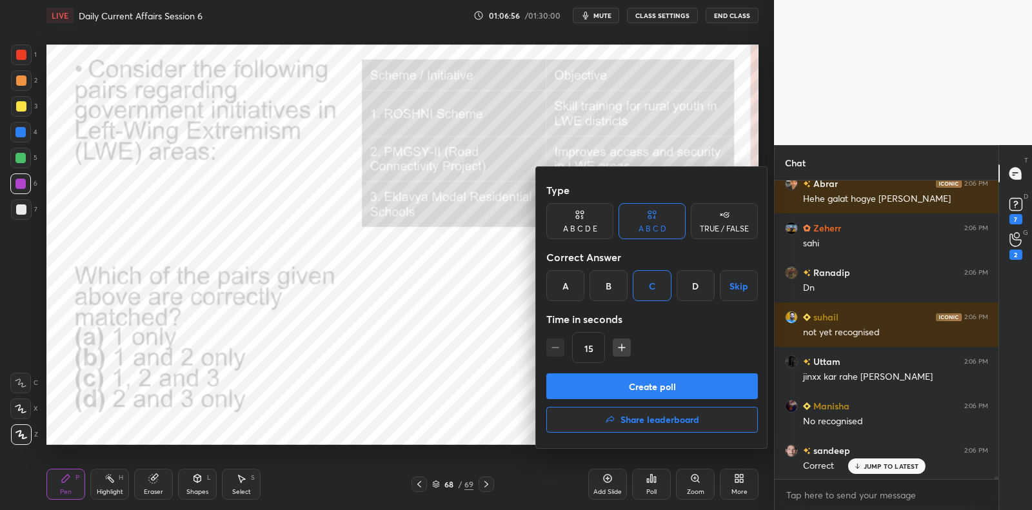
click at [645, 382] on button "Create poll" at bounding box center [652, 386] width 212 height 26
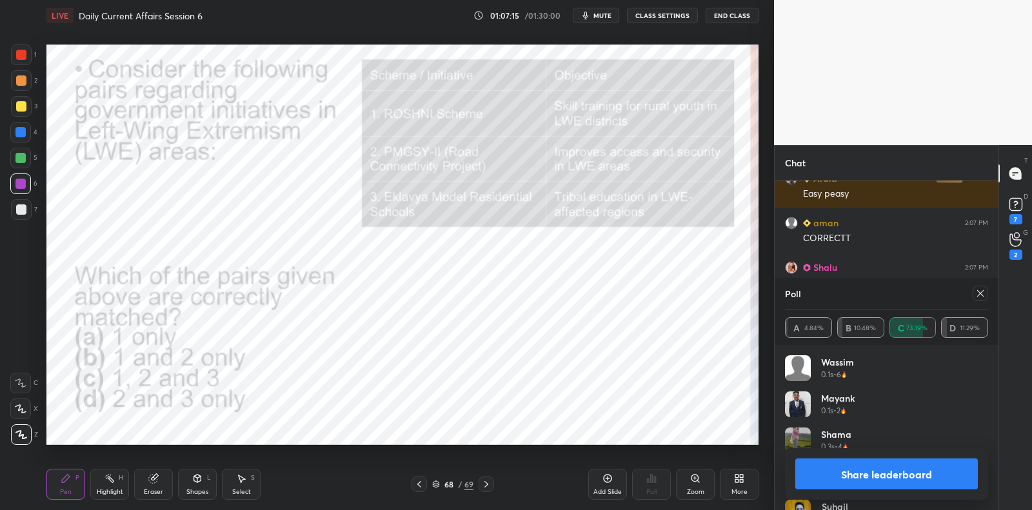
click at [980, 293] on icon at bounding box center [980, 293] width 6 height 6
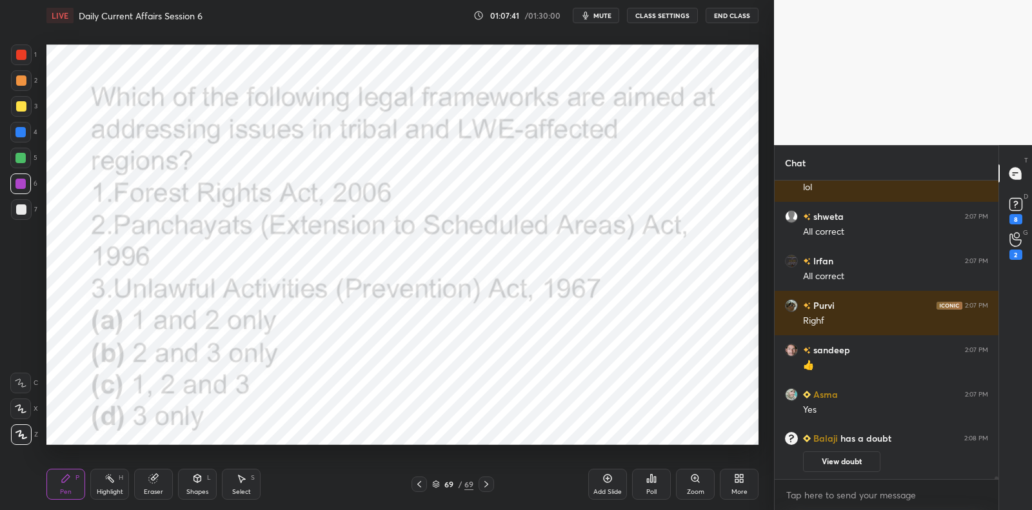
click at [651, 482] on icon at bounding box center [651, 478] width 10 height 10
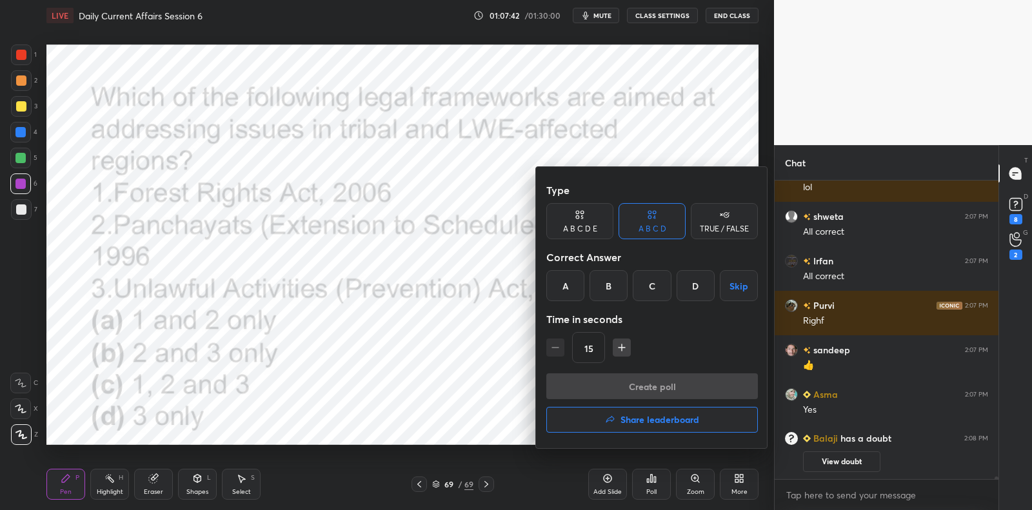
drag, startPoint x: 647, startPoint y: 293, endPoint x: 645, endPoint y: 319, distance: 26.5
click at [647, 294] on div "C" at bounding box center [652, 285] width 38 height 31
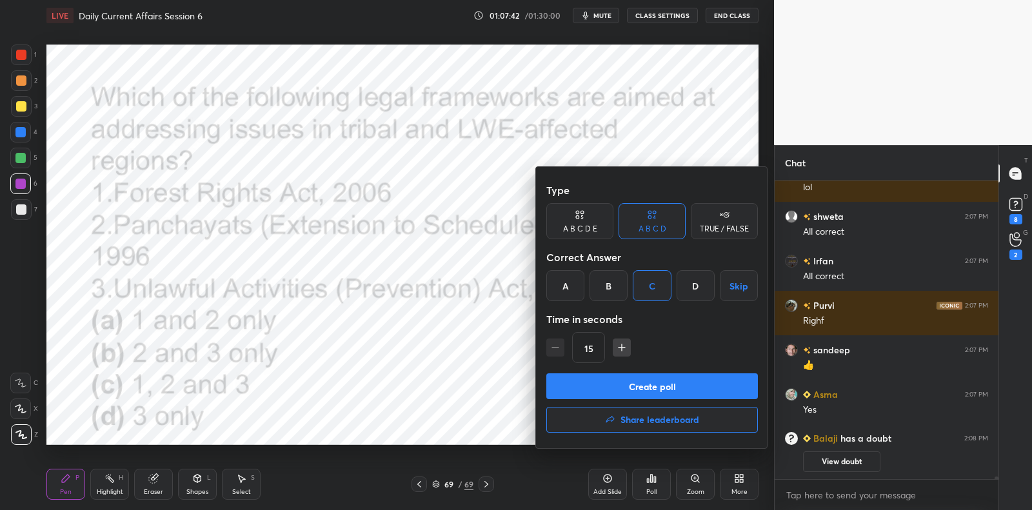
drag, startPoint x: 642, startPoint y: 388, endPoint x: 678, endPoint y: 335, distance: 64.0
click at [642, 388] on button "Create poll" at bounding box center [652, 386] width 212 height 26
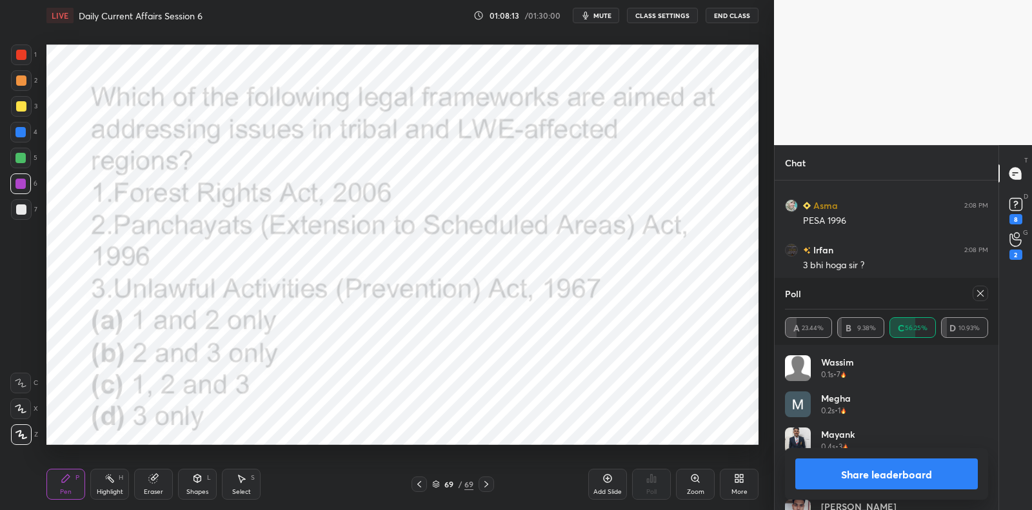
drag, startPoint x: 980, startPoint y: 291, endPoint x: 968, endPoint y: 290, distance: 12.3
click at [978, 293] on icon at bounding box center [980, 293] width 10 height 10
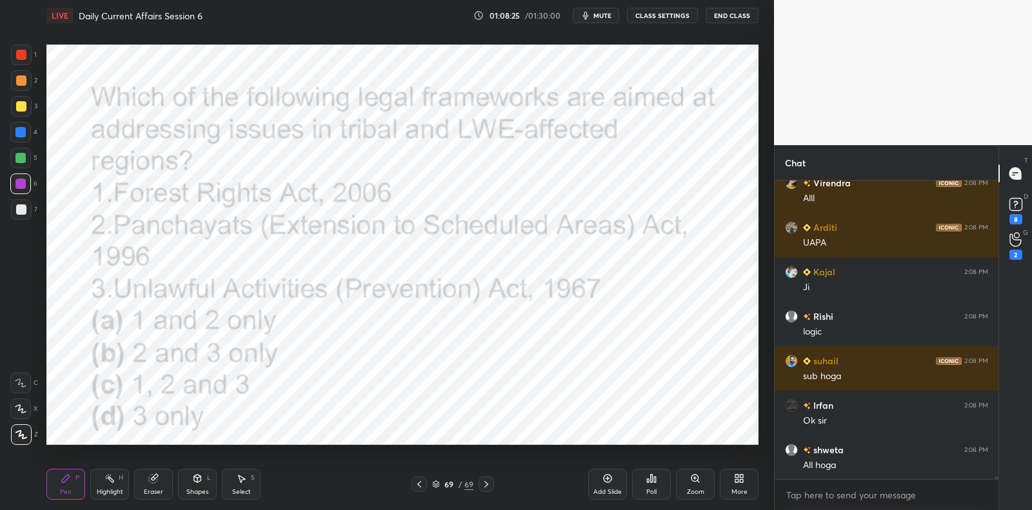
drag, startPoint x: 601, startPoint y: 475, endPoint x: 583, endPoint y: 450, distance: 30.4
click at [602, 471] on div "Add Slide" at bounding box center [607, 484] width 39 height 31
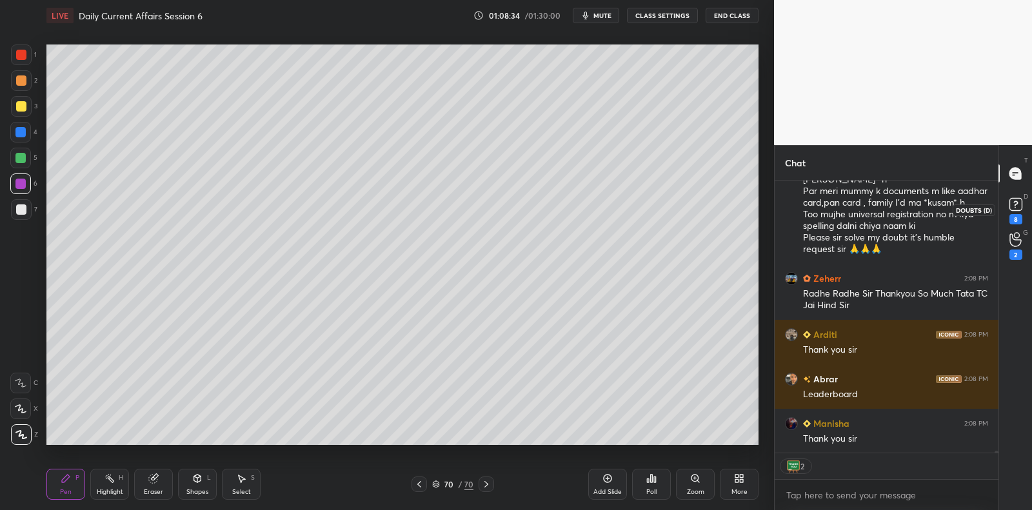
click at [1013, 210] on rect at bounding box center [1015, 205] width 12 height 12
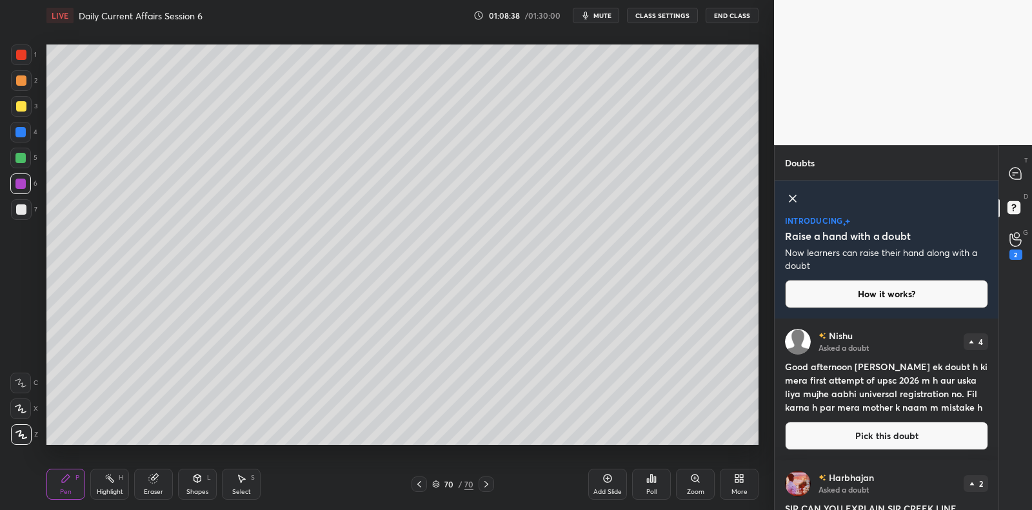
click at [876, 441] on button "Pick this doubt" at bounding box center [886, 436] width 203 height 28
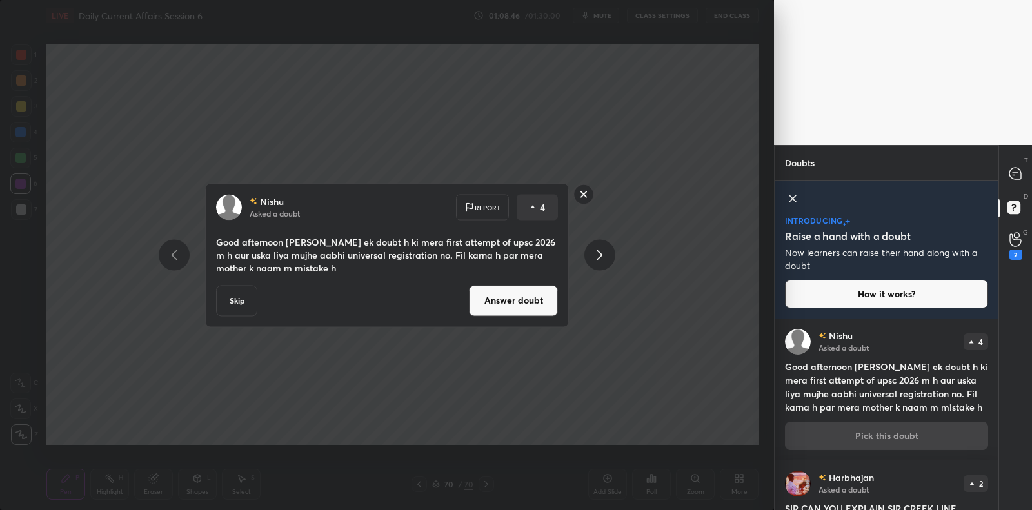
click at [582, 191] on rect at bounding box center [584, 194] width 20 height 20
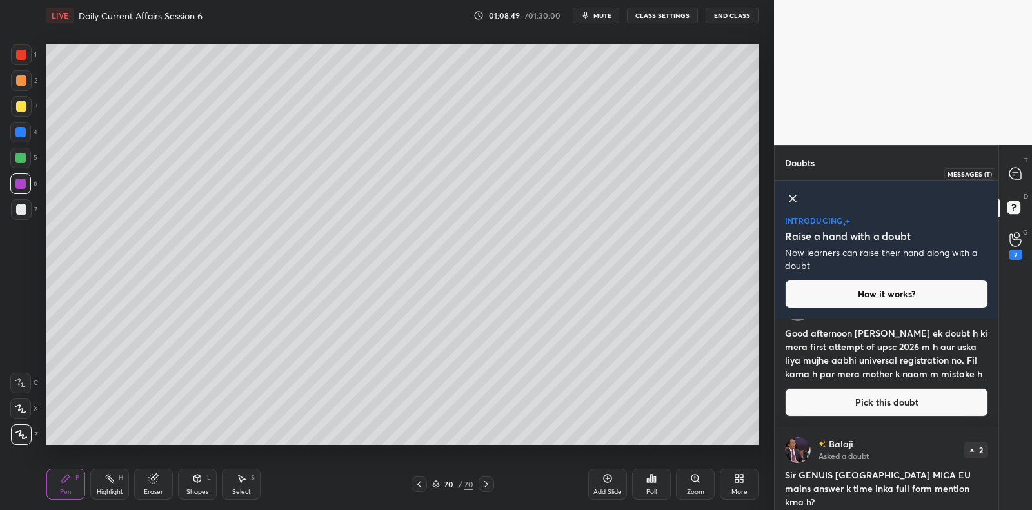
click at [1010, 172] on icon at bounding box center [1015, 174] width 12 height 12
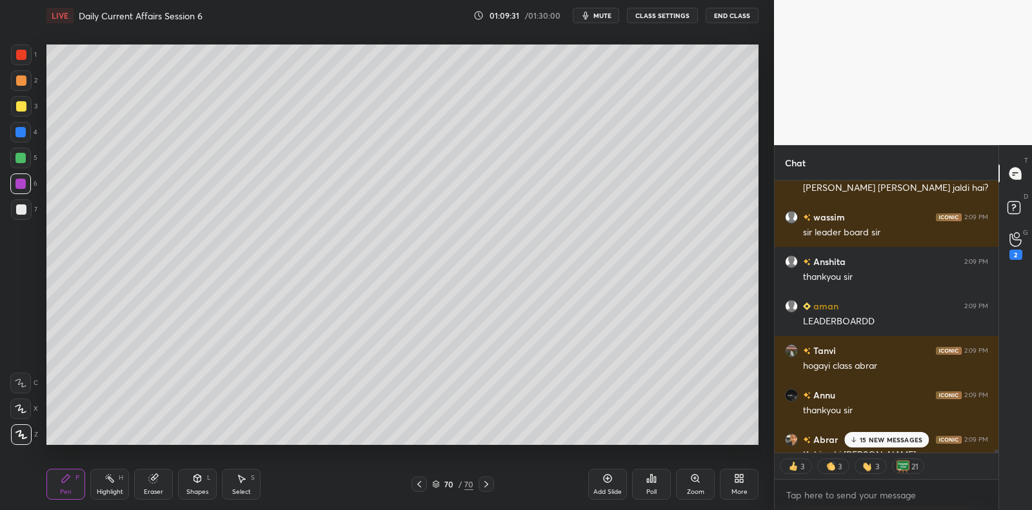
scroll to position [34781, 0]
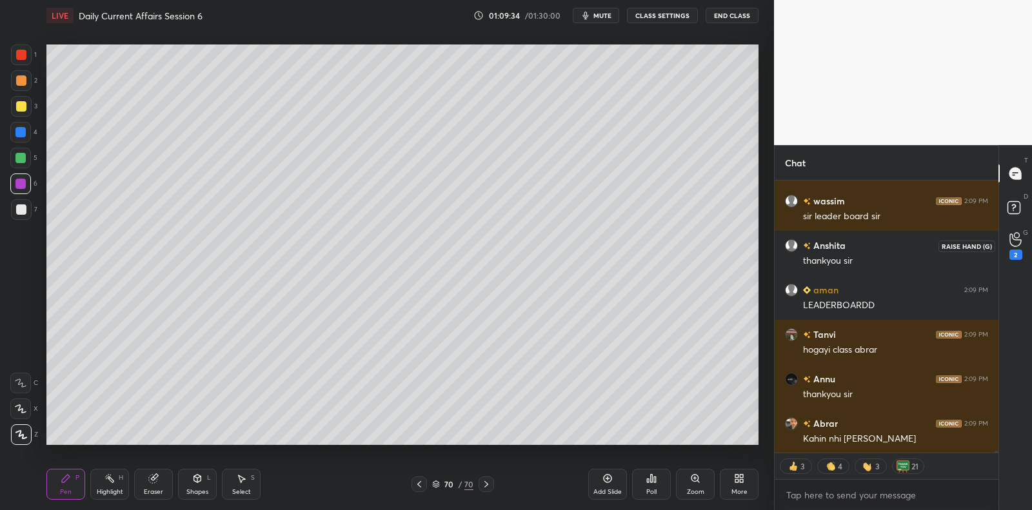
click at [1008, 236] on div "2" at bounding box center [1016, 245] width 26 height 23
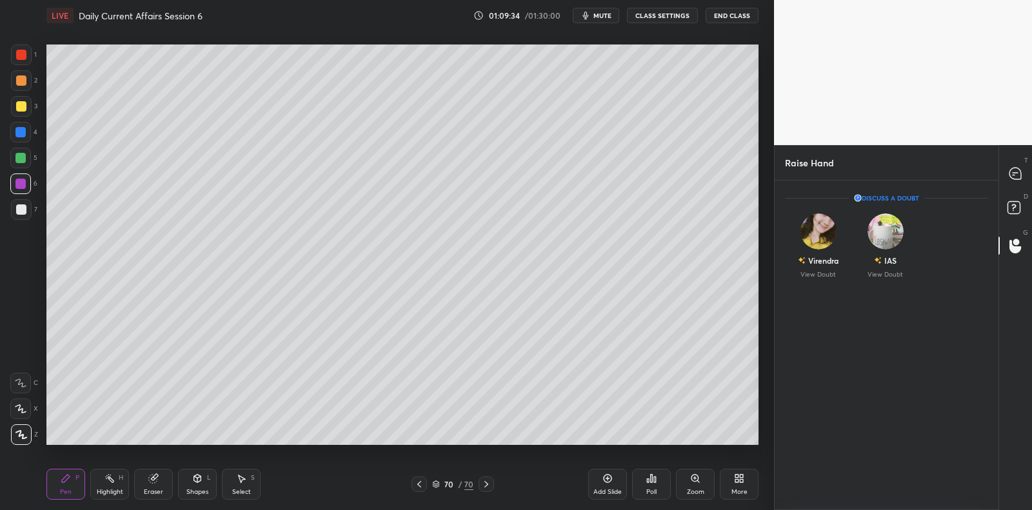
scroll to position [4, 4]
click at [1011, 204] on rect at bounding box center [1013, 208] width 12 height 12
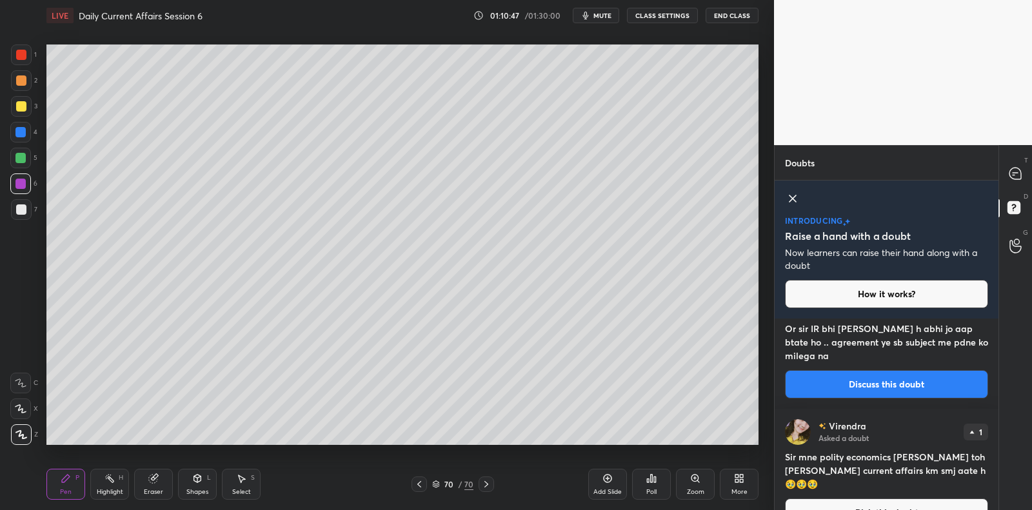
scroll to position [780, 0]
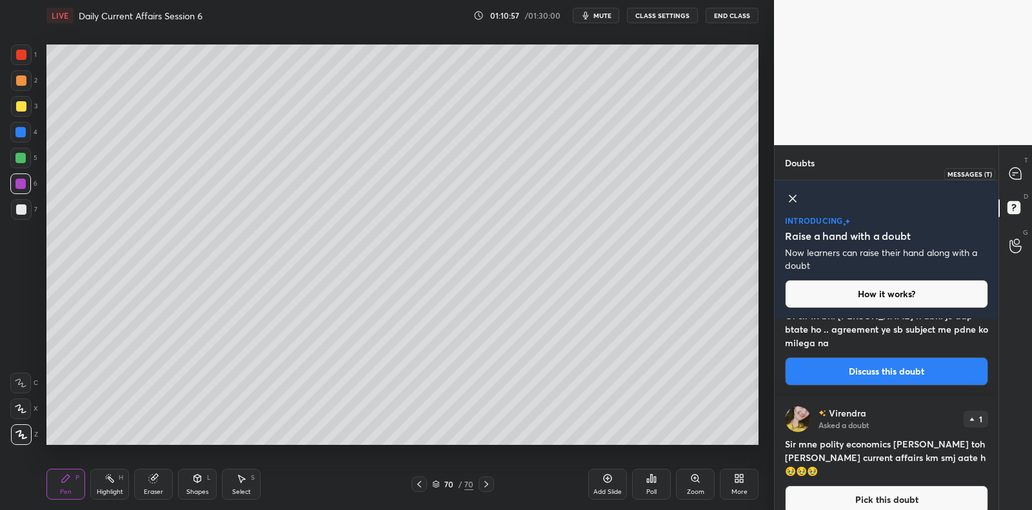
click at [1007, 177] on div at bounding box center [1016, 173] width 26 height 23
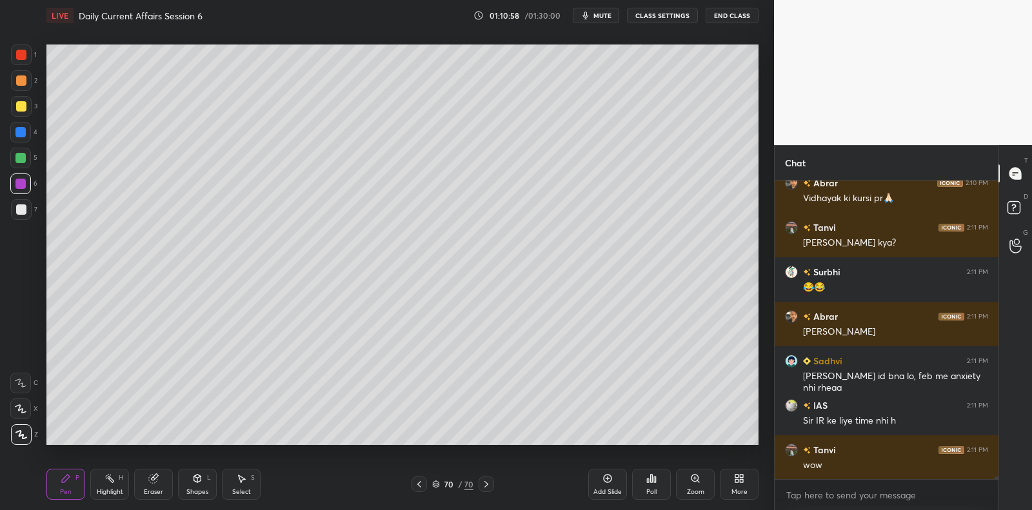
scroll to position [35812, 0]
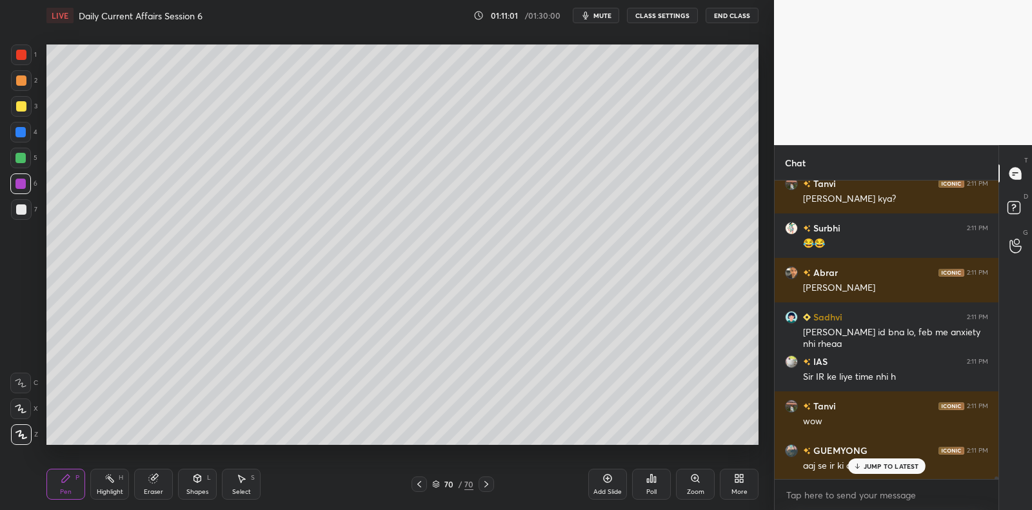
click at [896, 468] on p "JUMP TO LATEST" at bounding box center [890, 466] width 55 height 8
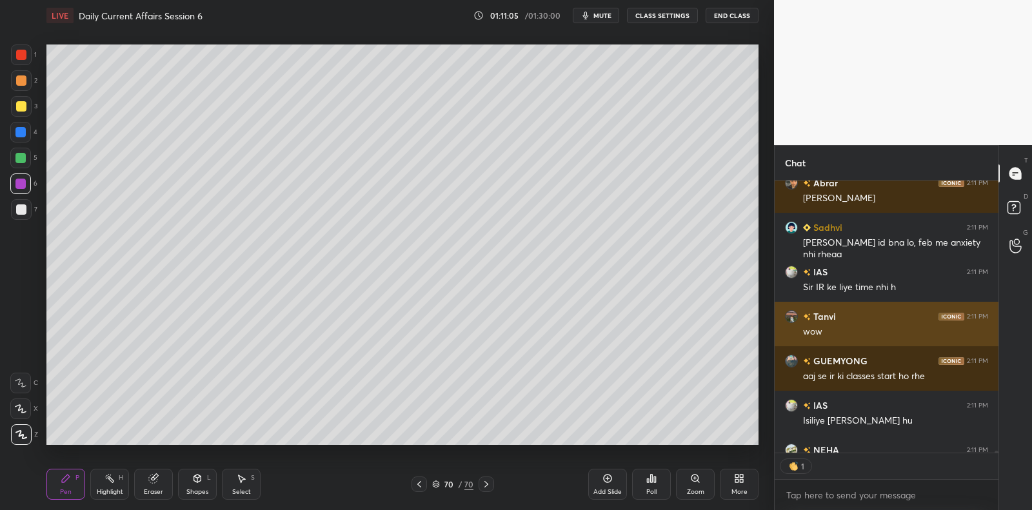
scroll to position [35972, 0]
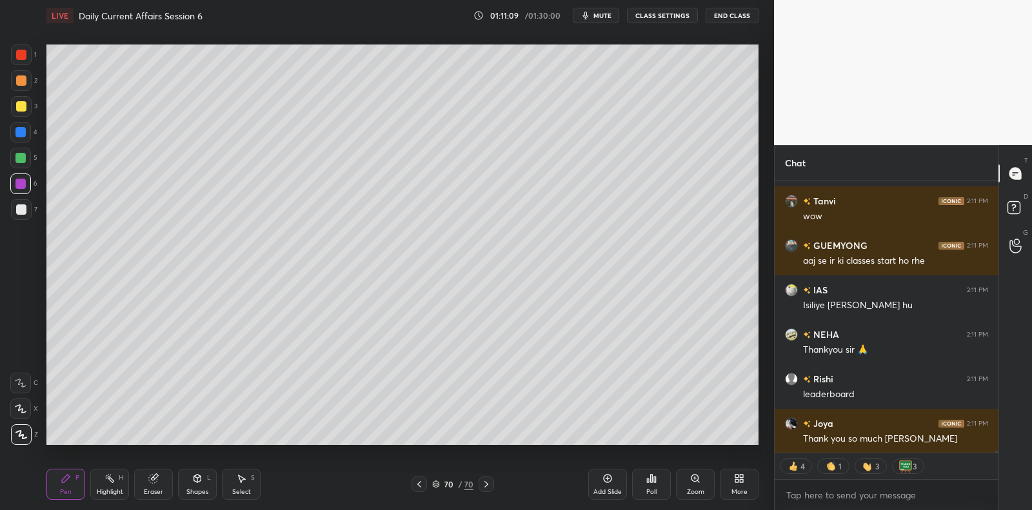
click at [651, 481] on icon at bounding box center [652, 479] width 2 height 8
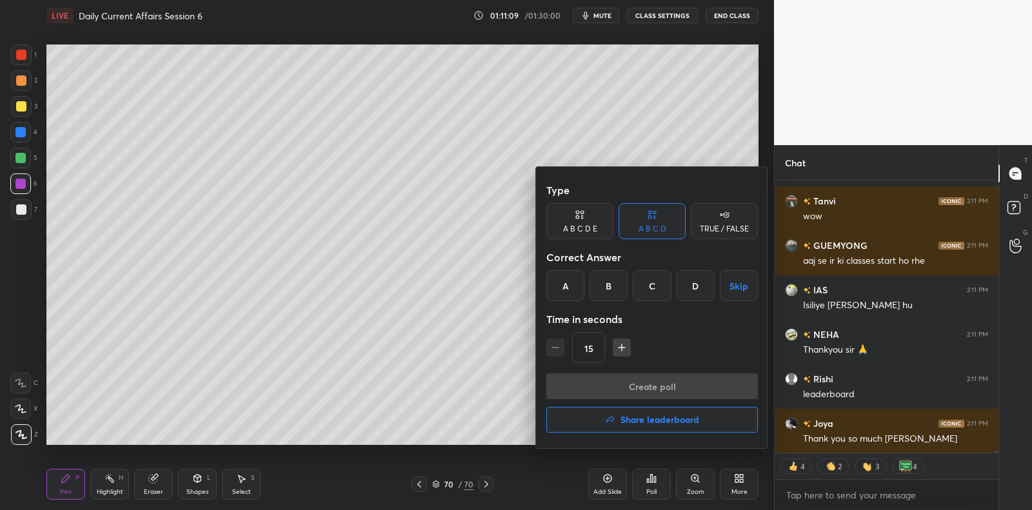
scroll to position [36061, 0]
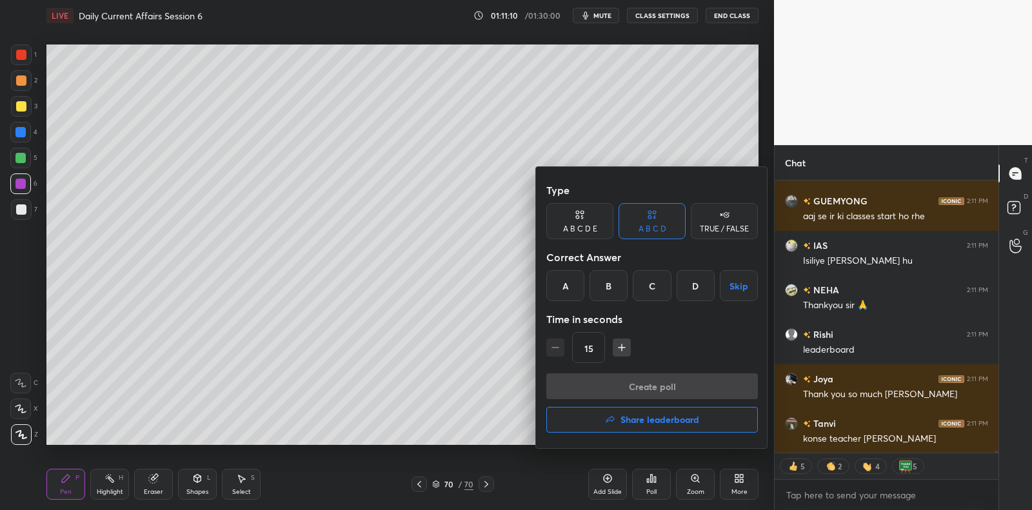
click at [631, 416] on h4 "Share leaderboard" at bounding box center [659, 419] width 79 height 9
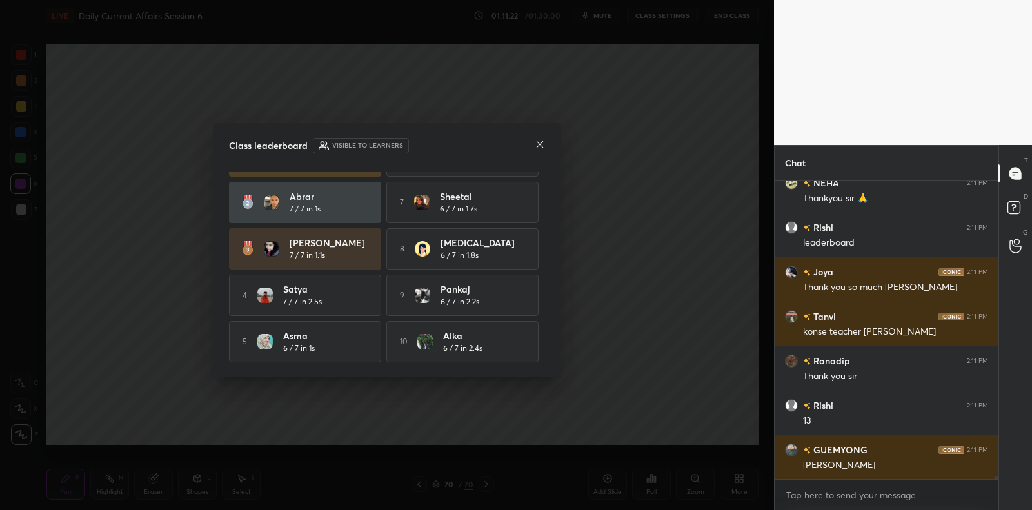
scroll to position [40, 0]
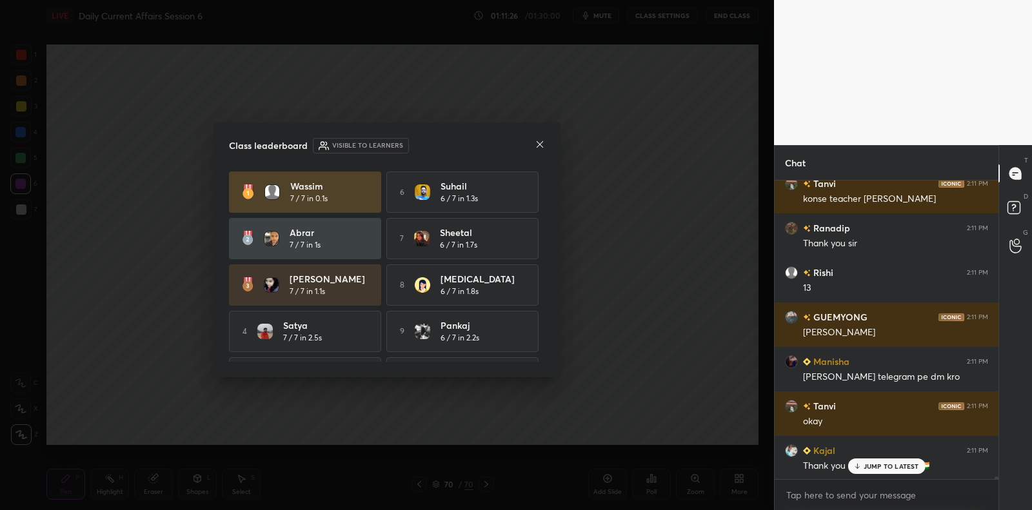
click at [540, 144] on icon at bounding box center [540, 144] width 10 height 10
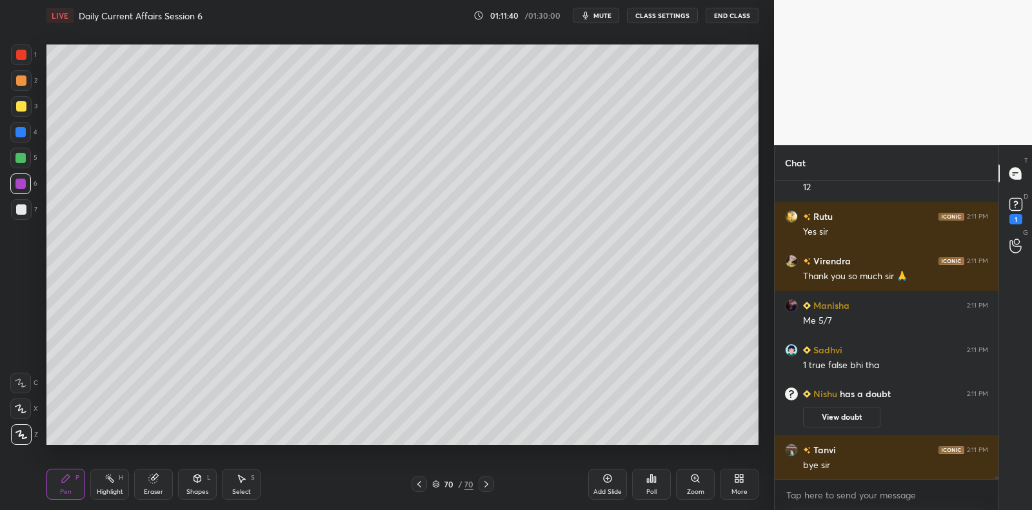
click at [1016, 206] on rect at bounding box center [1015, 205] width 12 height 12
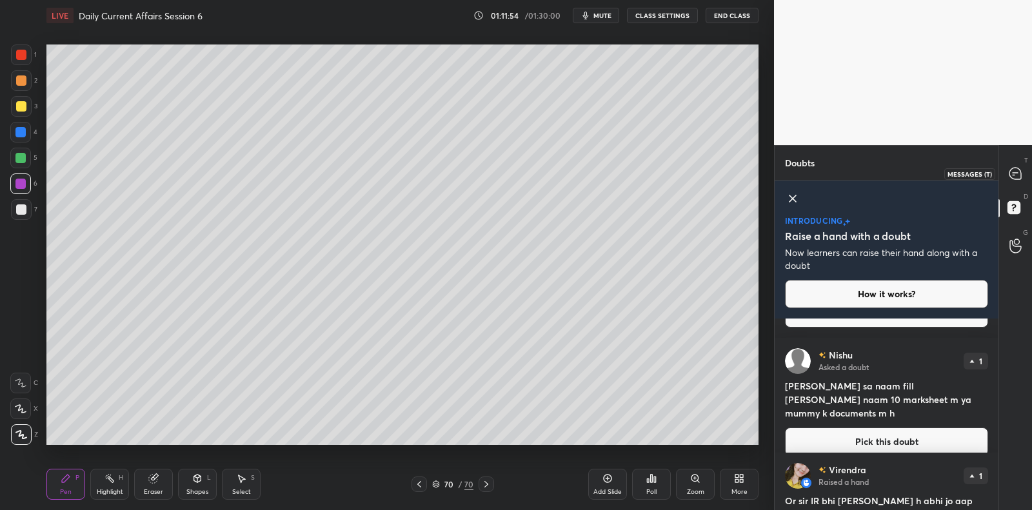
click at [1014, 173] on icon at bounding box center [1015, 174] width 12 height 12
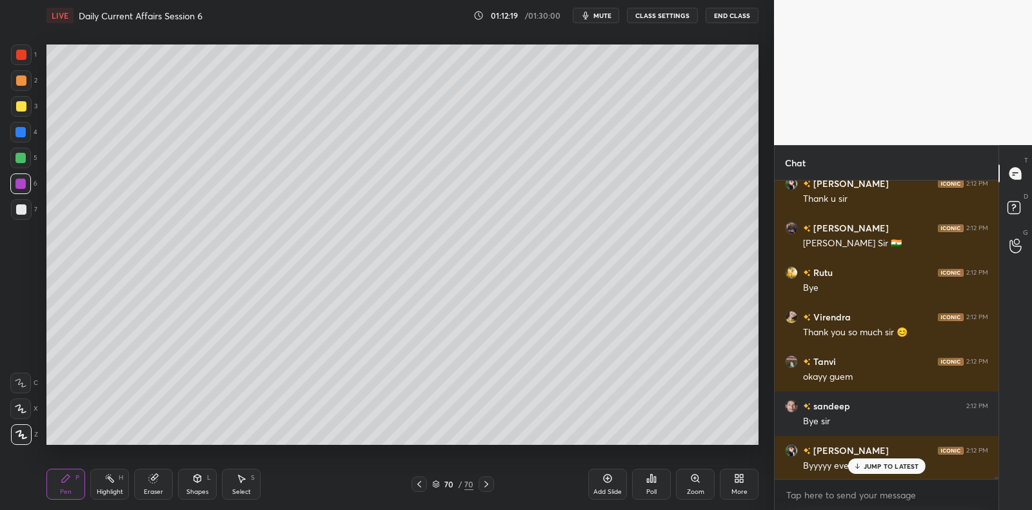
click at [736, 17] on button "End Class" at bounding box center [731, 15] width 53 height 15
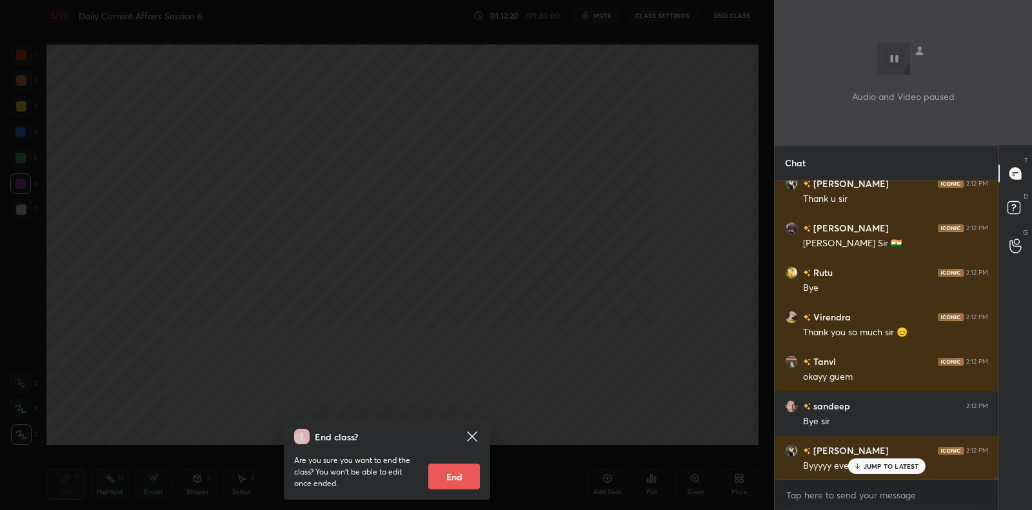
click at [460, 477] on button "End" at bounding box center [454, 477] width 52 height 26
type textarea "x"
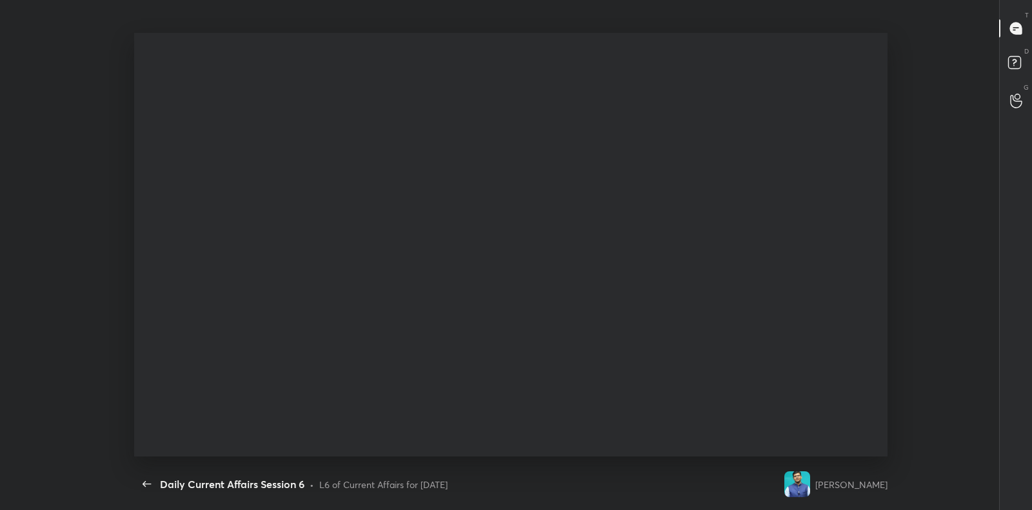
scroll to position [4, 1]
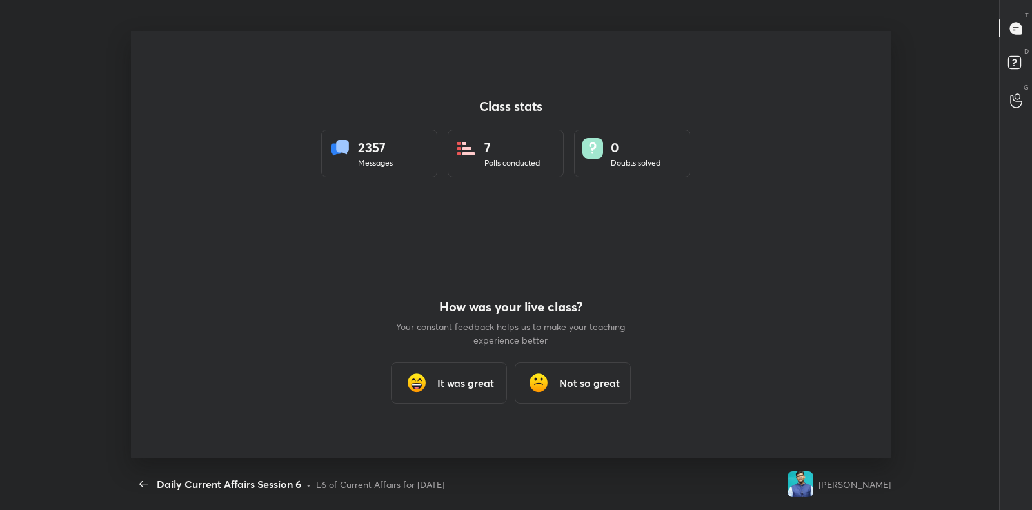
click at [460, 477] on div "Back Daily Current Affairs Session 6 • L6 of Current Affairs for [DATE]" at bounding box center [457, 485] width 652 height 52
